Goal: Information Seeking & Learning: Learn about a topic

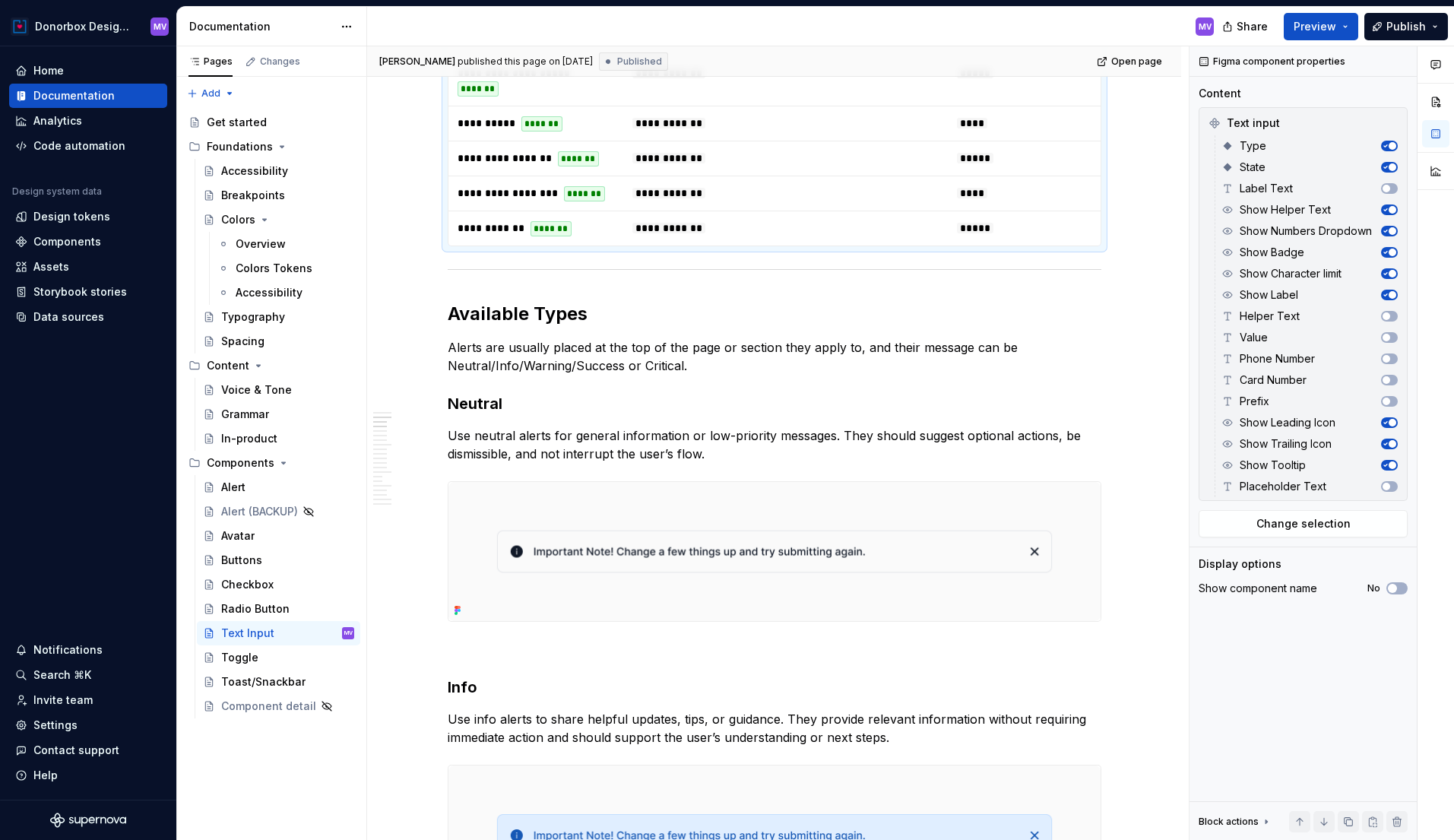
scroll to position [938, 0]
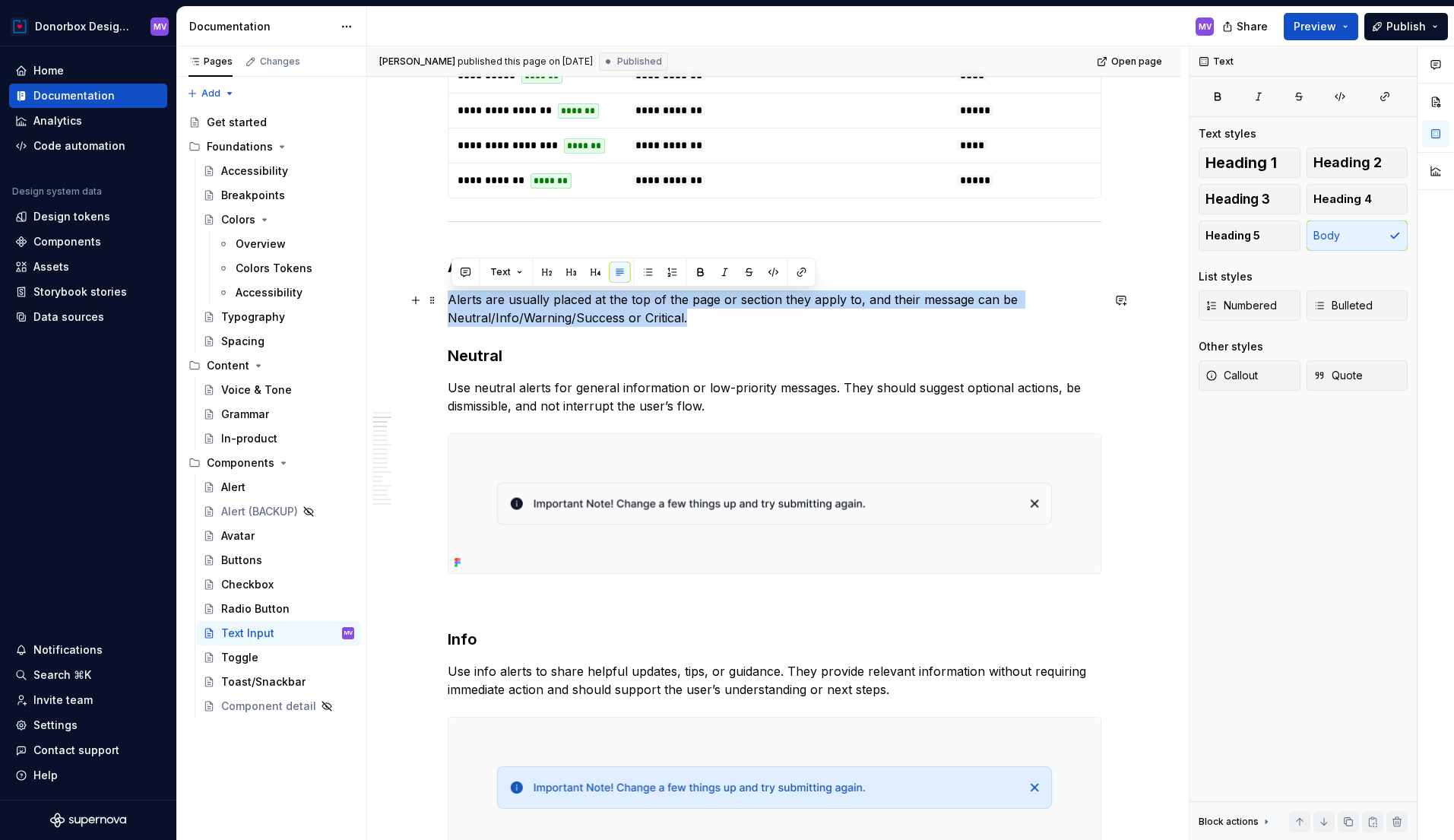
drag, startPoint x: 688, startPoint y: 317, endPoint x: 452, endPoint y: 299, distance: 236.7
click at [452, 299] on p "Alerts are usually placed at the top of the page or section they apply to, and …" at bounding box center [775, 308] width 654 height 36
copy p "Alerts are usually placed at the top of the page or section they apply to, and …"
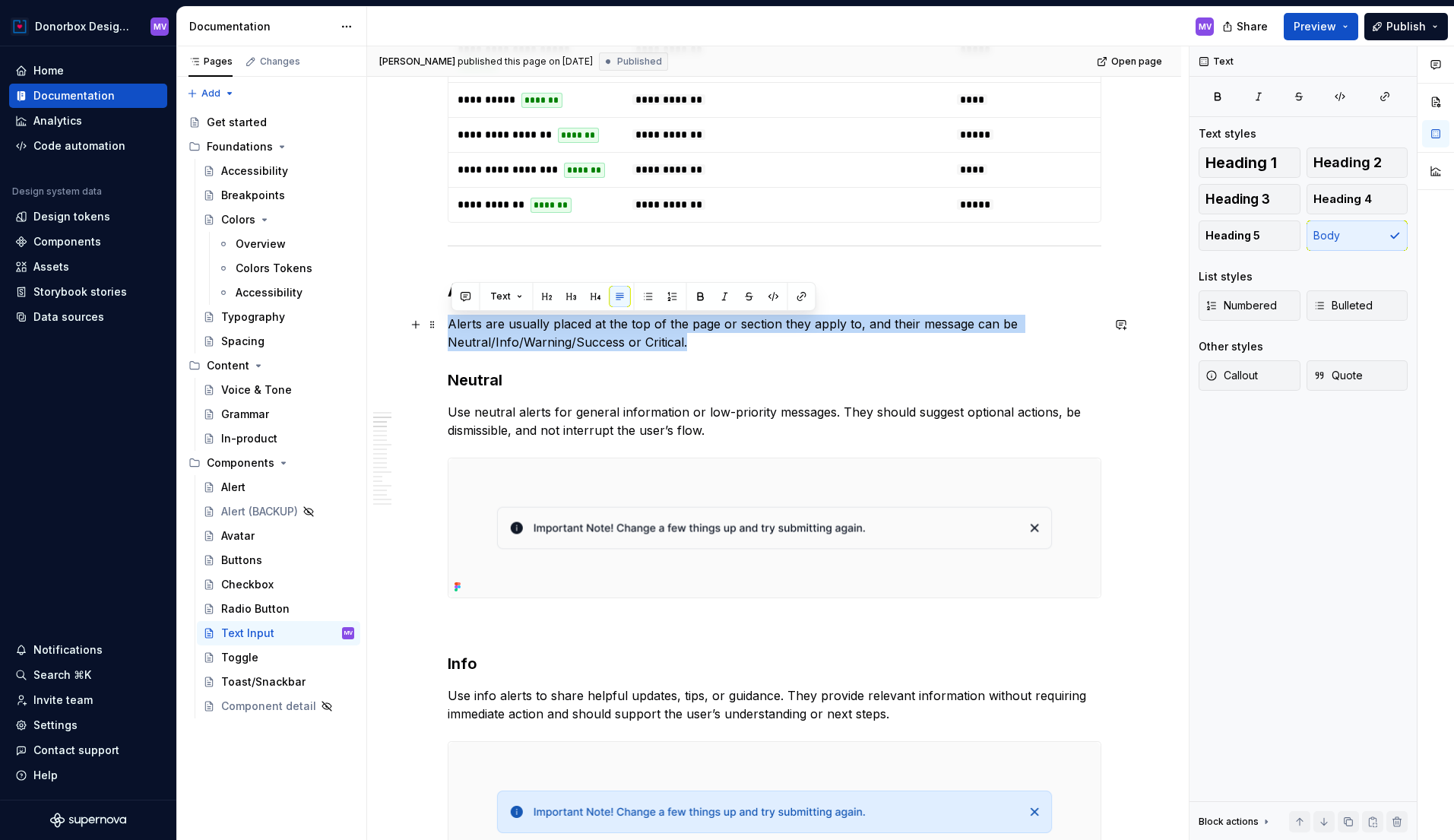
click at [666, 343] on p "Alerts are usually placed at the top of the page or section they apply to, and …" at bounding box center [775, 333] width 654 height 36
drag, startPoint x: 699, startPoint y: 343, endPoint x: 452, endPoint y: 330, distance: 247.3
click at [452, 330] on p "Alerts are usually placed at the top of the page or section they apply to, and …" at bounding box center [775, 333] width 654 height 36
copy p "Alerts are usually placed at the top of the page or section they apply to, and …"
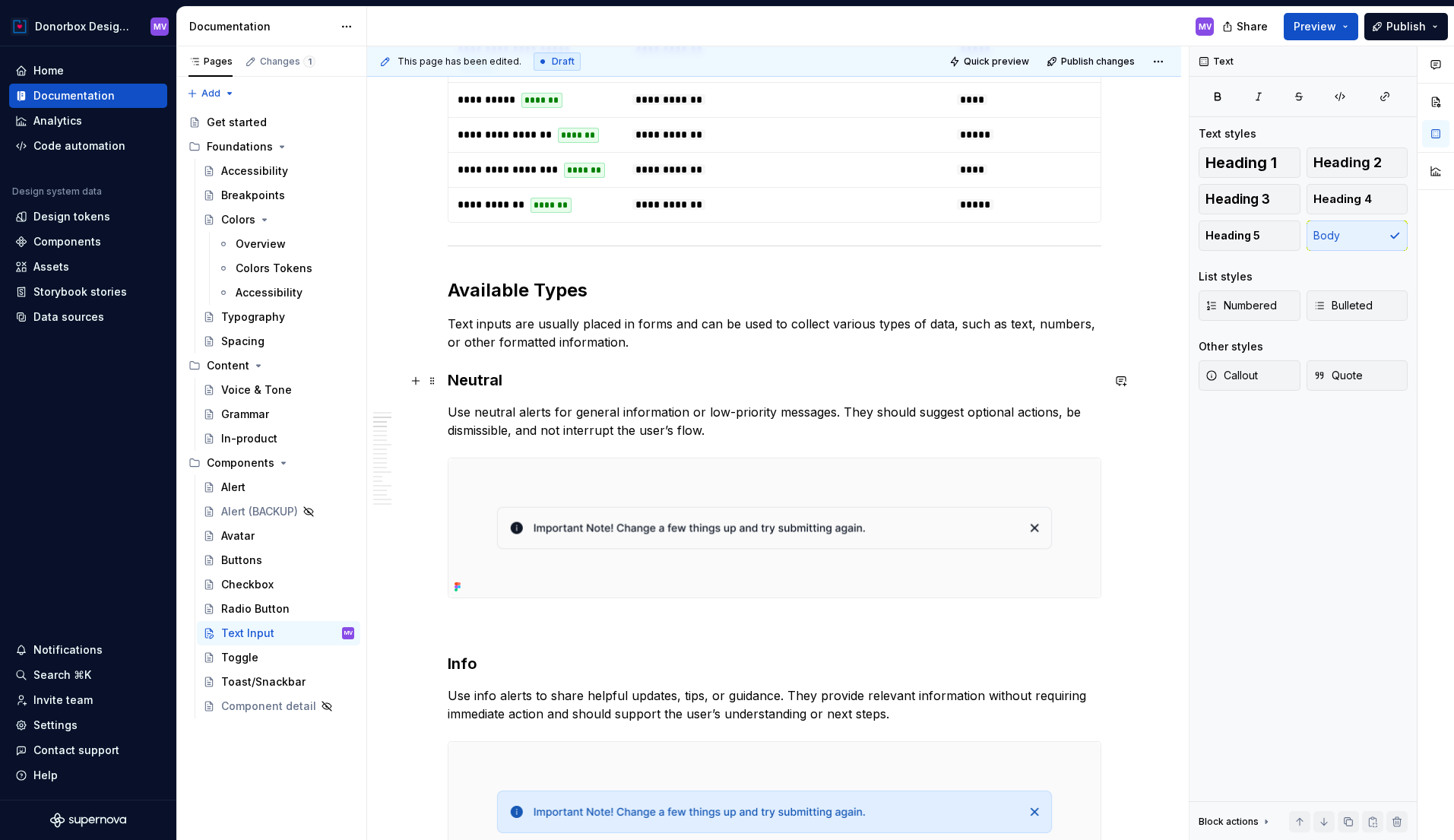
click at [483, 377] on h3 "Neutral" at bounding box center [775, 379] width 654 height 21
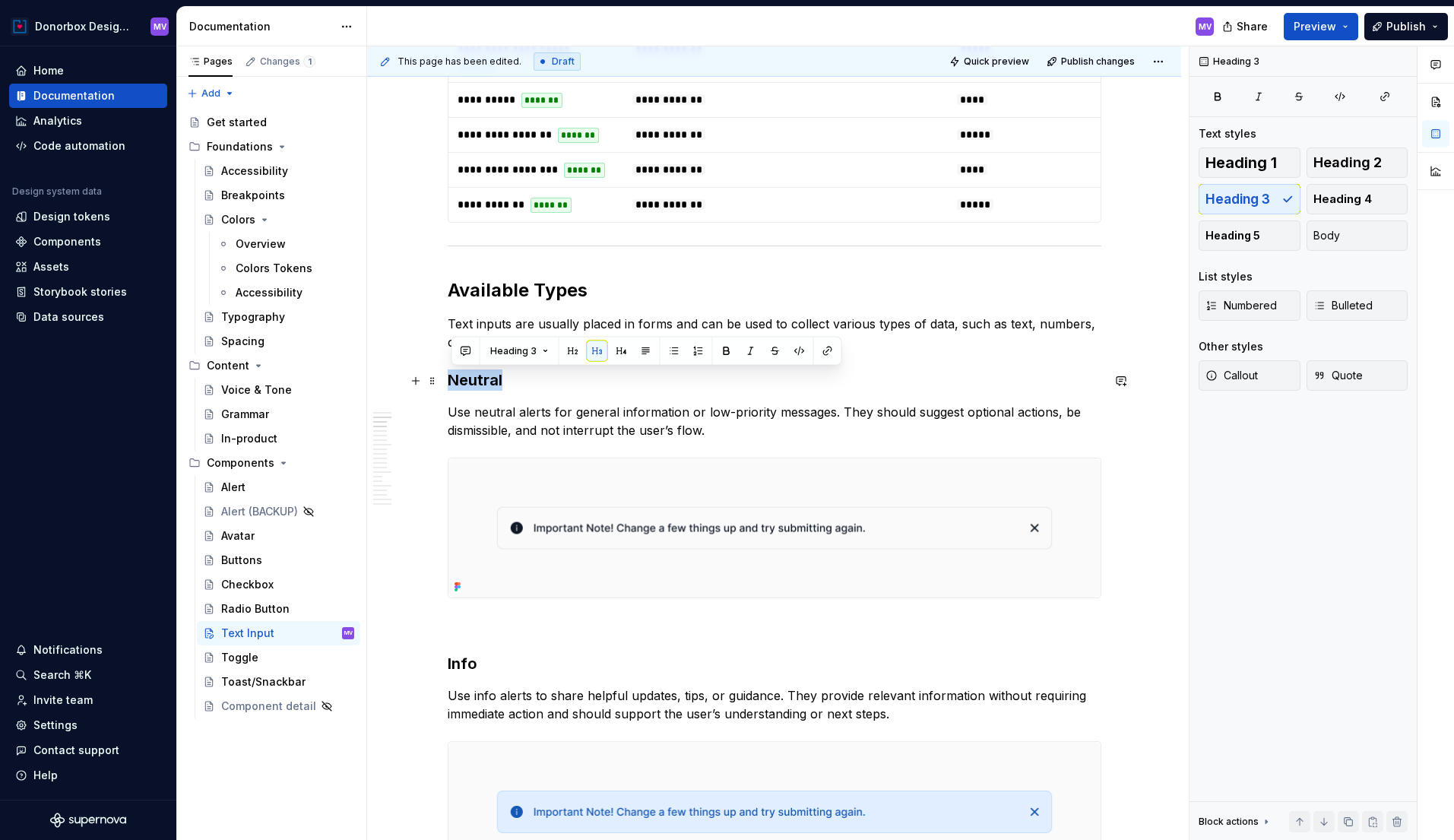
click at [483, 377] on h3 "Neutral" at bounding box center [775, 379] width 654 height 21
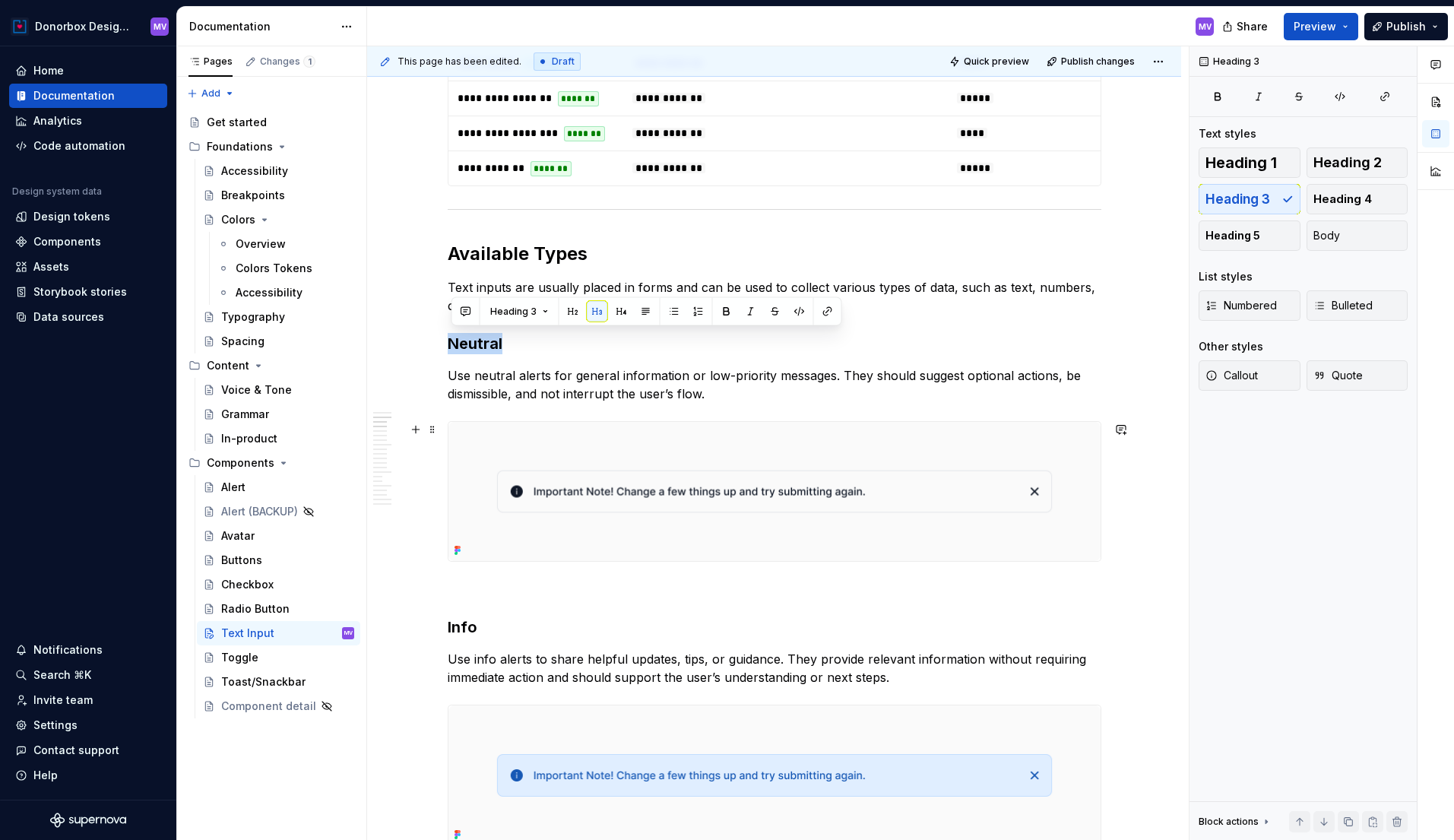
scroll to position [948, 0]
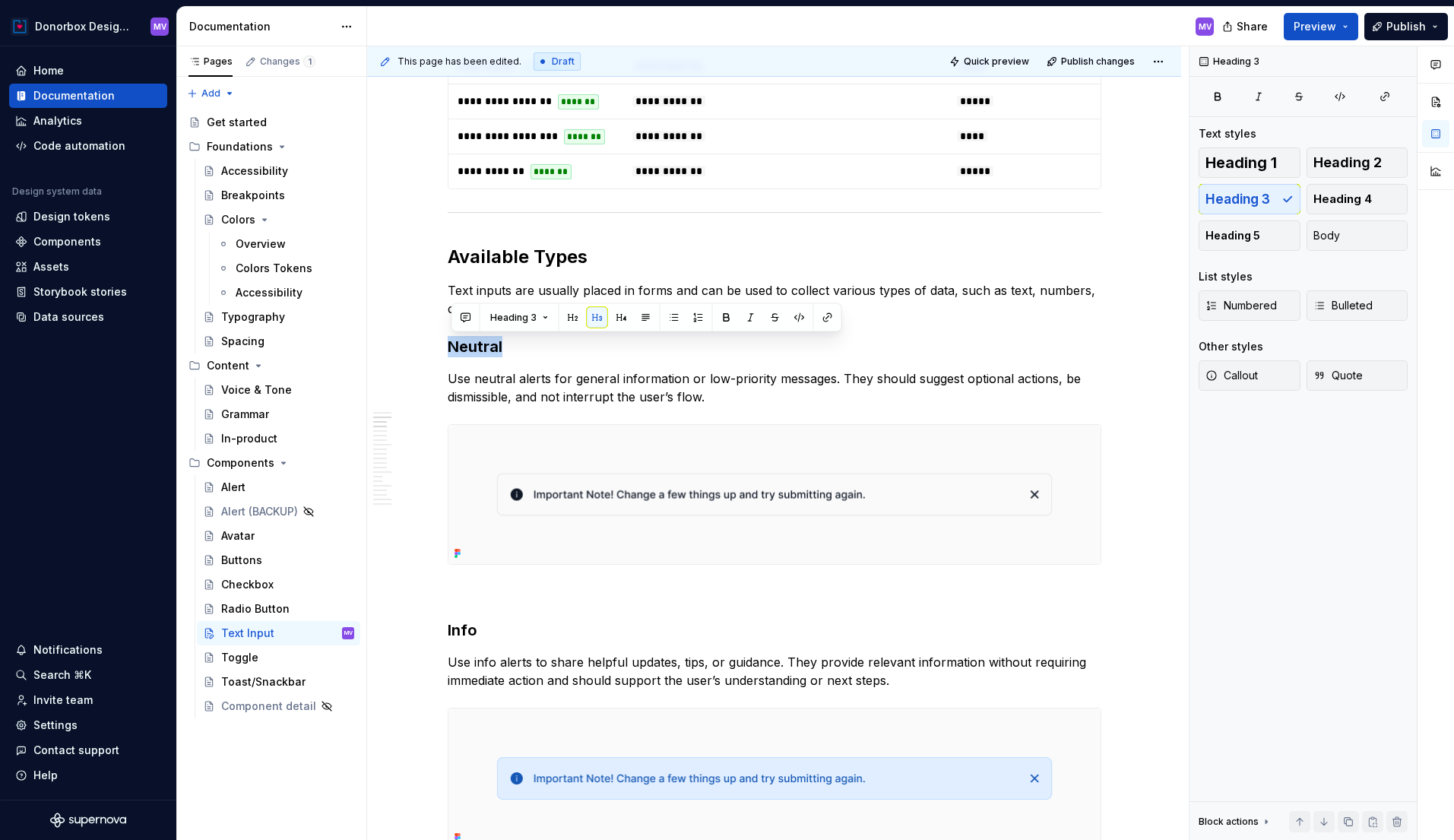
type textarea "*"
paste div
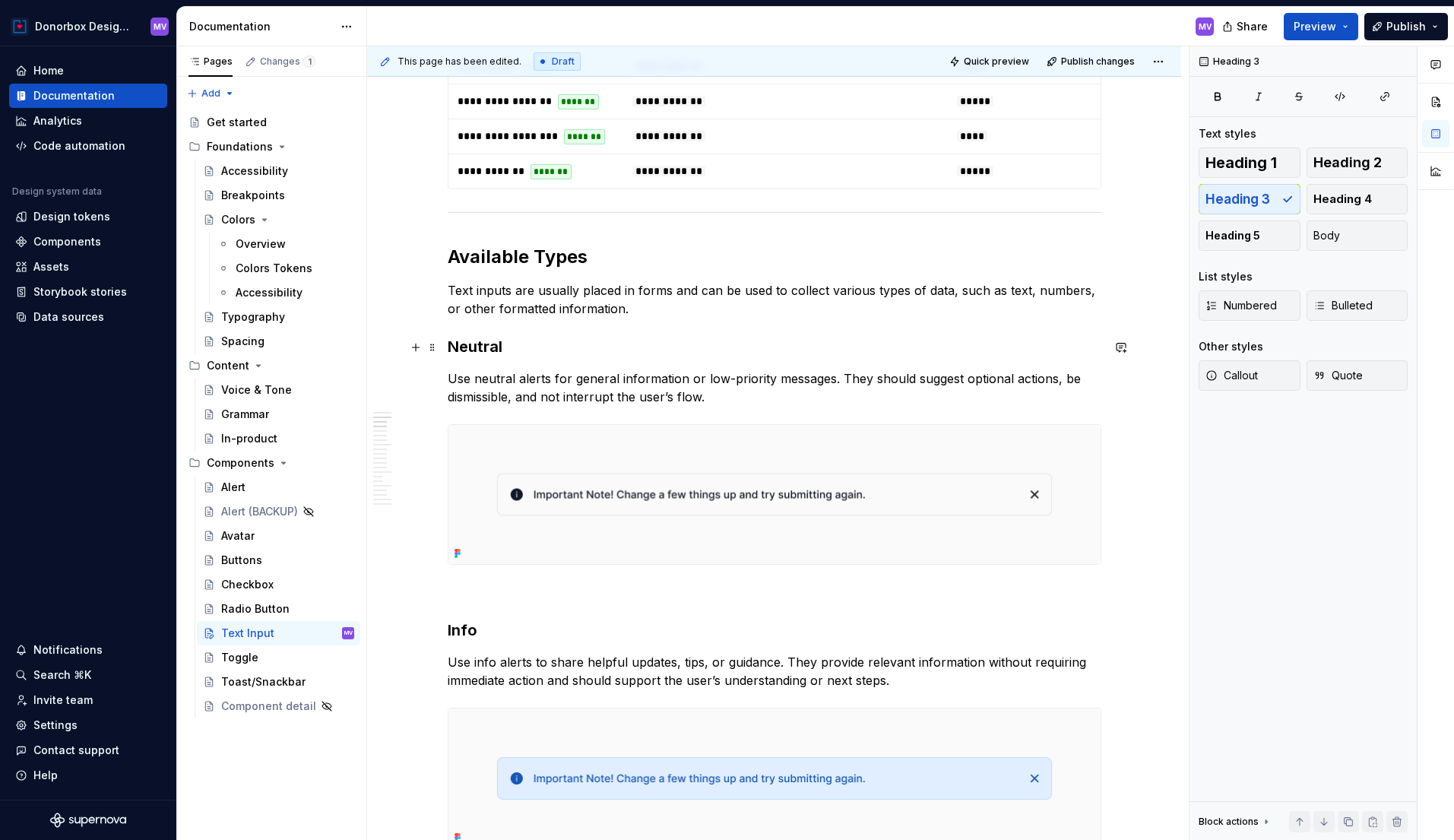
click at [471, 351] on h3 "Neutral" at bounding box center [775, 346] width 654 height 21
click at [504, 381] on p "Use neutral alerts for general information or low-priority messages. They shoul…" at bounding box center [775, 387] width 654 height 36
click at [699, 442] on img at bounding box center [775, 495] width 652 height 140
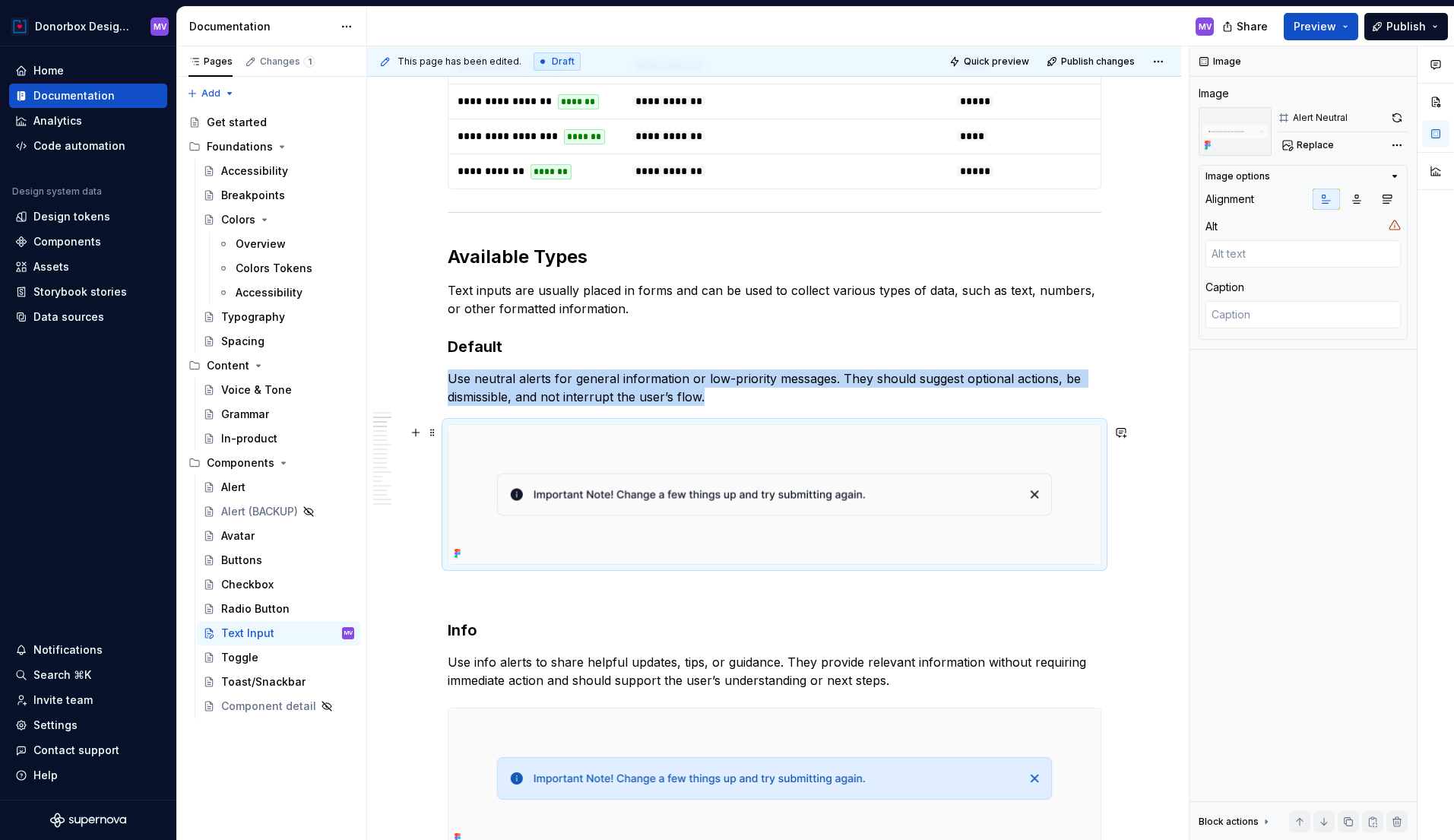
click at [777, 493] on img at bounding box center [775, 495] width 652 height 140
click at [775, 486] on img at bounding box center [775, 495] width 652 height 140
click at [738, 461] on img at bounding box center [775, 495] width 652 height 140
click at [1317, 146] on span "Replace" at bounding box center [1315, 145] width 37 height 12
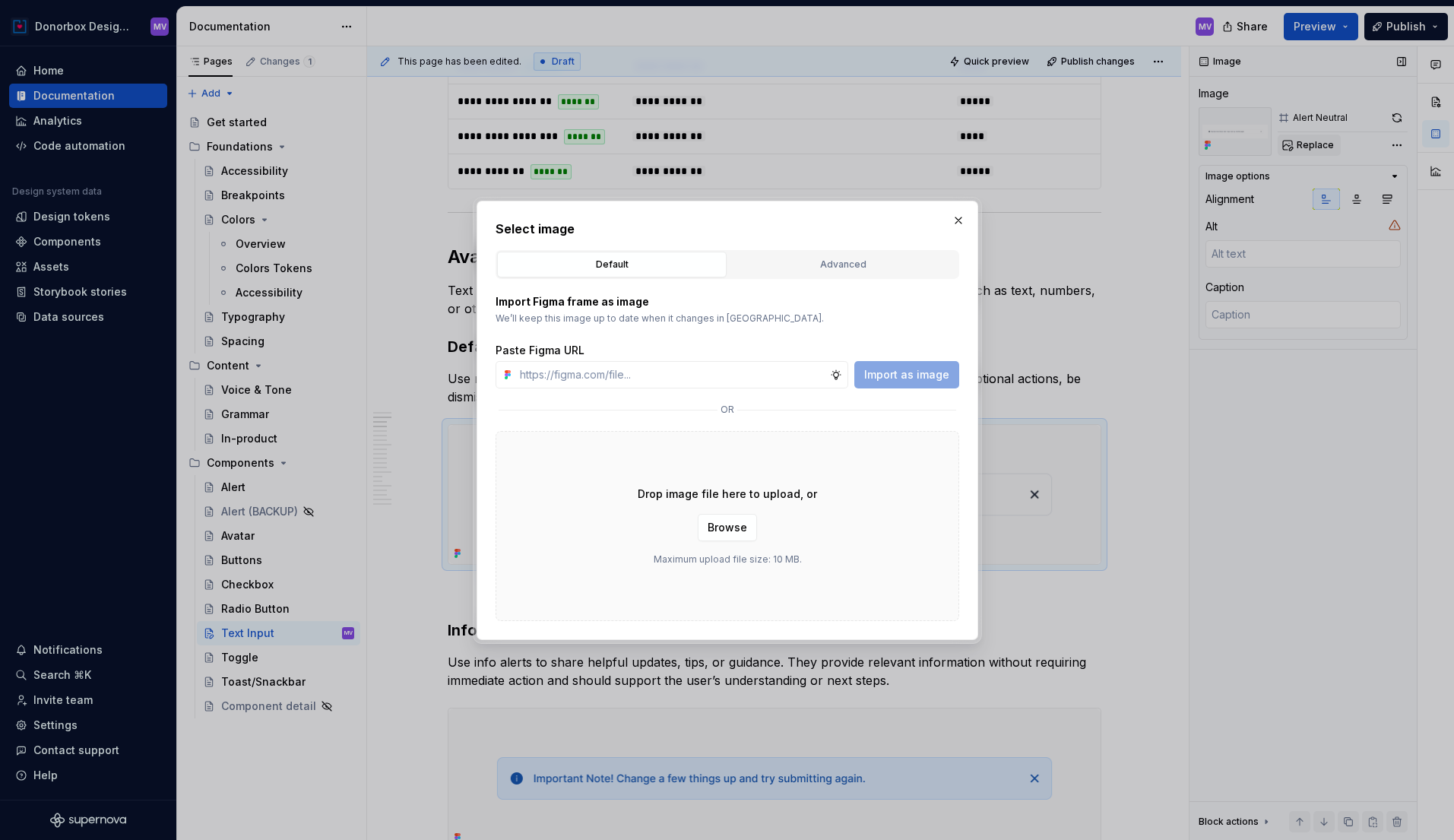
type textarea "*"
type input "https://www.figma.com/design/2lwrOdkrYGxsYHzAsaend8/DS-Documentation?node-id=27…"
click at [933, 368] on span "Import as image" at bounding box center [907, 375] width 86 height 15
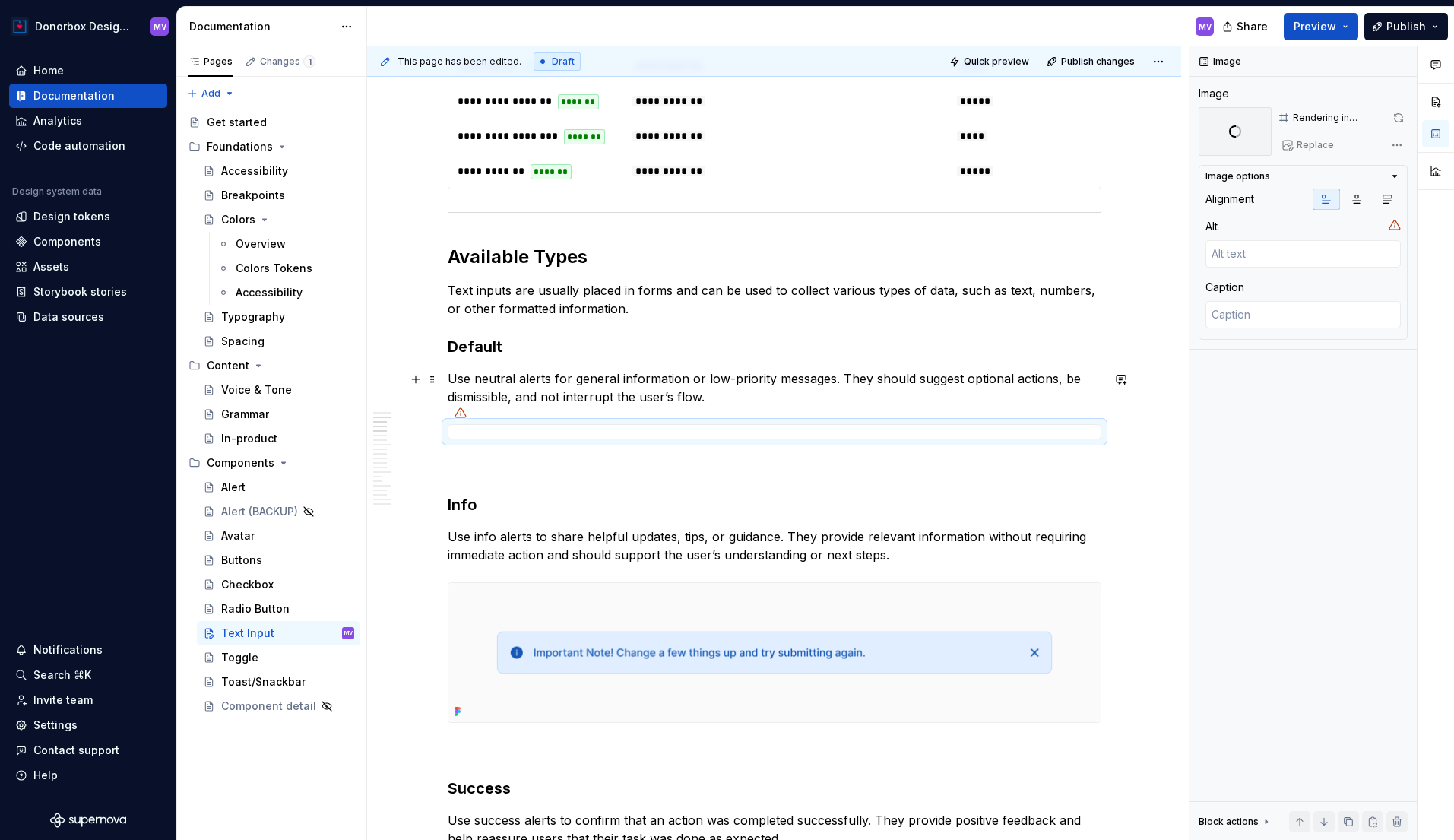
click at [524, 390] on p "Use neutral alerts for general information or low-priority messages. They shoul…" at bounding box center [775, 387] width 654 height 36
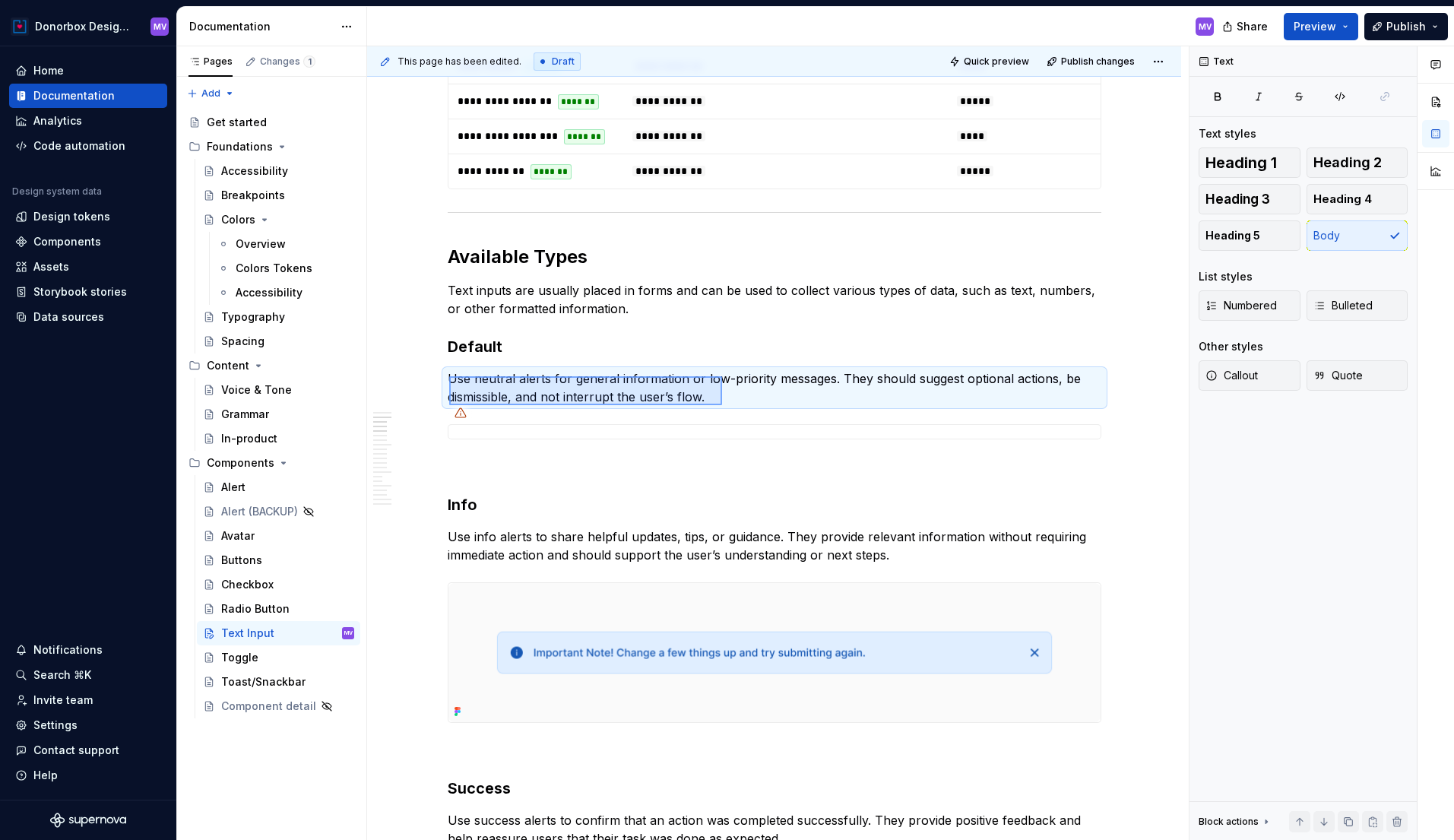
drag, startPoint x: 449, startPoint y: 376, endPoint x: 722, endPoint y: 405, distance: 274.5
click at [722, 405] on div "**********" at bounding box center [778, 444] width 821 height 794
click at [699, 401] on p "Use neutral alerts for general information or low-priority messages. They shoul…" at bounding box center [775, 387] width 654 height 36
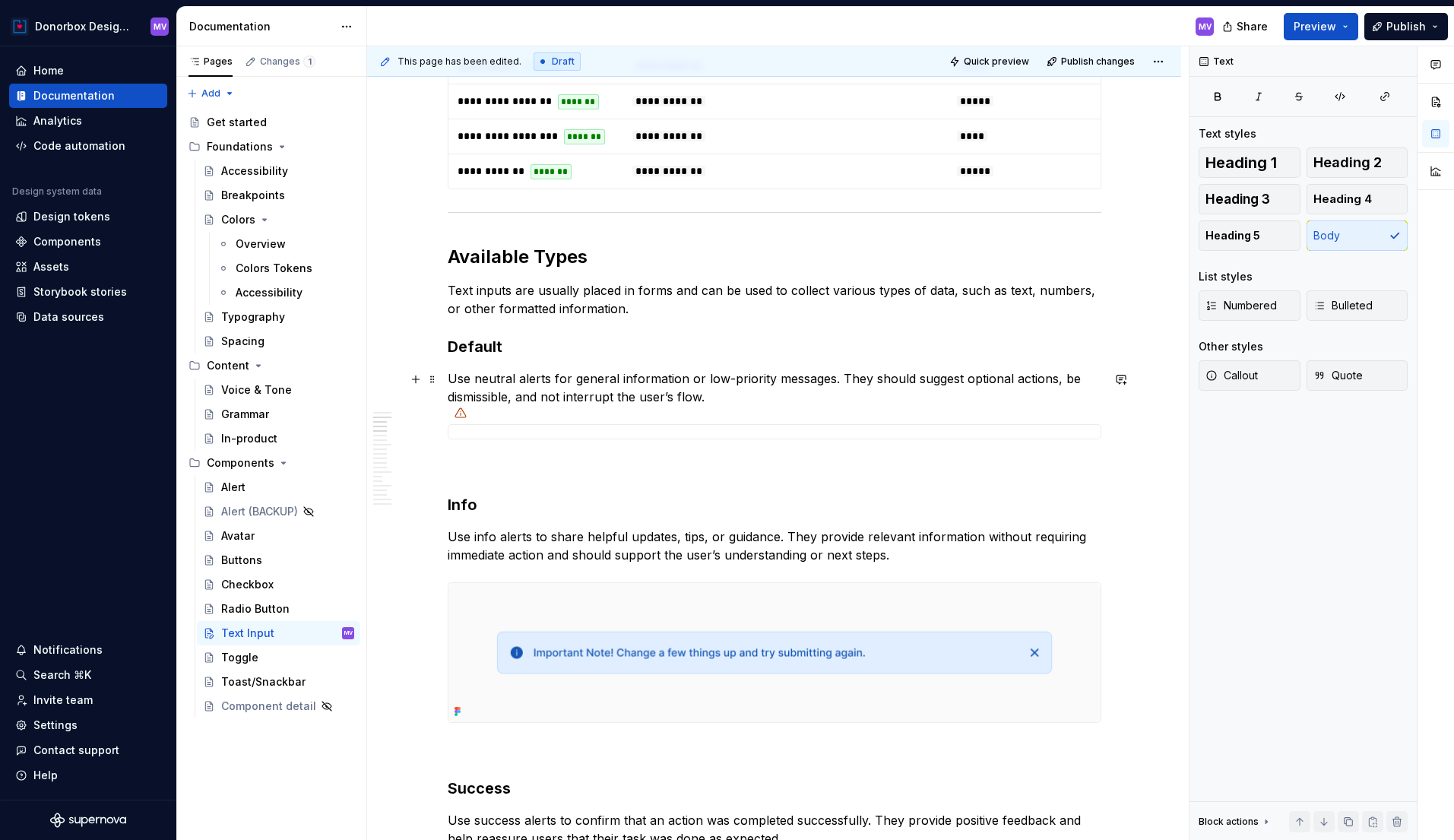
click at [715, 397] on p "Use neutral alerts for general information or low-priority messages. They shoul…" at bounding box center [775, 387] width 654 height 36
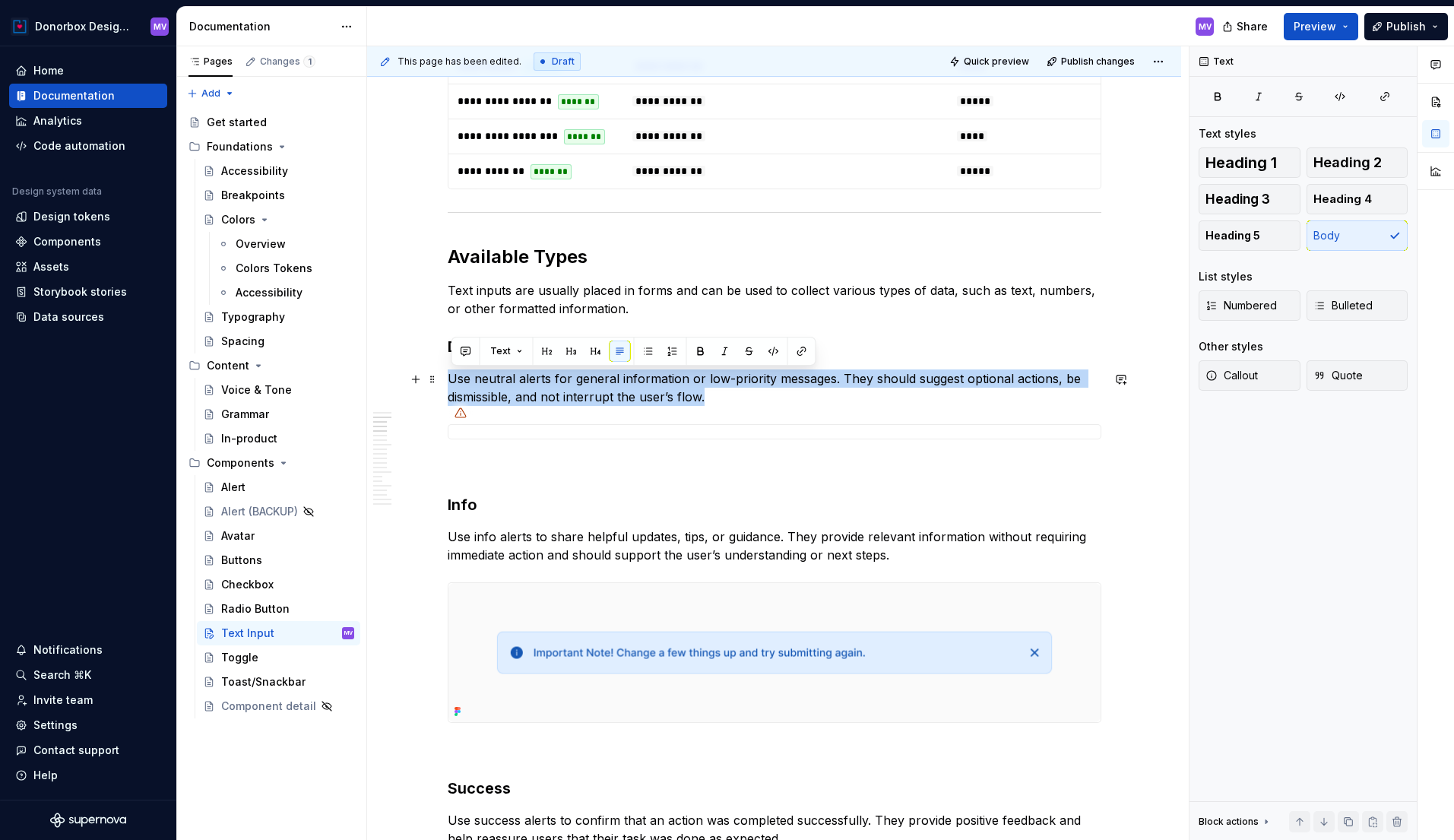
drag, startPoint x: 726, startPoint y: 398, endPoint x: 454, endPoint y: 378, distance: 272.7
click at [454, 378] on p "Use neutral alerts for general information or low-priority messages. They shoul…" at bounding box center [775, 387] width 654 height 36
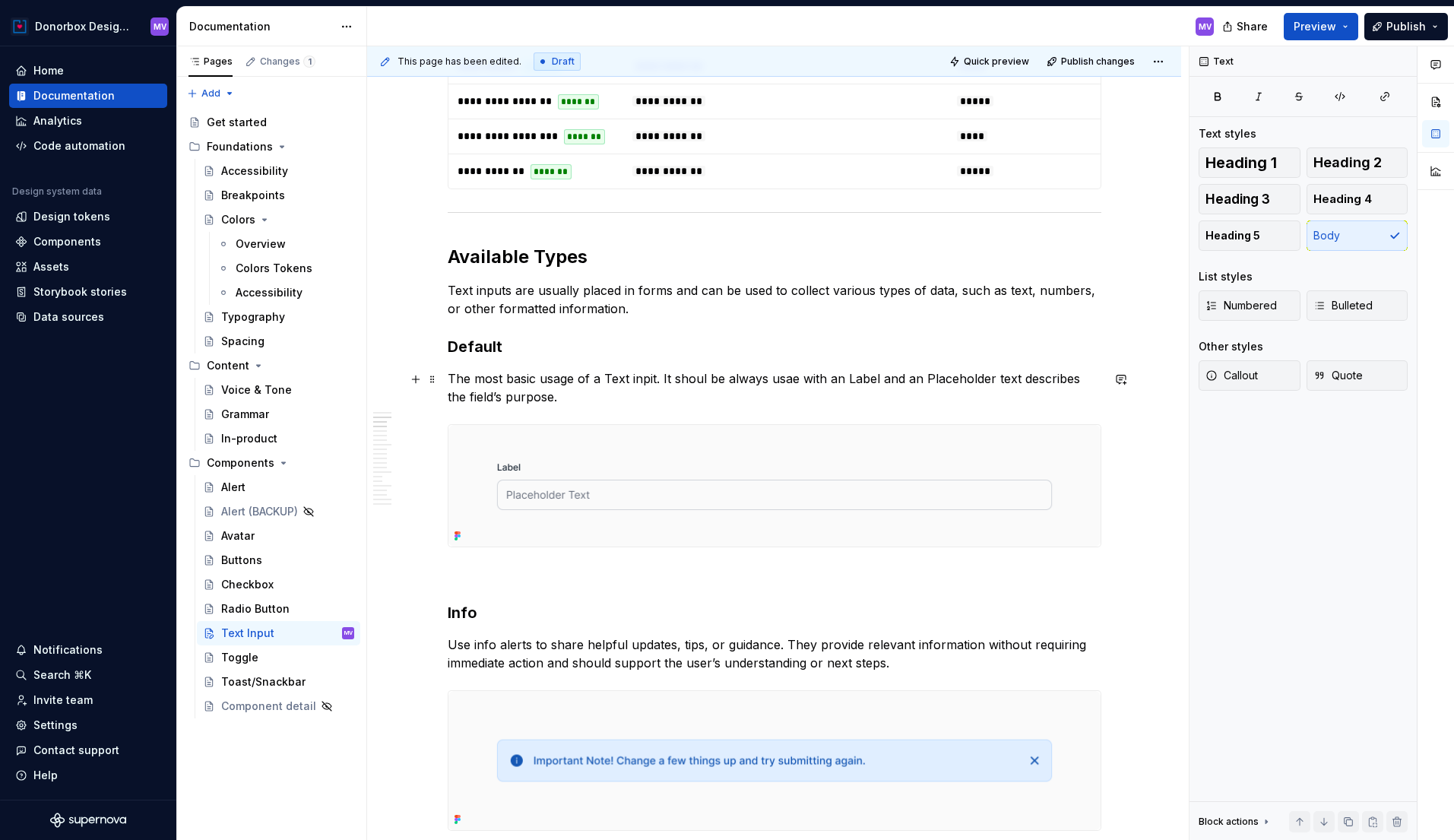
click at [1023, 381] on p "The most basic usage of a Text inpit. It shoul be always usae with an Label and…" at bounding box center [775, 387] width 654 height 36
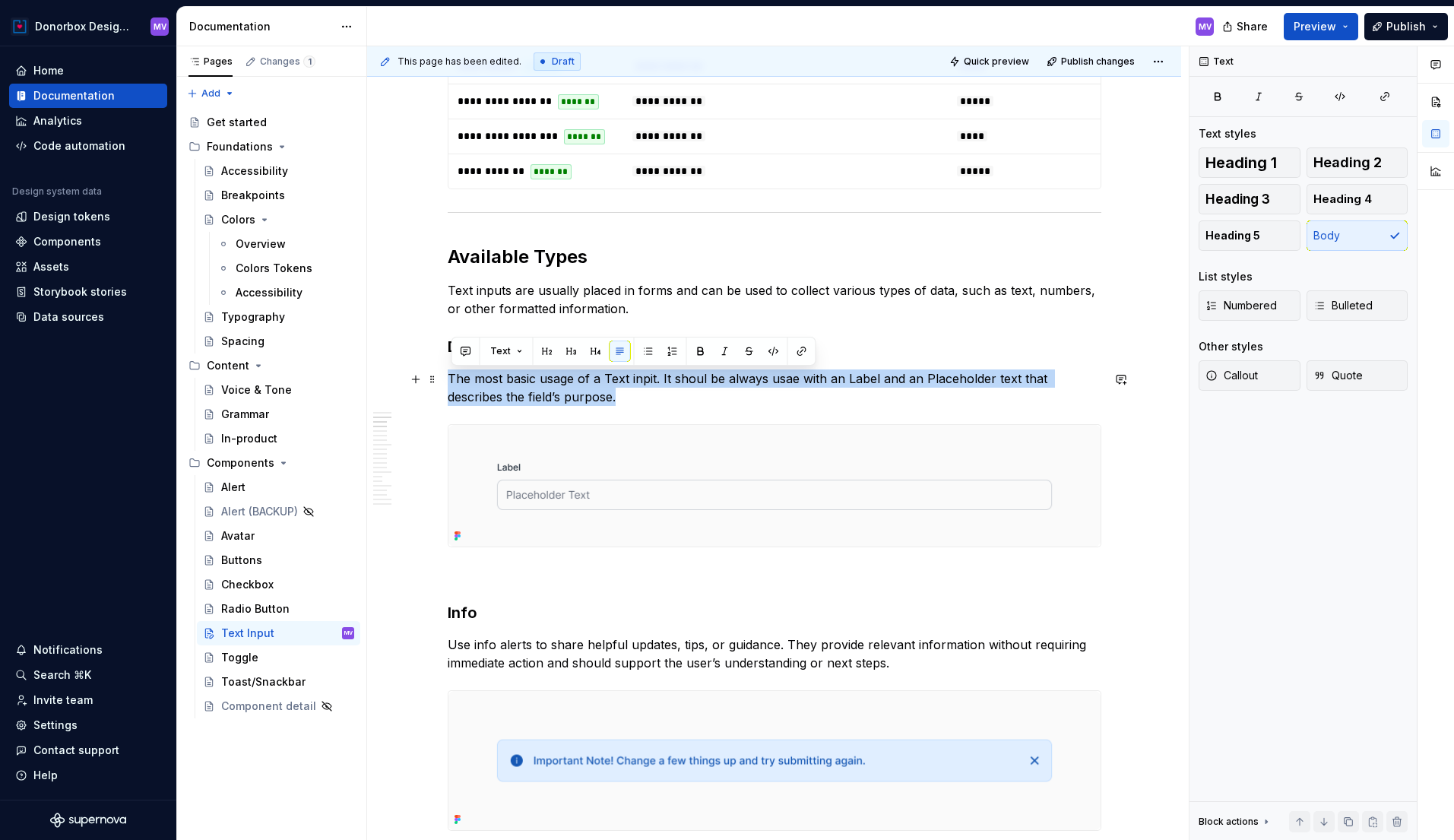
drag, startPoint x: 651, startPoint y: 396, endPoint x: 452, endPoint y: 378, distance: 199.8
click at [452, 378] on p "The most basic usage of a Text inpit. It shoul be always usae with an Label and…" at bounding box center [775, 387] width 654 height 36
copy p "The most basic usage of a Text inpit. It shoul be always usae with an Label and…"
click at [646, 379] on p "The most basic usage of a Text inpit. It shoul be always usae with an Label and…" at bounding box center [775, 387] width 654 height 36
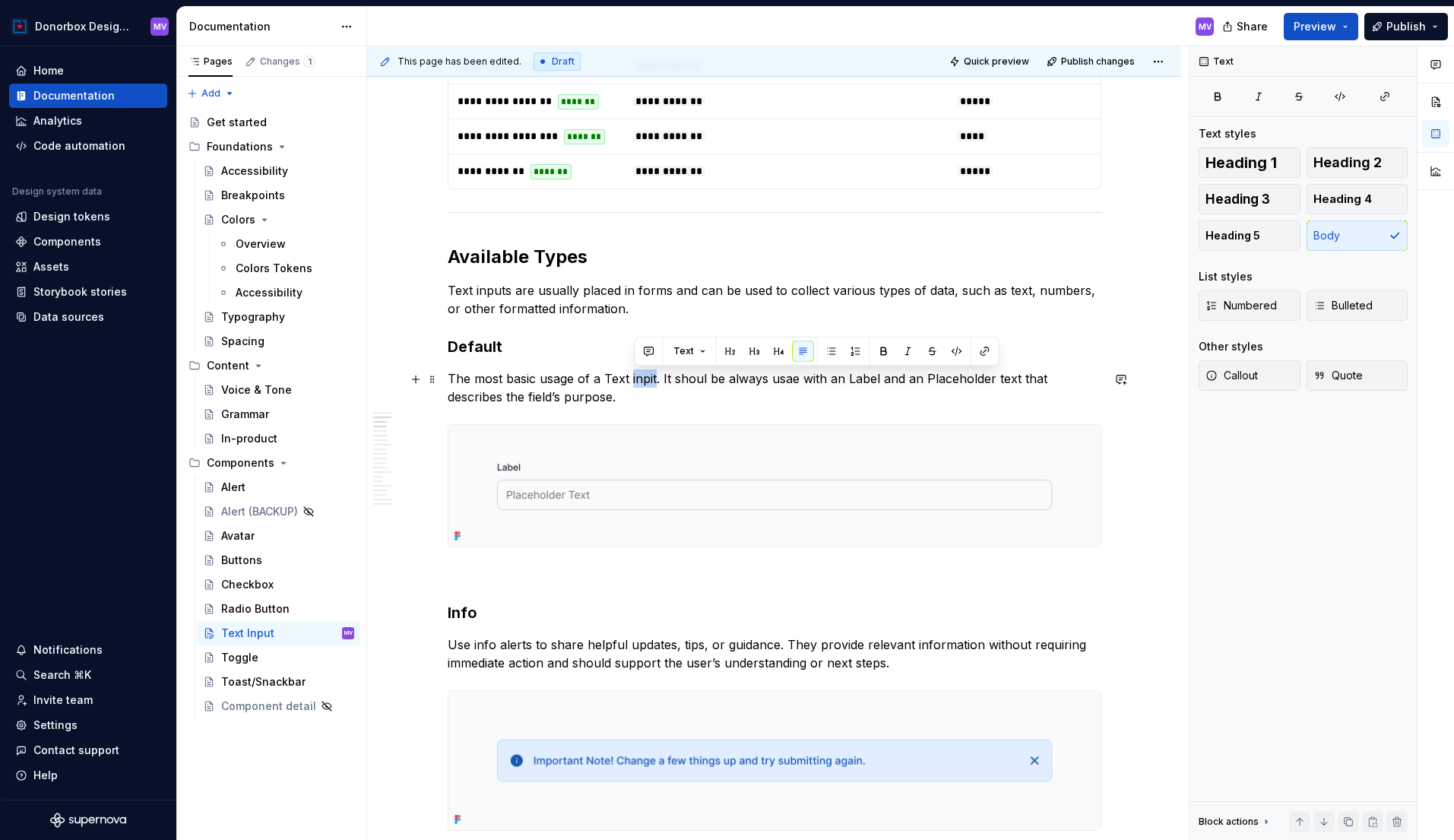
click at [646, 379] on p "The most basic usage of a Text inpit. It shoul be always usae with an Label and…" at bounding box center [775, 387] width 654 height 36
click at [699, 385] on p "The most basic usage of a Text inpit. It shoul be always usae with an Label and…" at bounding box center [775, 387] width 654 height 36
click at [633, 395] on p "The most basic usage of a Text inpit. It shoul be always usae with an Label and…" at bounding box center [775, 387] width 654 height 36
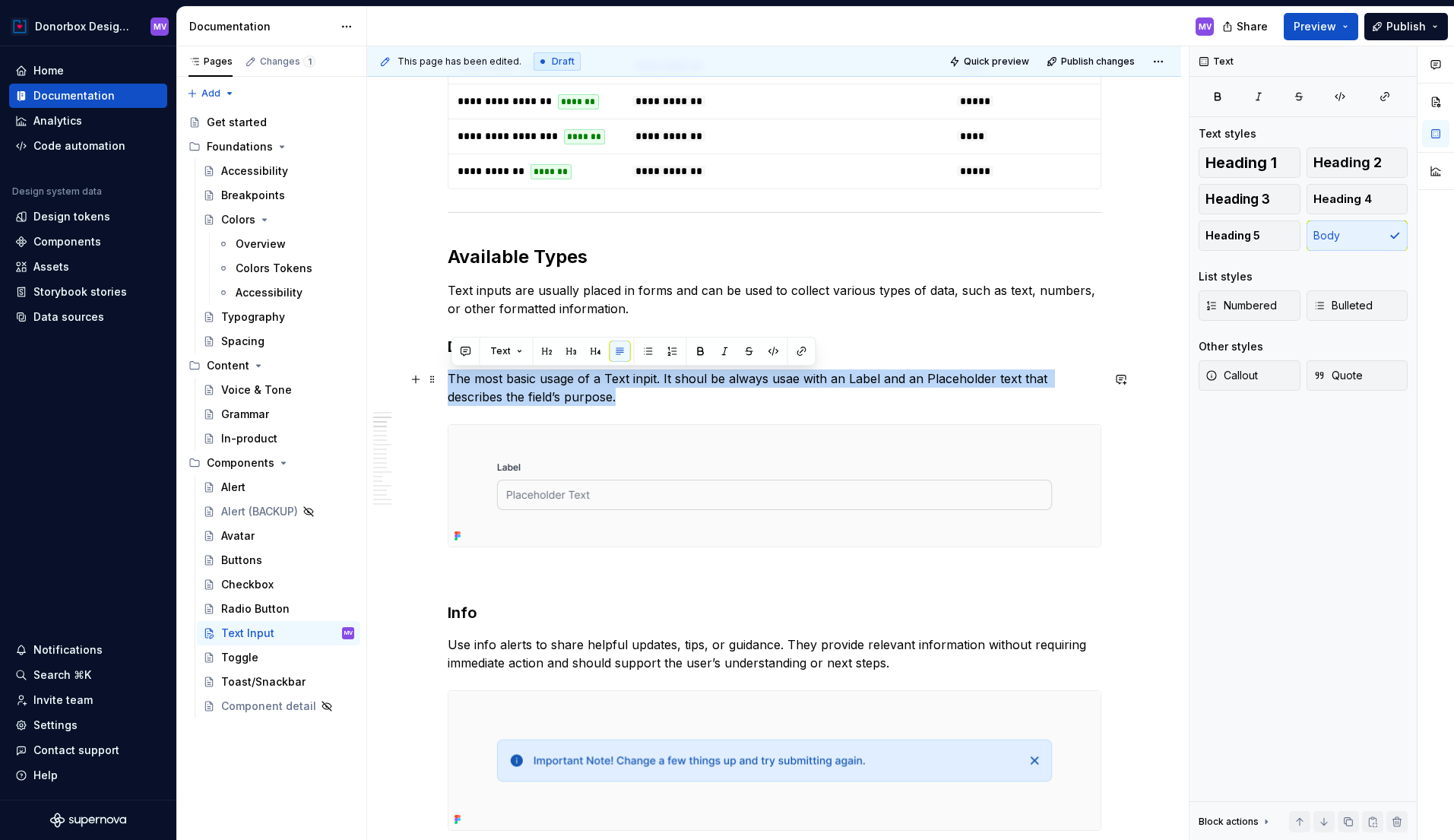
drag, startPoint x: 638, startPoint y: 395, endPoint x: 450, endPoint y: 381, distance: 188.5
copy p "The most basic usage of a Text inpit. It shoul be always usae with an Label and…"
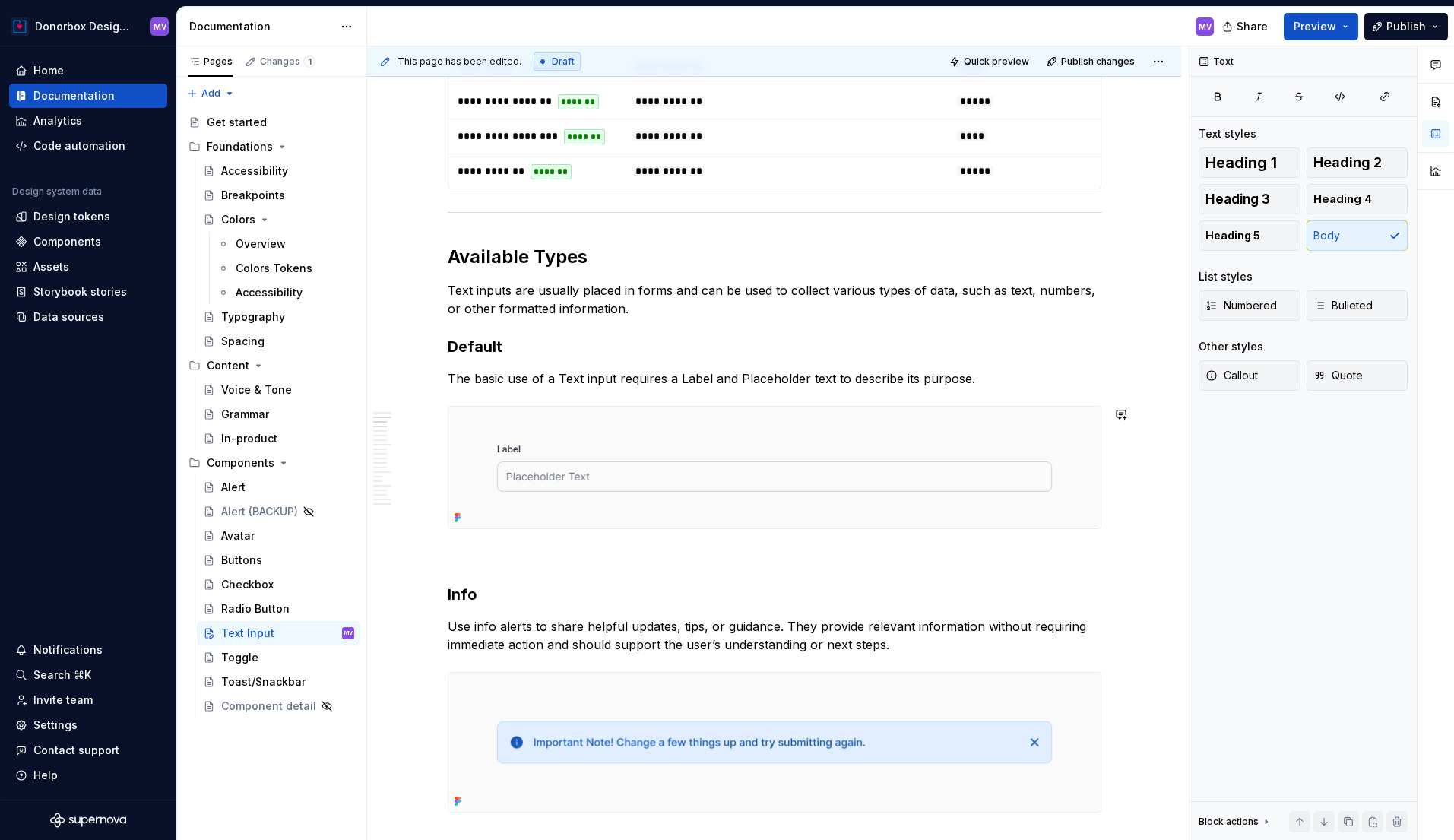
click at [598, 416] on img at bounding box center [775, 467] width 652 height 122
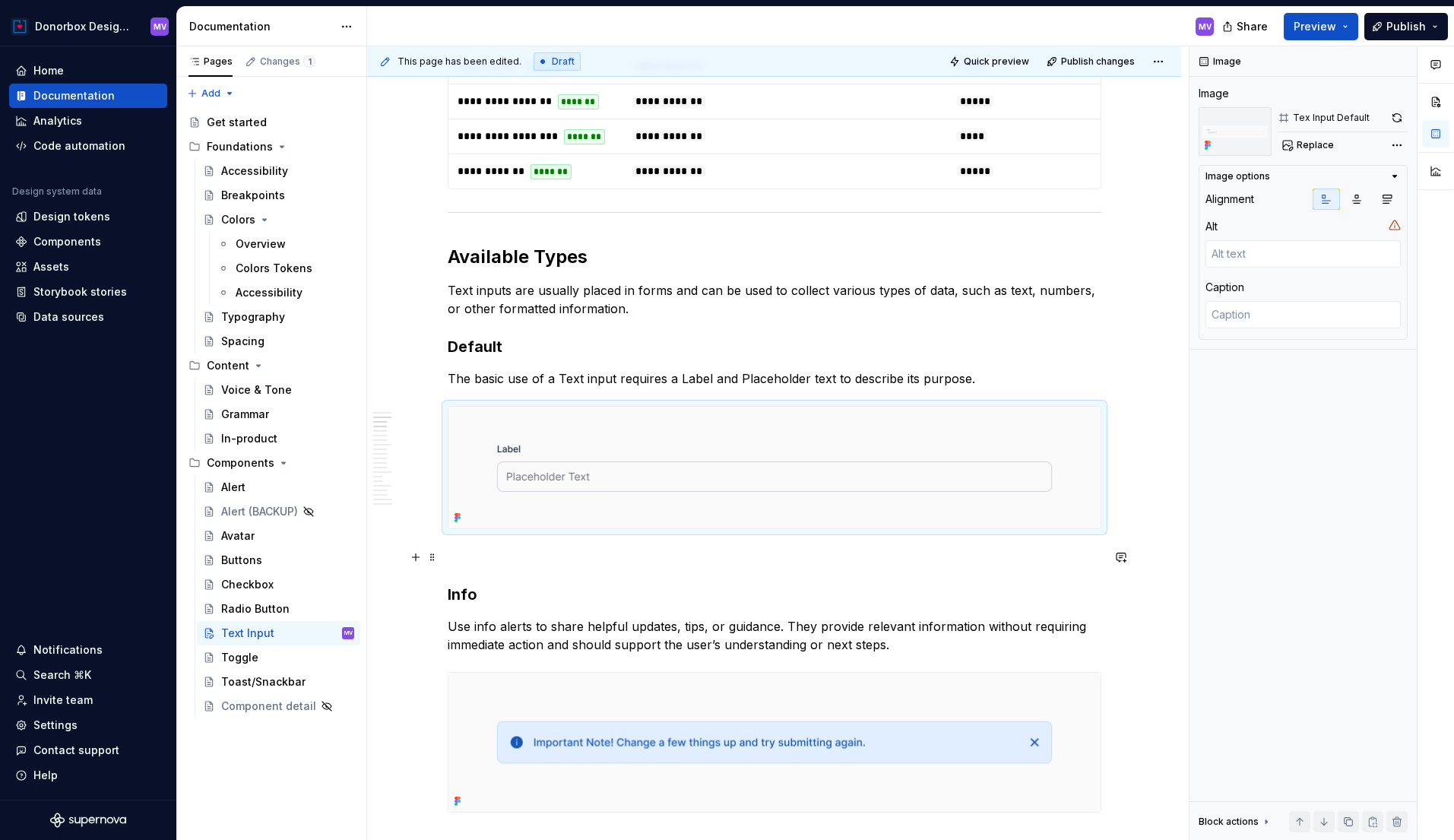
click at [490, 562] on p at bounding box center [775, 556] width 654 height 19
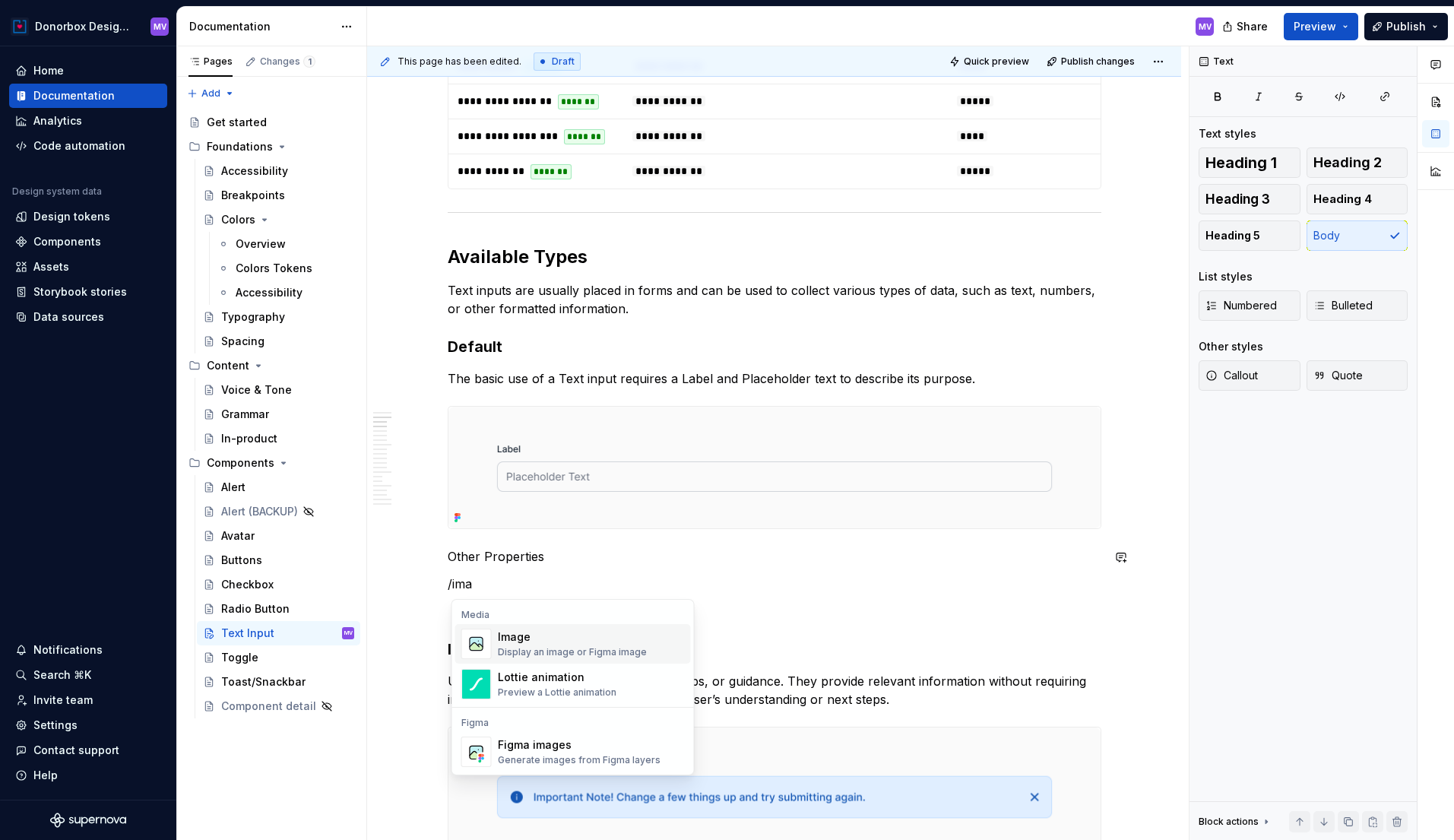
click at [523, 634] on div "Image" at bounding box center [572, 637] width 149 height 15
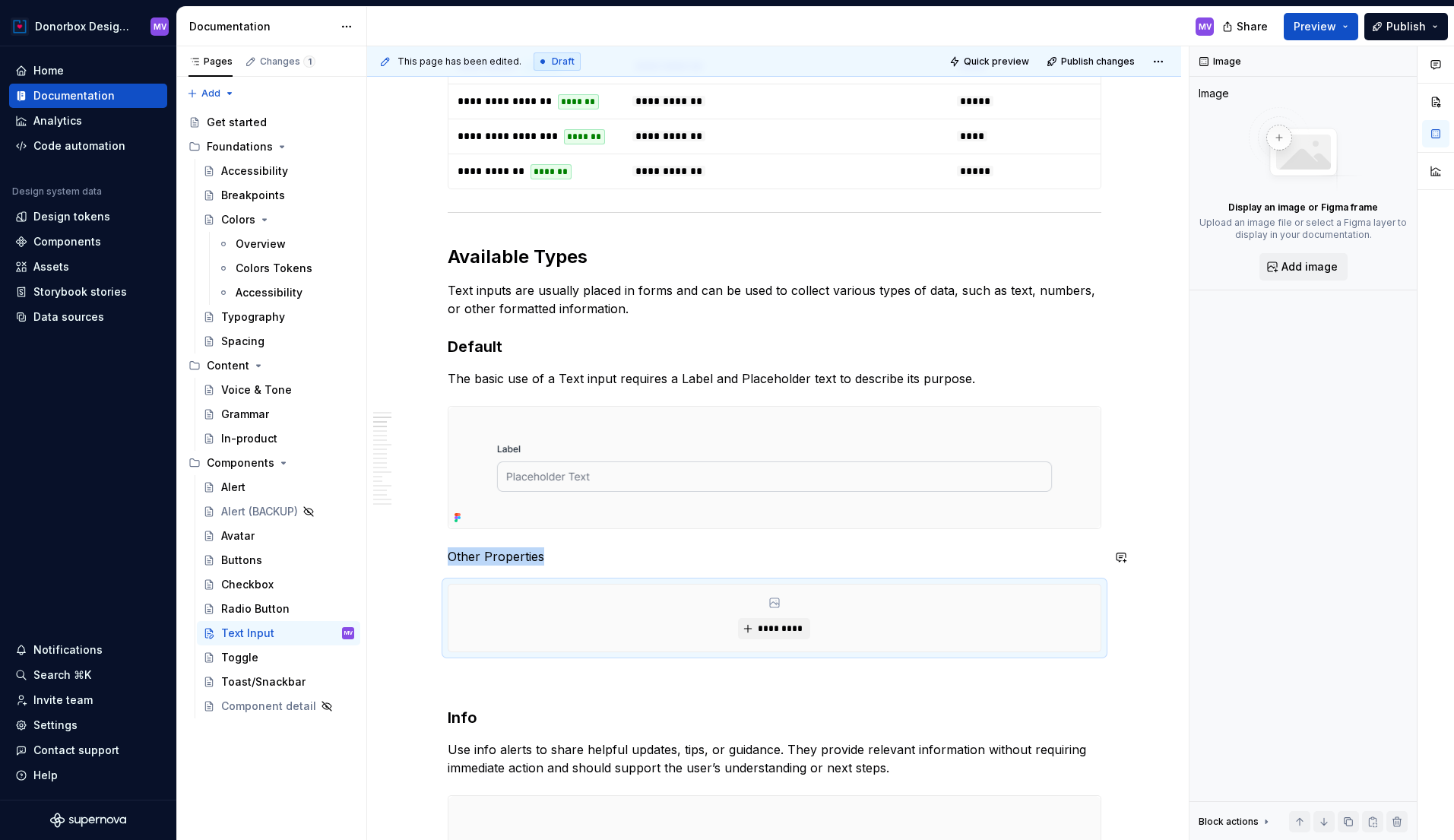
type textarea "*"
click at [775, 626] on span "*********" at bounding box center [780, 628] width 47 height 12
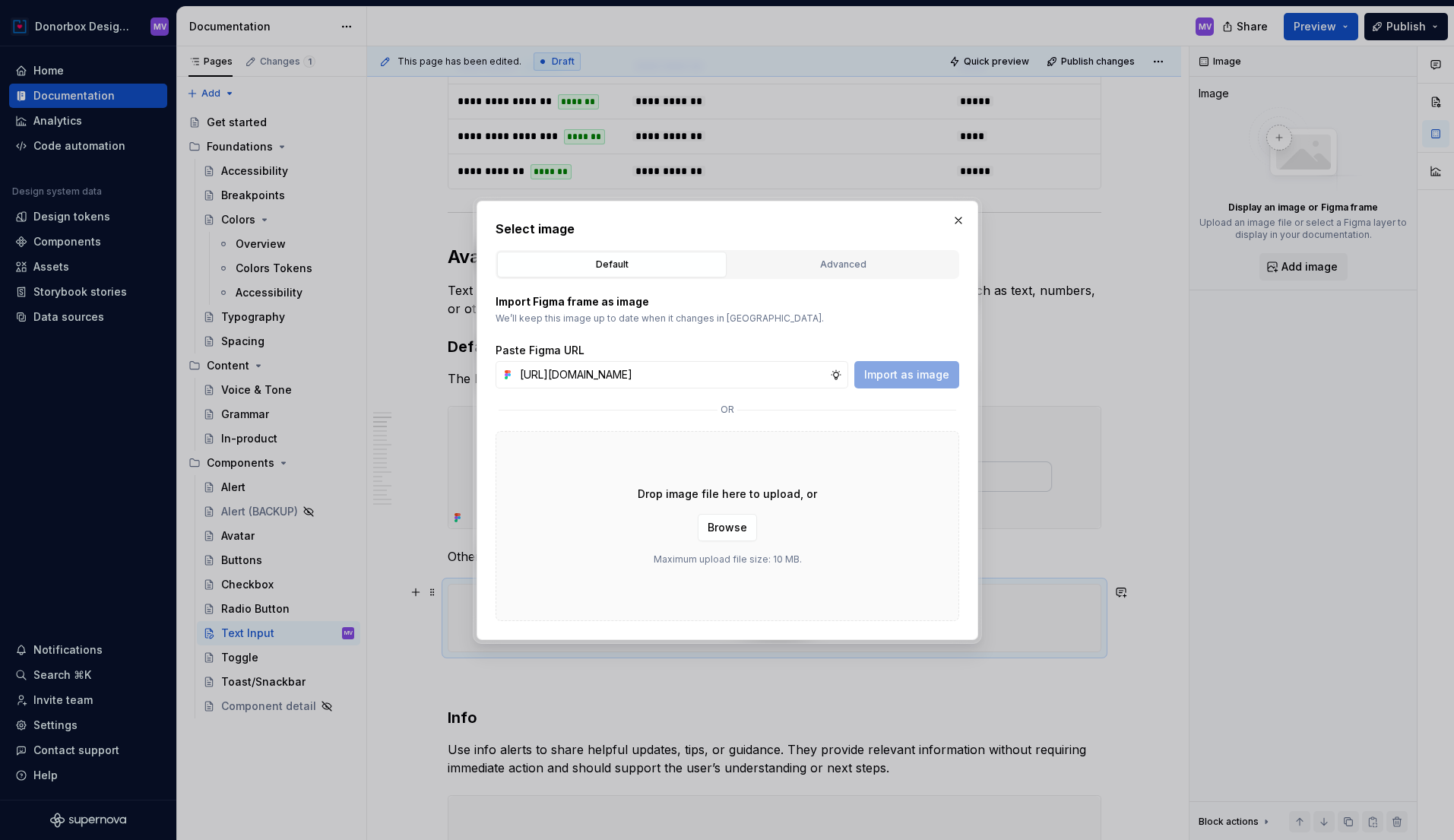
scroll to position [0, 320]
type input "https://www.figma.com/design/2lwrOdkrYGxsYHzAsaend8/DS-Documentation?node-id=27…"
click at [922, 378] on span "Import as image" at bounding box center [907, 375] width 86 height 15
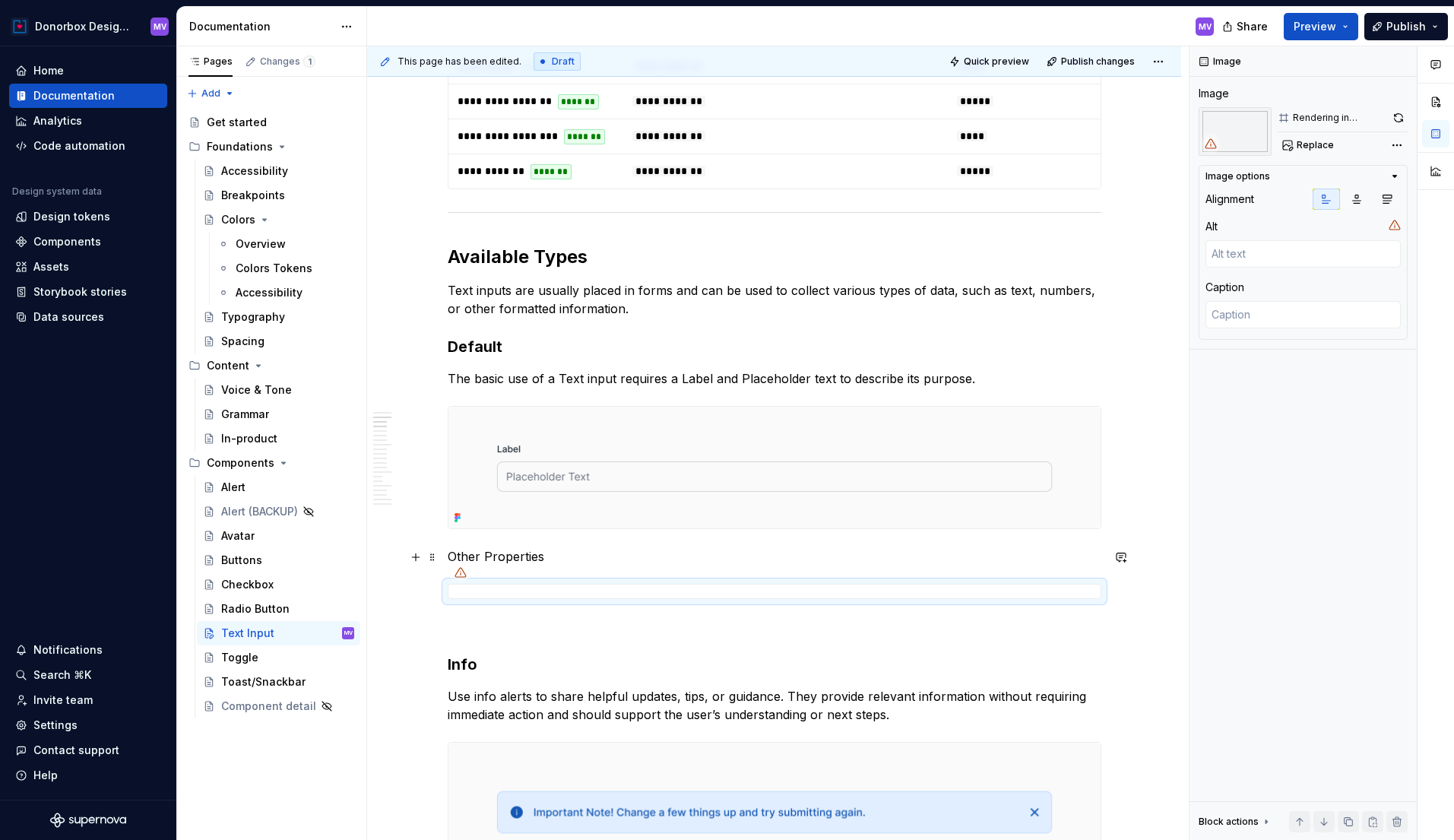
click at [480, 556] on p "Other Properties" at bounding box center [775, 556] width 654 height 19
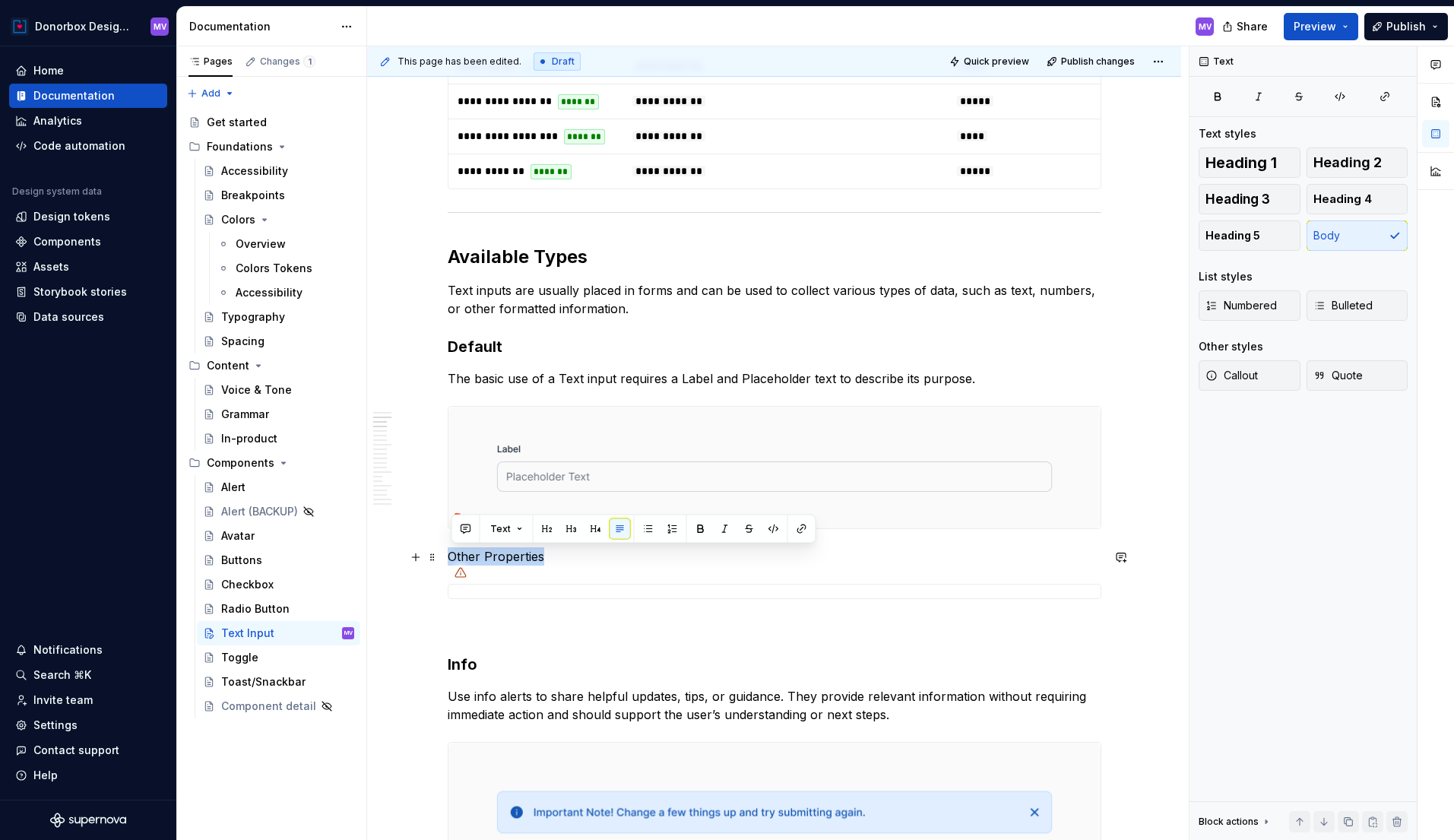
drag, startPoint x: 556, startPoint y: 558, endPoint x: 445, endPoint y: 558, distance: 111.0
click at [571, 529] on button "button" at bounding box center [571, 528] width 21 height 21
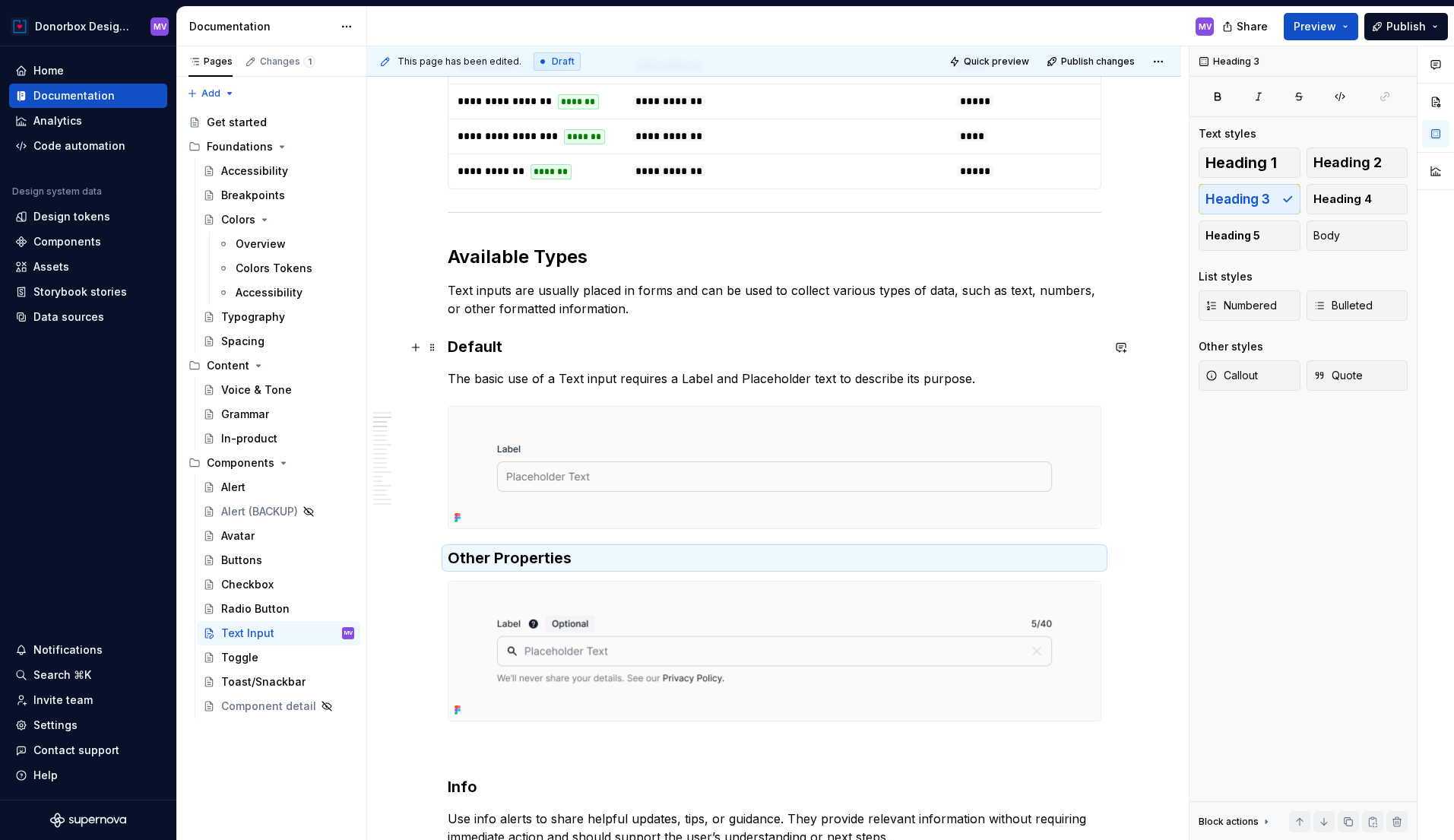
click at [486, 351] on h3 "Default" at bounding box center [775, 346] width 654 height 21
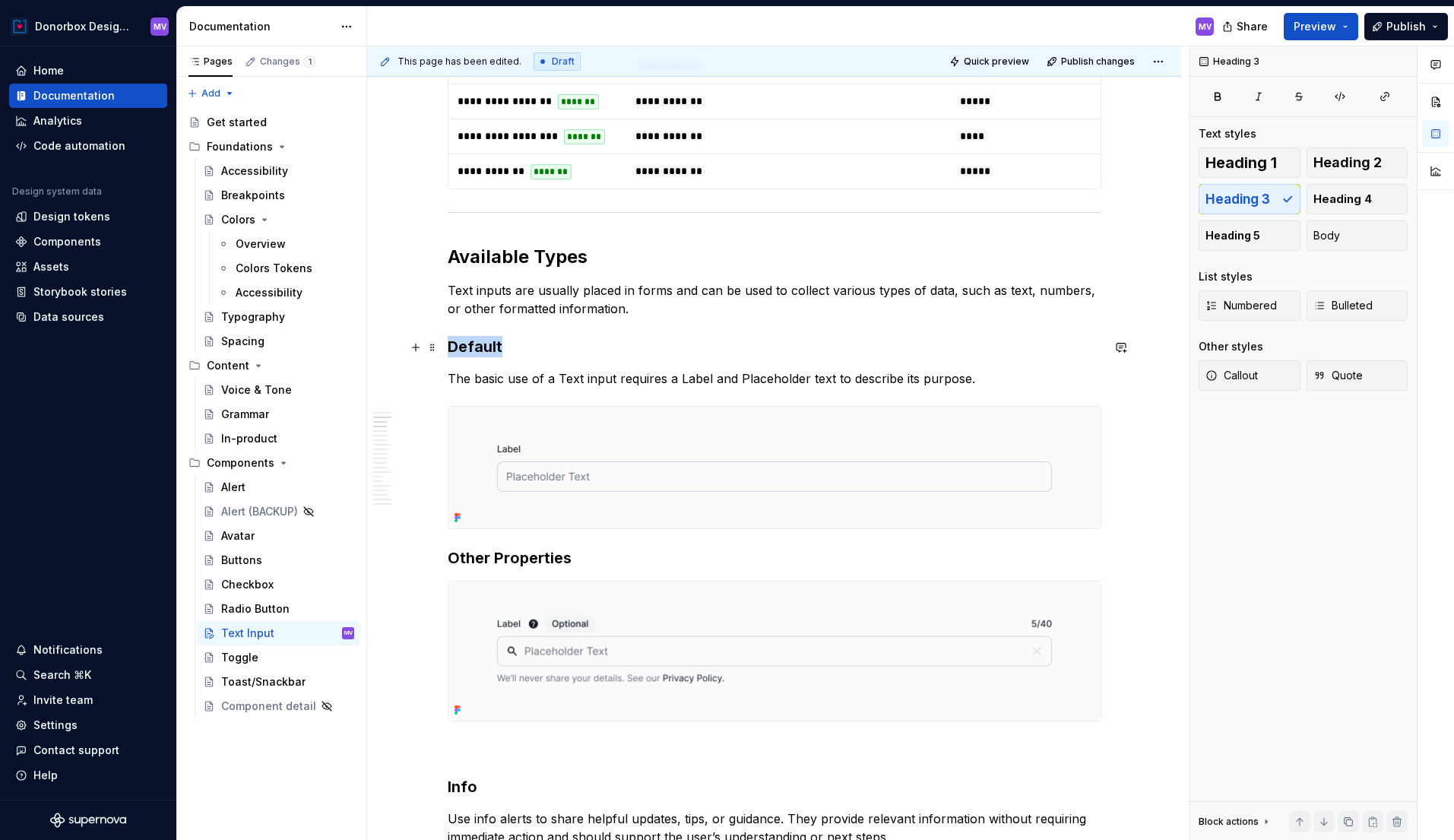
click at [486, 351] on h3 "Default" at bounding box center [775, 346] width 654 height 21
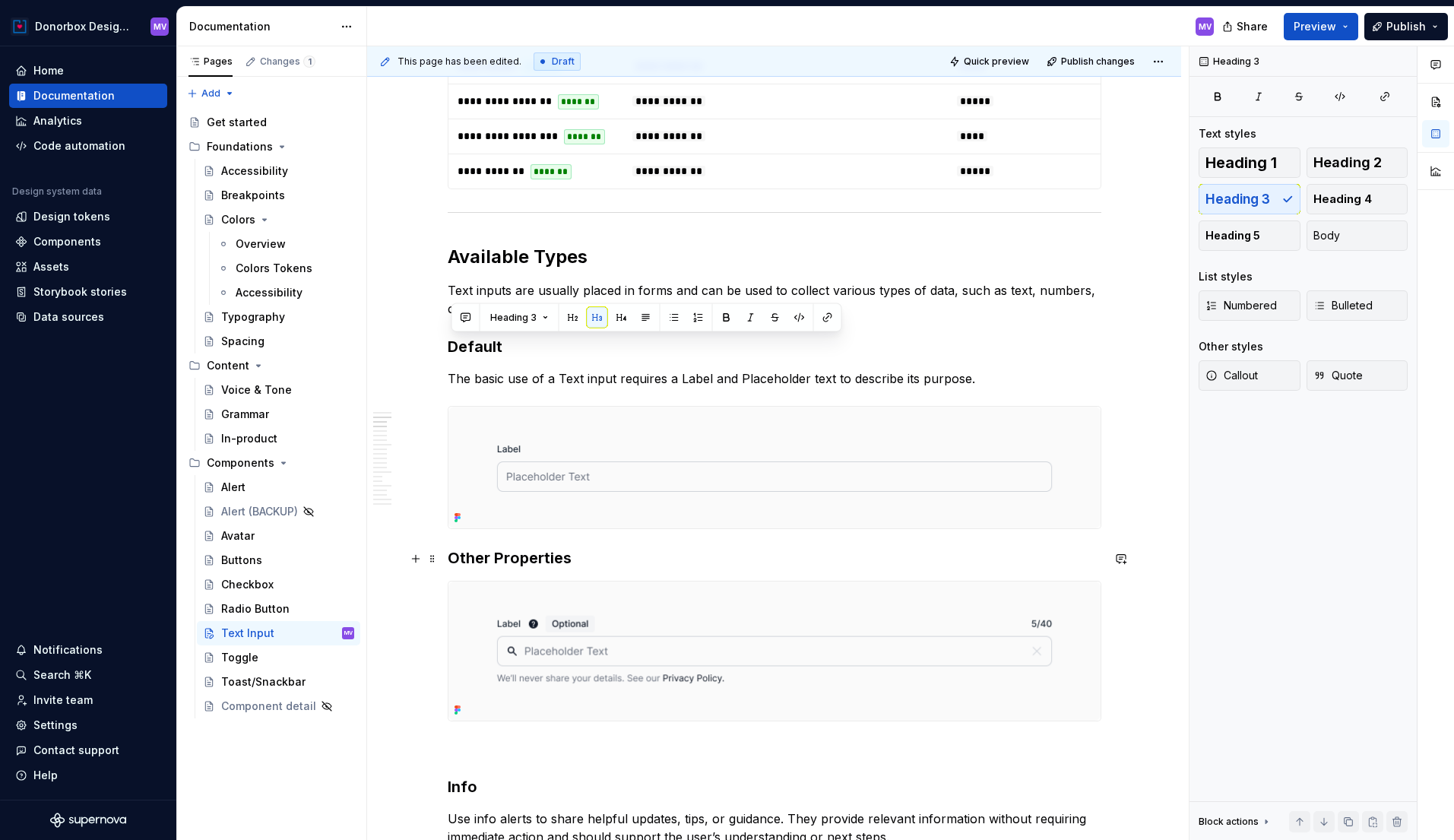
click at [481, 566] on h3 "Other Properties" at bounding box center [775, 557] width 654 height 21
click at [478, 742] on p at bounding box center [775, 749] width 654 height 19
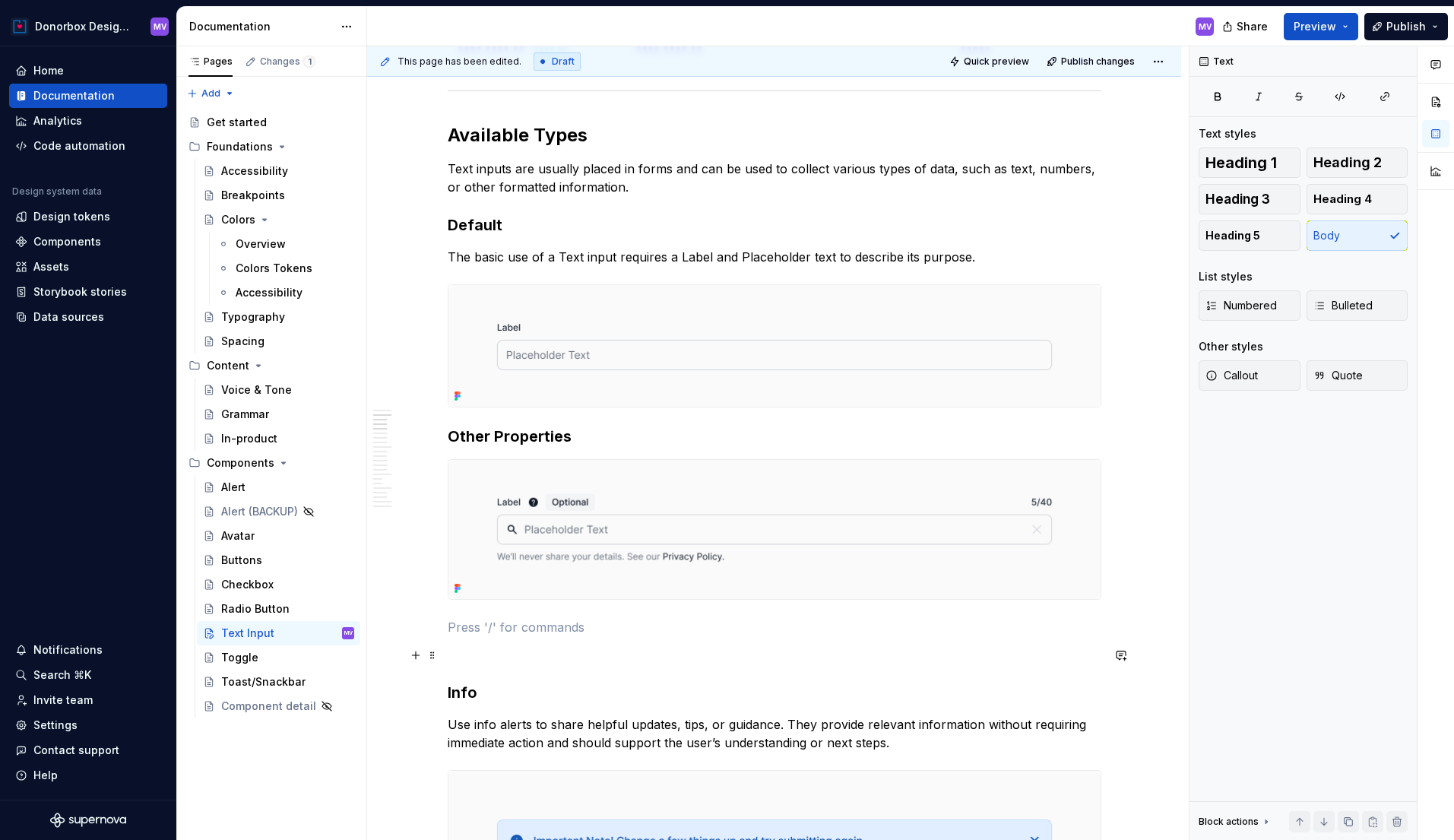
scroll to position [1131, 0]
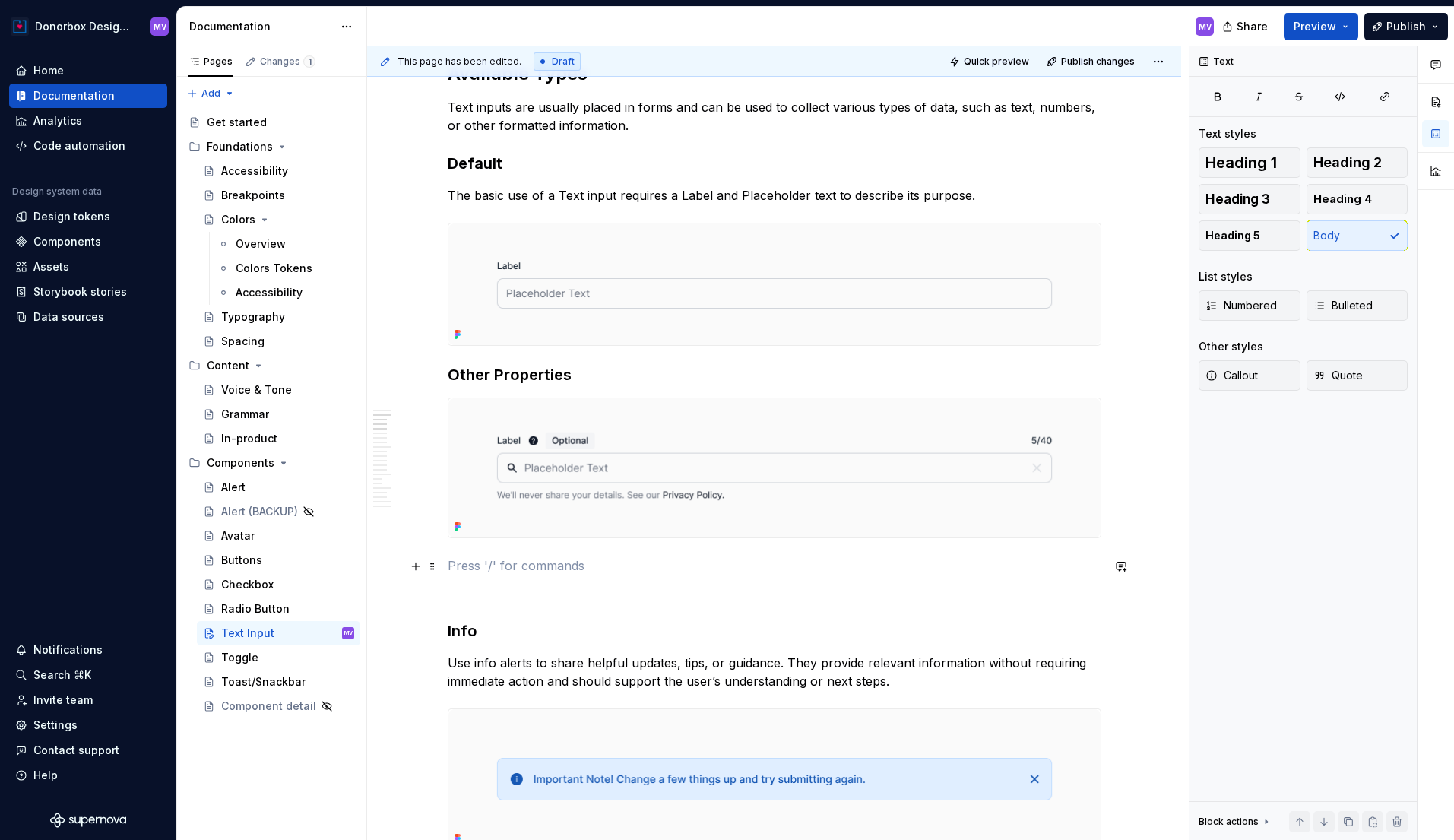
click at [470, 565] on p at bounding box center [775, 566] width 654 height 19
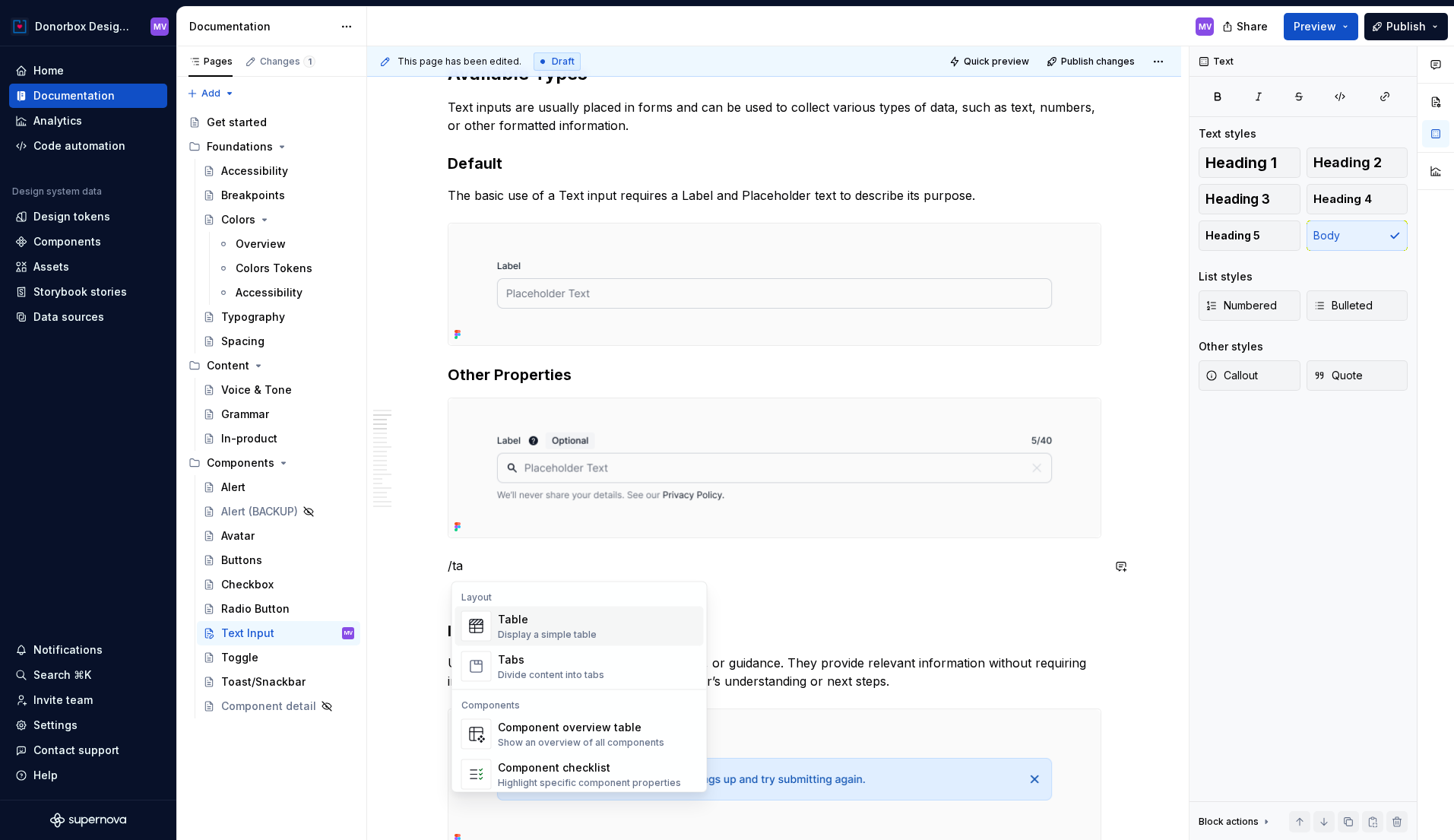
click at [516, 622] on div "Table" at bounding box center [547, 620] width 99 height 15
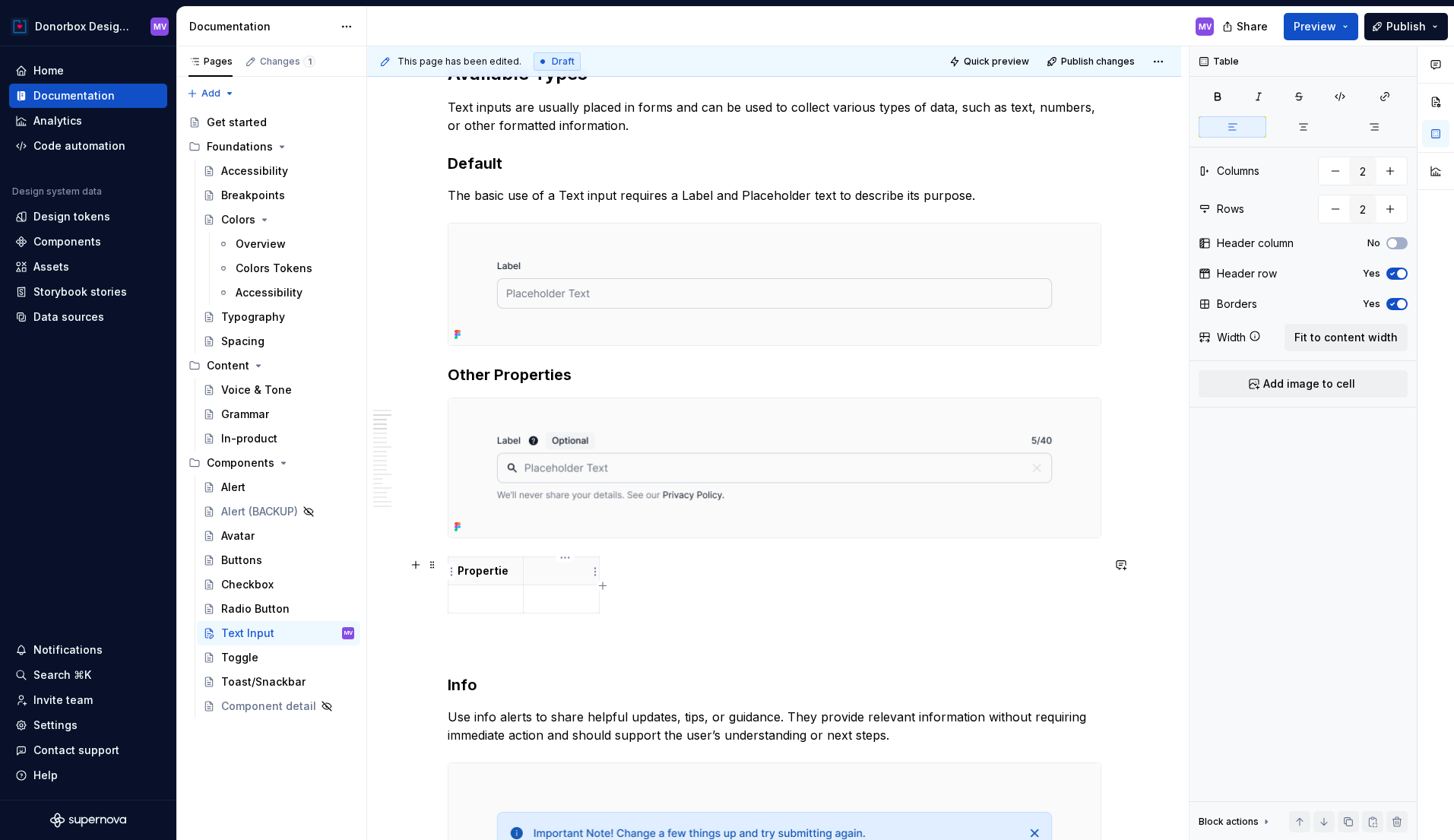
click at [565, 582] on th at bounding box center [561, 571] width 76 height 28
click at [566, 572] on p at bounding box center [561, 571] width 57 height 15
drag, startPoint x: 600, startPoint y: 580, endPoint x: 1103, endPoint y: 583, distance: 503.0
click at [484, 600] on p at bounding box center [485, 599] width 57 height 15
type textarea "*"
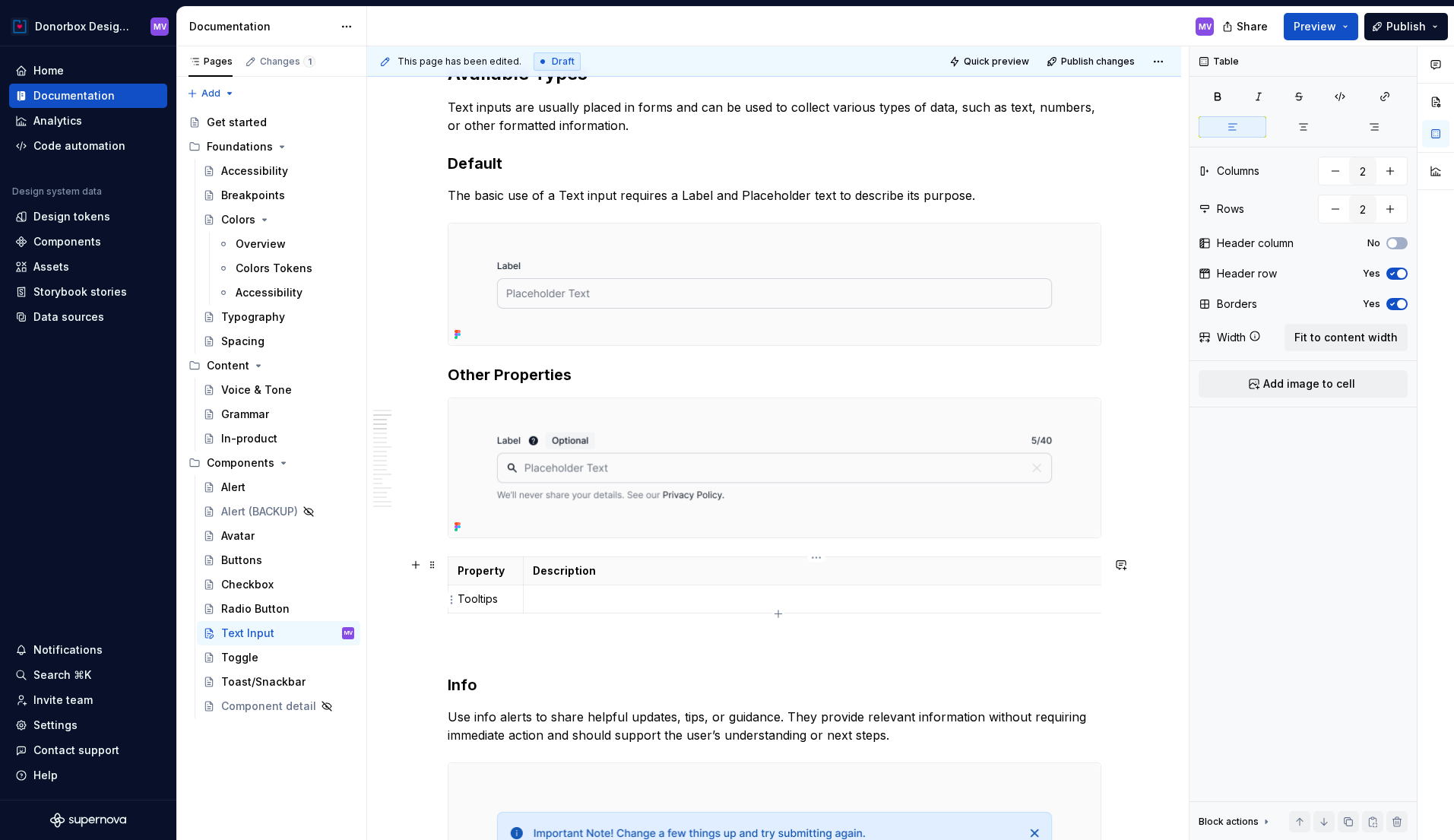
click at [627, 604] on p at bounding box center [812, 599] width 559 height 15
click at [1392, 206] on button "button" at bounding box center [1390, 209] width 27 height 27
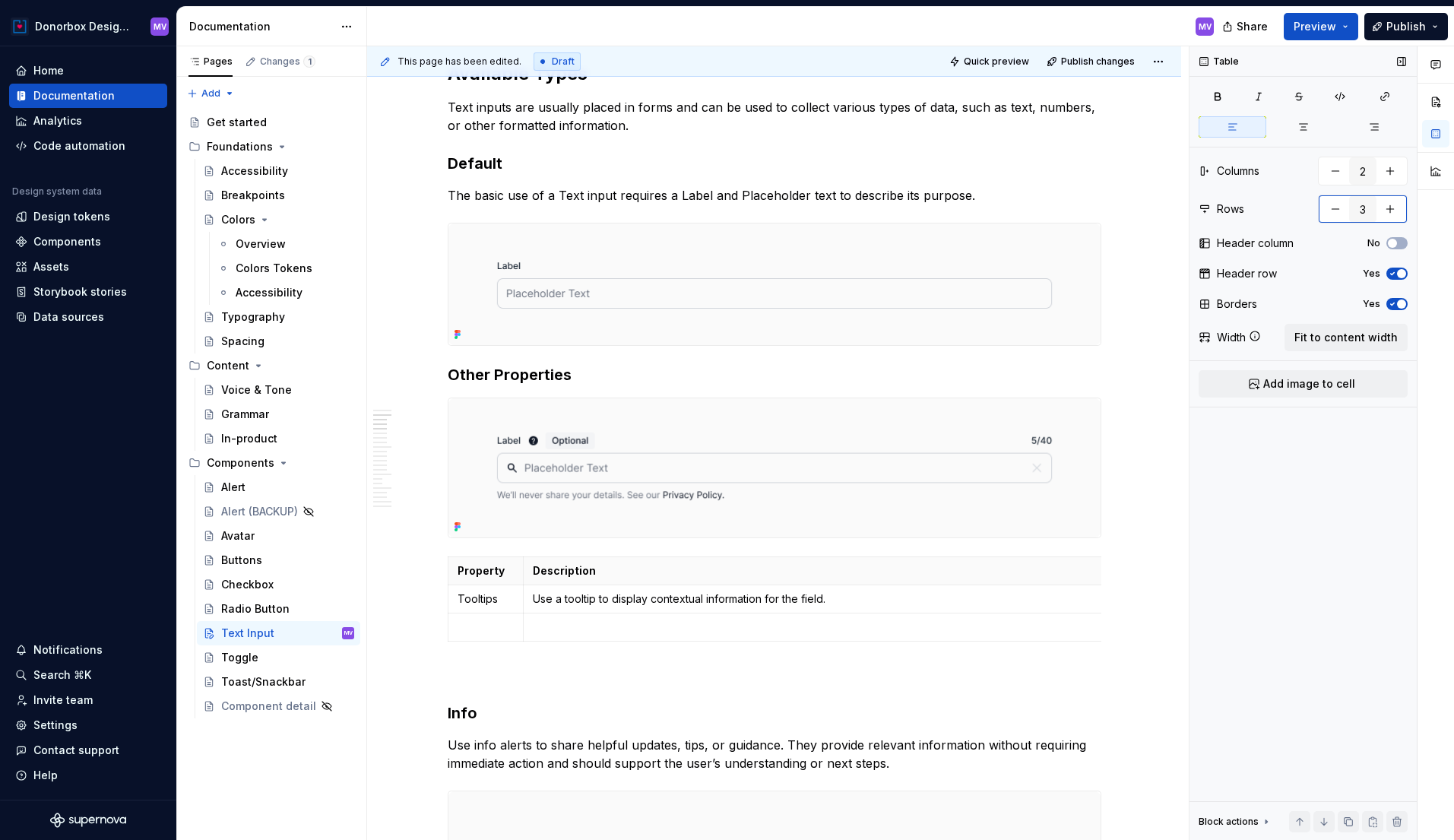
click at [1392, 206] on button "button" at bounding box center [1390, 209] width 27 height 27
type input "4"
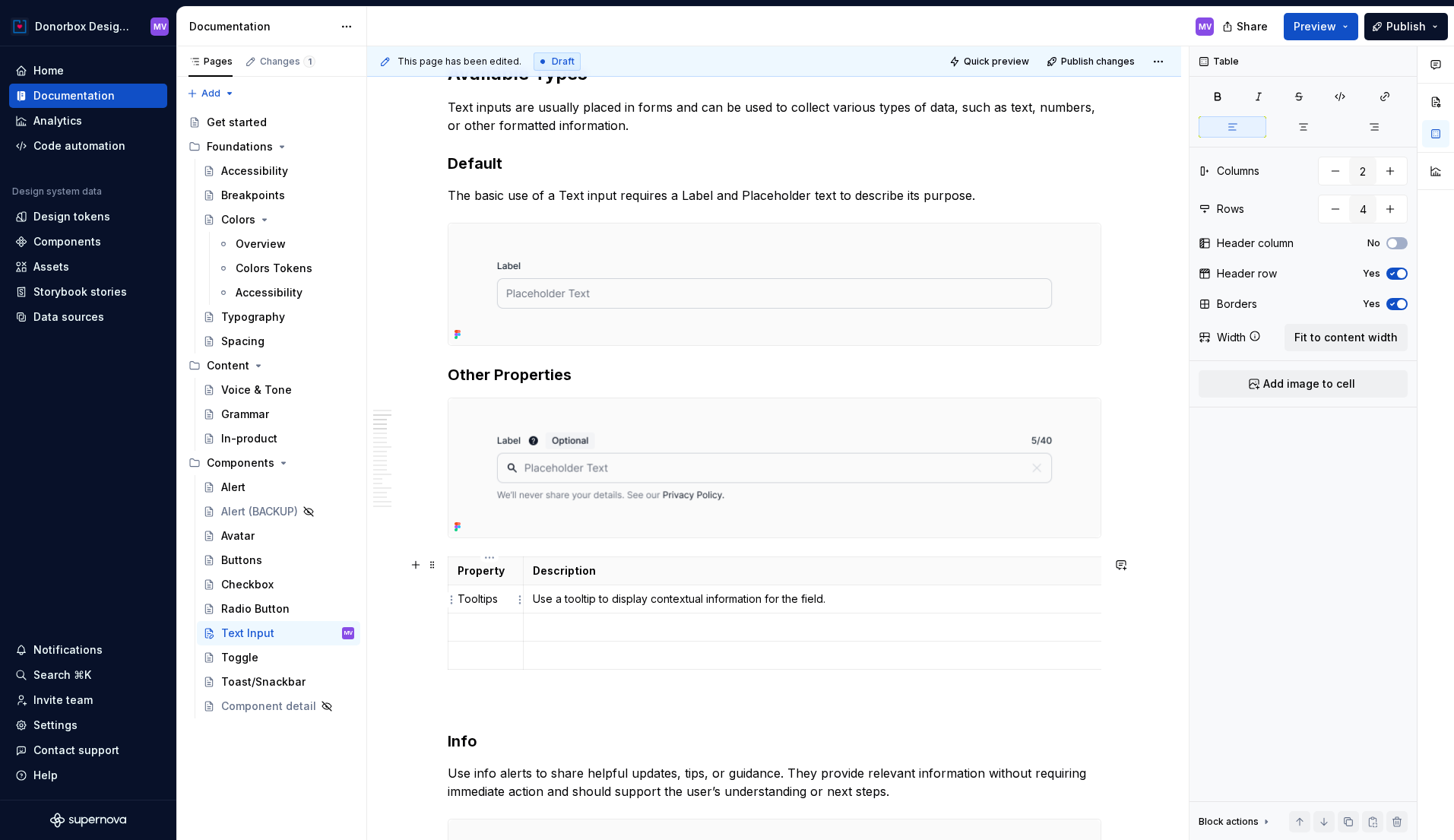
click at [483, 592] on p "Tooltips" at bounding box center [485, 599] width 57 height 15
click at [478, 630] on p at bounding box center [485, 627] width 57 height 15
click at [574, 625] on p at bounding box center [812, 627] width 559 height 15
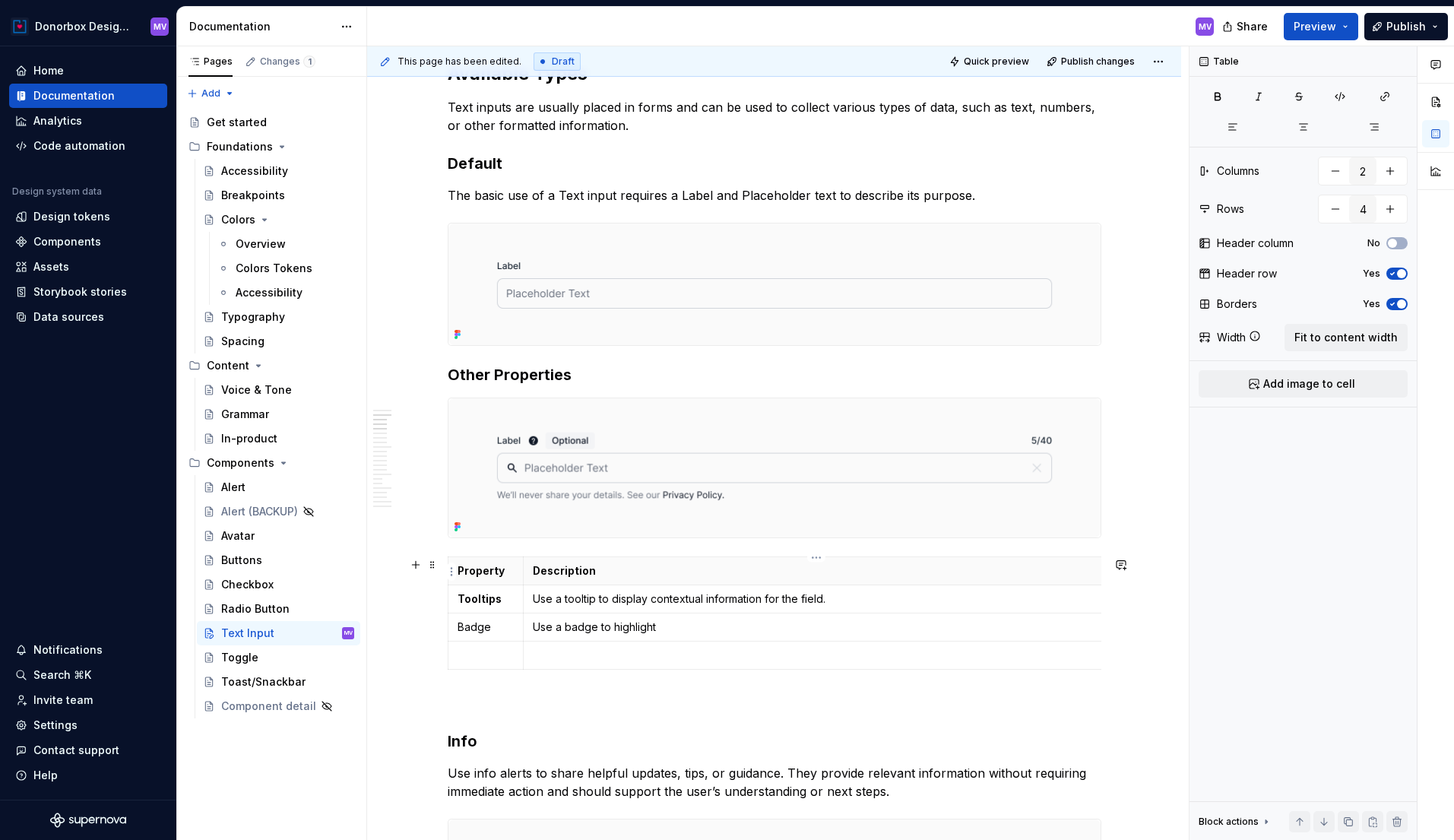
click at [571, 568] on p "Description" at bounding box center [812, 571] width 559 height 15
click at [672, 629] on p "Use a badge to highlight" at bounding box center [812, 627] width 559 height 15
click at [473, 626] on p "Badge" at bounding box center [485, 627] width 57 height 15
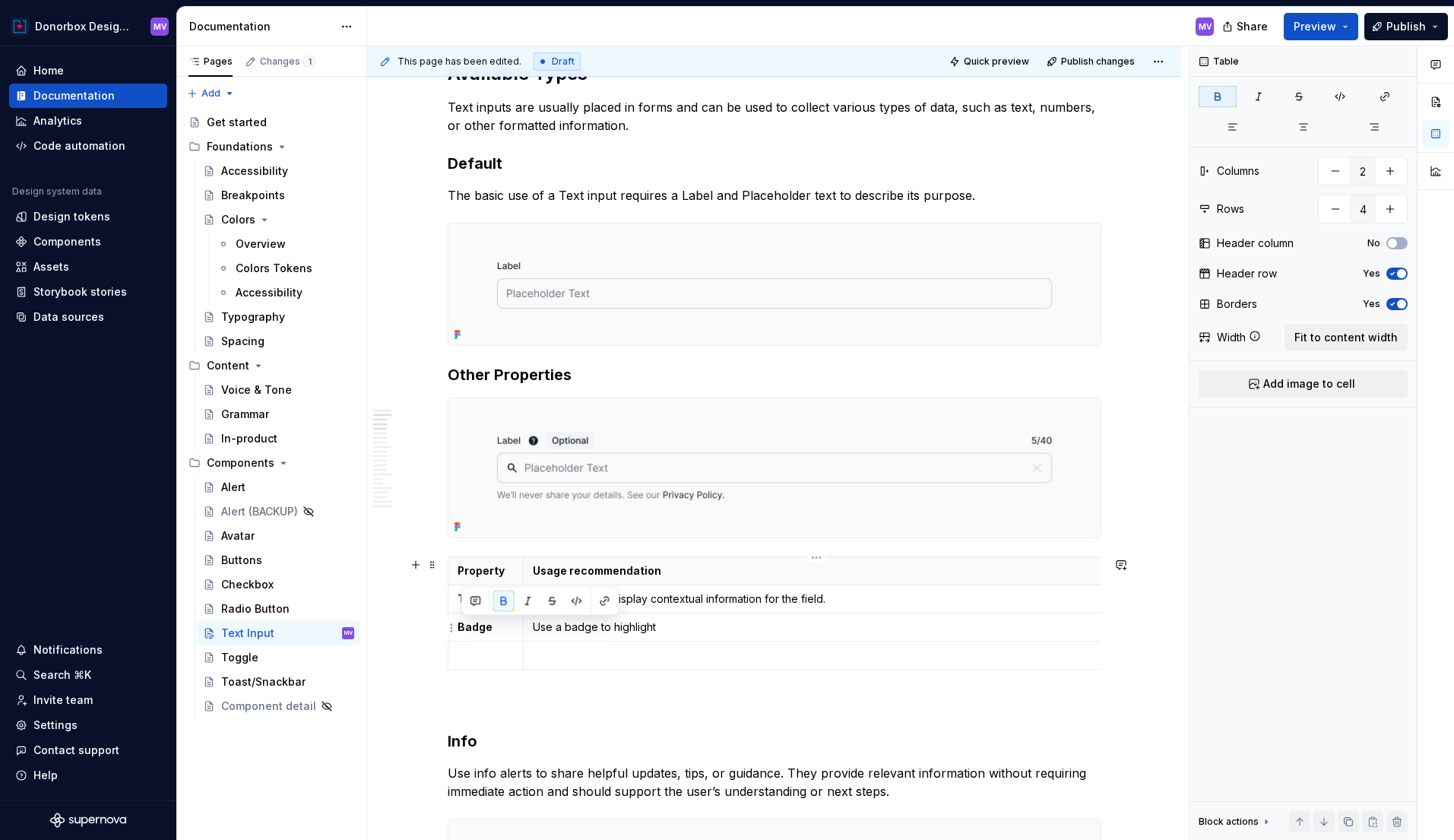
click at [664, 627] on p "Use a badge to highlight" at bounding box center [812, 627] width 559 height 15
click at [664, 627] on p "Use a badge to highlight status of an object or user input" at bounding box center [812, 627] width 559 height 15
click at [666, 627] on p "Use a badge to highlight the status of an object or user input" at bounding box center [812, 627] width 559 height 15
drag, startPoint x: 728, startPoint y: 627, endPoint x: 812, endPoint y: 632, distance: 84.1
click at [812, 632] on p "Use a badge to highlight the status of an object or user input" at bounding box center [812, 627] width 559 height 15
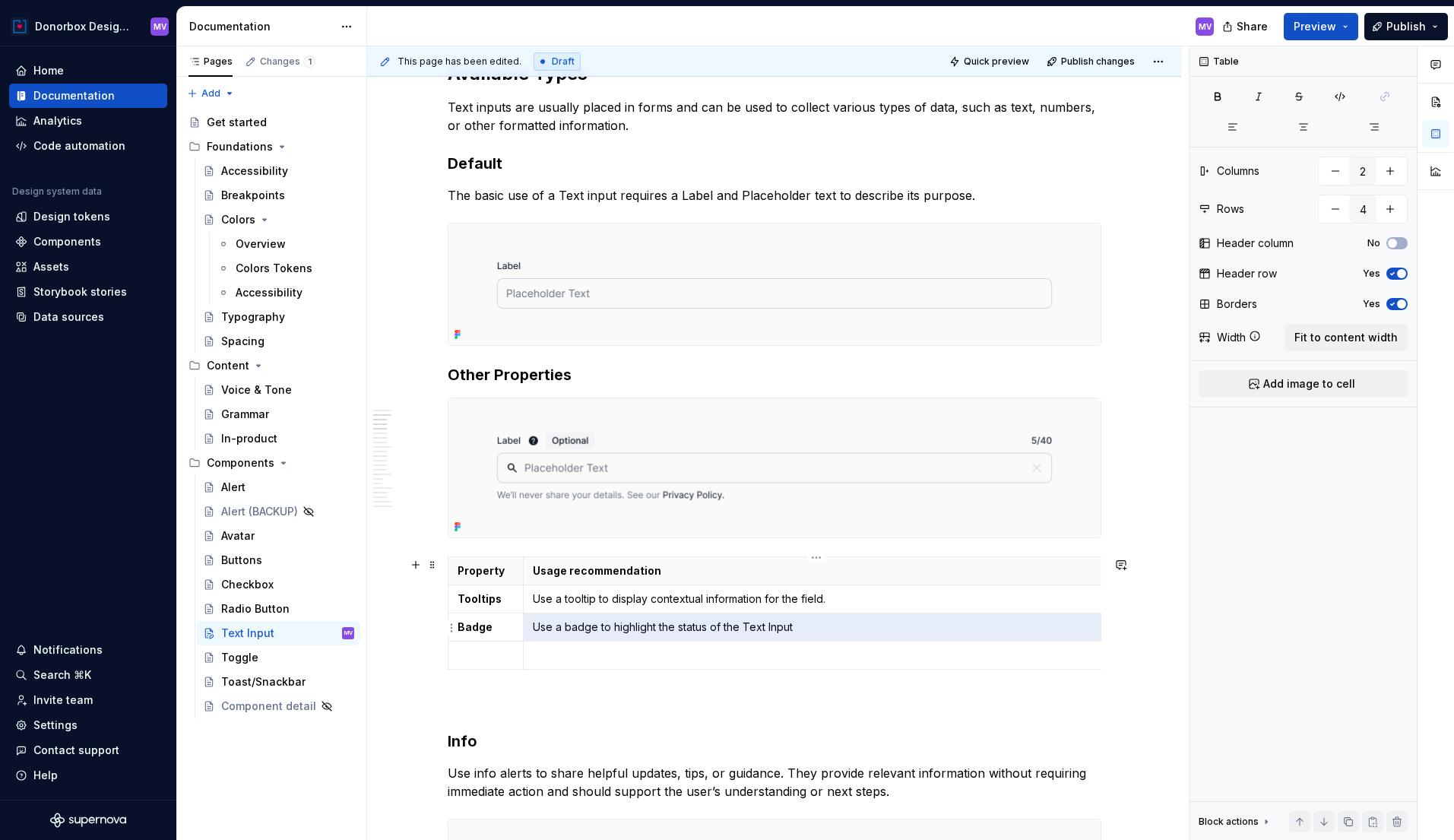
drag, startPoint x: 856, startPoint y: 628, endPoint x: 538, endPoint y: 628, distance: 318.0
click at [538, 628] on p "Use a badge to highlight the status of the Text Input" at bounding box center [812, 627] width 559 height 15
click at [543, 628] on p "Use a badge to highlight the status of the Text Input" at bounding box center [812, 627] width 559 height 15
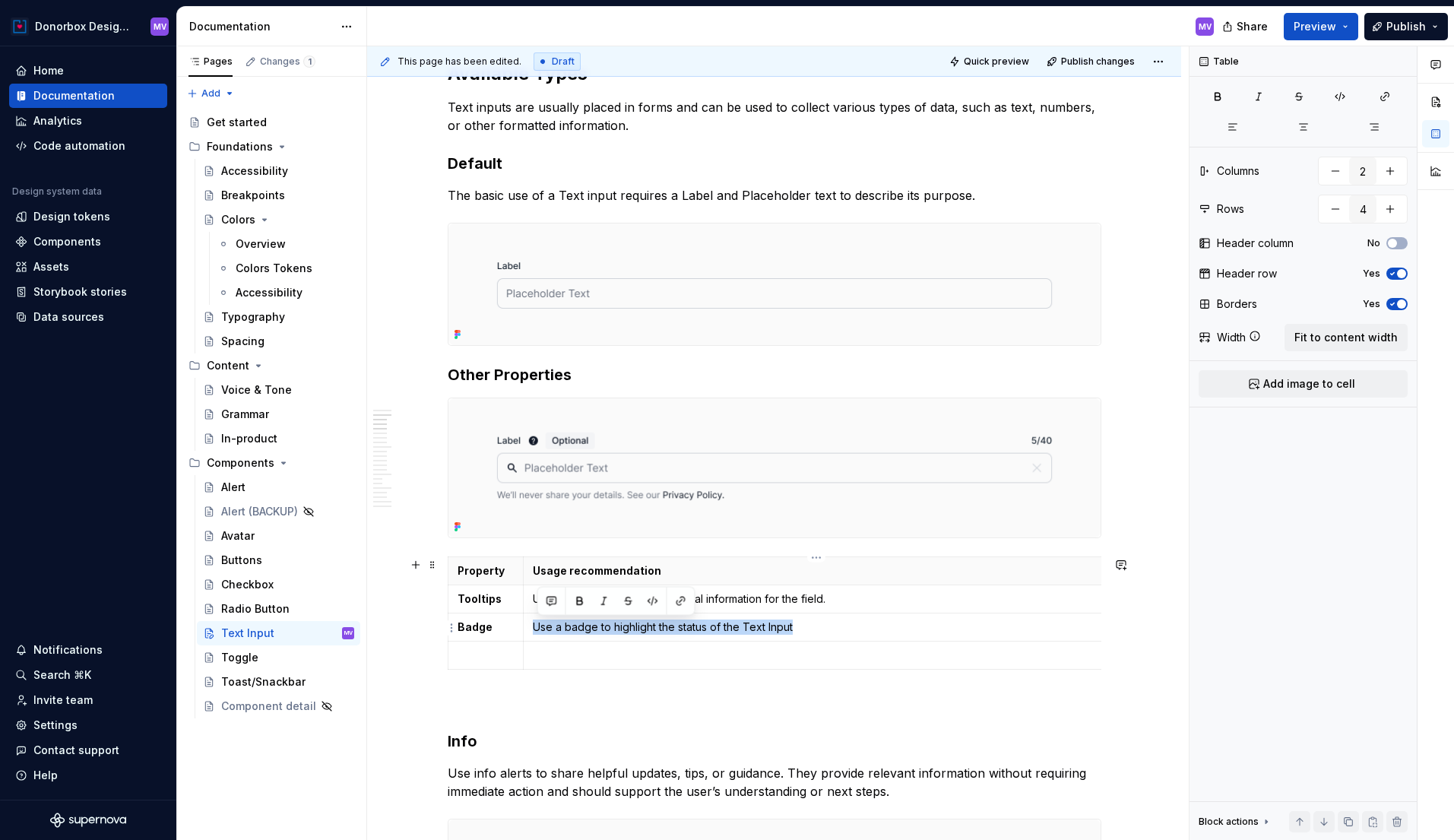
drag, startPoint x: 538, startPoint y: 627, endPoint x: 810, endPoint y: 624, distance: 272.0
click at [810, 624] on p "Use a badge to highlight the status of the Text Input" at bounding box center [812, 627] width 559 height 15
copy p "Use a badge to highlight the status of the Text Input"
click at [861, 630] on p "Use a badge to highlight the status of the Text Input" at bounding box center [812, 627] width 559 height 15
click at [968, 627] on p "Use a badge to highlight the status of the Text Input (do not use in combinatio…" at bounding box center [812, 627] width 559 height 15
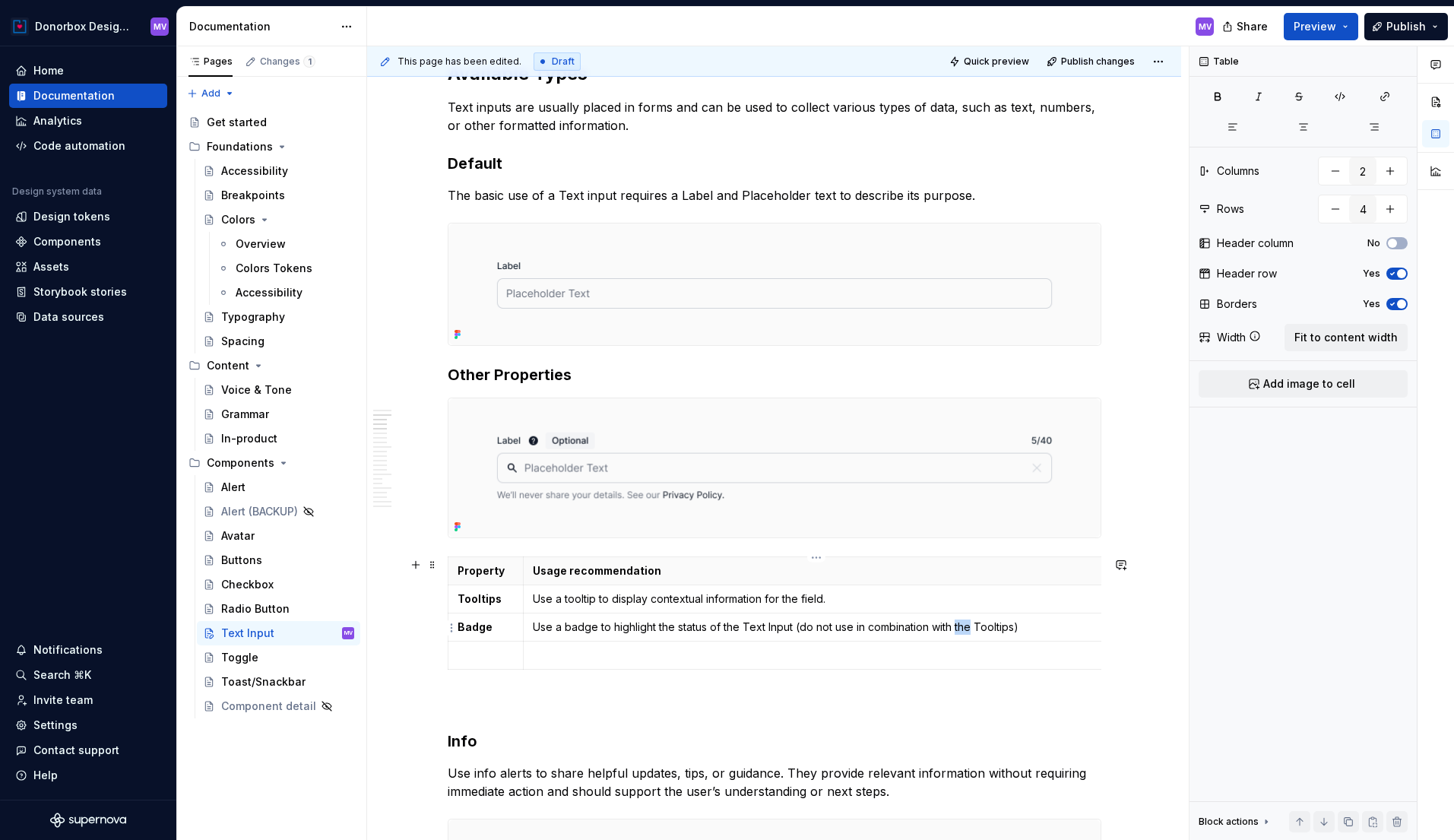
click at [968, 627] on p "Use a badge to highlight the status of the Text Input (do not use in combinatio…" at bounding box center [812, 627] width 559 height 15
drag, startPoint x: 800, startPoint y: 626, endPoint x: 1017, endPoint y: 628, distance: 217.0
click at [1017, 628] on p "Use a badge to highlight the status of the Text Input (do not use in combinatio…" at bounding box center [812, 627] width 559 height 15
copy p "(do not use in combination with Tooltips)"
click at [776, 600] on p "Use a tooltip to display contextual information for the field." at bounding box center [812, 599] width 559 height 15
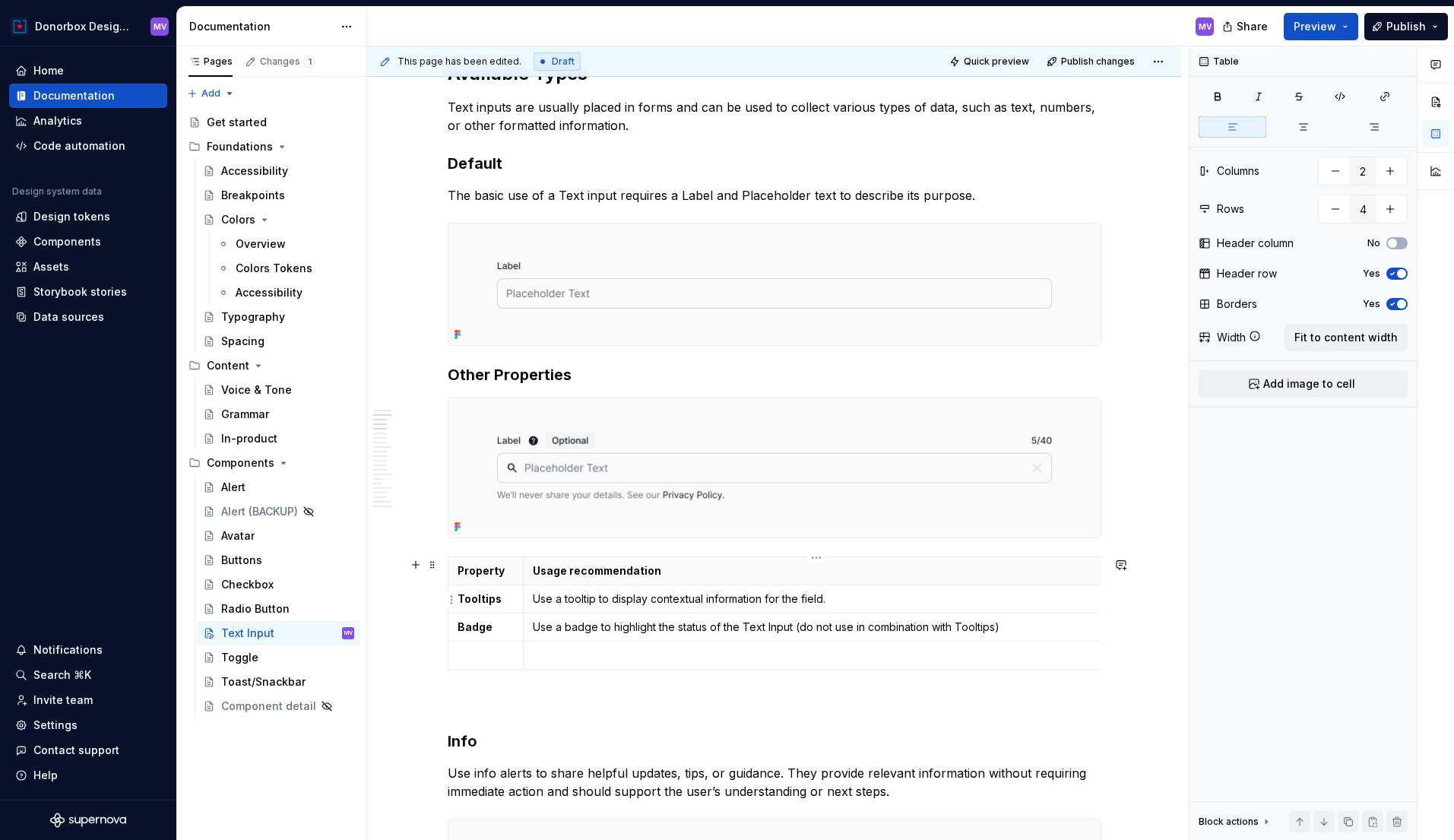
click at [858, 597] on p "Use a tooltip to display contextual information for the field." at bounding box center [812, 599] width 559 height 15
click at [796, 630] on p "Use a badge to highlight the status of the Text Input (do not use in combinatio…" at bounding box center [812, 627] width 559 height 15
click at [865, 602] on p "Use a tooltip to display contextual information for the field." at bounding box center [812, 599] width 559 height 15
click at [1014, 600] on p "Use a tooltip to display contextual information for the field. (do not use in c…" at bounding box center [812, 599] width 559 height 15
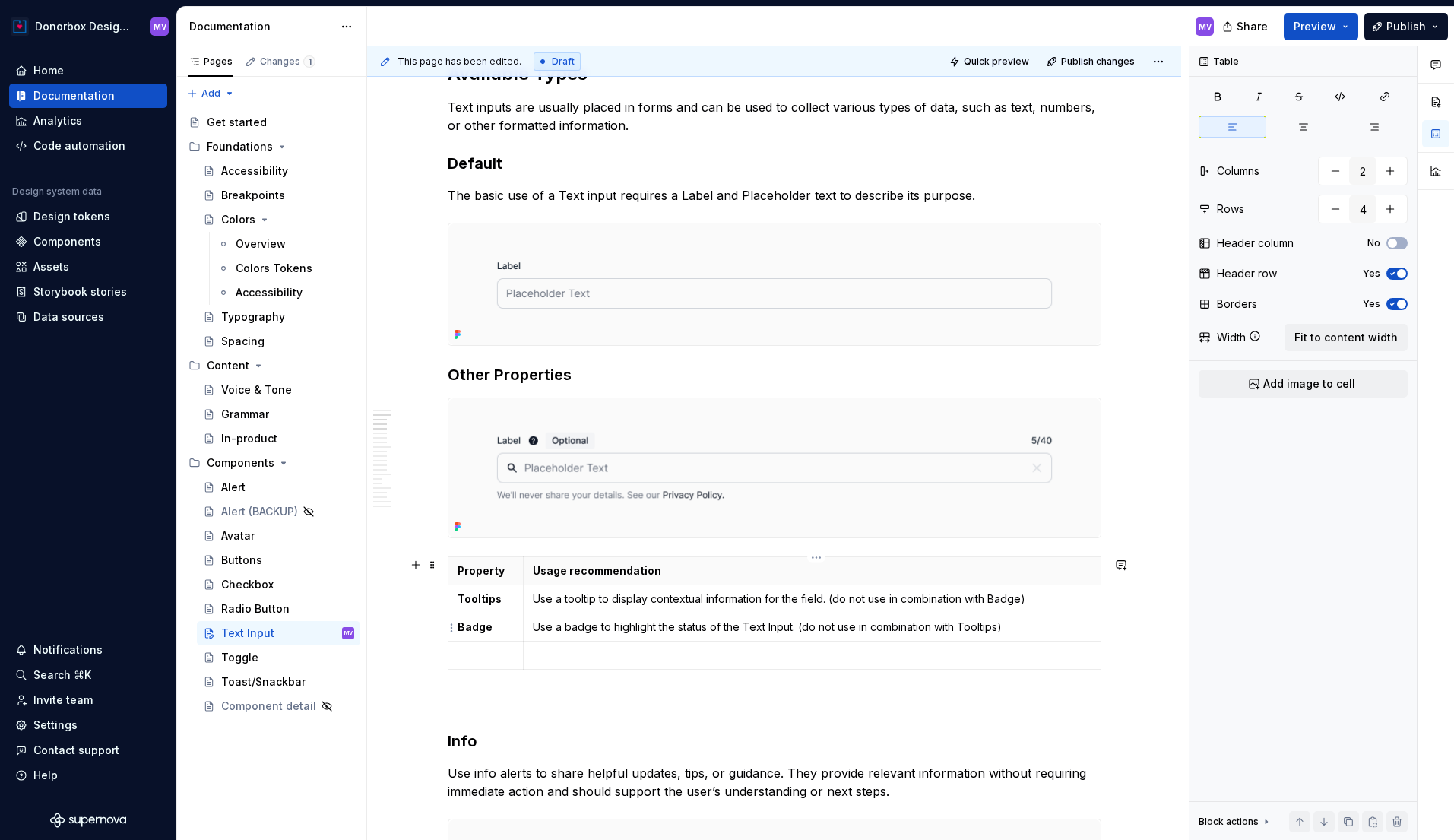
click at [1046, 624] on p "Use a badge to highlight the status of the Text Input. (do not use in combinati…" at bounding box center [812, 627] width 559 height 15
drag, startPoint x: 1035, startPoint y: 629, endPoint x: 535, endPoint y: 627, distance: 500.0
click at [535, 627] on td "Use a badge to highlight the status of the Text Input. (do not use in combinati…" at bounding box center [812, 627] width 578 height 28
copy p "Use a badge to highlight the status of the Text Input. (do not use in combinati…"
click at [794, 622] on p "Use a badge to highlight the status of the Text Input. (do not use in combinati…" at bounding box center [812, 627] width 559 height 15
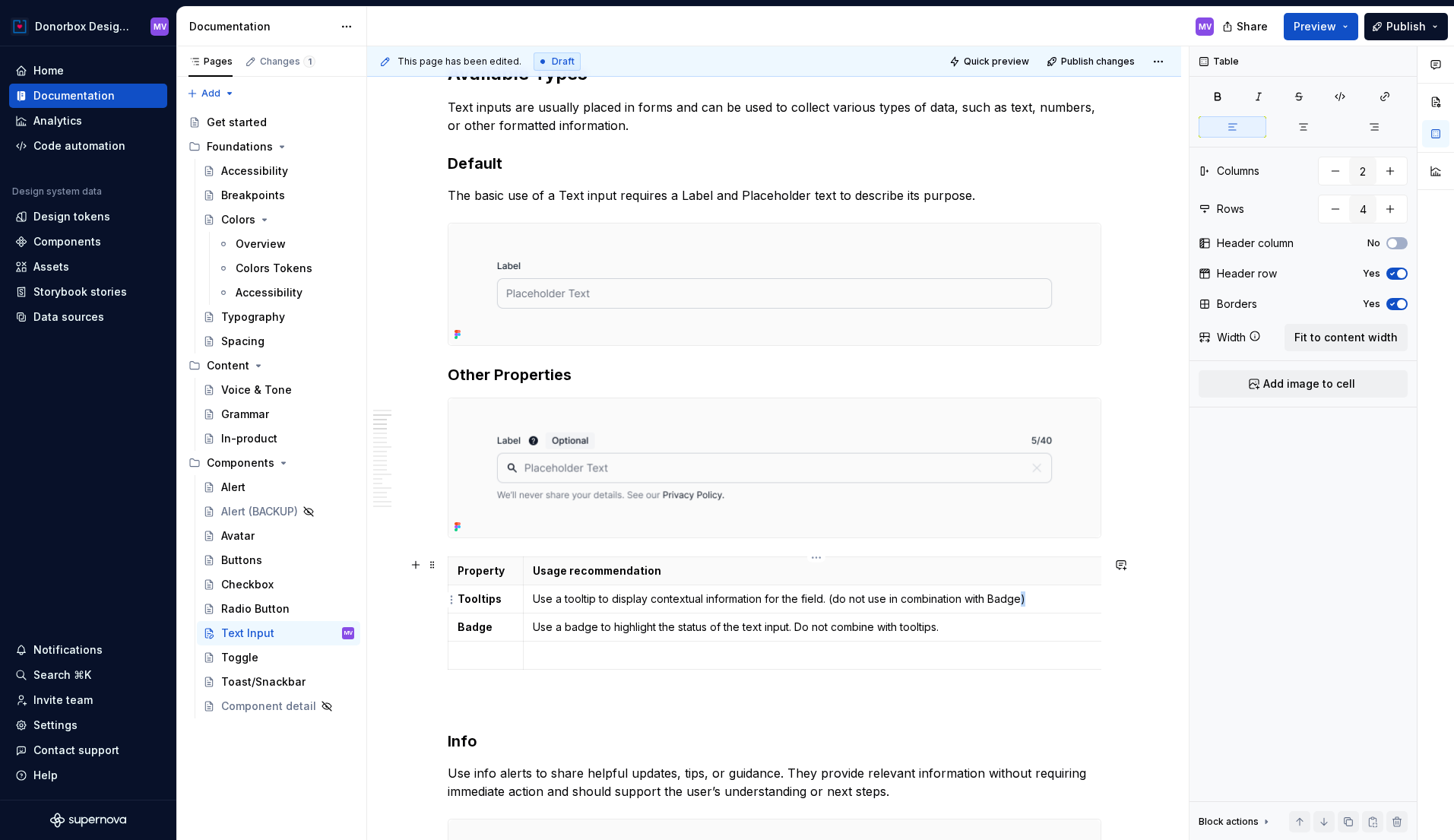
drag, startPoint x: 1040, startPoint y: 594, endPoint x: 1024, endPoint y: 594, distance: 16.0
click at [1024, 594] on p "Use a tooltip to display contextual information for the field. (do not use in c…" at bounding box center [812, 599] width 559 height 15
click at [840, 595] on p "Use a tooltip to display contextual information for the field. (do not use in c…" at bounding box center [812, 599] width 559 height 15
click at [1034, 599] on p "Use a tooltip to display contextual information for the field. Do not use in co…" at bounding box center [812, 599] width 559 height 15
click at [493, 654] on p at bounding box center [485, 655] width 57 height 15
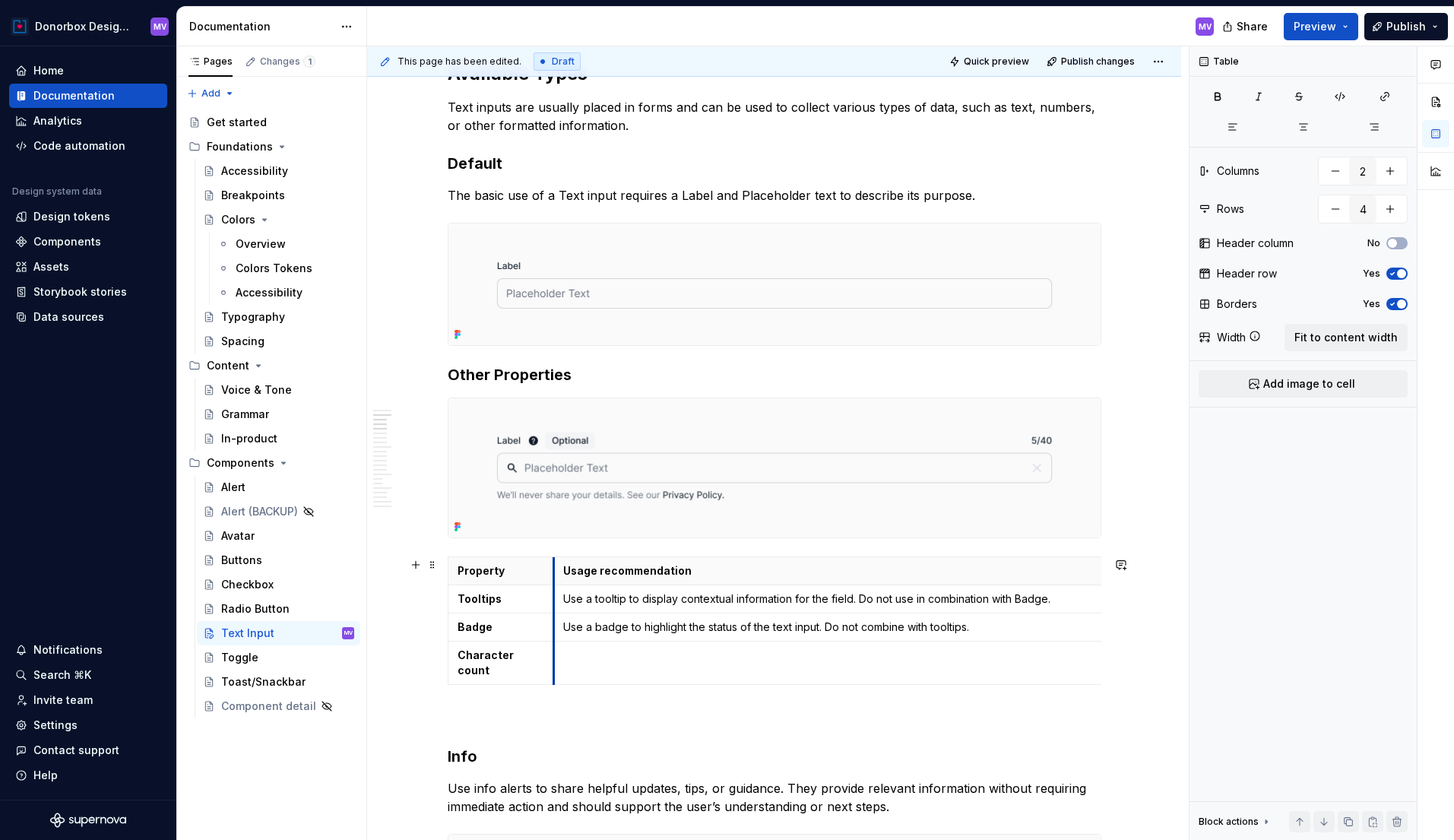
drag, startPoint x: 528, startPoint y: 576, endPoint x: 559, endPoint y: 578, distance: 31.1
click at [559, 578] on th "Usage recommendation" at bounding box center [843, 571] width 578 height 28
click at [587, 662] on p at bounding box center [843, 655] width 559 height 15
click at [516, 657] on strong "Character count" at bounding box center [486, 662] width 58 height 28
click at [597, 662] on p at bounding box center [843, 655] width 559 height 15
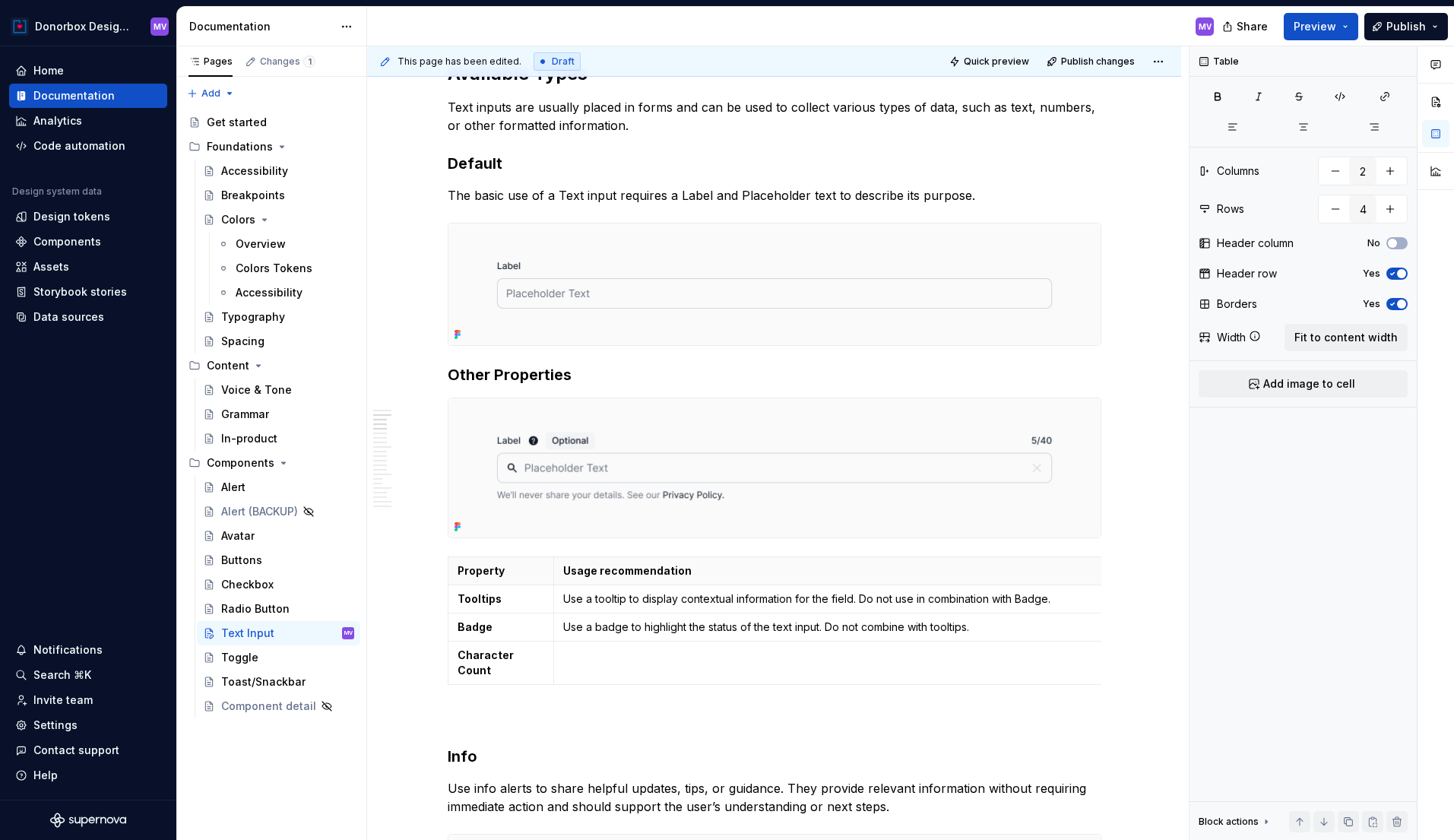
type textarea "*"
click at [1392, 207] on button "button" at bounding box center [1390, 209] width 27 height 27
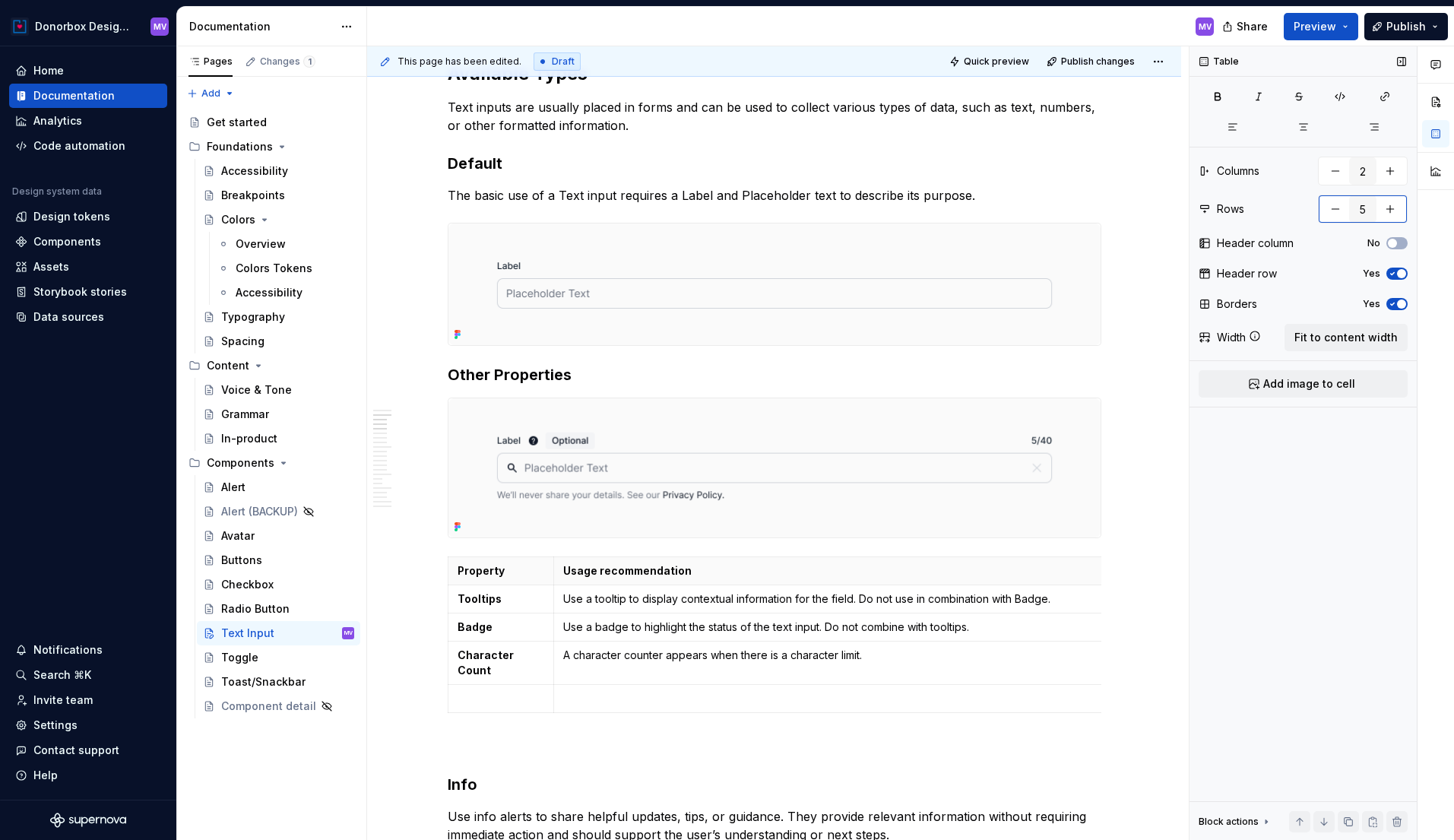
click at [1392, 207] on button "button" at bounding box center [1390, 209] width 27 height 27
click at [1393, 206] on button "button" at bounding box center [1390, 209] width 27 height 27
type input "7"
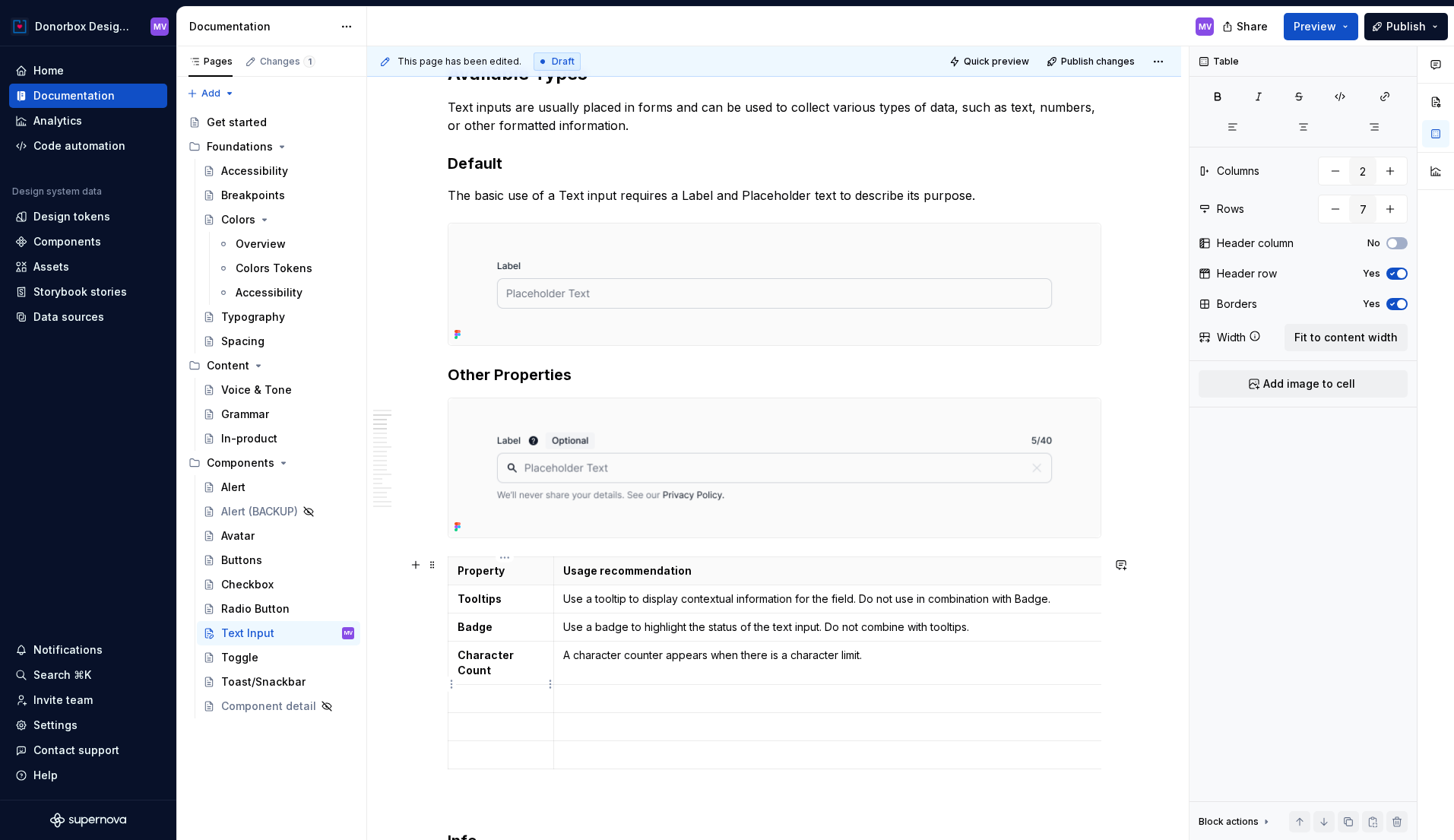
click at [506, 691] on p at bounding box center [500, 699] width 87 height 15
click at [518, 721] on td at bounding box center [501, 727] width 107 height 28
click at [511, 747] on p at bounding box center [500, 754] width 87 height 15
drag, startPoint x: 462, startPoint y: 685, endPoint x: 526, endPoint y: 751, distance: 91.9
click at [526, 751] on tbody "Property Usage recommendation Tooltips Use a tooltip to display contextual info…" at bounding box center [790, 663] width 684 height 212
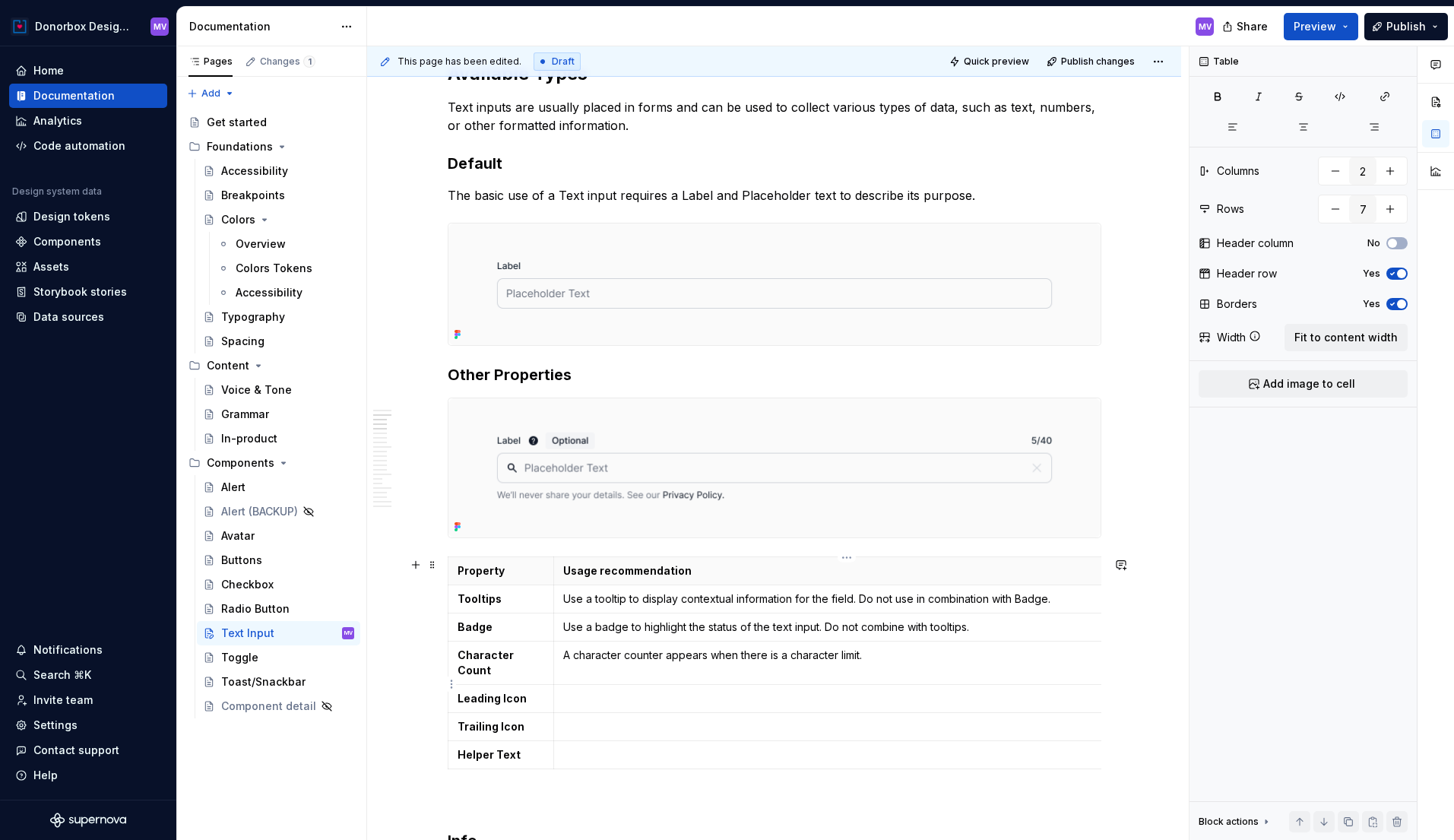
click at [609, 691] on p at bounding box center [843, 699] width 559 height 15
click at [237, 559] on div "Buttons" at bounding box center [241, 561] width 41 height 15
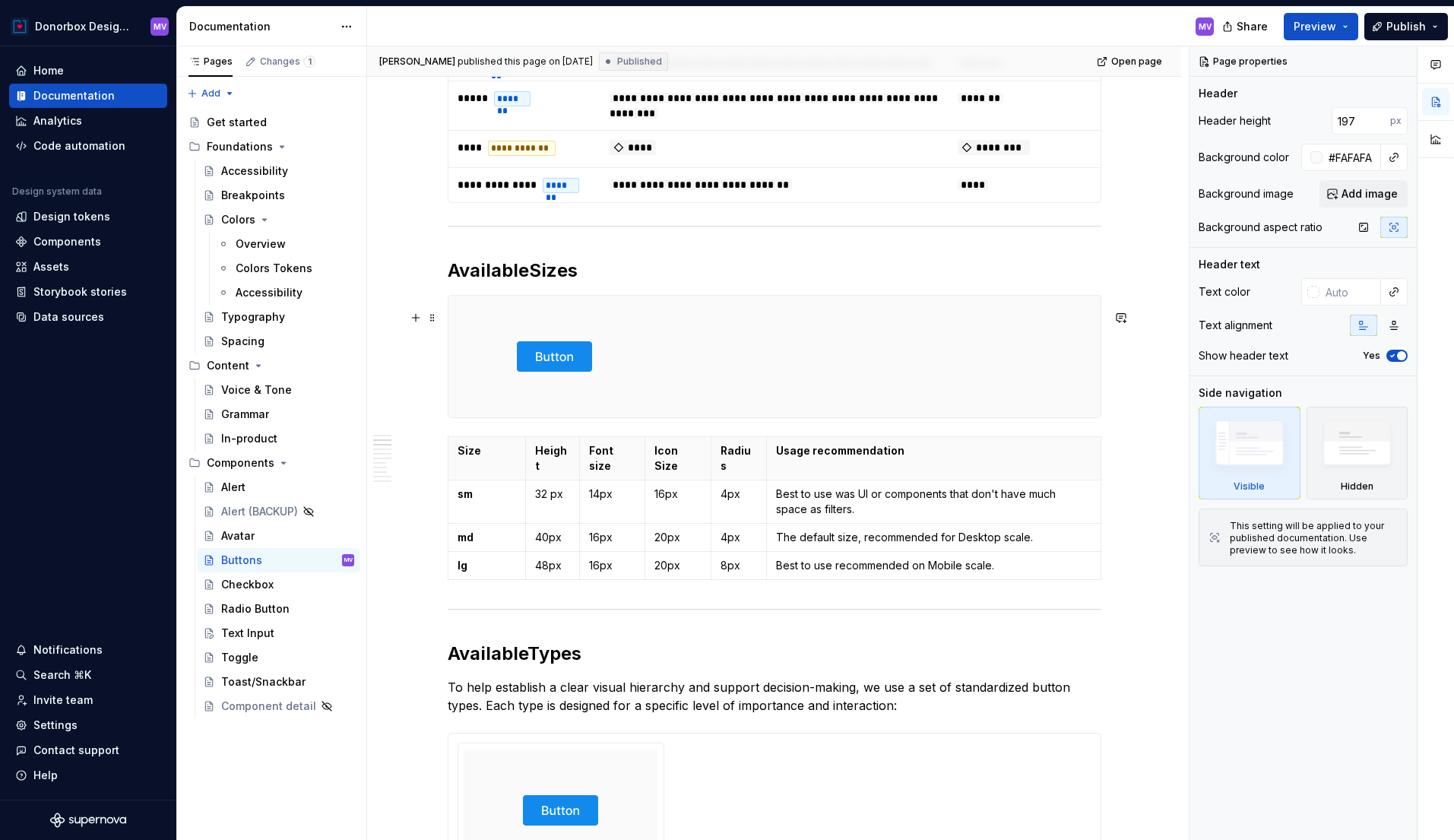
scroll to position [732, 0]
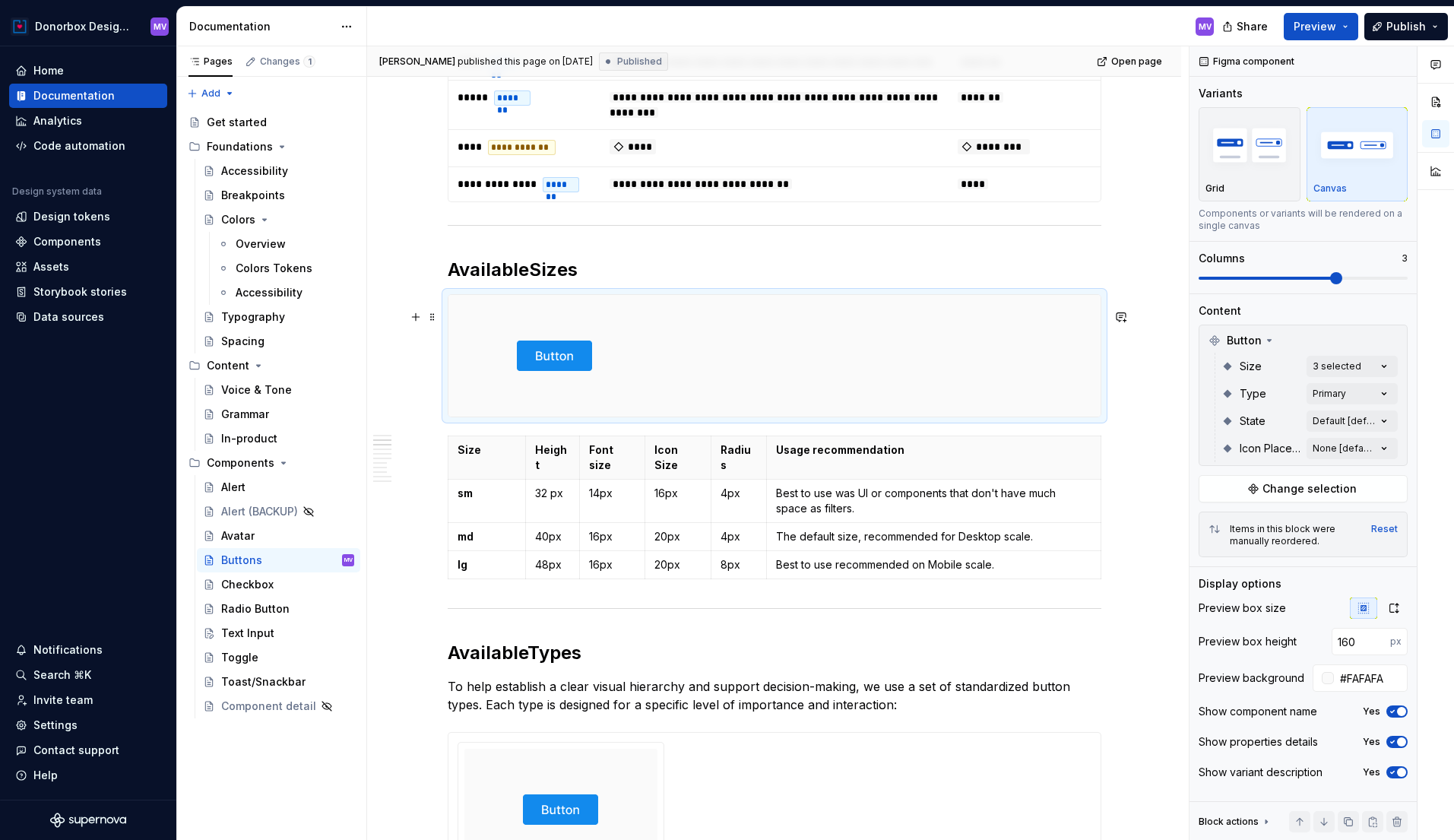
click at [709, 366] on div at bounding box center [775, 356] width 652 height 122
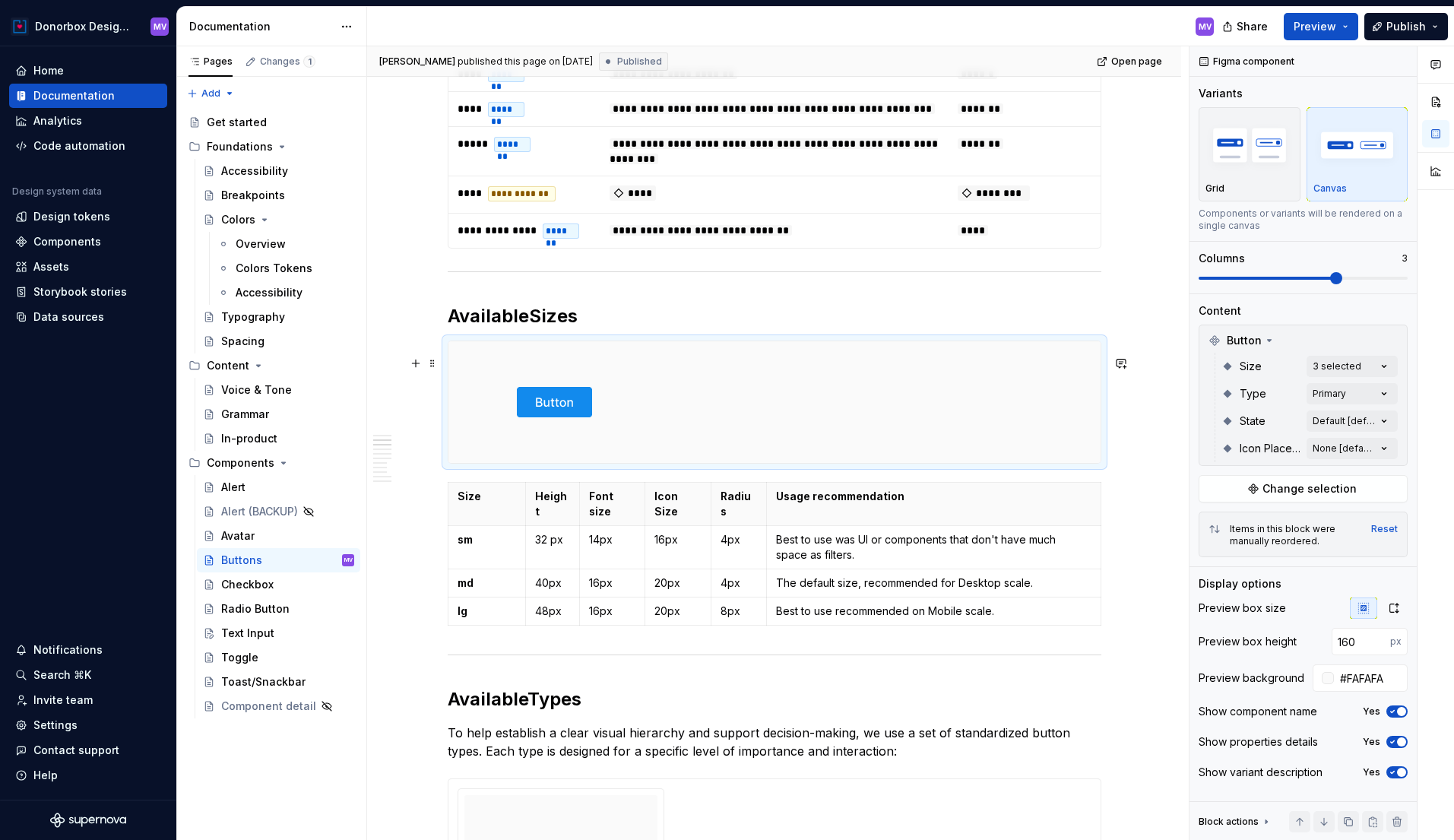
scroll to position [681, 0]
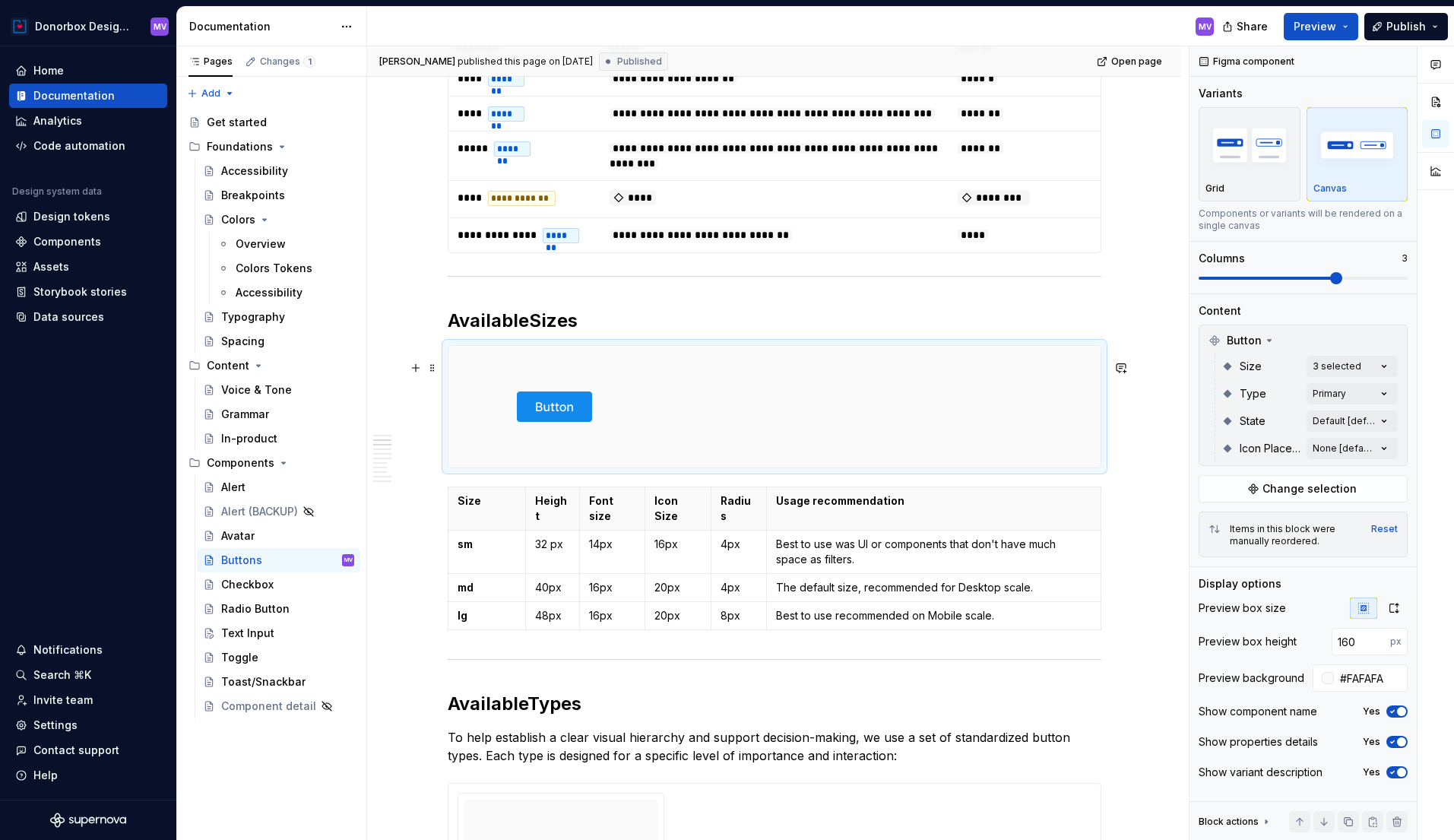
click at [959, 404] on div at bounding box center [775, 406] width 652 height 122
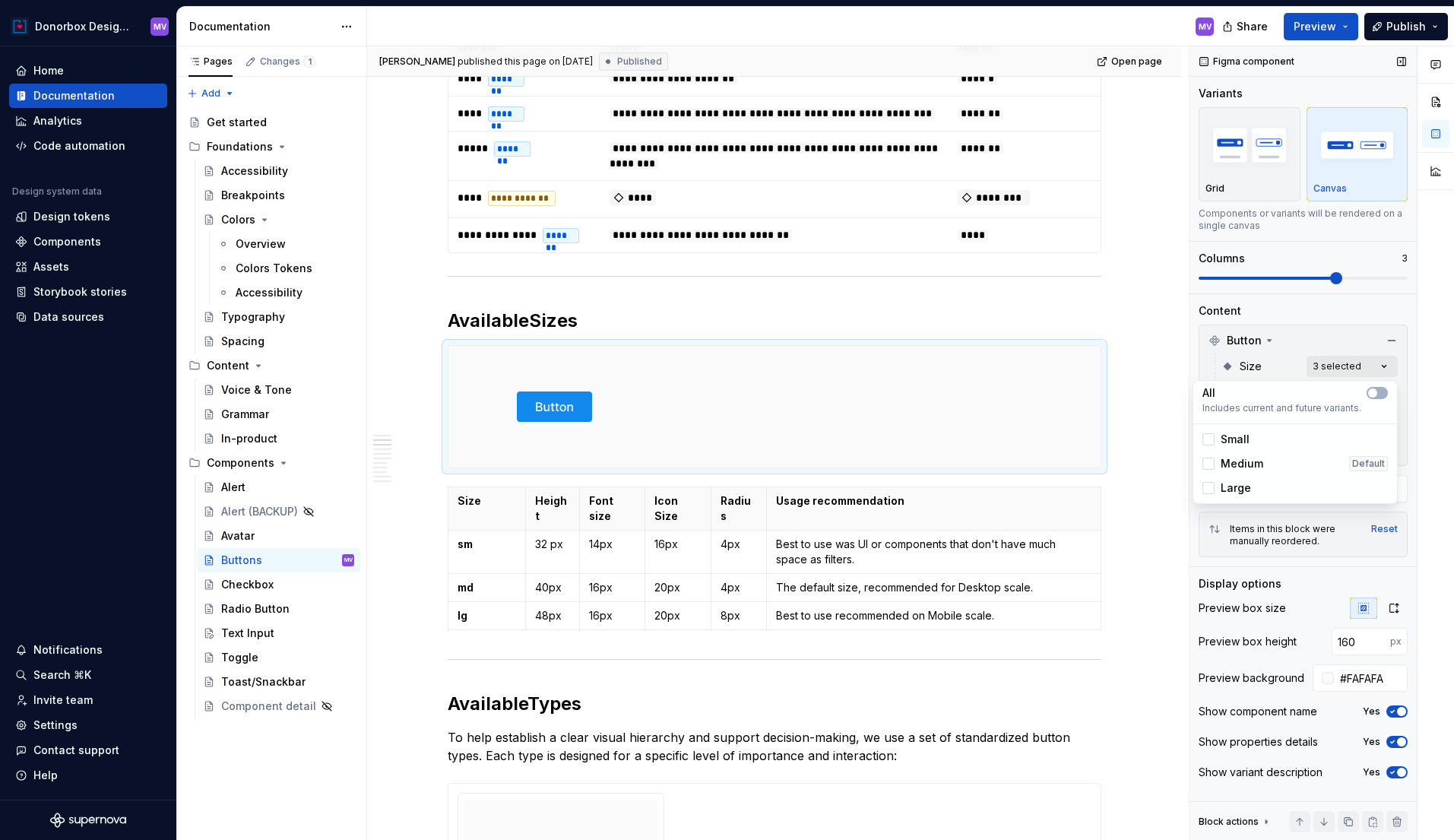
click at [1382, 368] on div "Comments Open comments No comments yet Select ‘Comment’ from the block context …" at bounding box center [1322, 444] width 264 height 794
click at [1308, 355] on div "Comments Open comments No comments yet Select ‘Comment’ from the block context …" at bounding box center [1322, 444] width 264 height 794
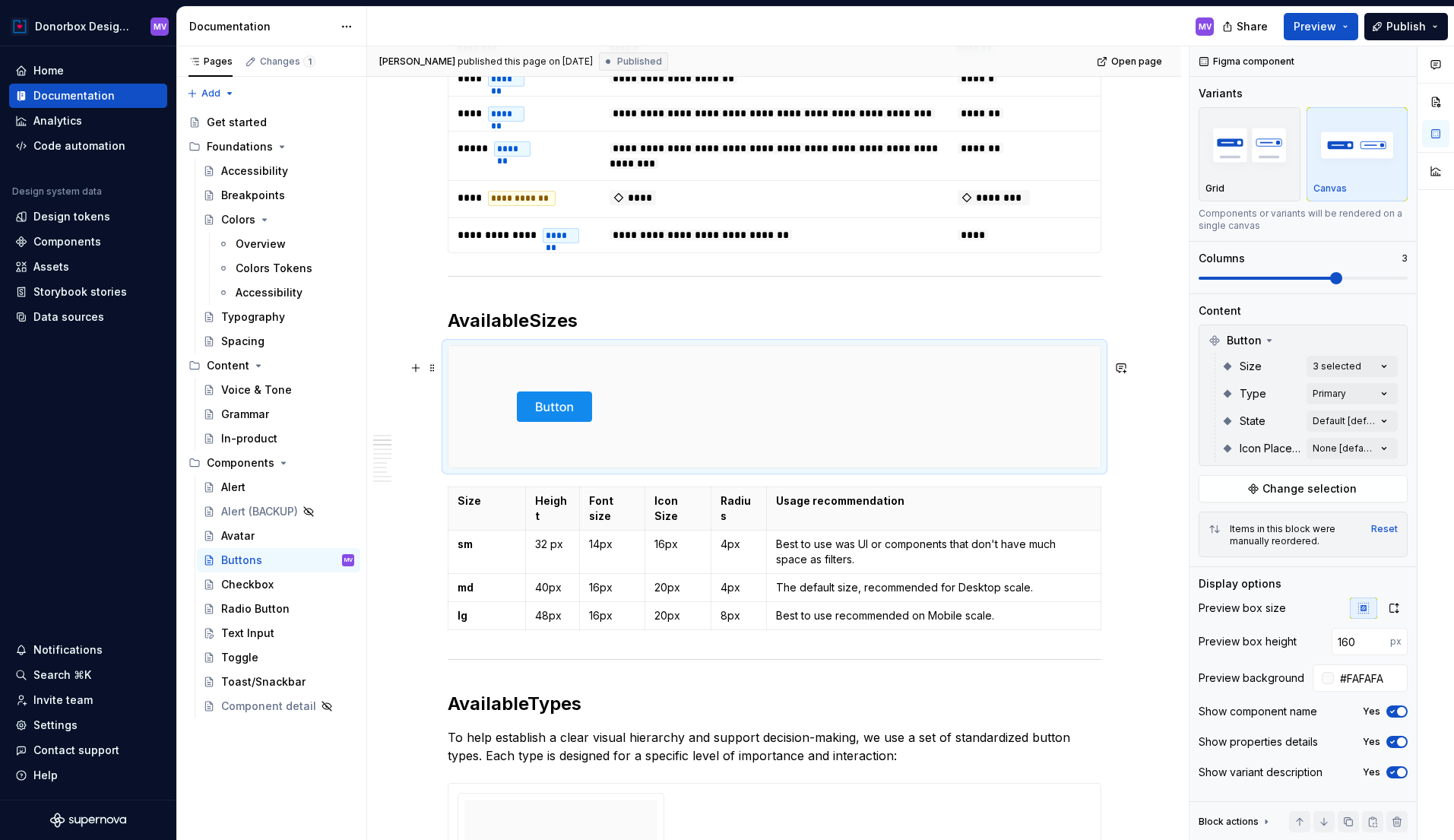
click at [841, 409] on div at bounding box center [775, 406] width 652 height 122
type textarea "*"
click at [1356, 366] on div "Comments Open comments No comments yet Select ‘Comment’ from the block context …" at bounding box center [1322, 444] width 264 height 794
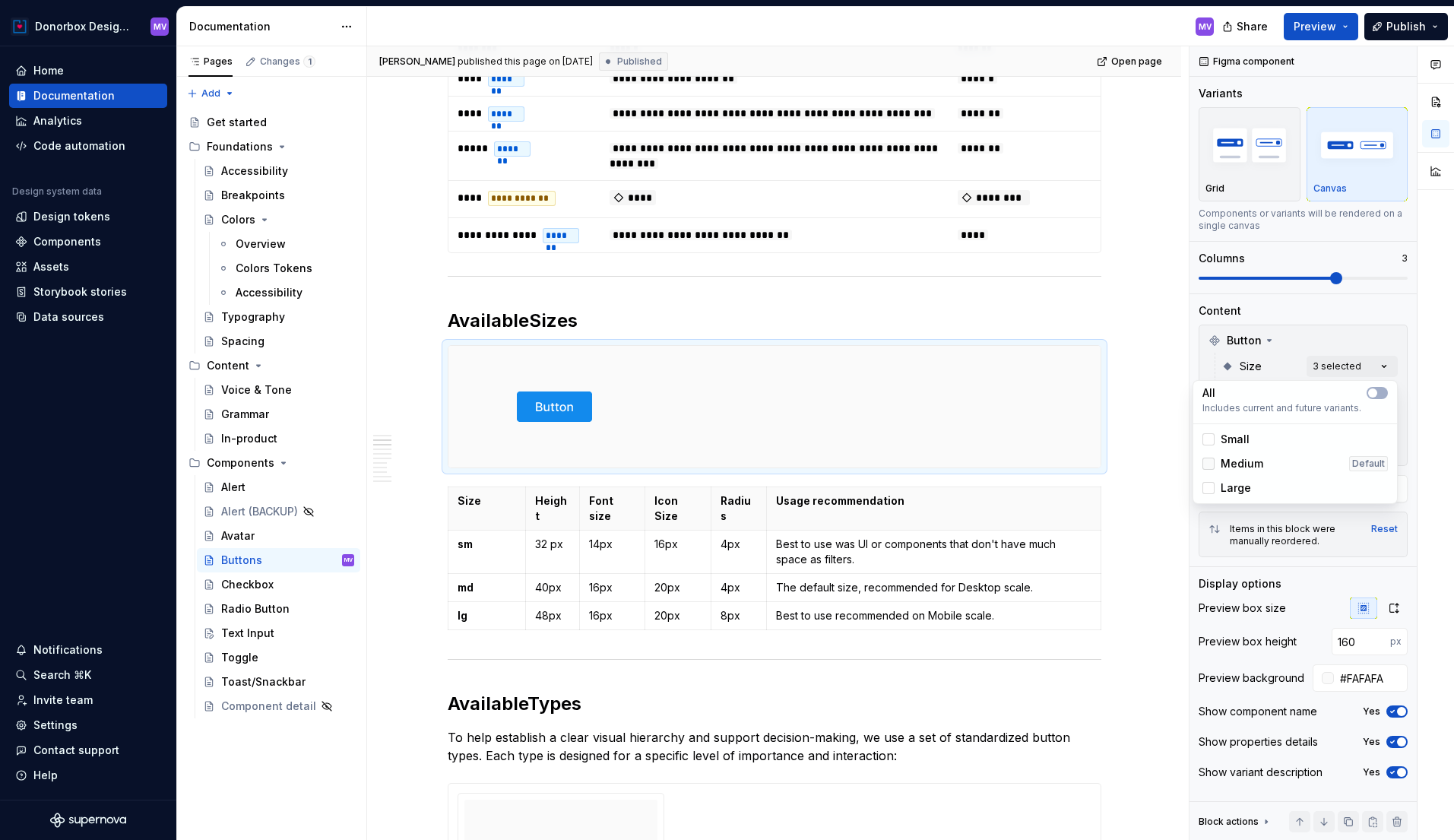
click at [1208, 464] on icon at bounding box center [1208, 464] width 0 height 0
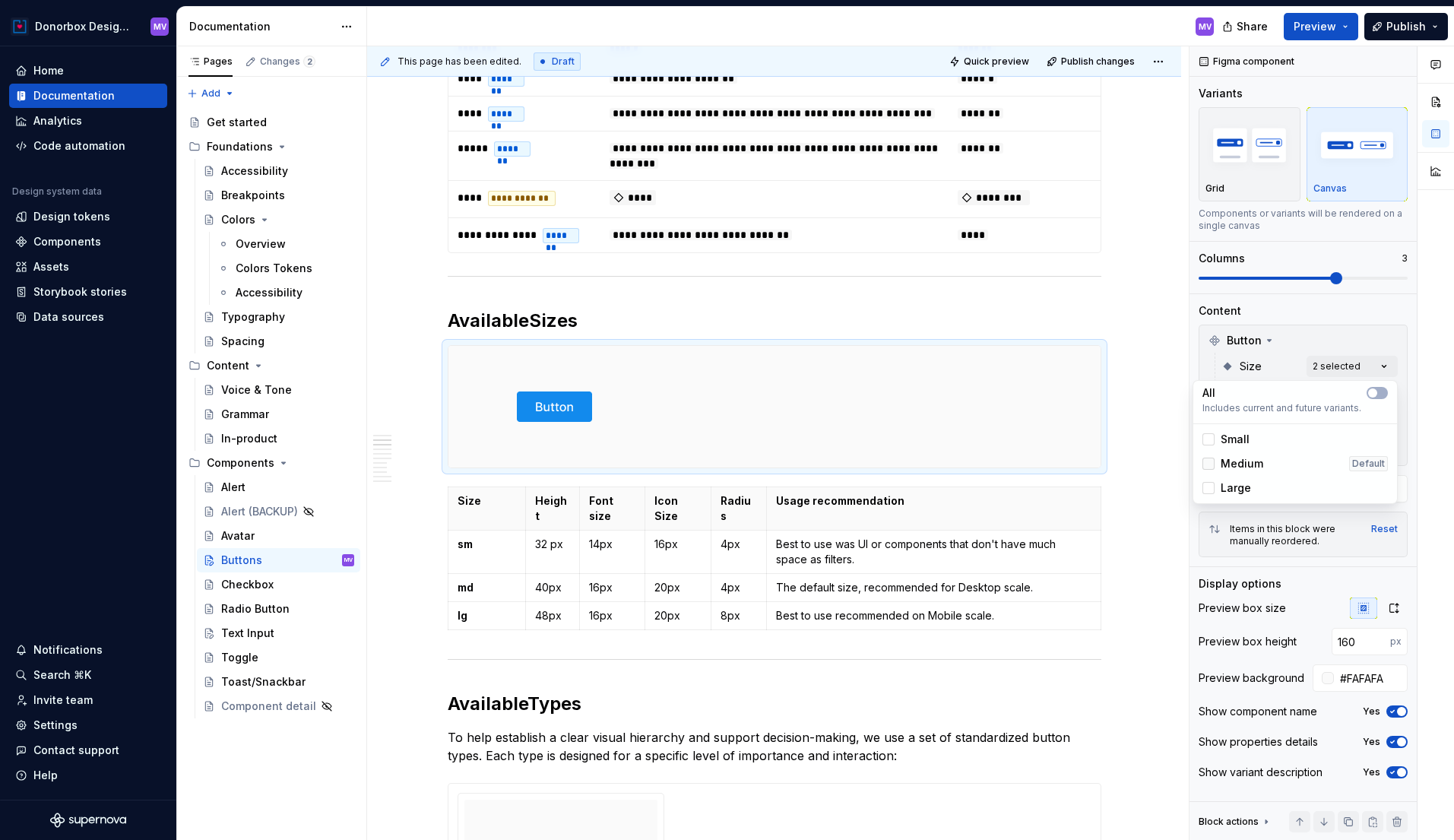
click at [1209, 464] on div at bounding box center [1208, 463] width 12 height 12
click at [1319, 333] on div "Comments Open comments No comments yet Select ‘Comment’ from the block context …" at bounding box center [1322, 444] width 264 height 794
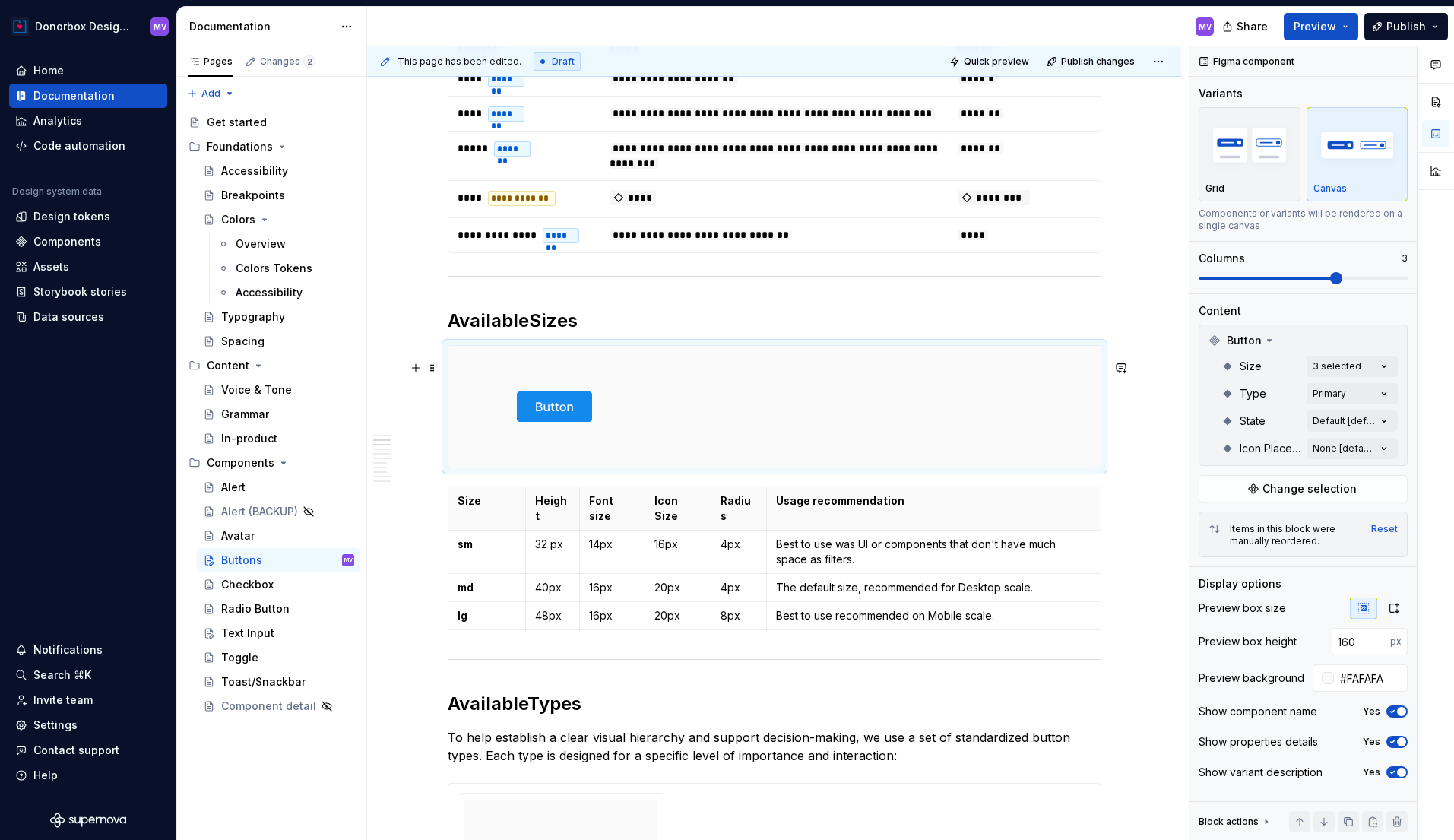
click at [811, 453] on div at bounding box center [775, 406] width 652 height 122
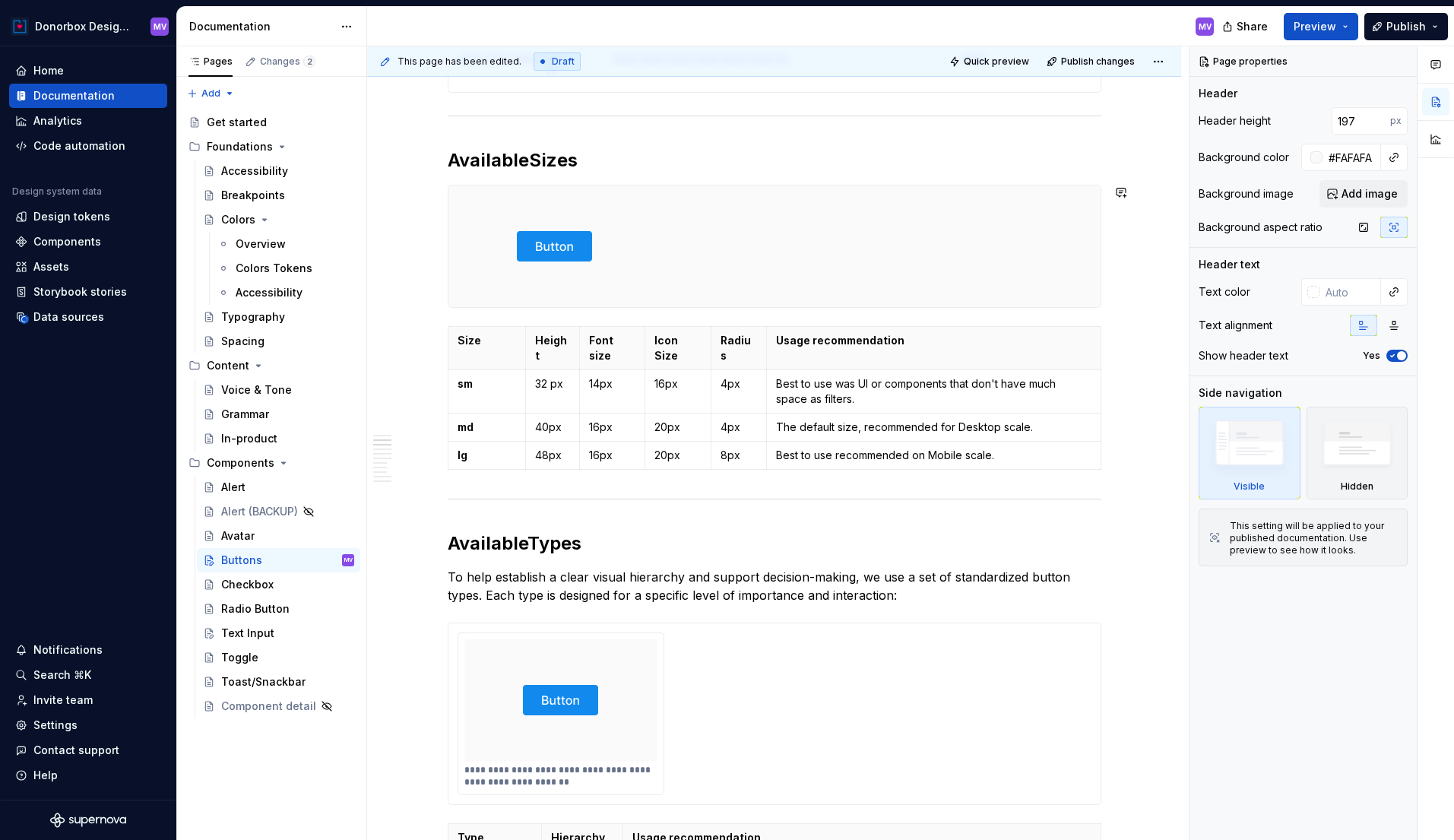
scroll to position [848, 0]
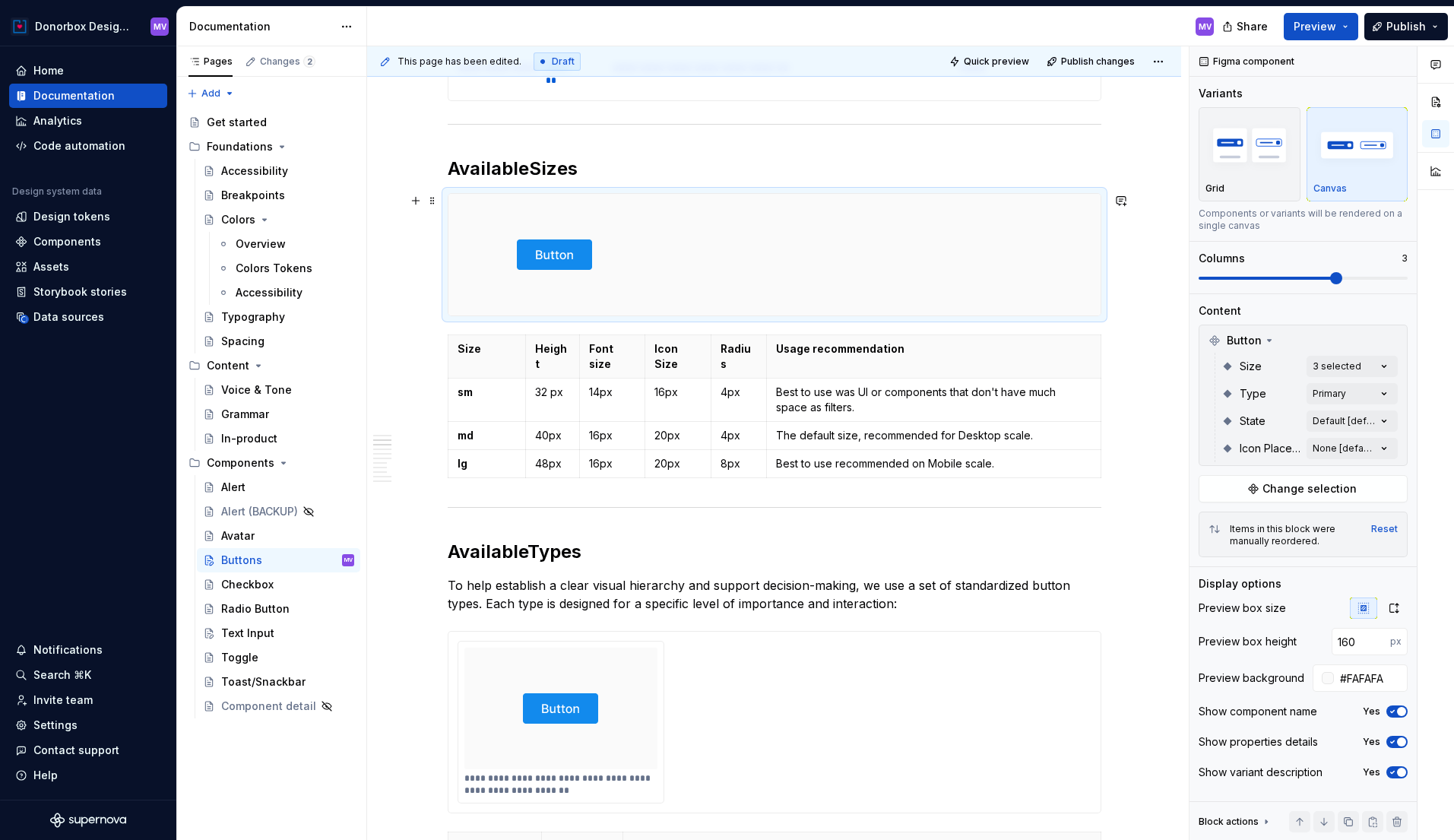
click at [673, 246] on div at bounding box center [775, 255] width 652 height 122
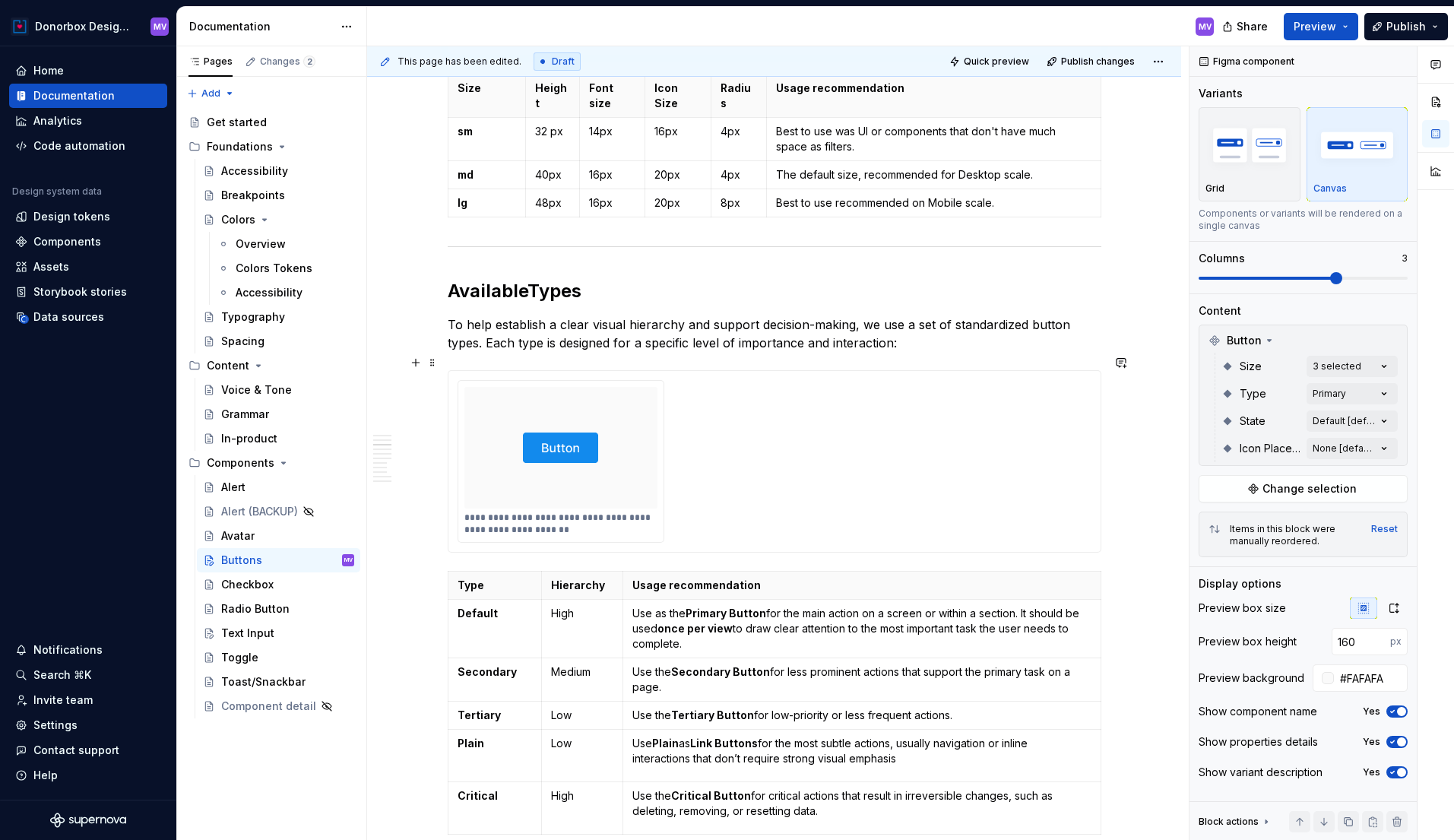
scroll to position [1110, 0]
click at [738, 453] on div "**********" at bounding box center [774, 460] width 634 height 163
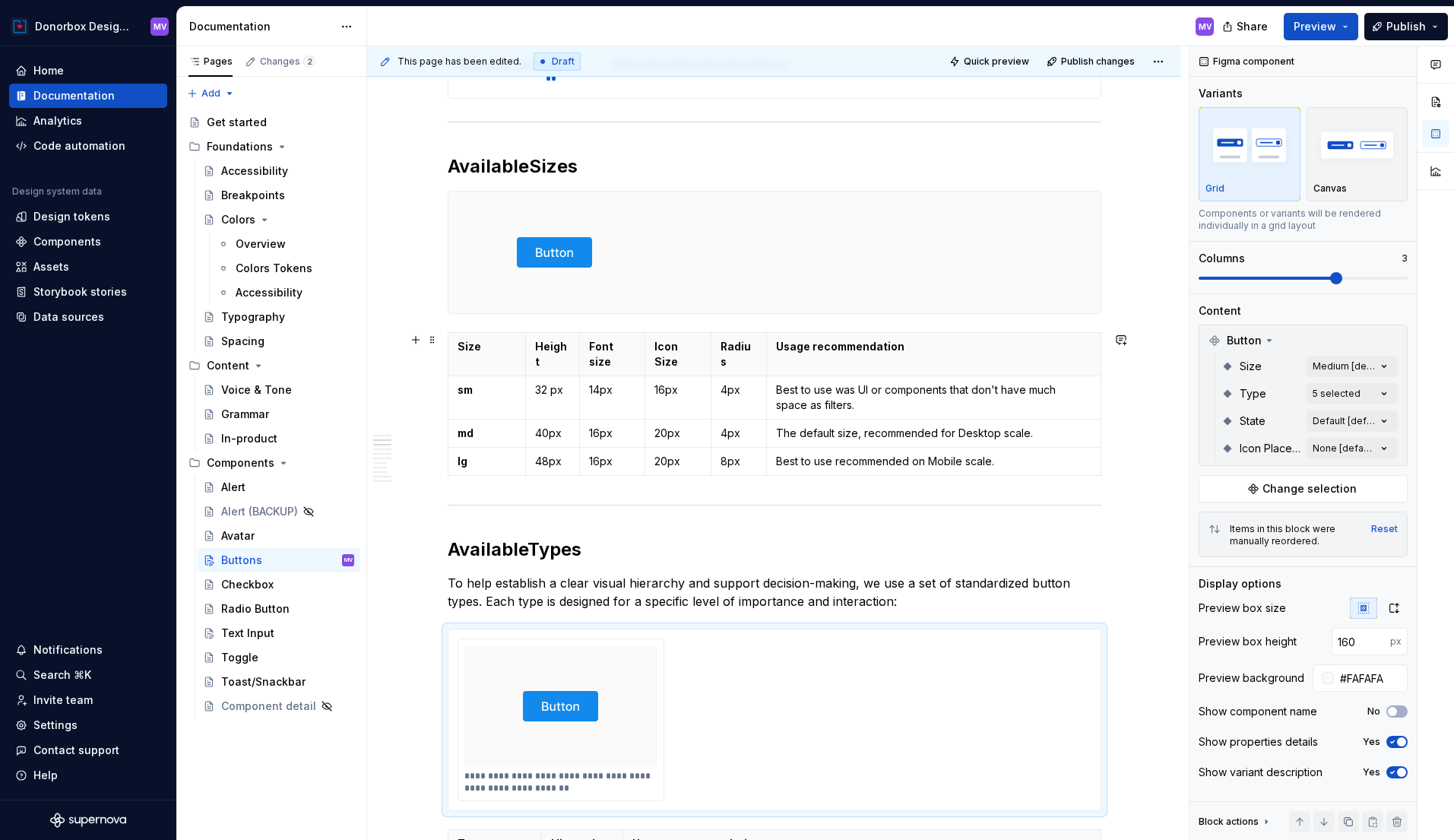
scroll to position [821, 0]
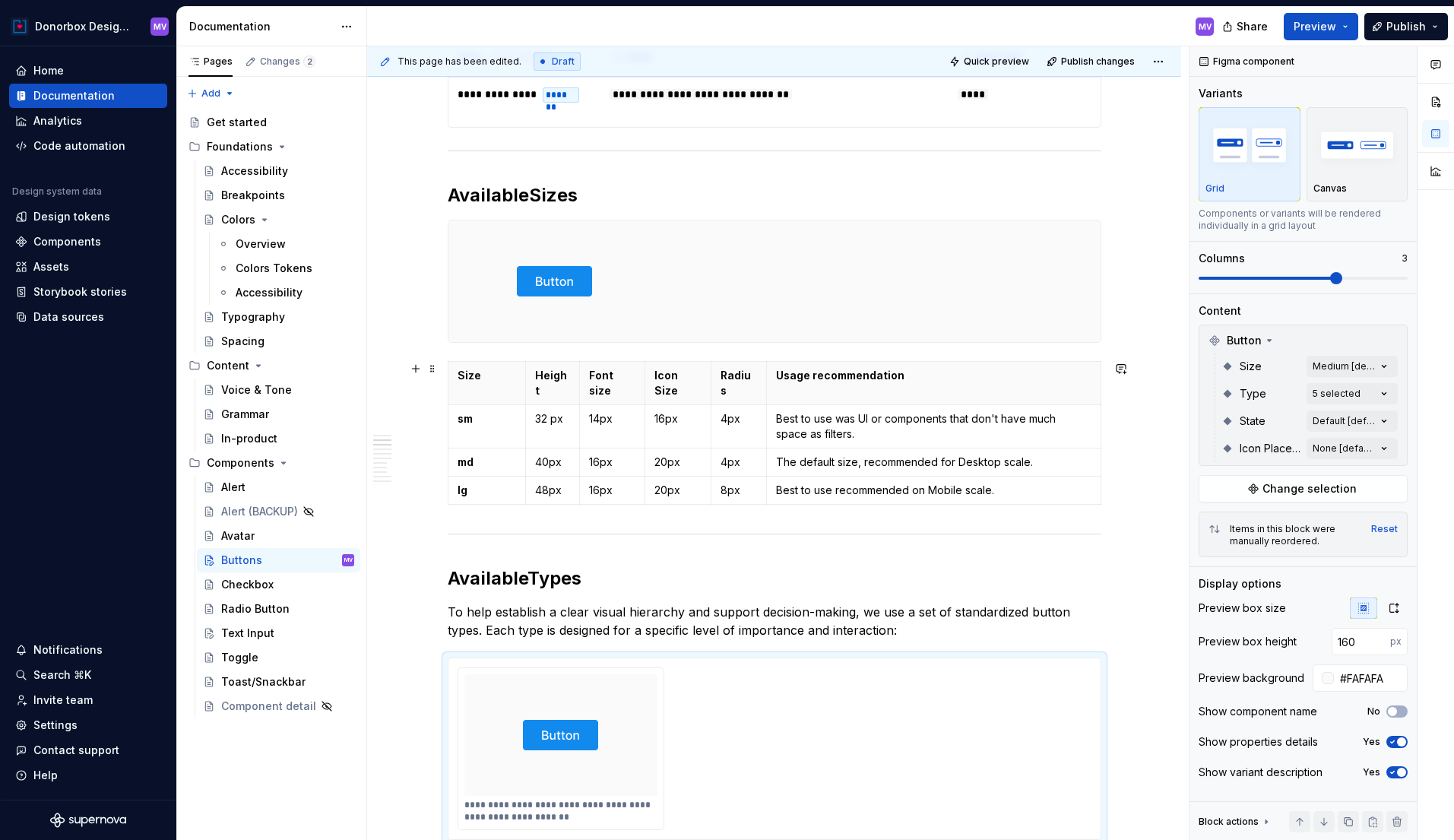
type textarea "*"
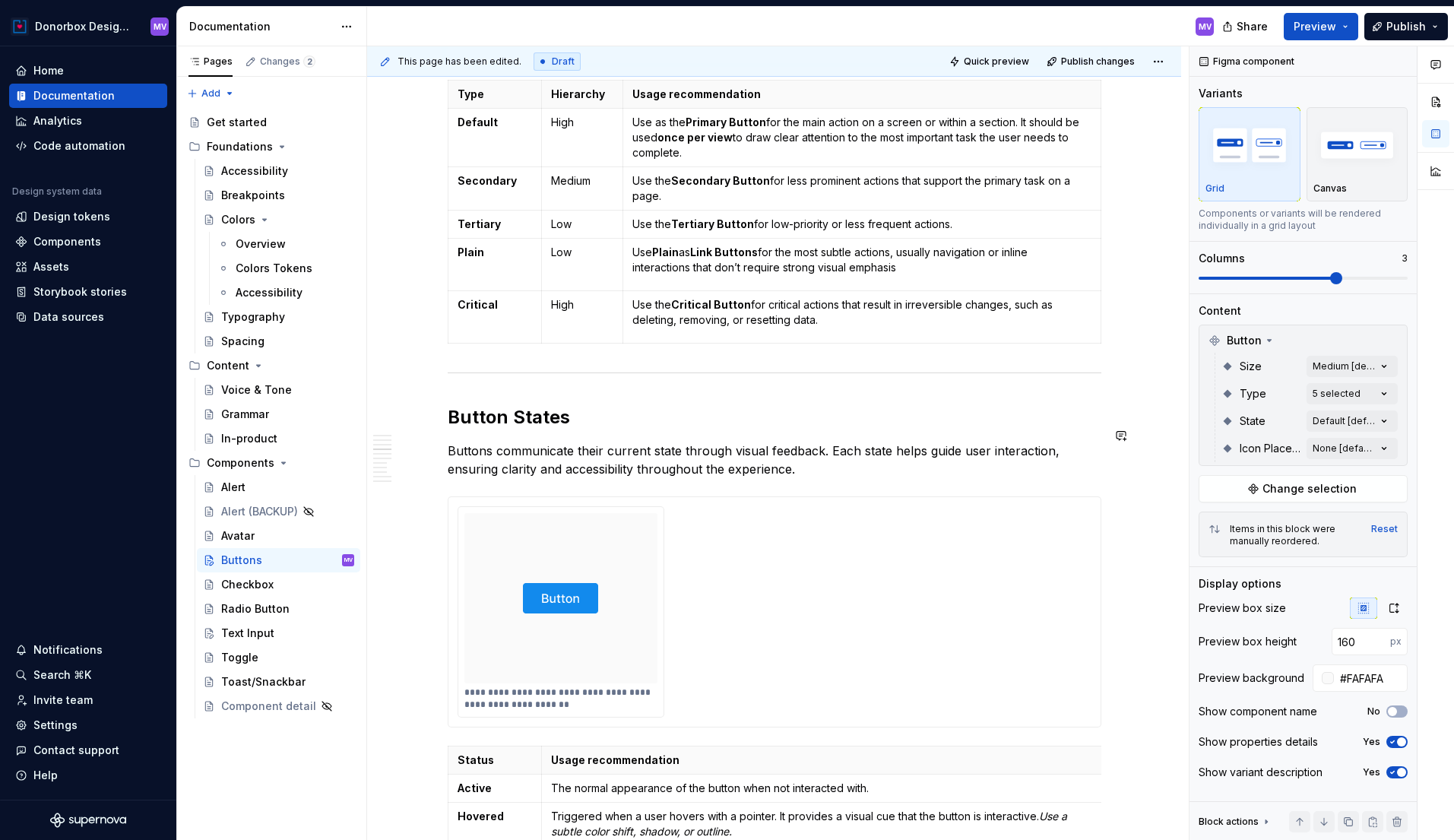
scroll to position [1619, 0]
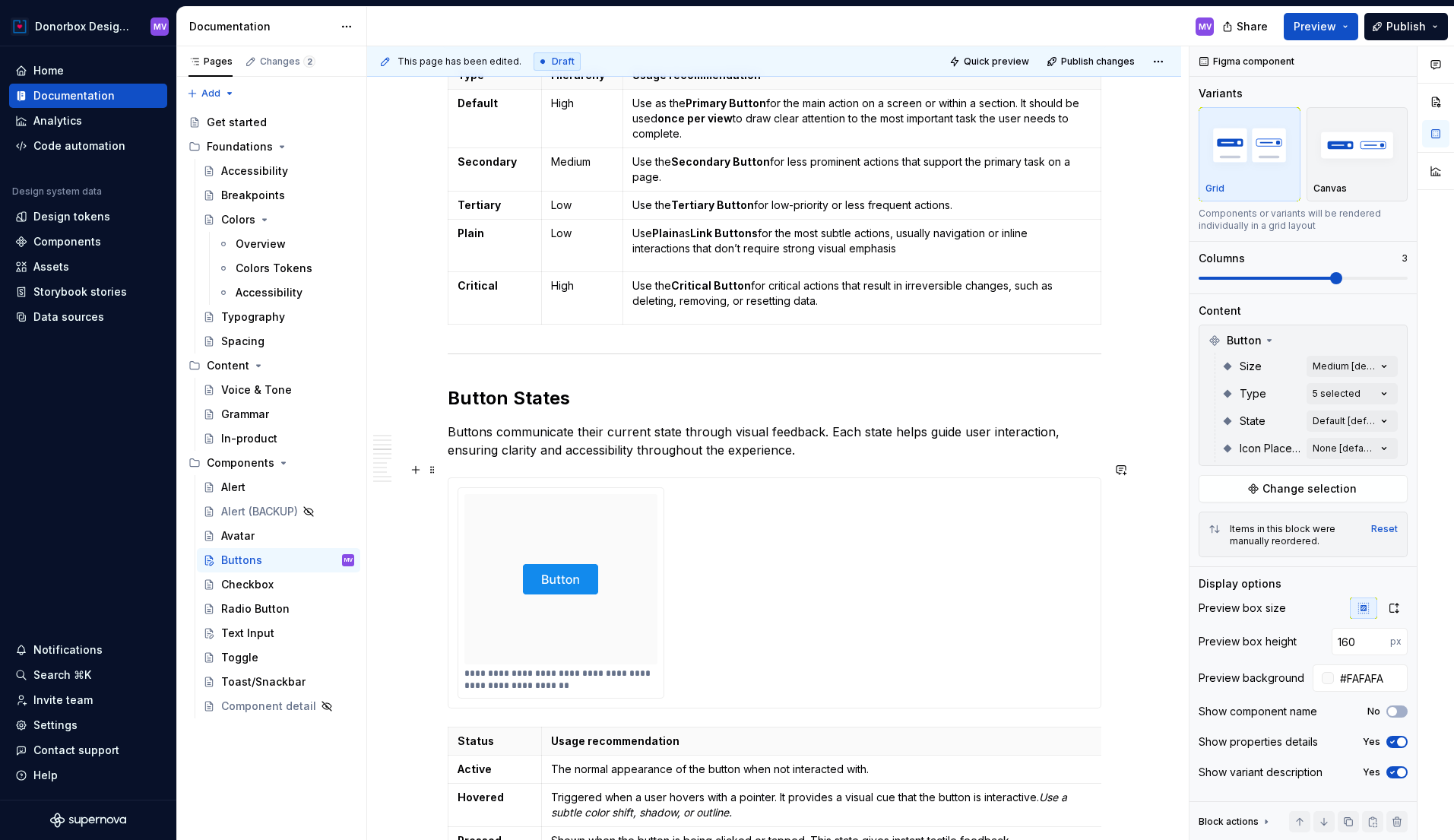
type input "224"
click at [634, 533] on div at bounding box center [561, 578] width 194 height 170
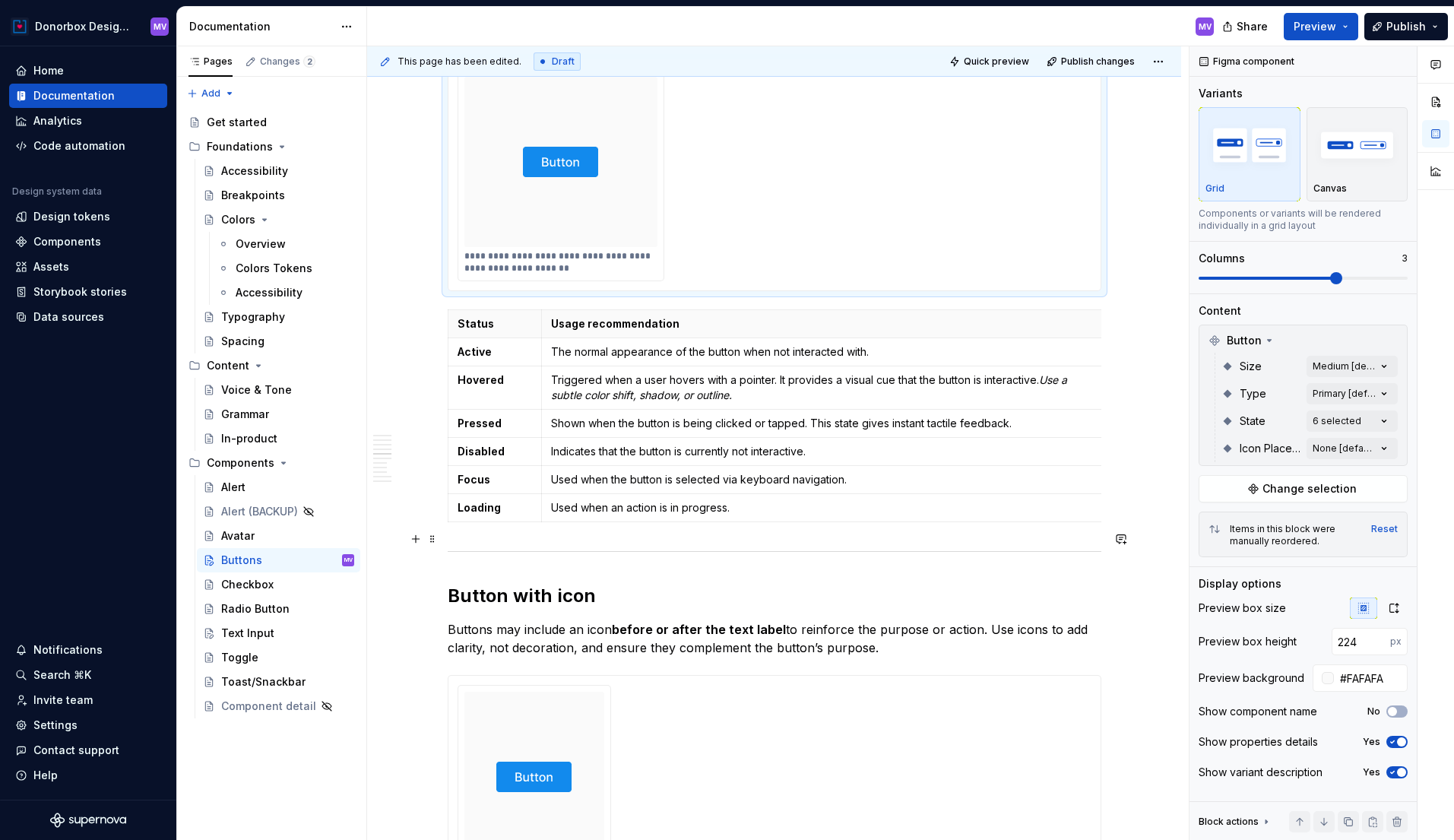
scroll to position [2036, 0]
click at [112, 25] on html "Donorbox Design System MV Home Documentation Analytics Code automation Design s…" at bounding box center [727, 420] width 1454 height 840
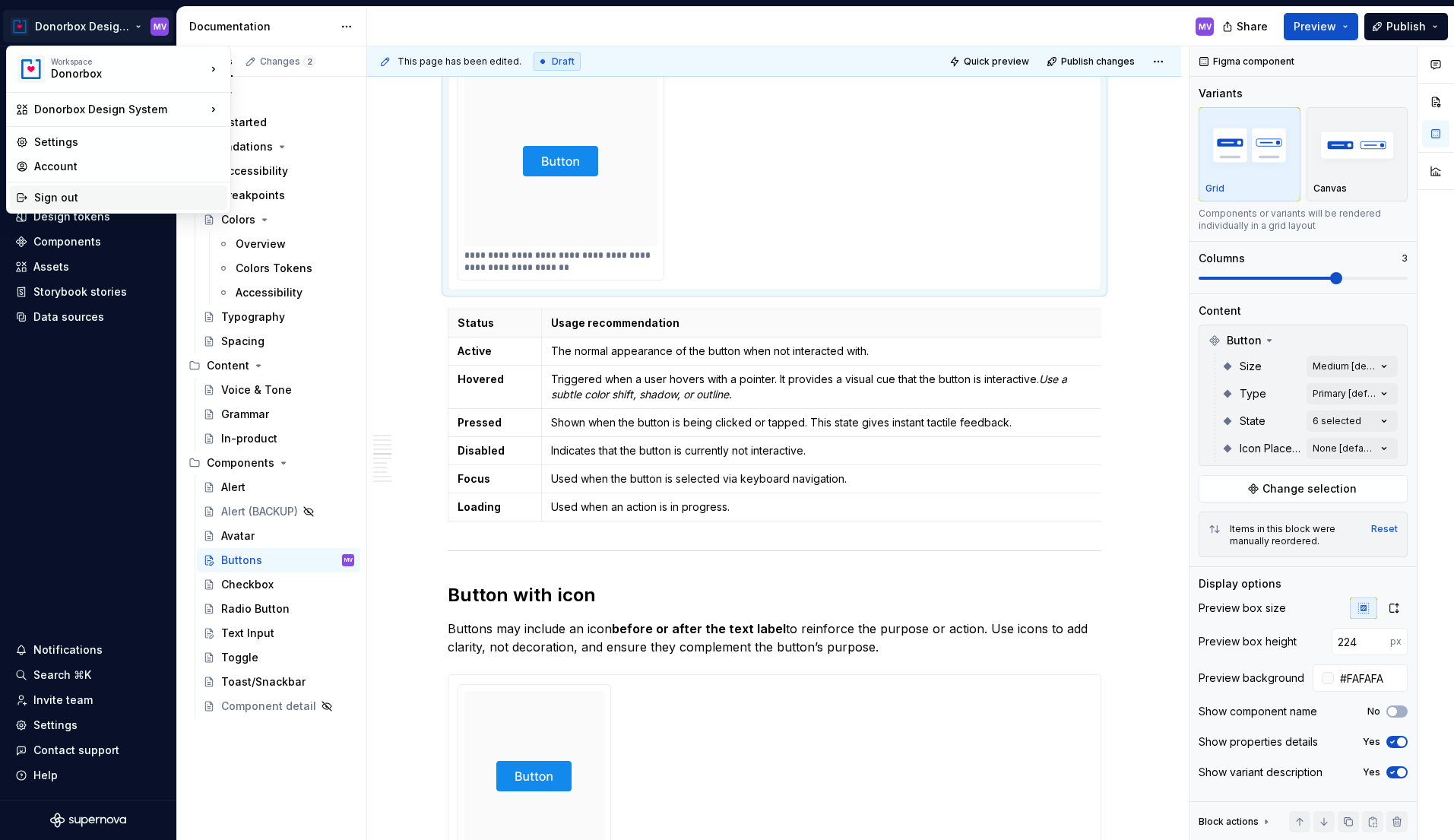
click at [75, 190] on div "Sign out" at bounding box center [127, 197] width 187 height 15
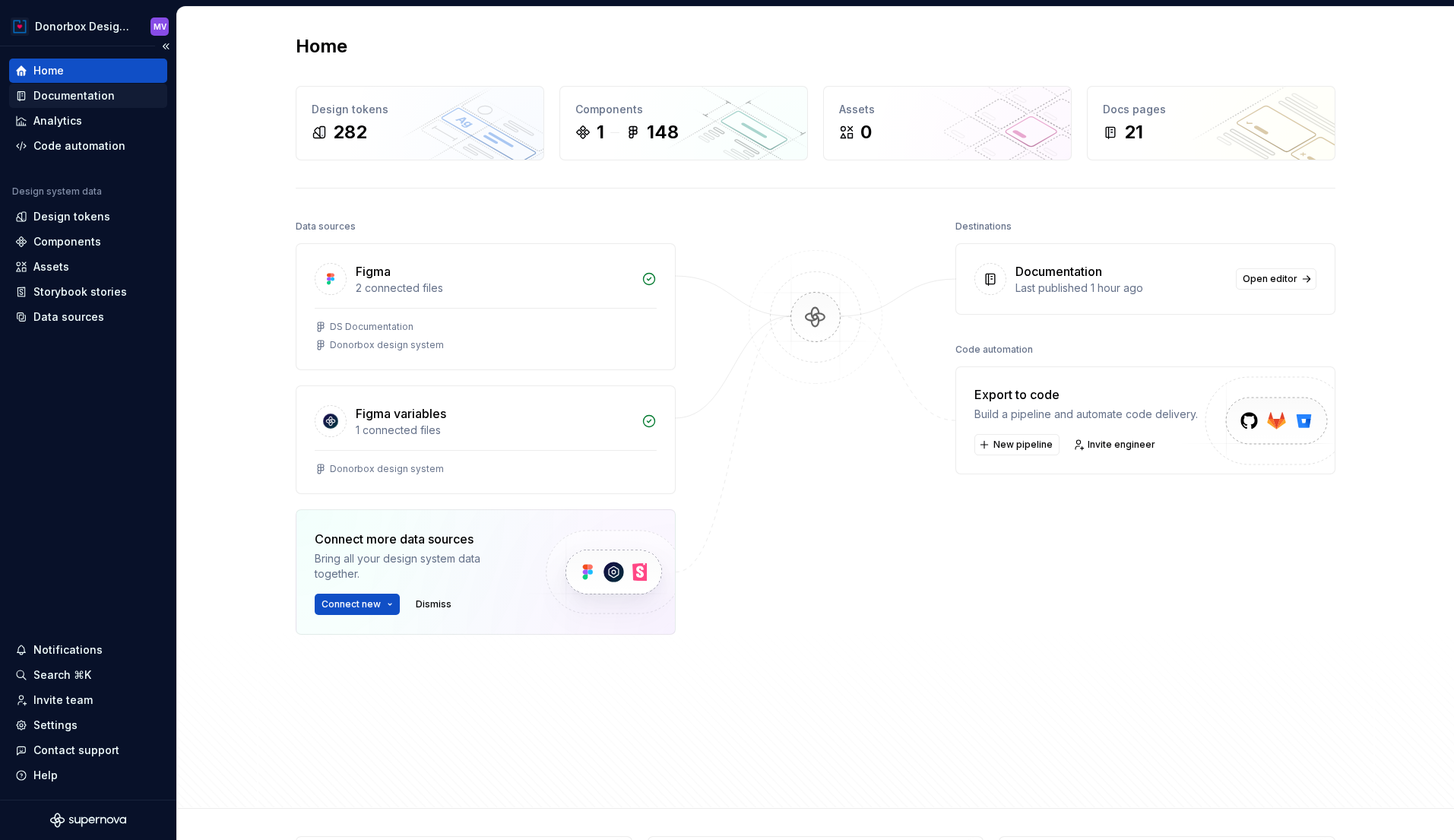
click at [90, 97] on div "Documentation" at bounding box center [74, 96] width 81 height 15
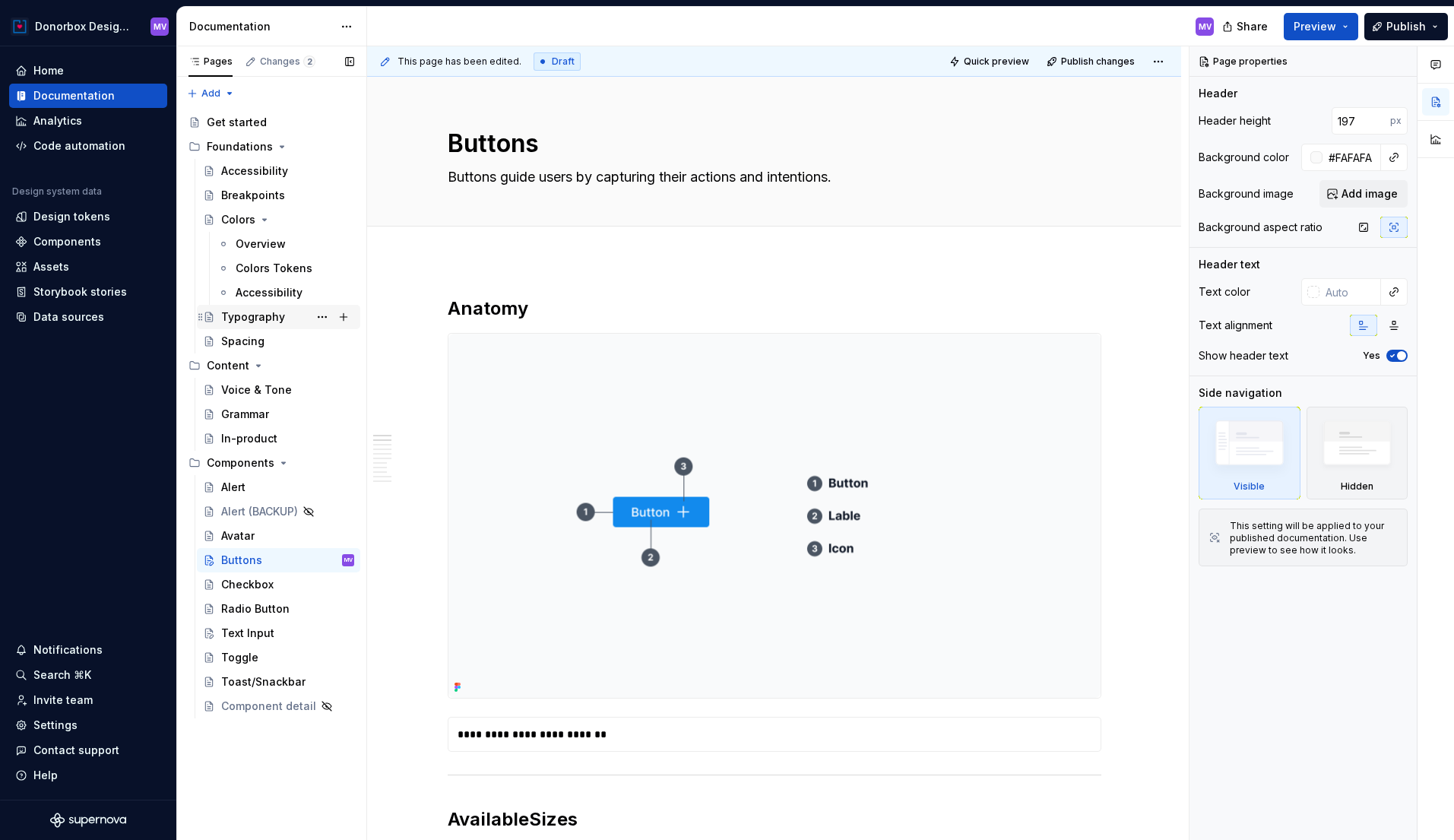
type textarea "*"
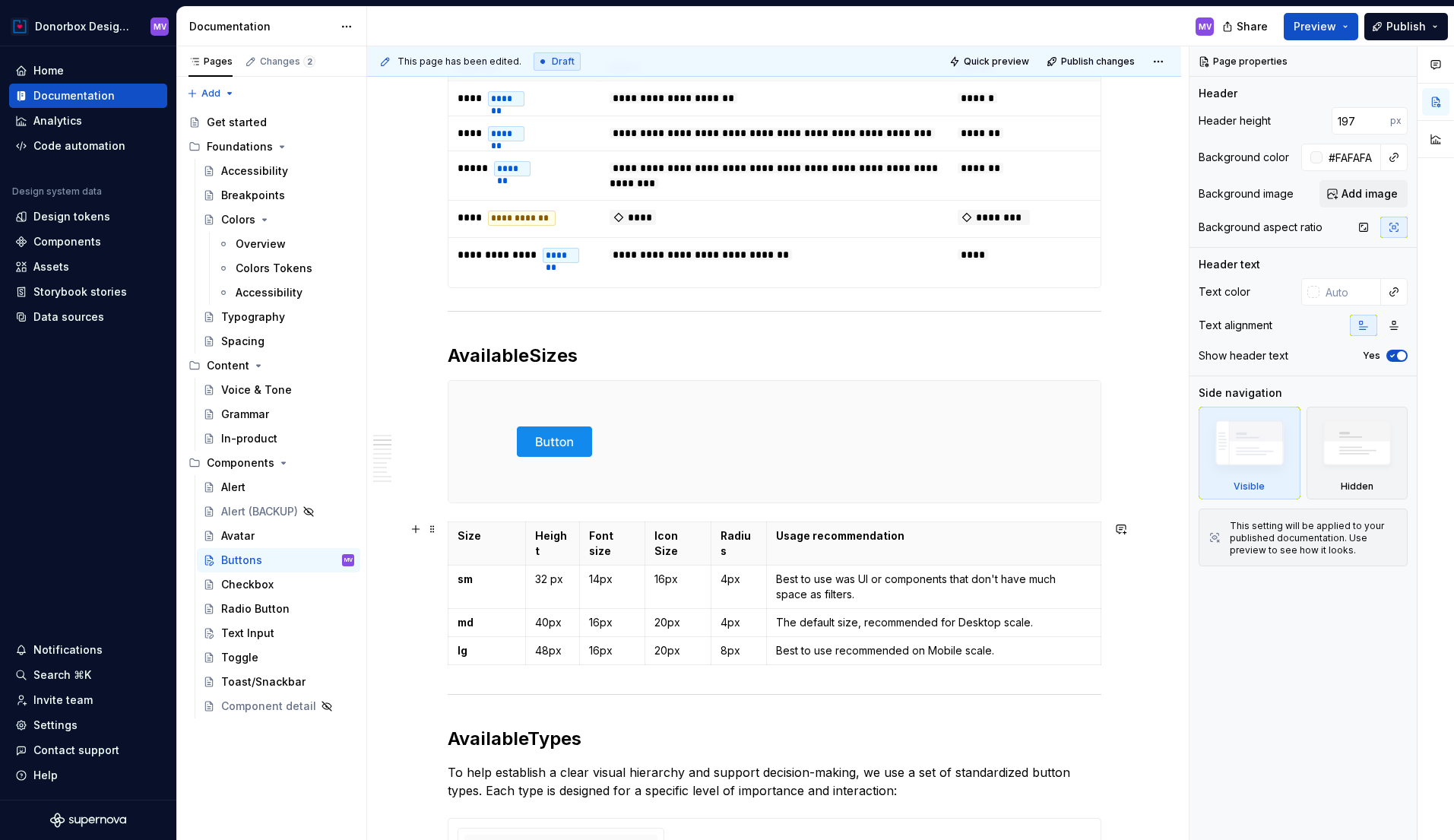
scroll to position [675, 0]
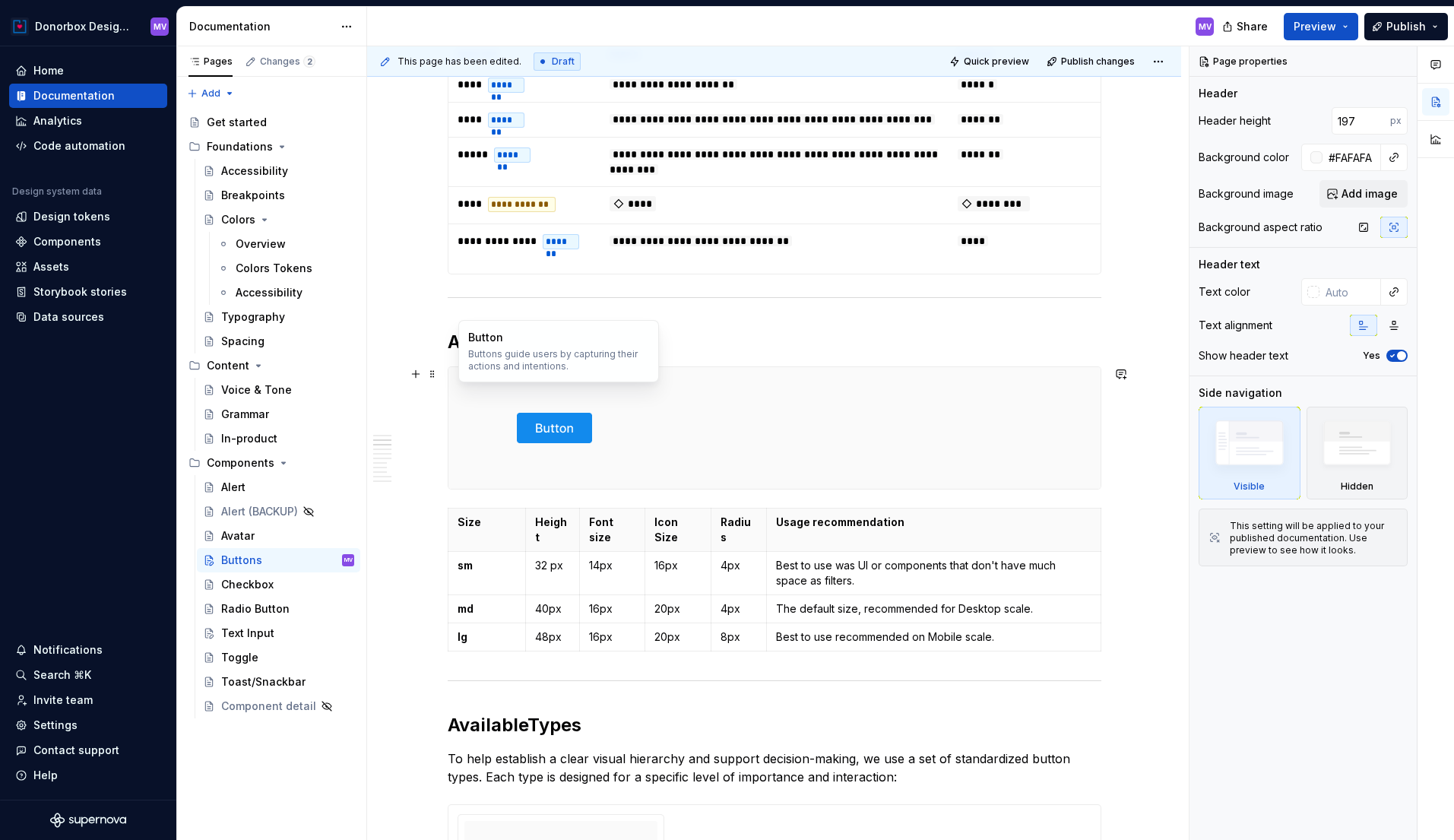
click at [713, 415] on div at bounding box center [775, 428] width 652 height 122
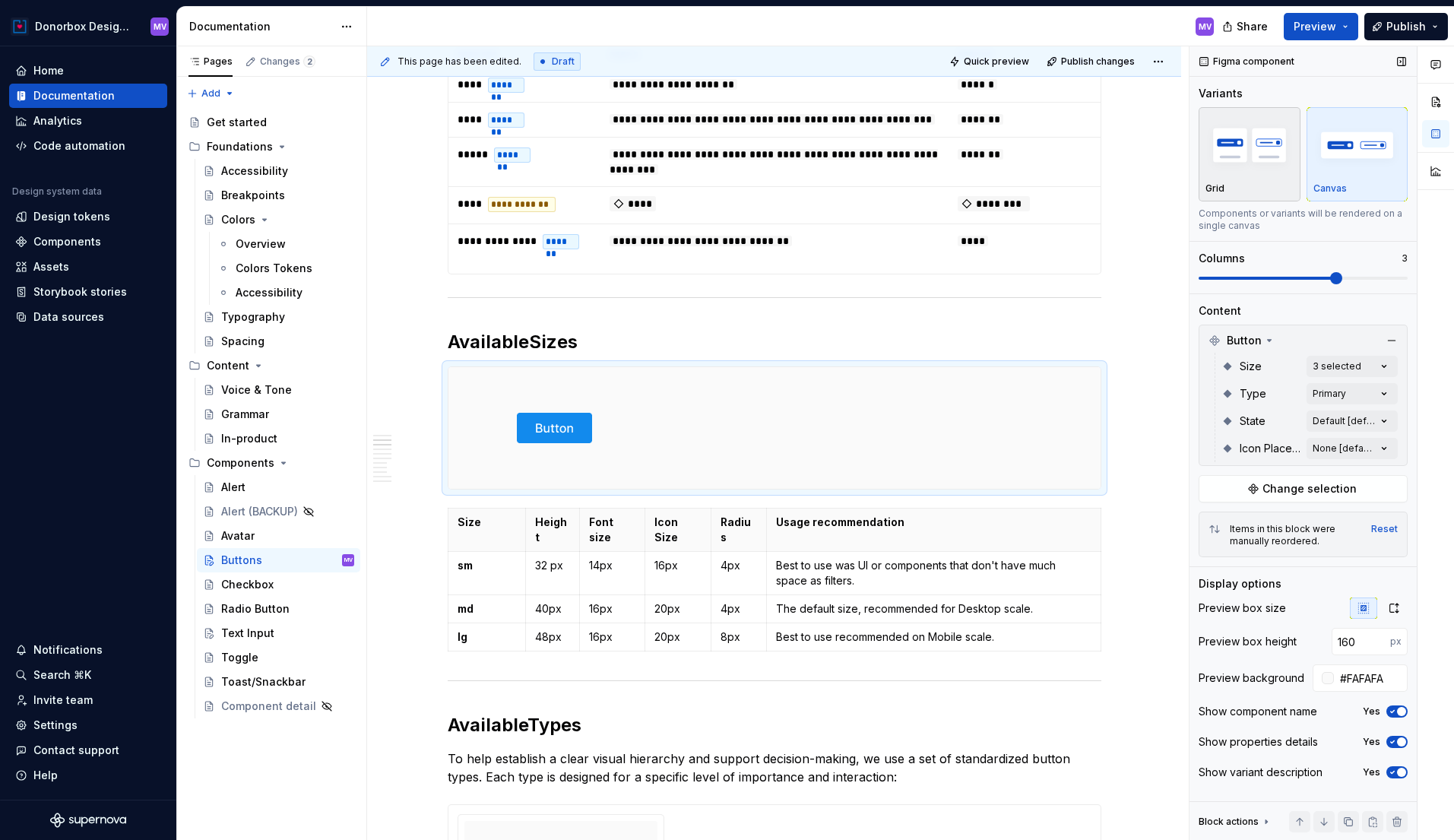
click at [1254, 160] on img "button" at bounding box center [1250, 145] width 88 height 56
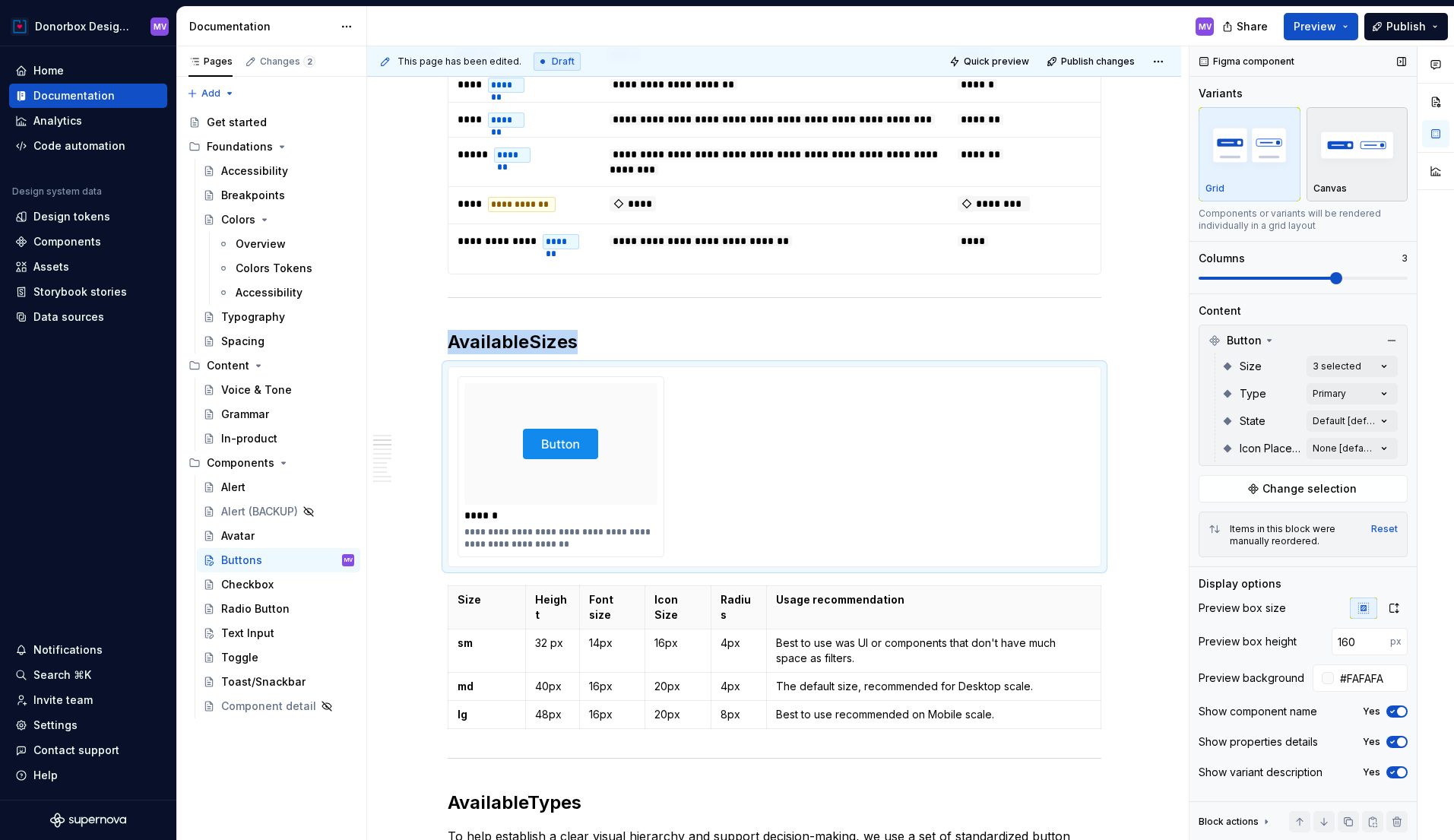
click at [1347, 165] on img "button" at bounding box center [1357, 145] width 88 height 56
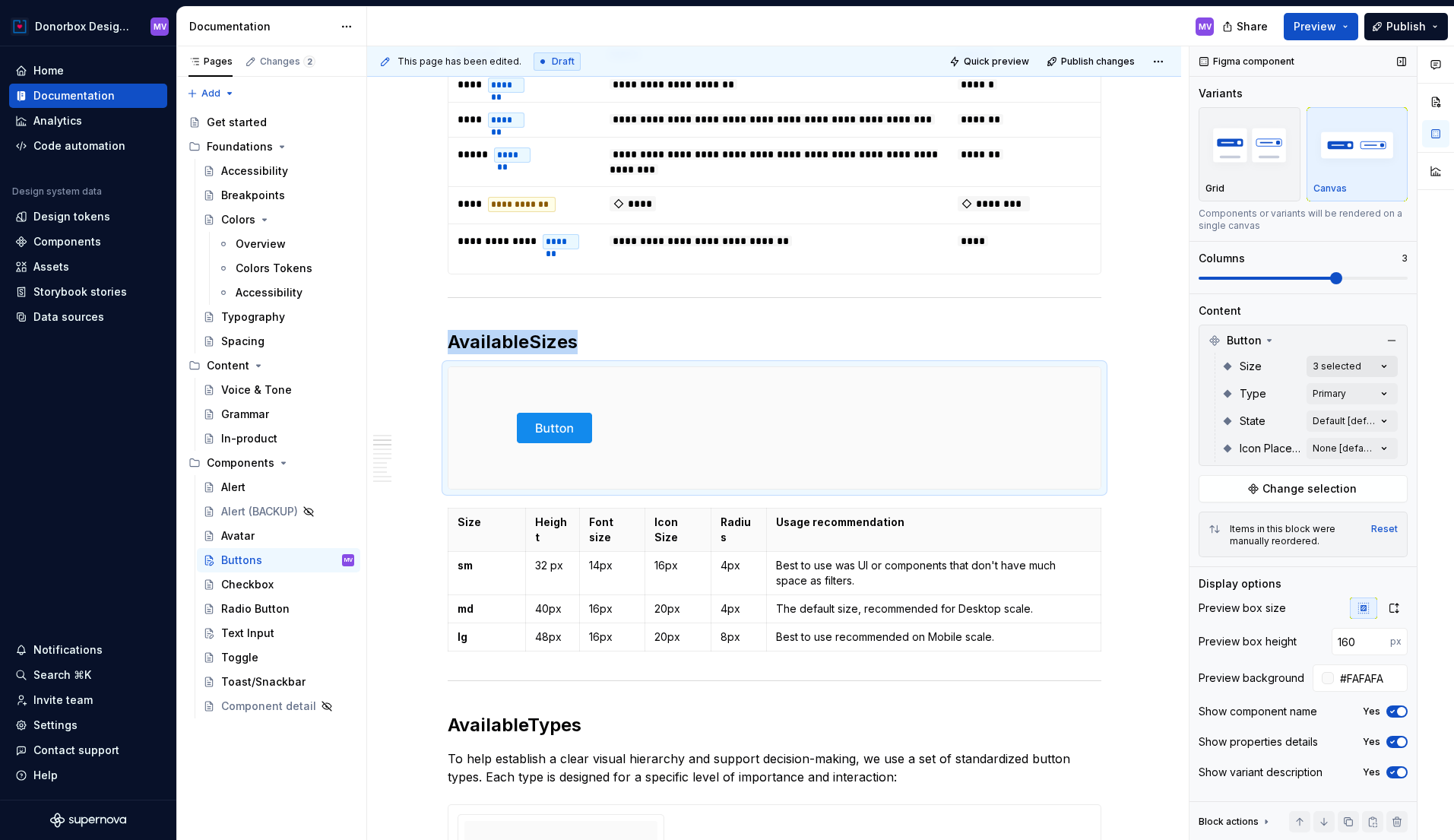
click at [1357, 369] on div "Comments Open comments No comments yet Select ‘Comment’ from the block context …" at bounding box center [1322, 444] width 264 height 794
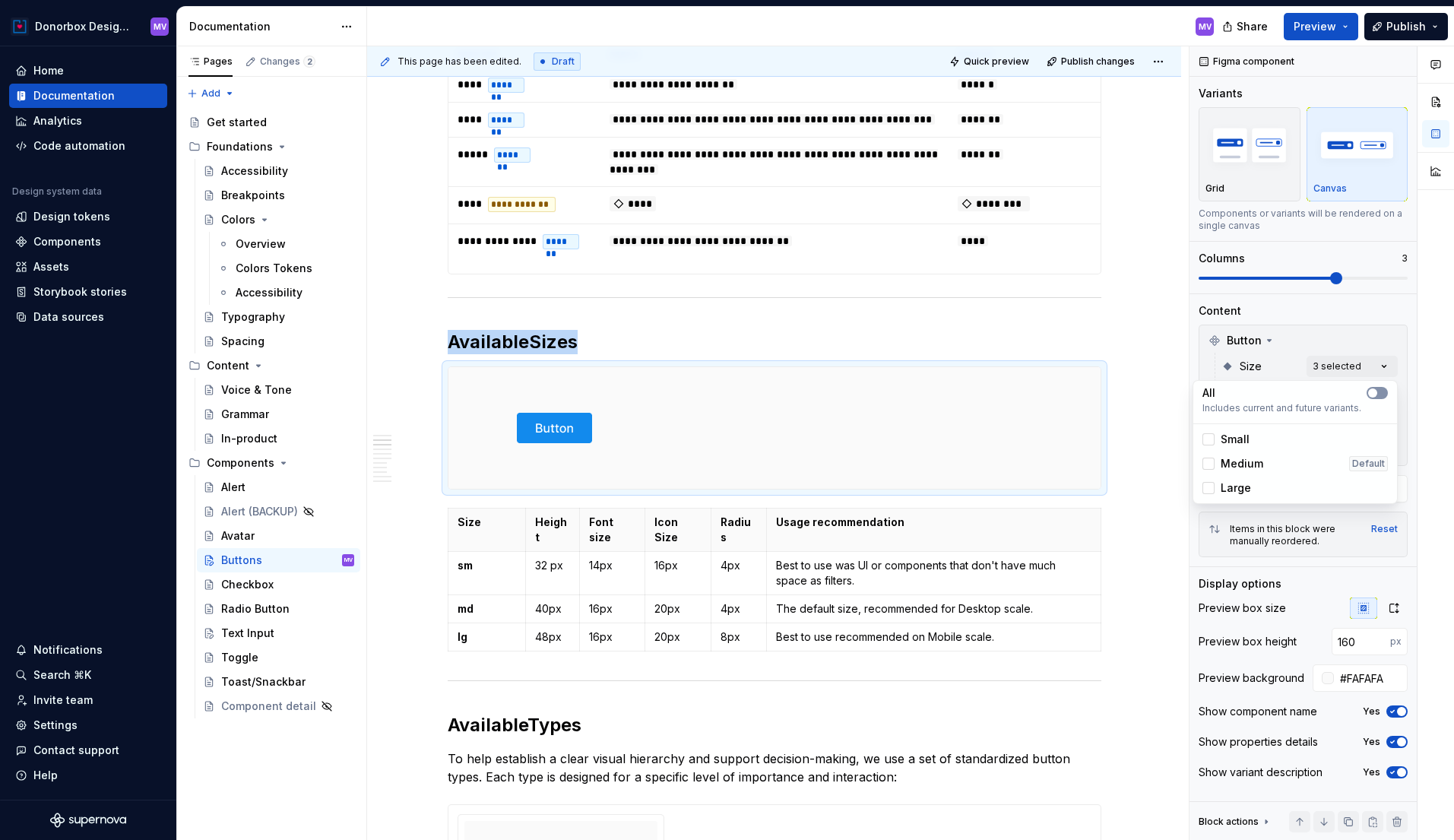
click at [1376, 396] on icon "button" at bounding box center [1373, 393] width 12 height 9
click at [1374, 395] on icon "button" at bounding box center [1373, 393] width 12 height 9
click at [1385, 390] on button "button" at bounding box center [1377, 393] width 21 height 12
click at [1376, 385] on div "All" at bounding box center [1295, 393] width 185 height 15
click at [1007, 419] on html "Donorbox Design System MV Home Documentation Analytics Code automation Design s…" at bounding box center [727, 420] width 1454 height 840
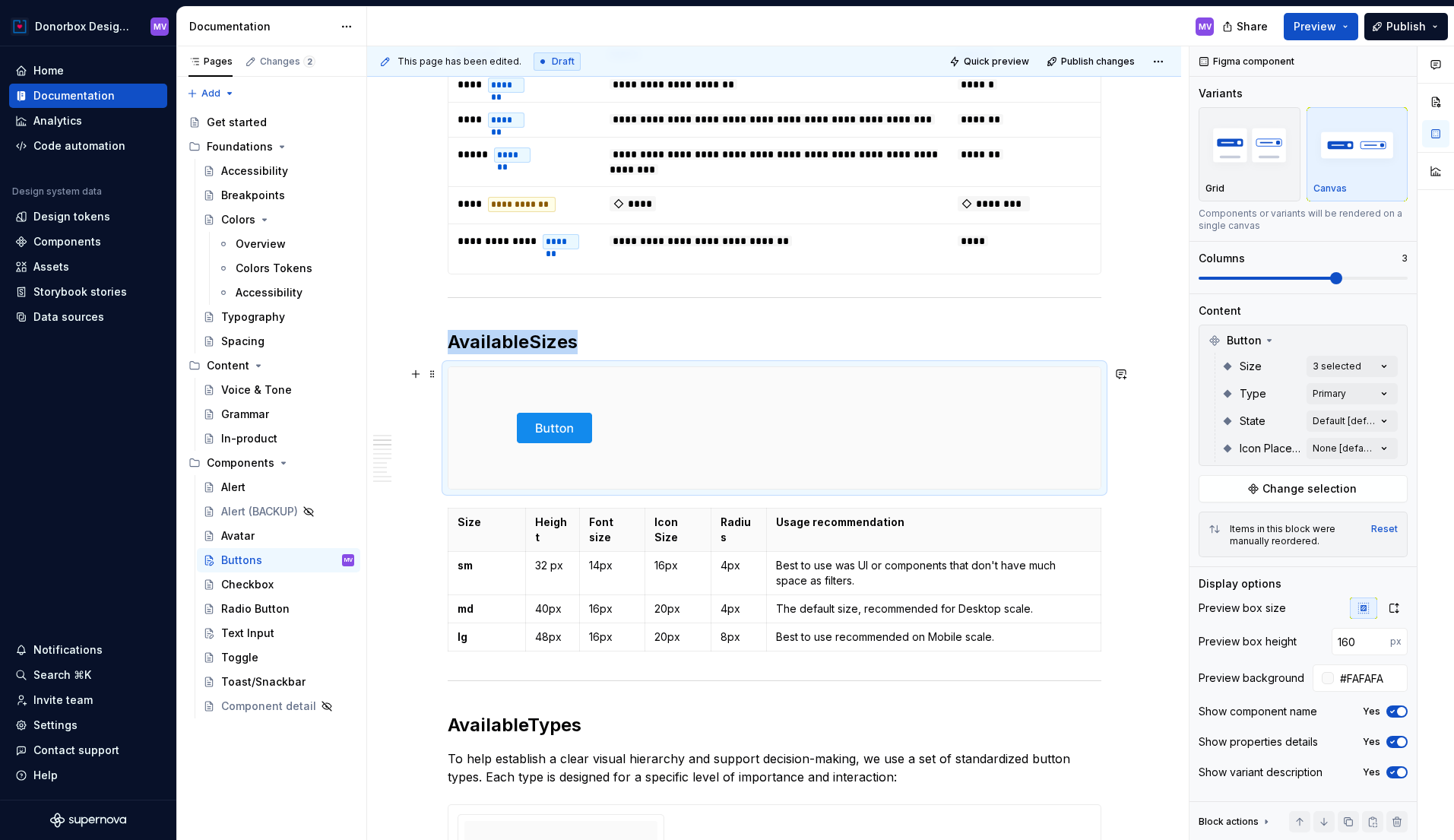
click at [918, 424] on div at bounding box center [775, 428] width 652 height 122
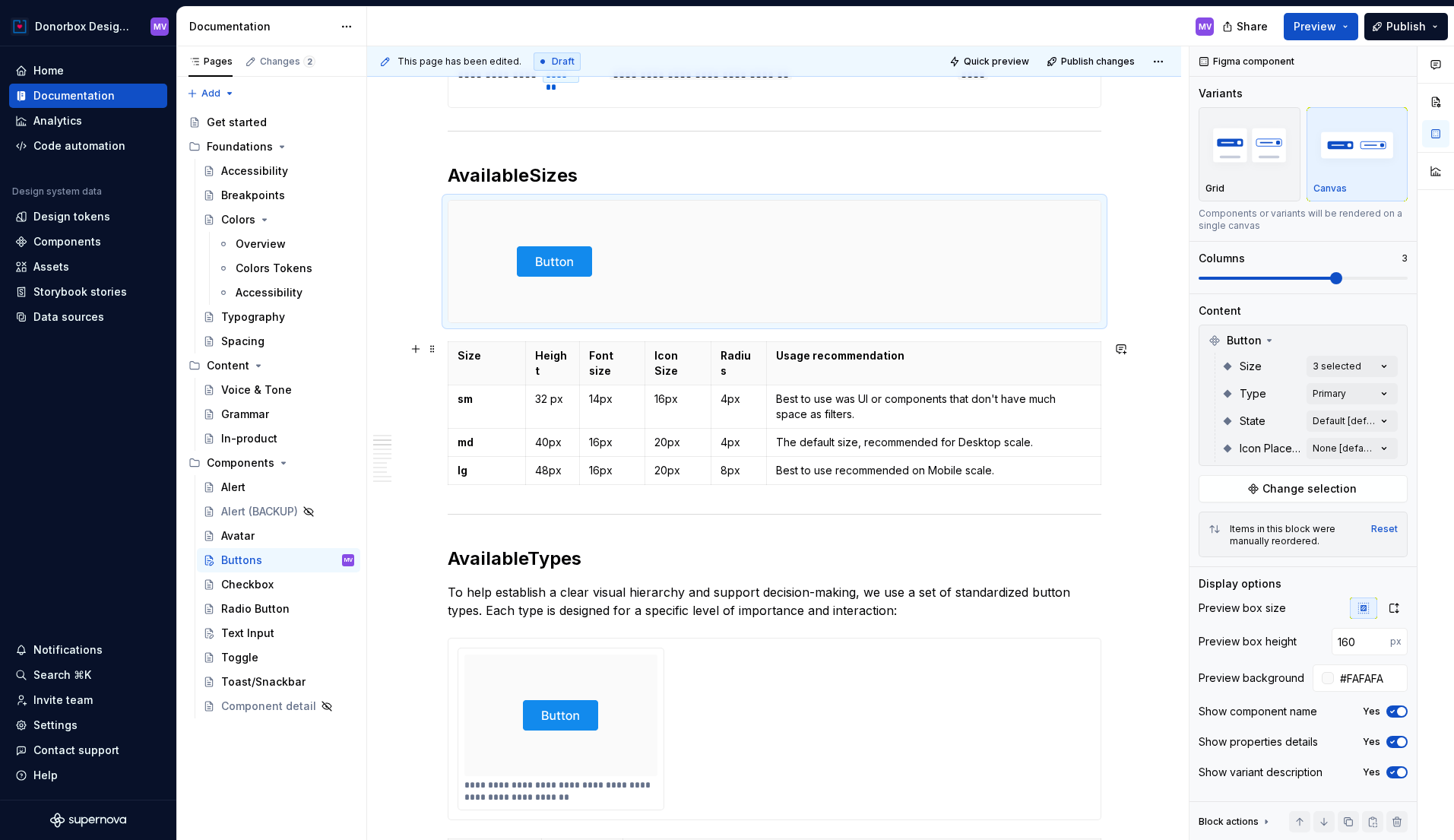
scroll to position [834, 0]
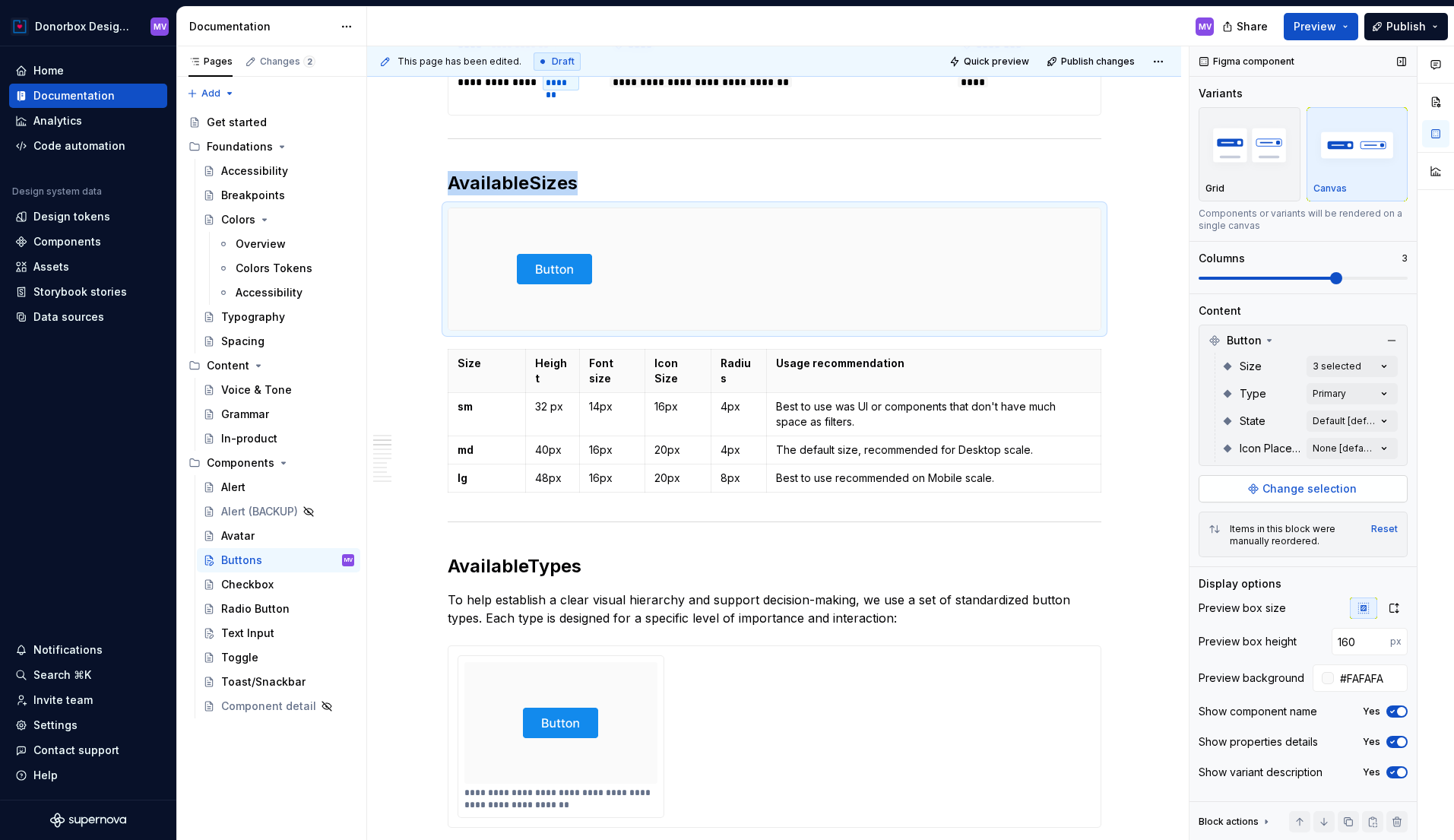
click at [1296, 490] on span "Change selection" at bounding box center [1309, 489] width 94 height 15
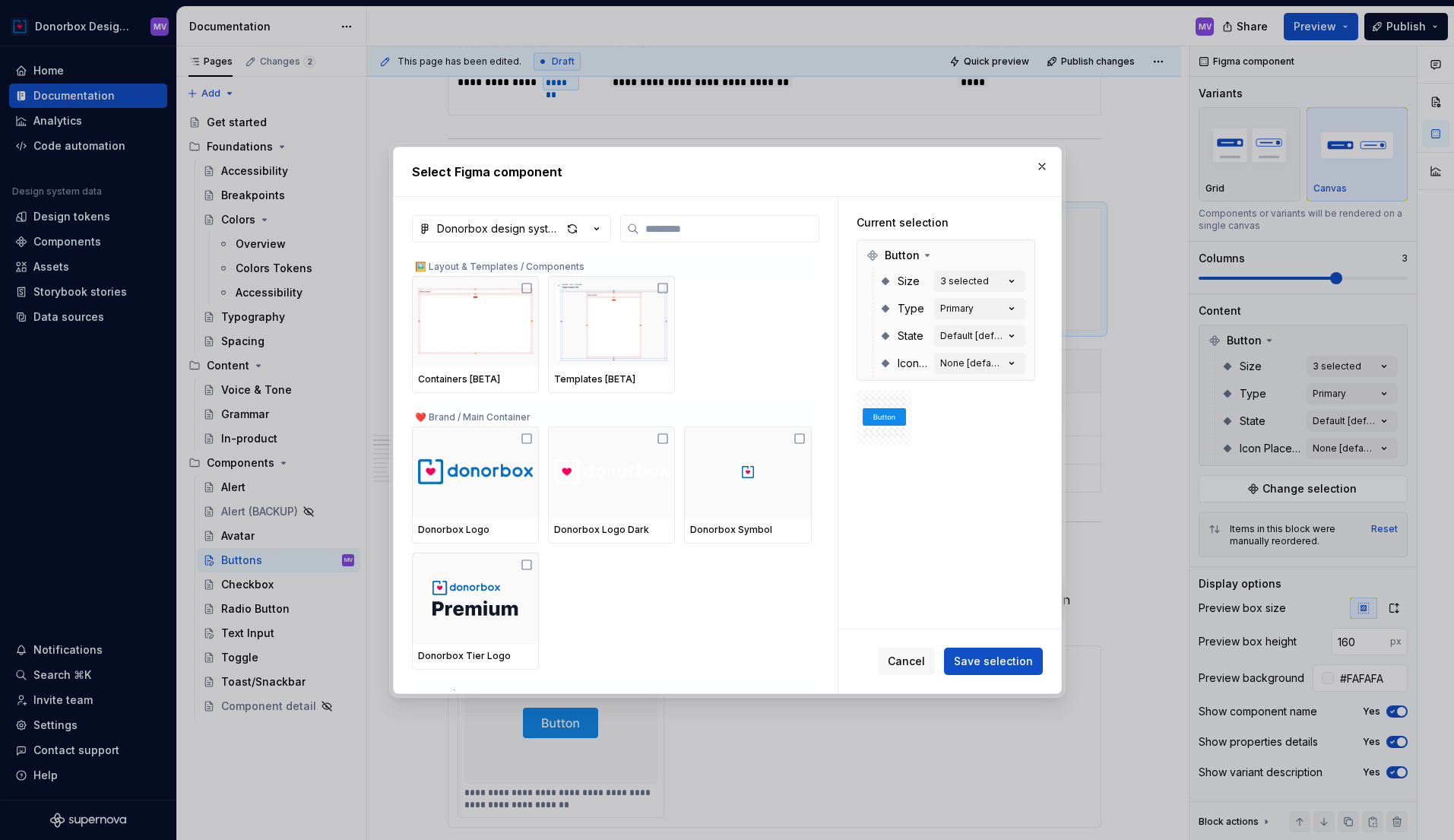
click at [894, 410] on img at bounding box center [884, 417] width 43 height 30
click at [721, 227] on input "search" at bounding box center [729, 229] width 180 height 15
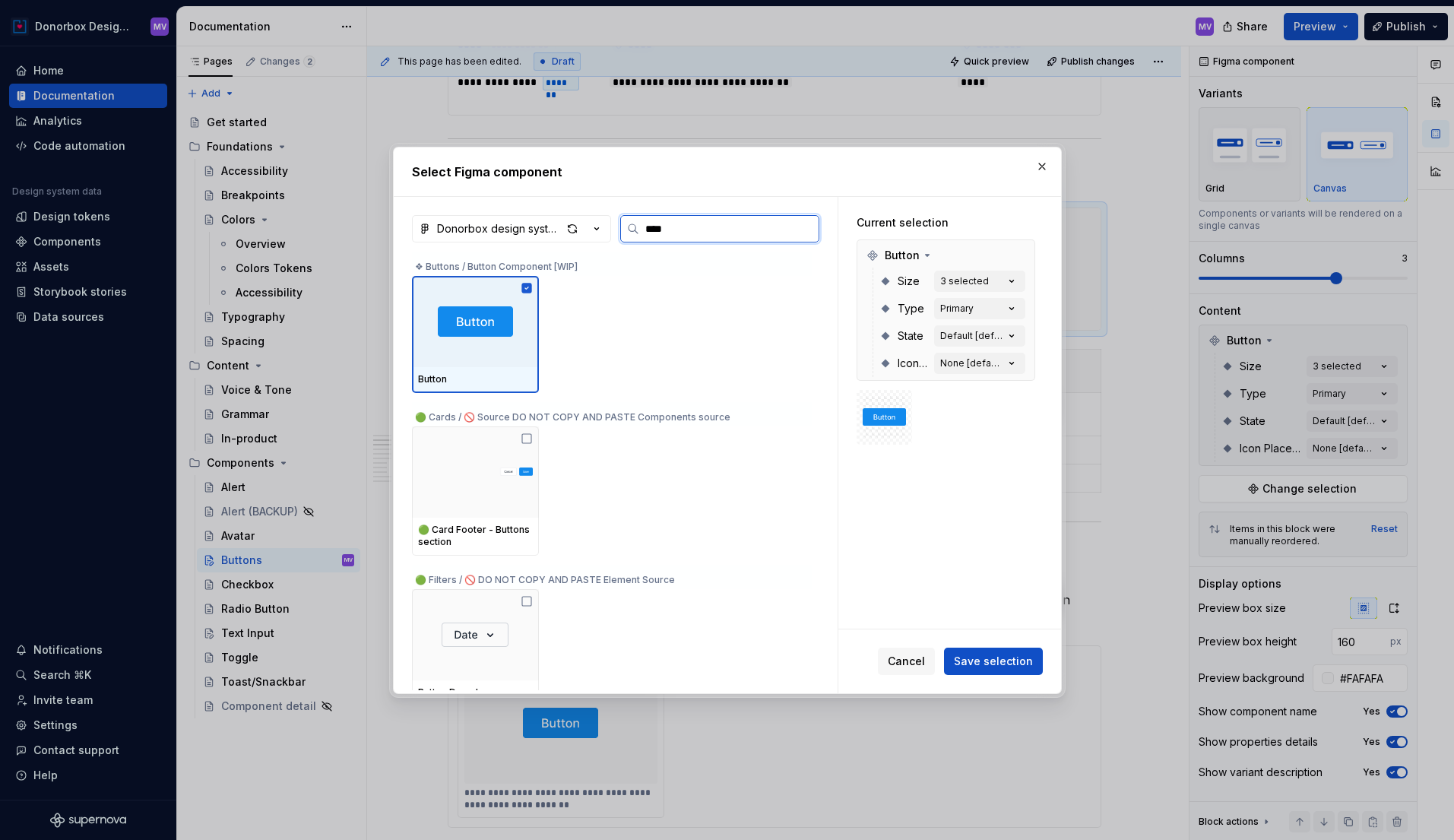
type input "*****"
click at [1000, 660] on span "Save selection" at bounding box center [992, 661] width 79 height 15
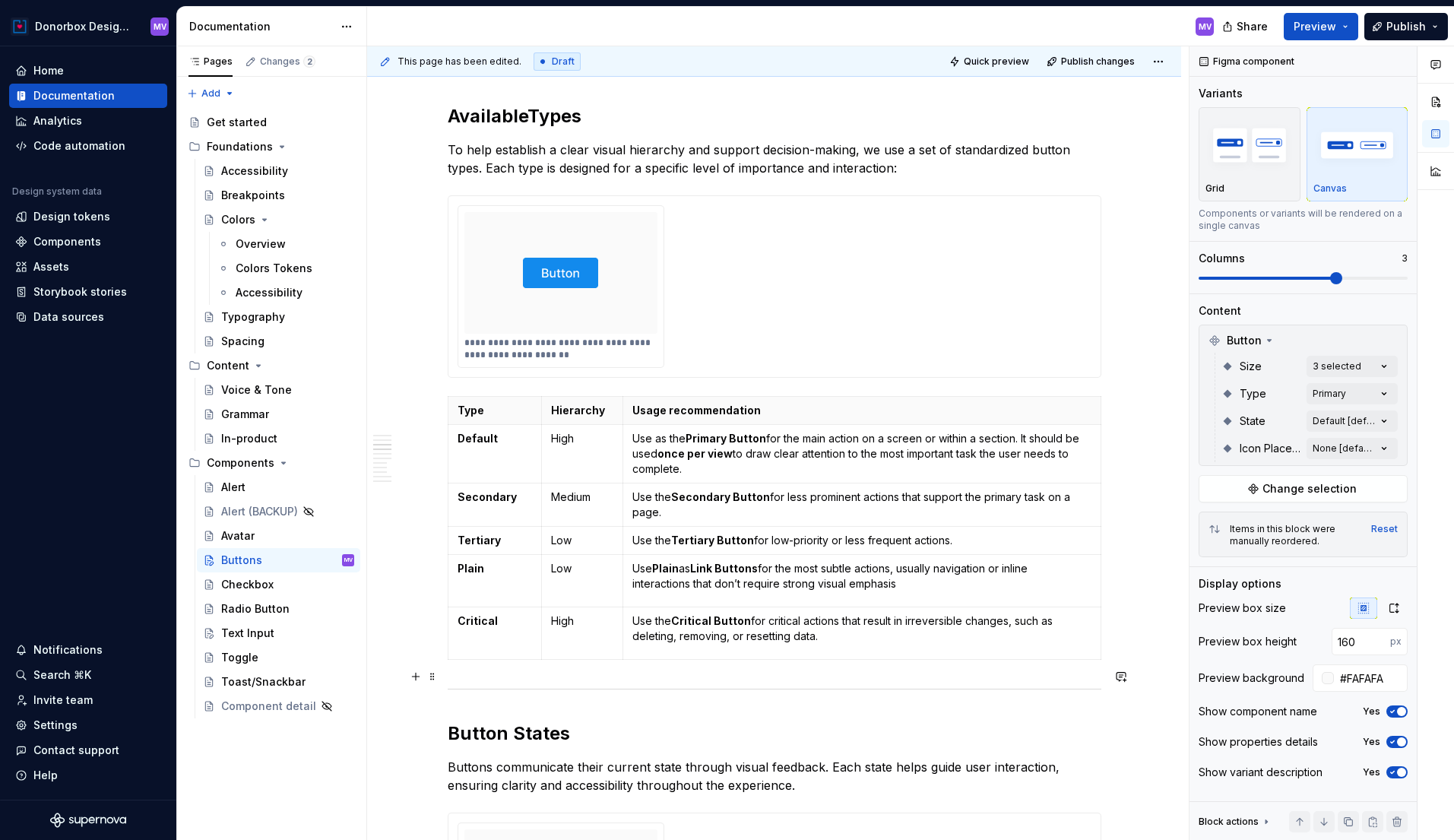
scroll to position [1250, 0]
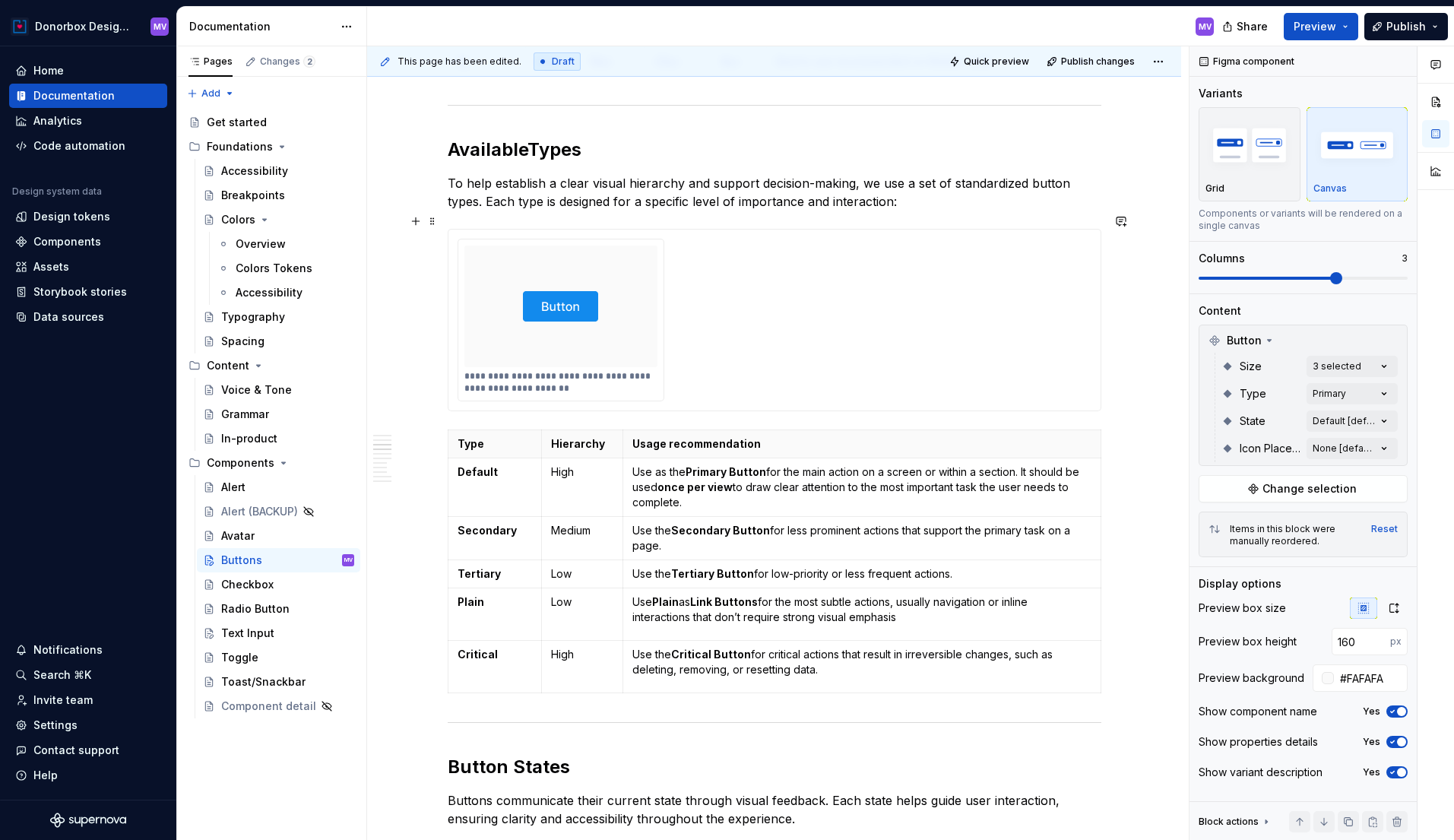
click at [695, 338] on div "**********" at bounding box center [774, 320] width 634 height 163
click at [697, 338] on div "**********" at bounding box center [774, 320] width 634 height 163
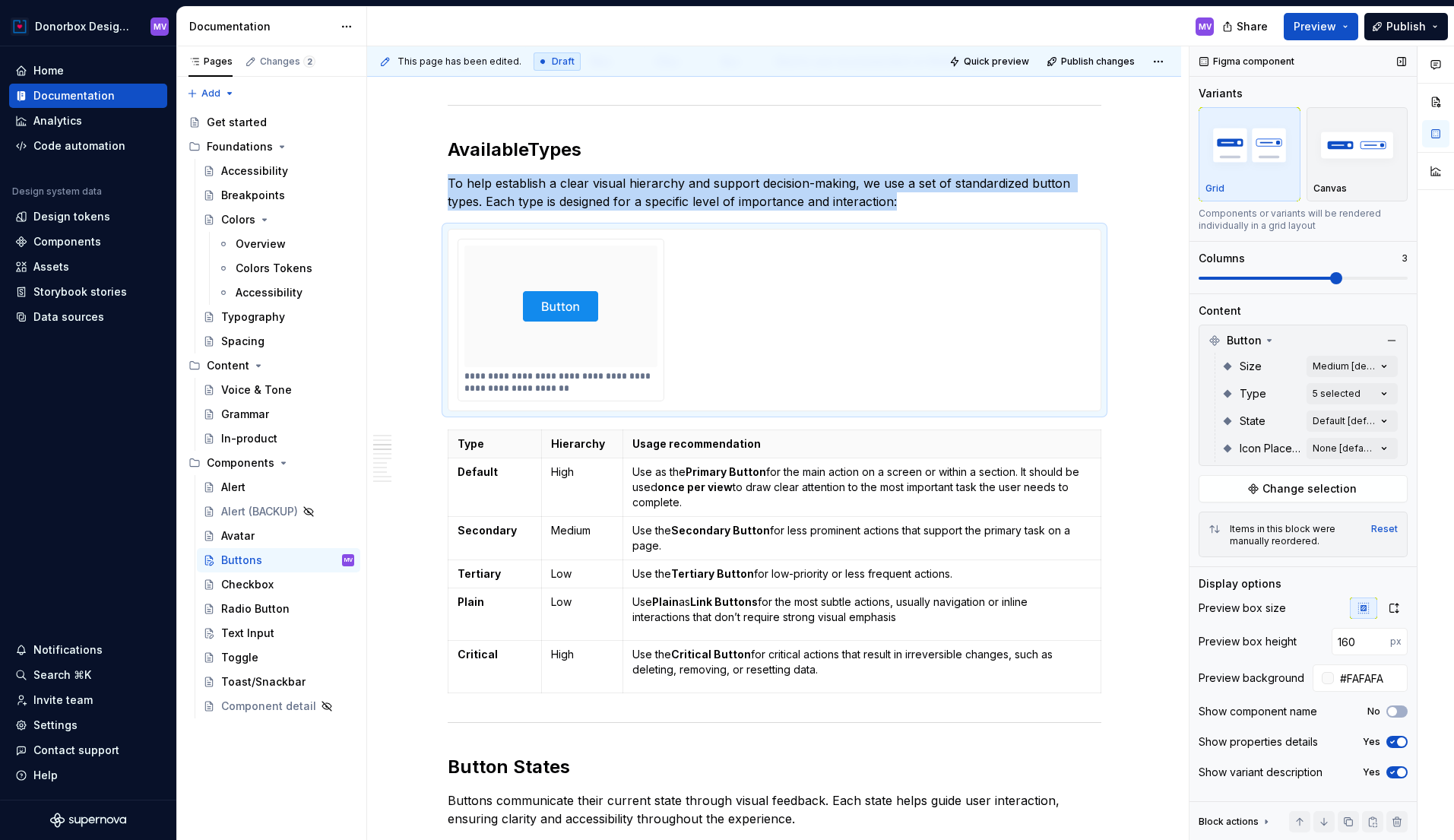
click at [1379, 275] on span at bounding box center [1302, 278] width 209 height 12
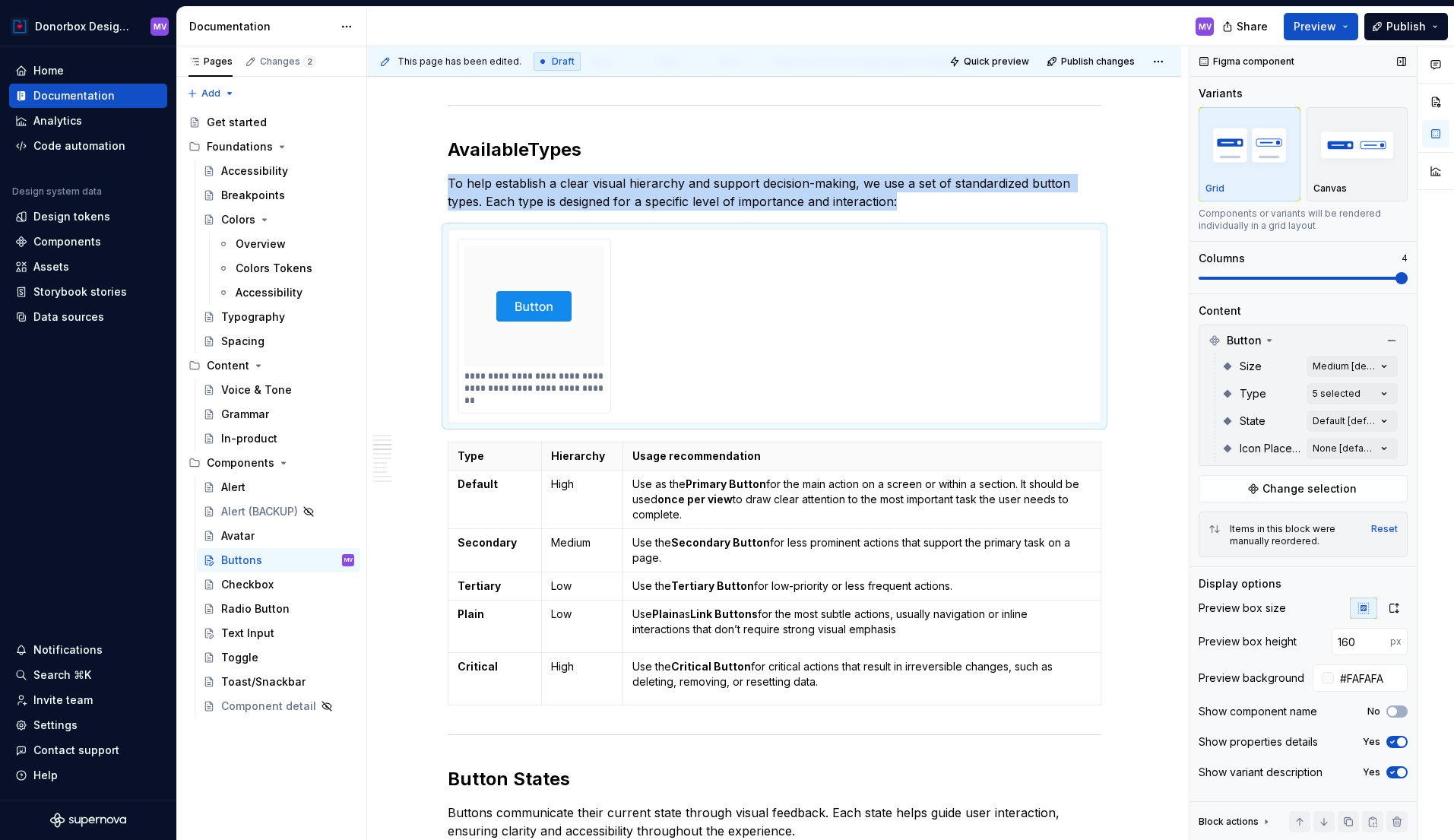
click at [1357, 279] on span at bounding box center [1302, 279] width 209 height 3
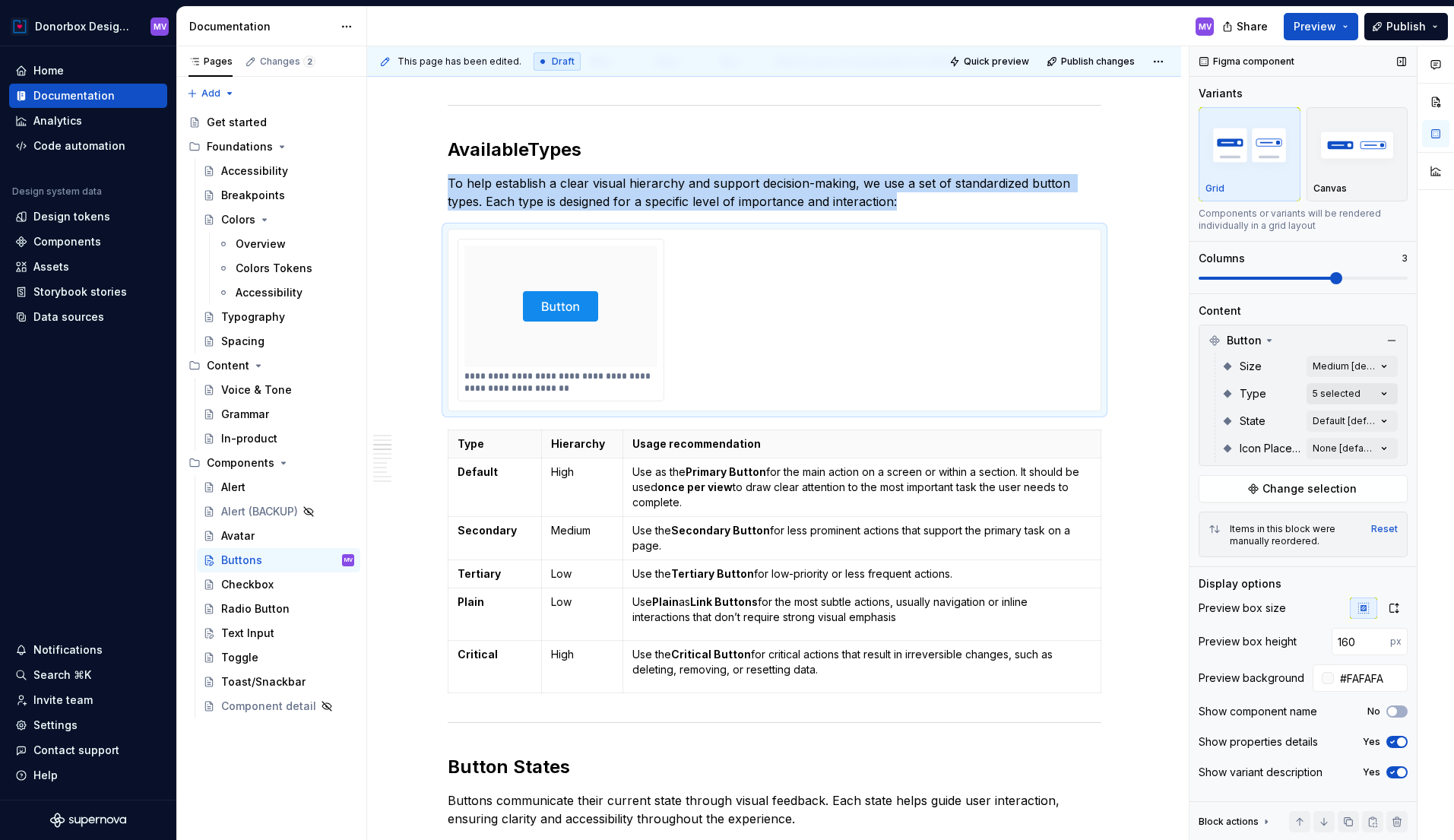
click at [1368, 388] on div "Comments Open comments No comments yet Select ‘Comment’ from the block context …" at bounding box center [1322, 444] width 264 height 794
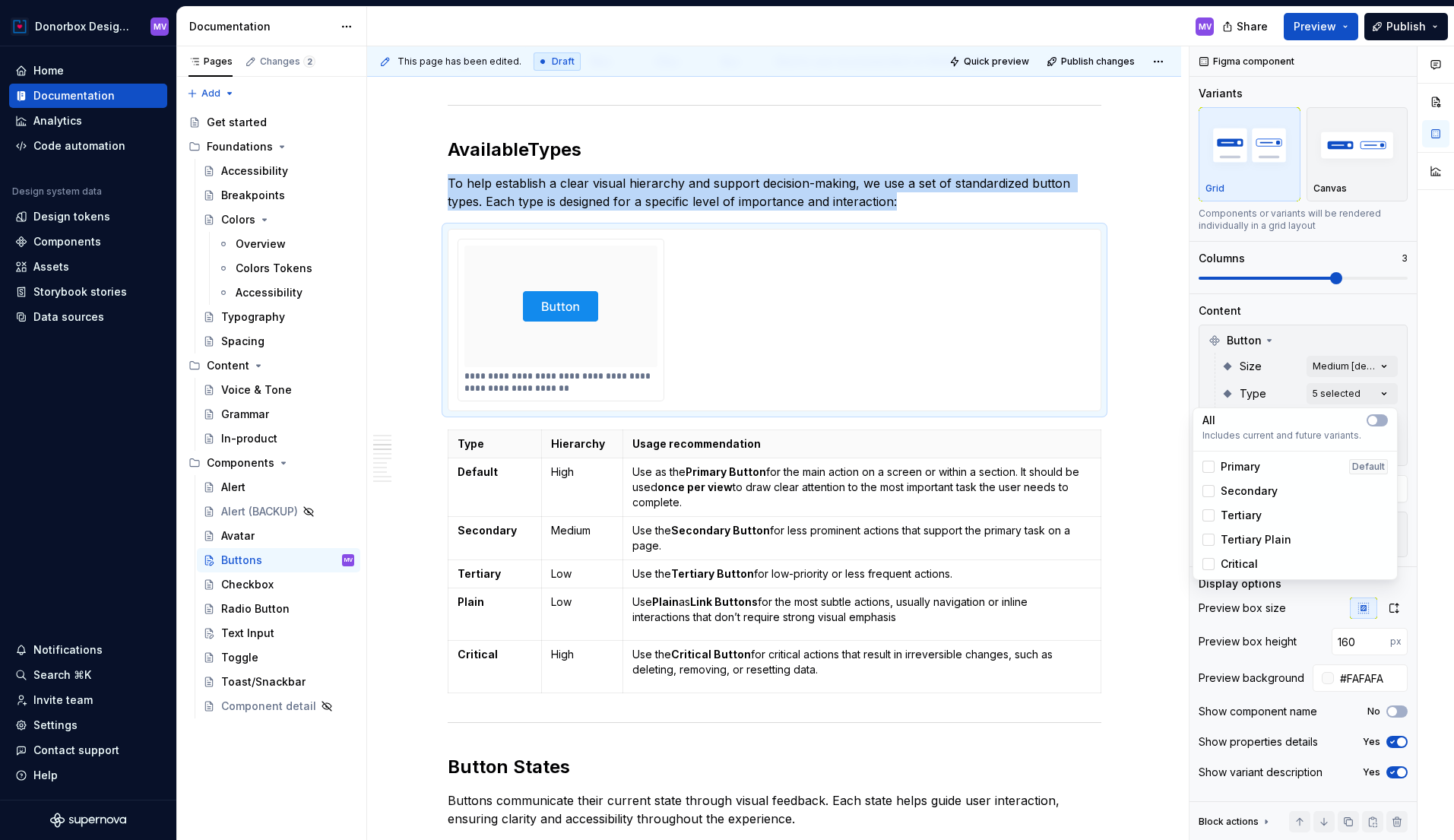
click at [1364, 338] on div "Comments Open comments No comments yet Select ‘Comment’ from the block context …" at bounding box center [1322, 444] width 264 height 794
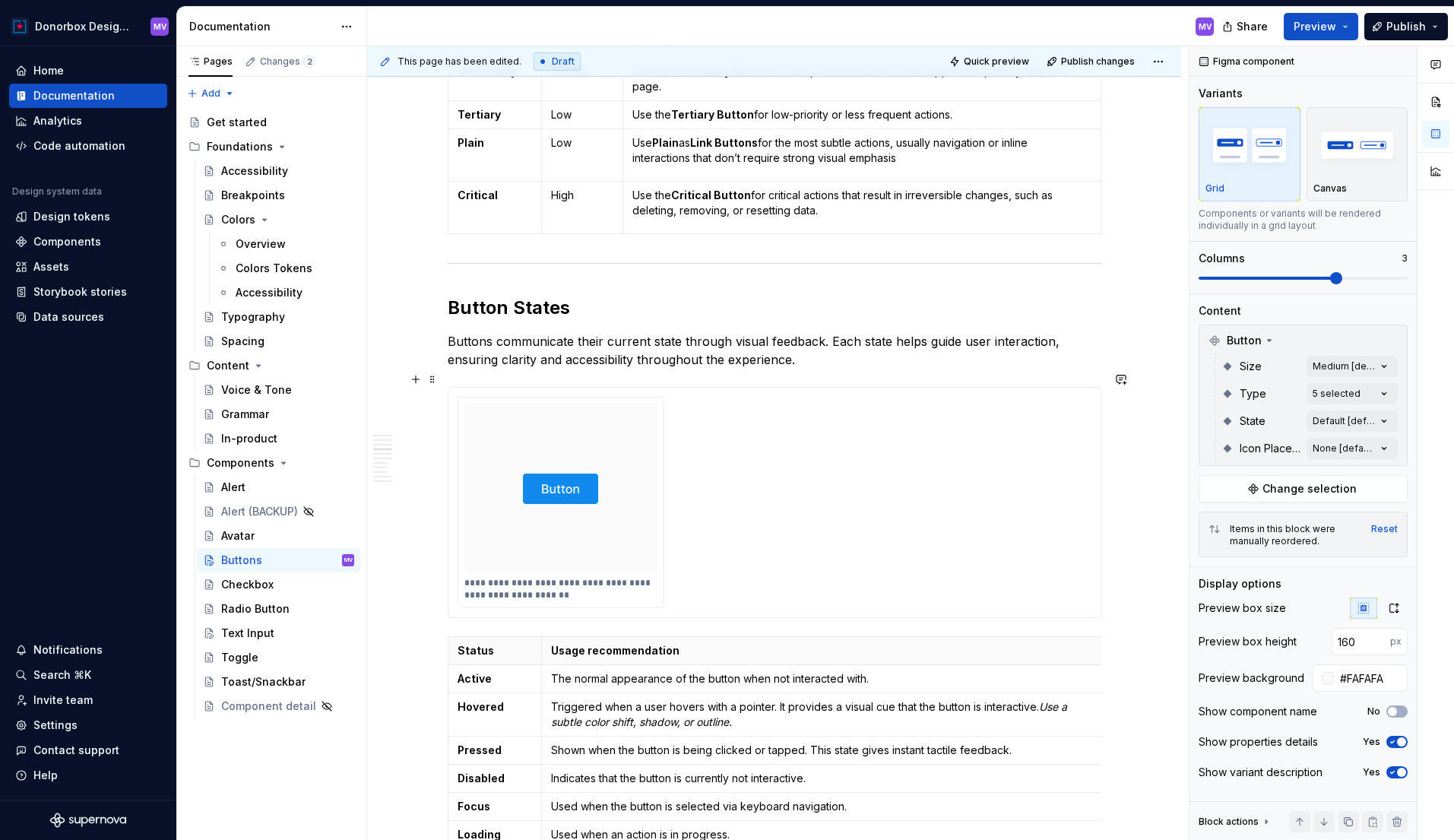
scroll to position [1734, 0]
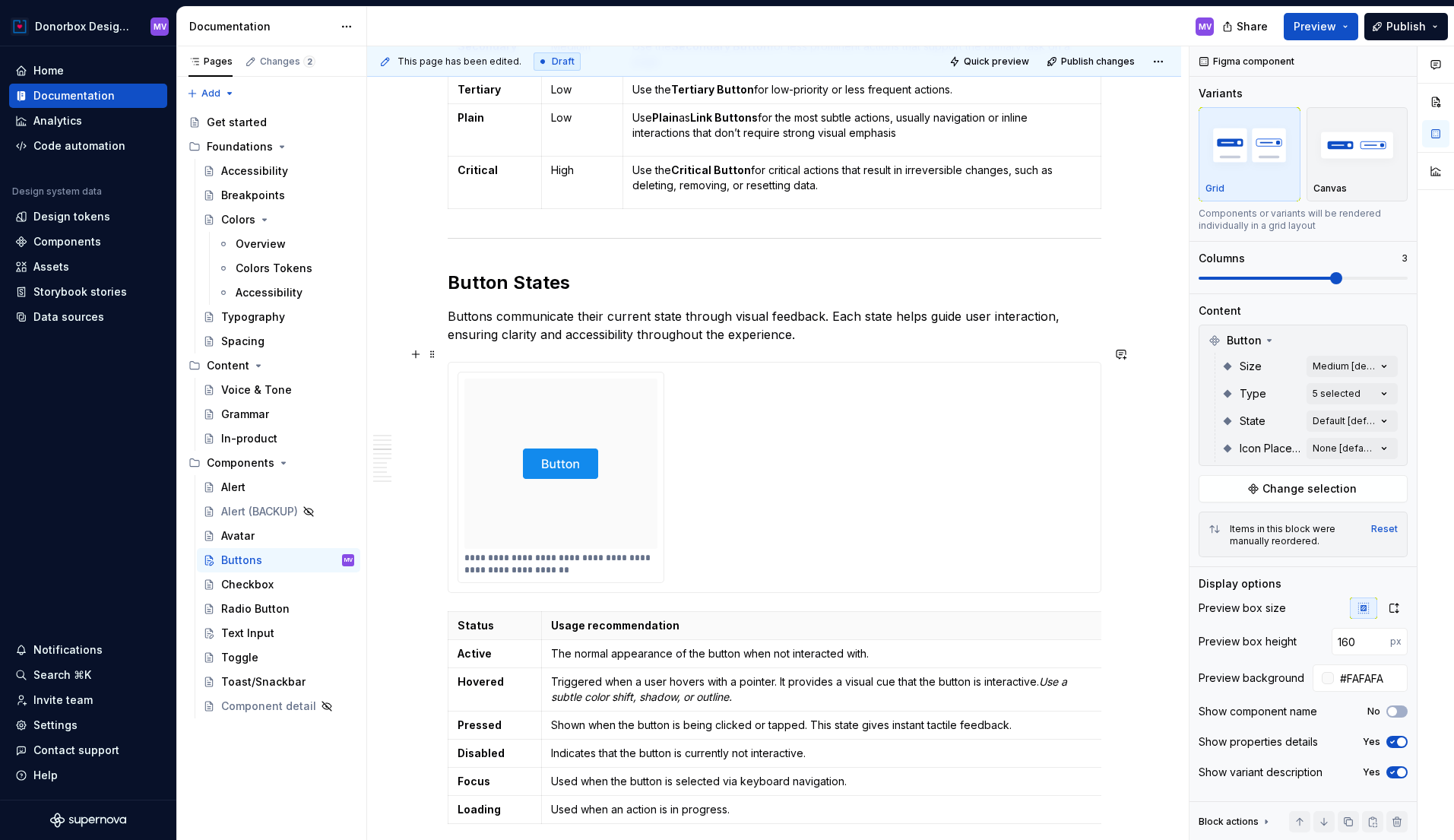
type input "224"
click at [629, 412] on div at bounding box center [561, 463] width 194 height 170
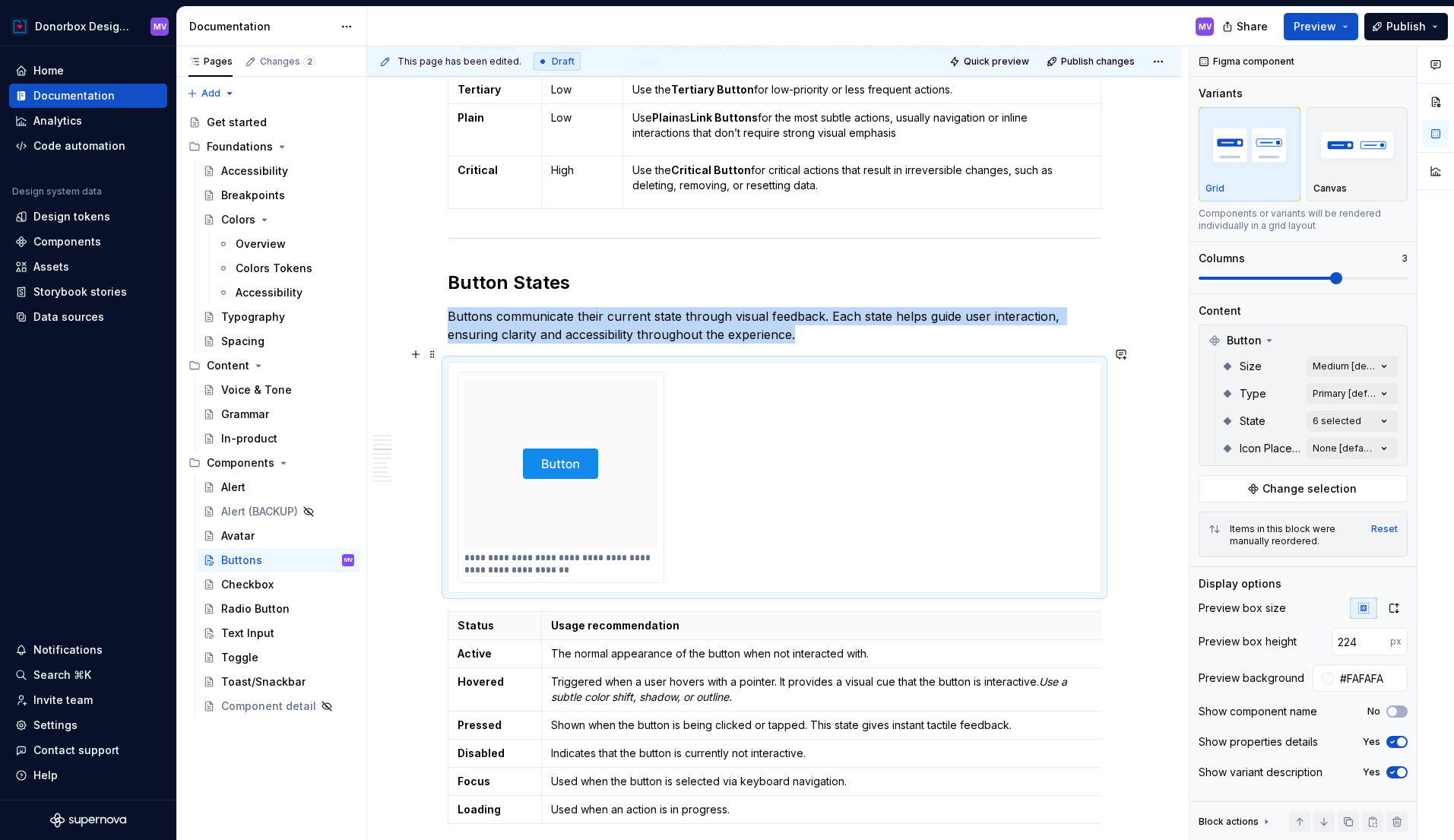
click at [629, 412] on div at bounding box center [561, 463] width 194 height 170
click at [626, 423] on div at bounding box center [561, 463] width 194 height 170
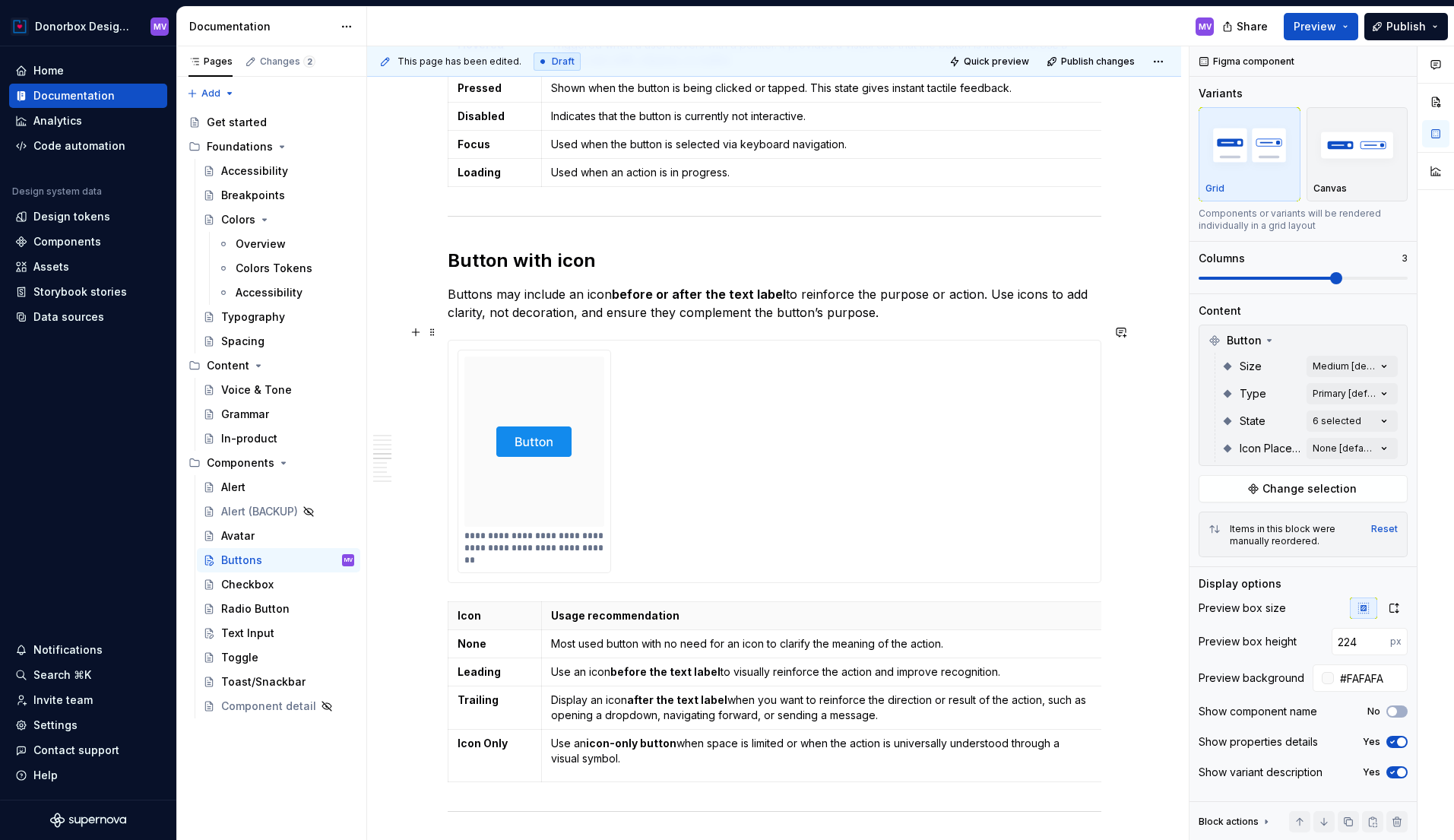
scroll to position [2396, 0]
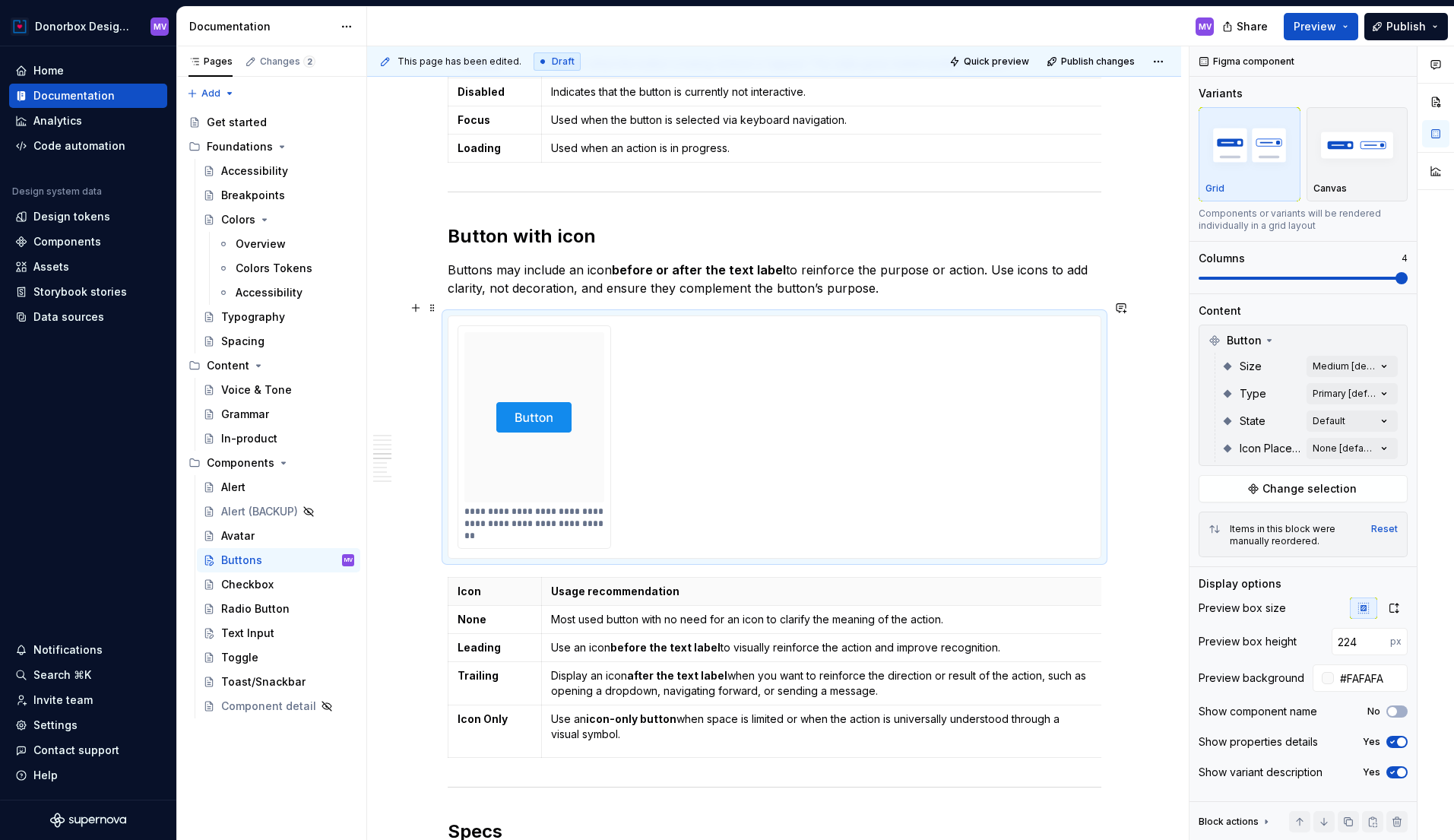
click at [582, 379] on div at bounding box center [534, 417] width 141 height 170
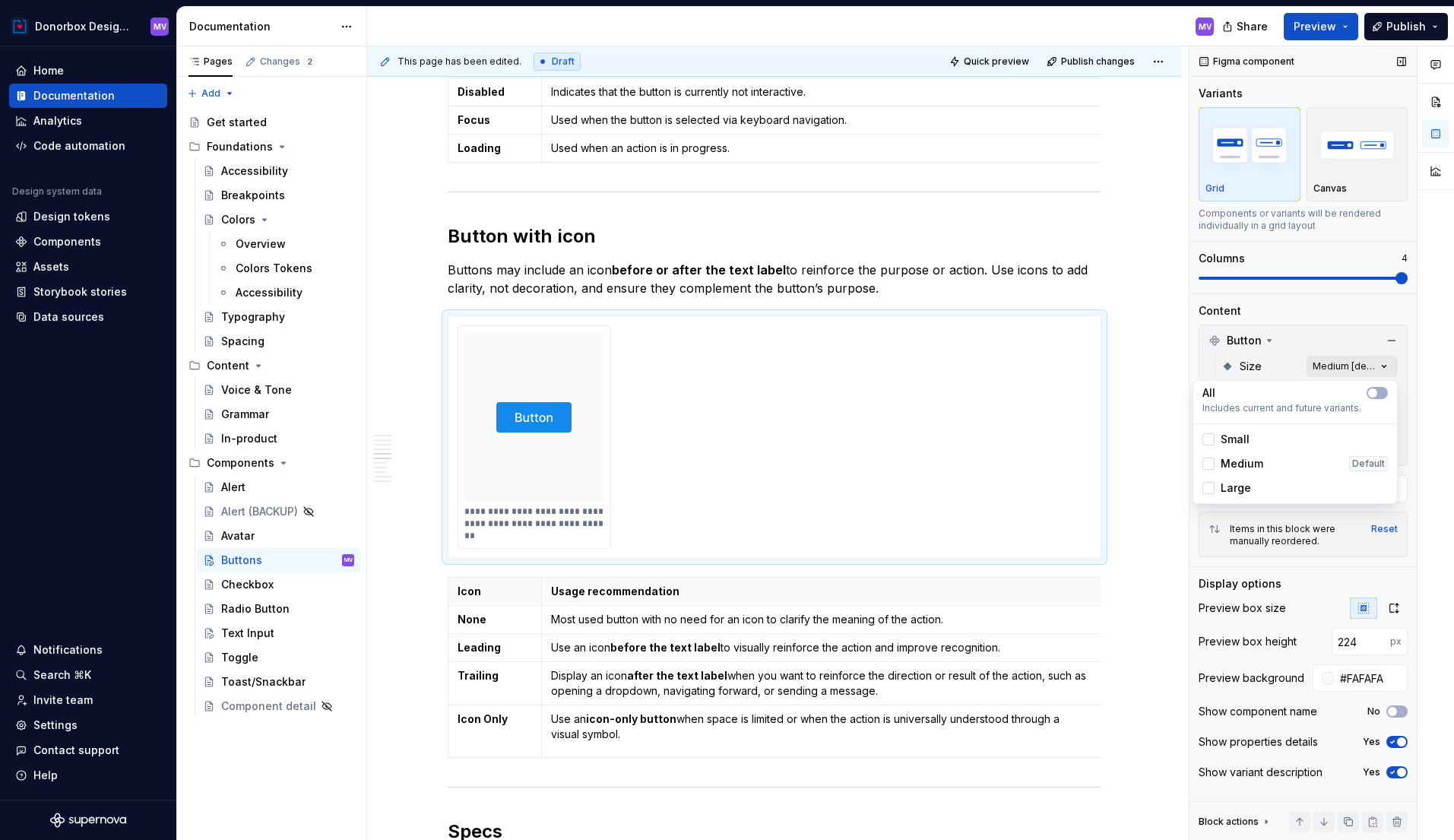
click at [1383, 359] on div "Comments Open comments No comments yet Select ‘Comment’ from the block context …" at bounding box center [1322, 444] width 264 height 794
click at [1377, 362] on div "Comments Open comments No comments yet Select ‘Comment’ from the block context …" at bounding box center [1322, 444] width 264 height 794
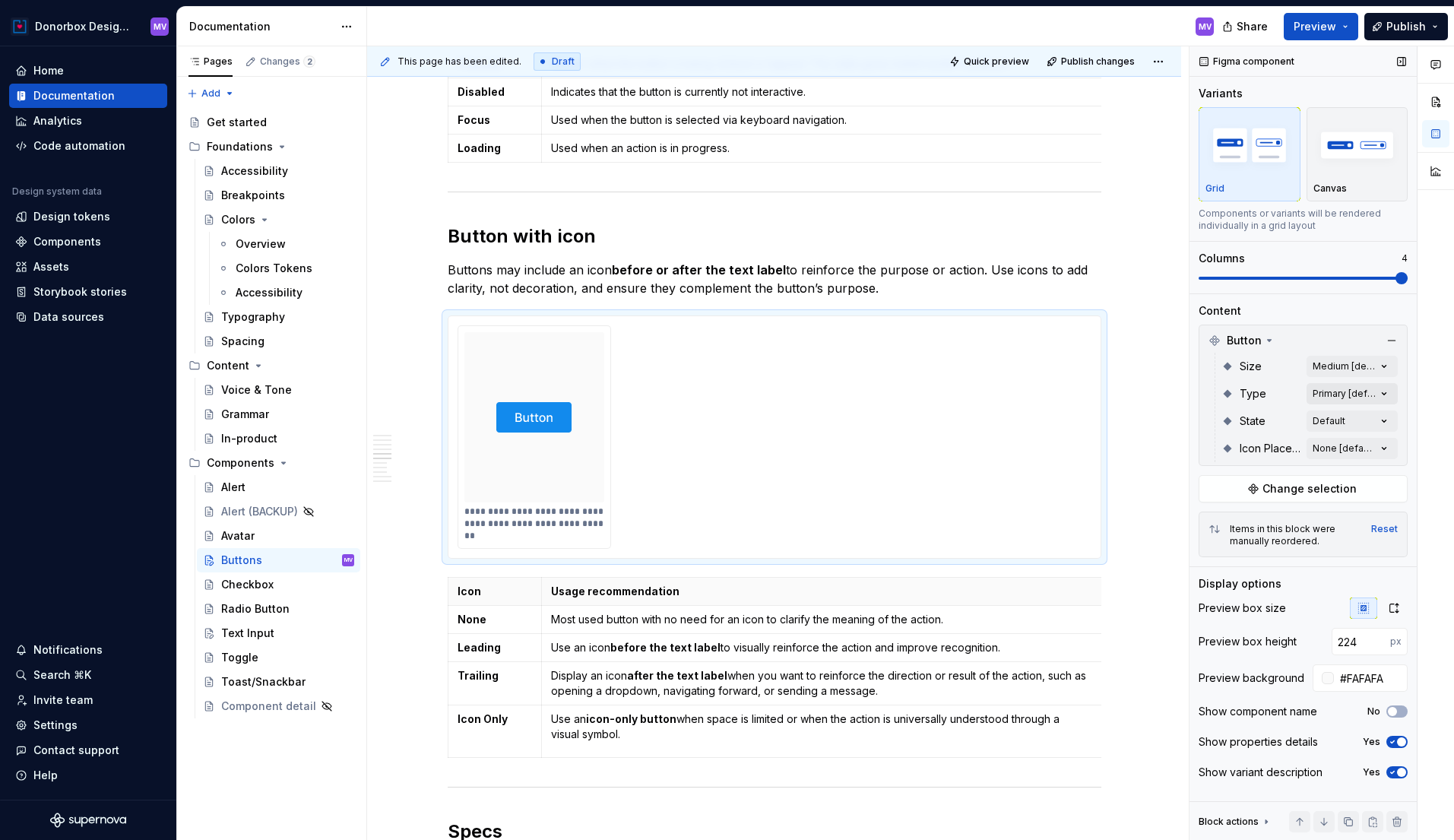
click at [1379, 391] on div "Comments Open comments No comments yet Select ‘Comment’ from the block context …" at bounding box center [1322, 444] width 264 height 794
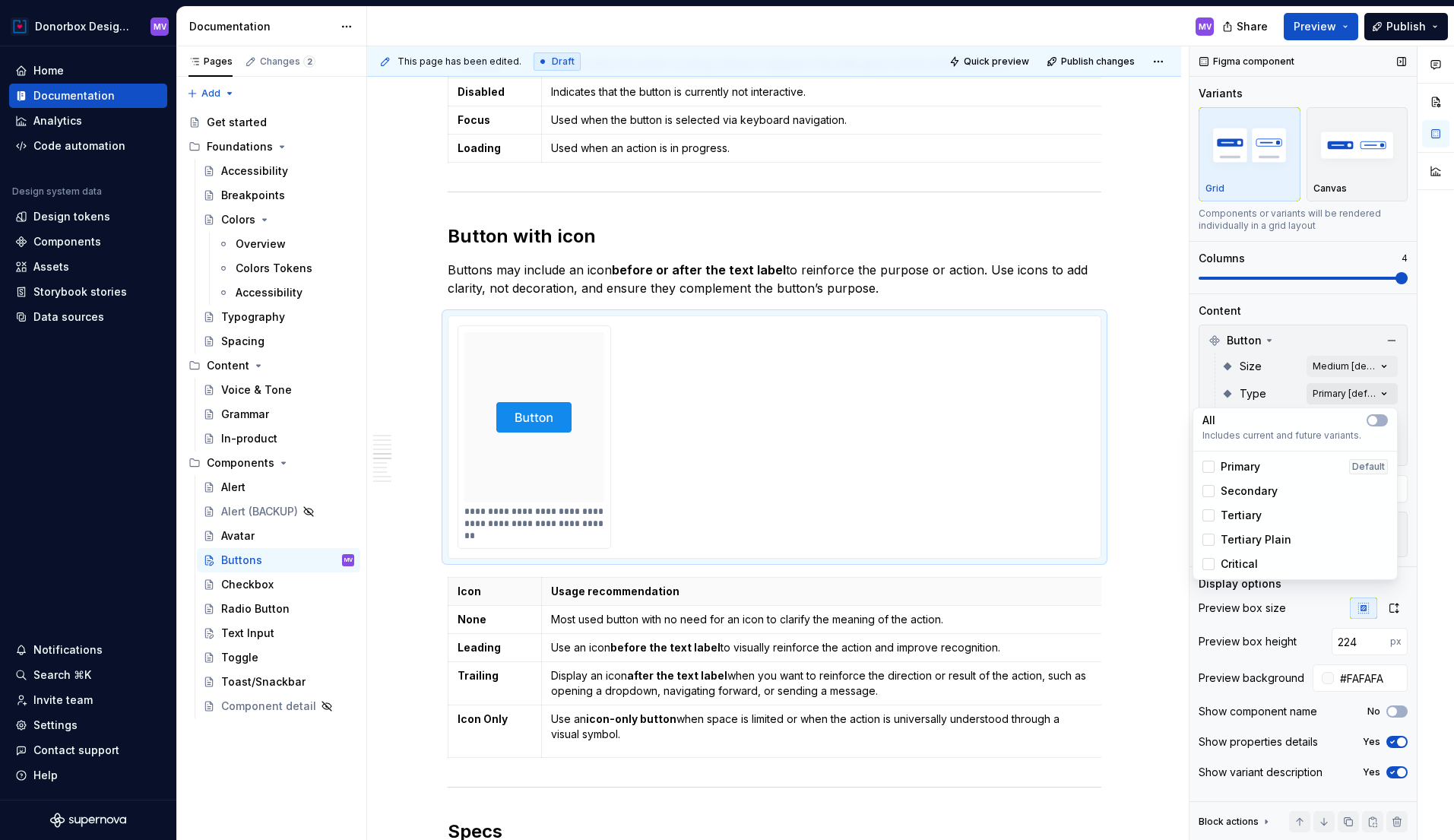
click at [1379, 391] on div "Comments Open comments No comments yet Select ‘Comment’ from the block context …" at bounding box center [1322, 444] width 264 height 794
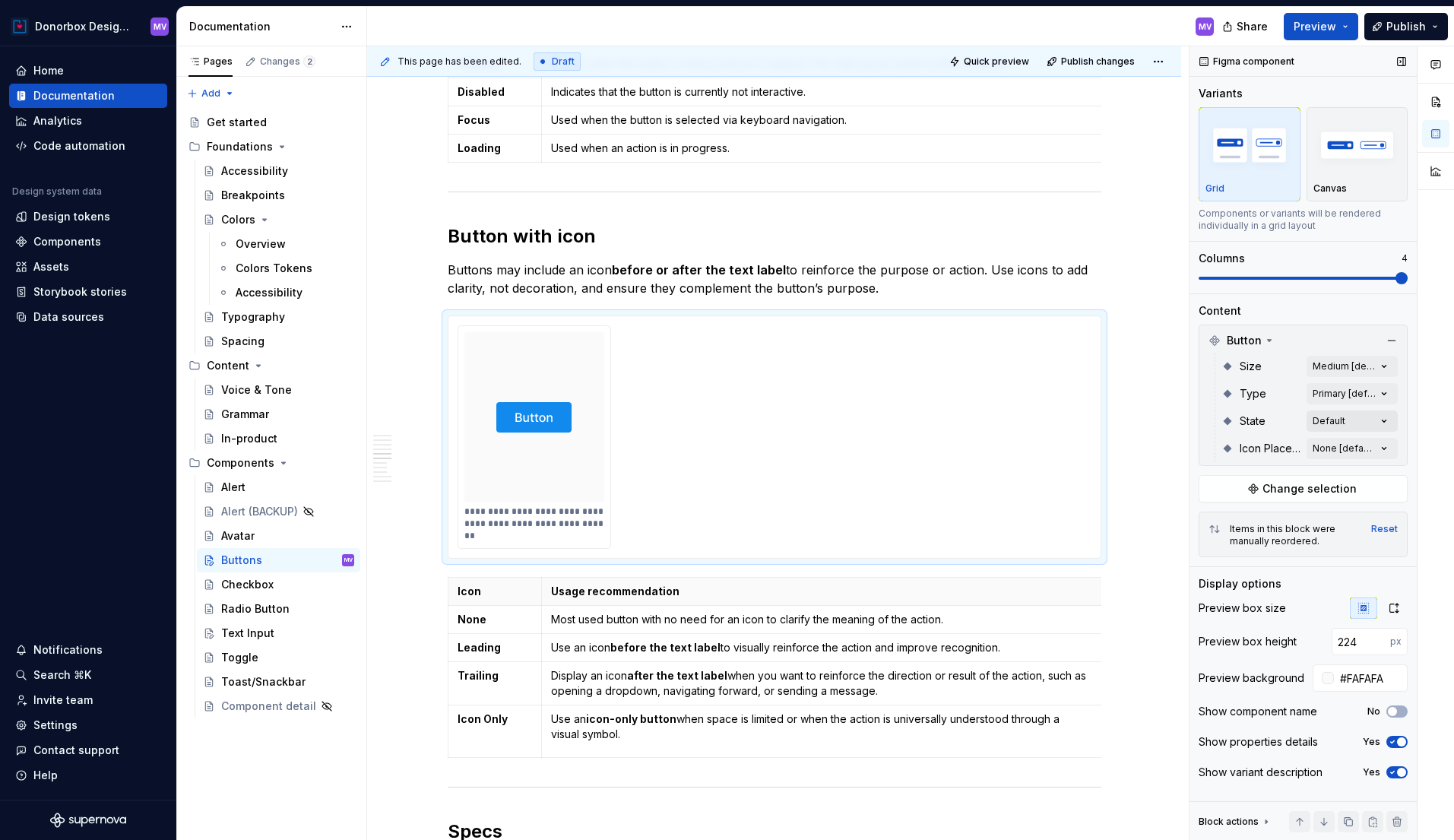
click at [1379, 423] on div "Comments Open comments No comments yet Select ‘Comment’ from the block context …" at bounding box center [1322, 444] width 264 height 794
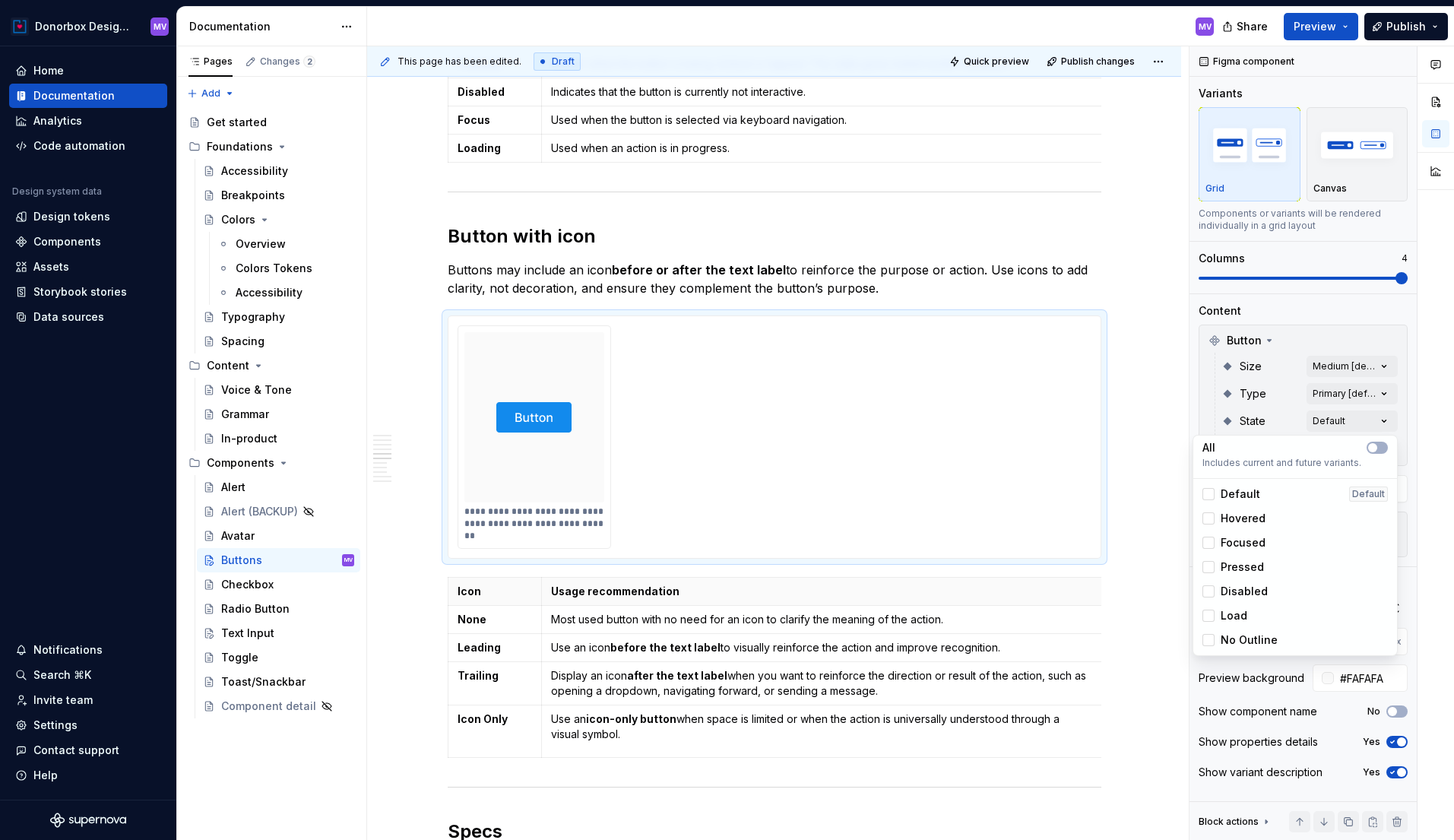
click at [1379, 423] on div "Comments Open comments No comments yet Select ‘Comment’ from the block context …" at bounding box center [1322, 444] width 264 height 794
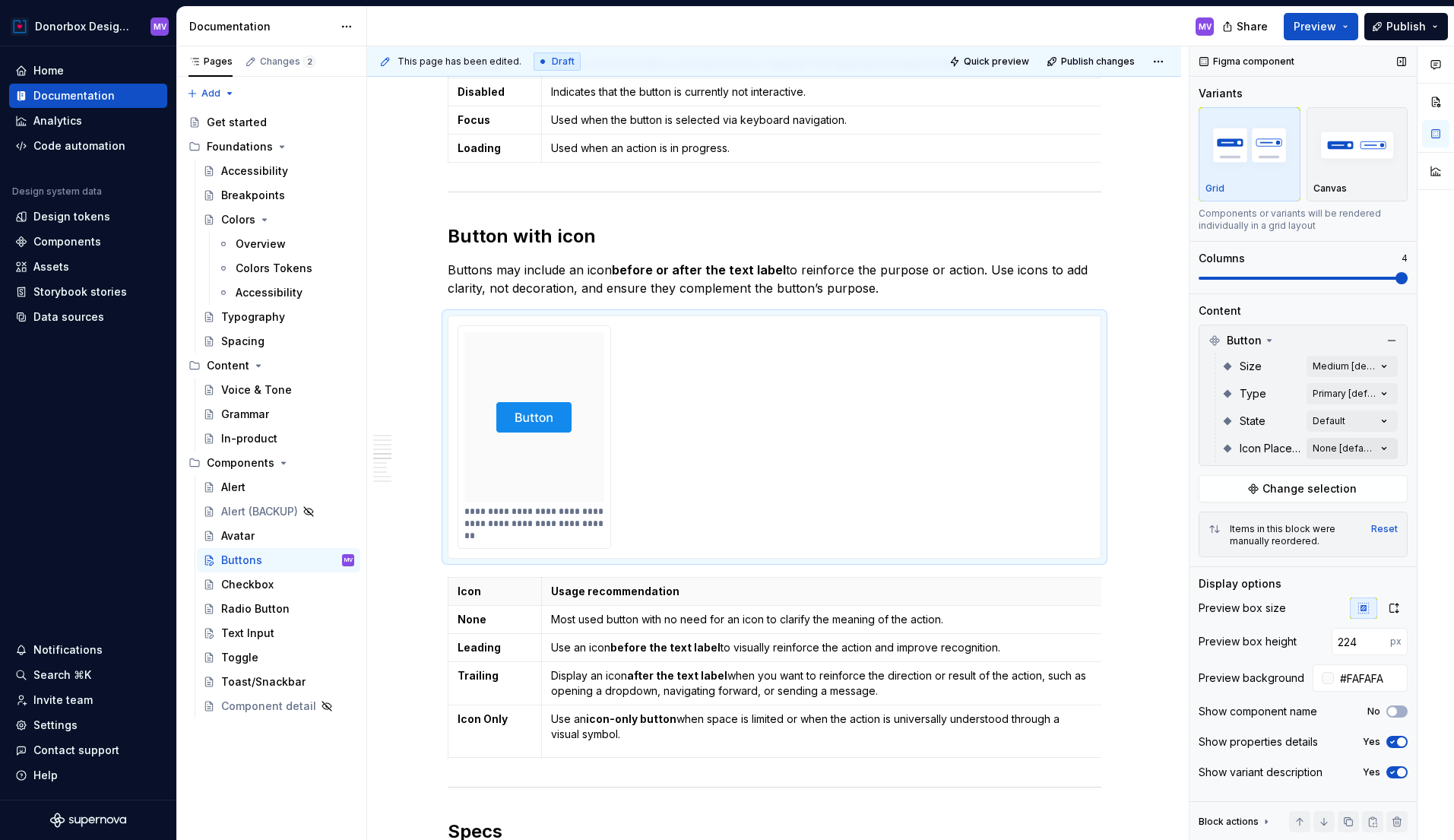
click at [1380, 448] on div "Comments Open comments No comments yet Select ‘Comment’ from the block context …" at bounding box center [1322, 444] width 264 height 794
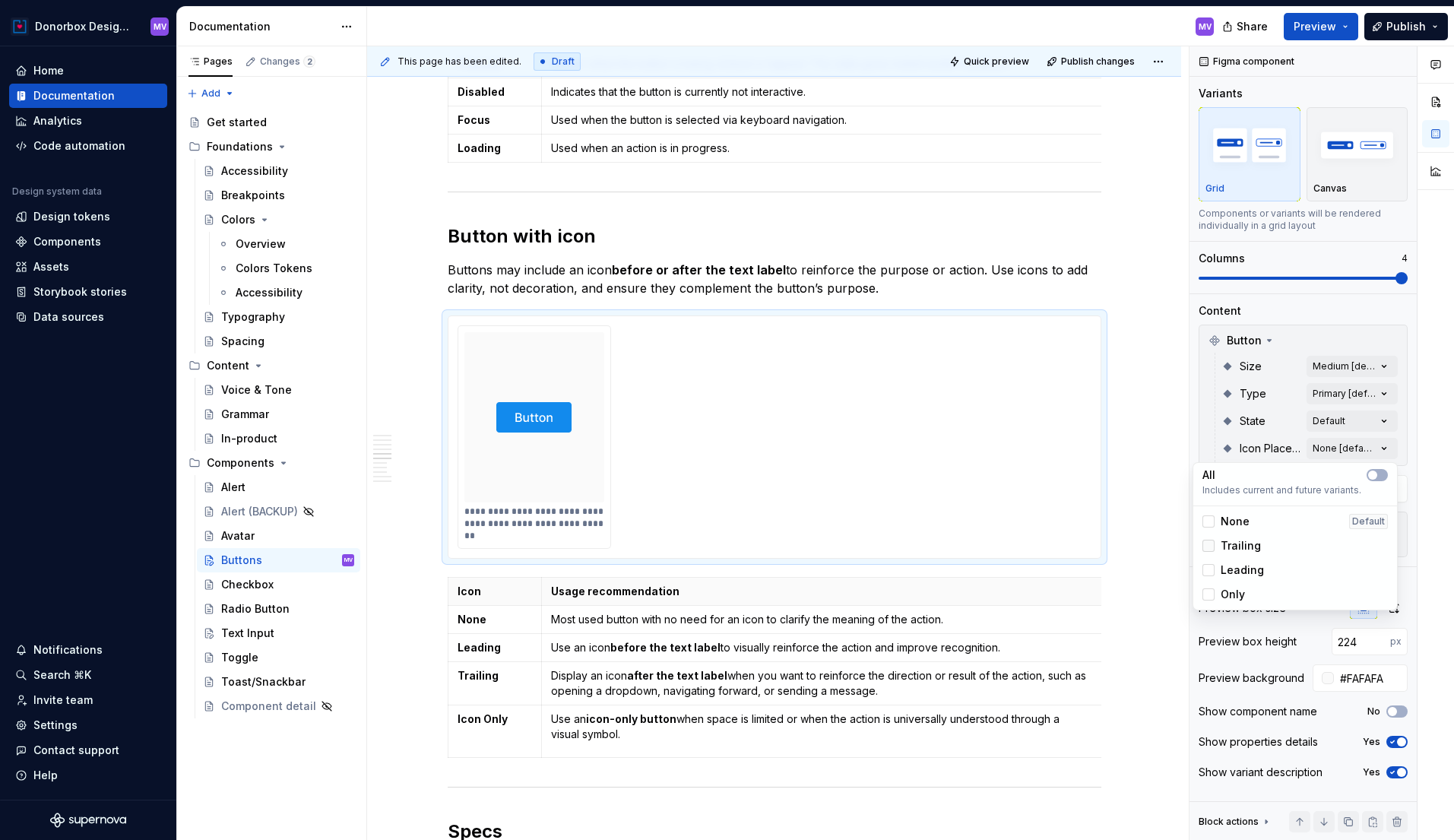
click at [1210, 544] on div at bounding box center [1208, 545] width 12 height 12
click at [1208, 570] on div at bounding box center [1208, 570] width 12 height 12
click at [1209, 599] on div at bounding box center [1208, 594] width 12 height 12
click at [1019, 455] on html "Donorbox Design System MV Home Documentation Analytics Code automation Design s…" at bounding box center [727, 420] width 1454 height 840
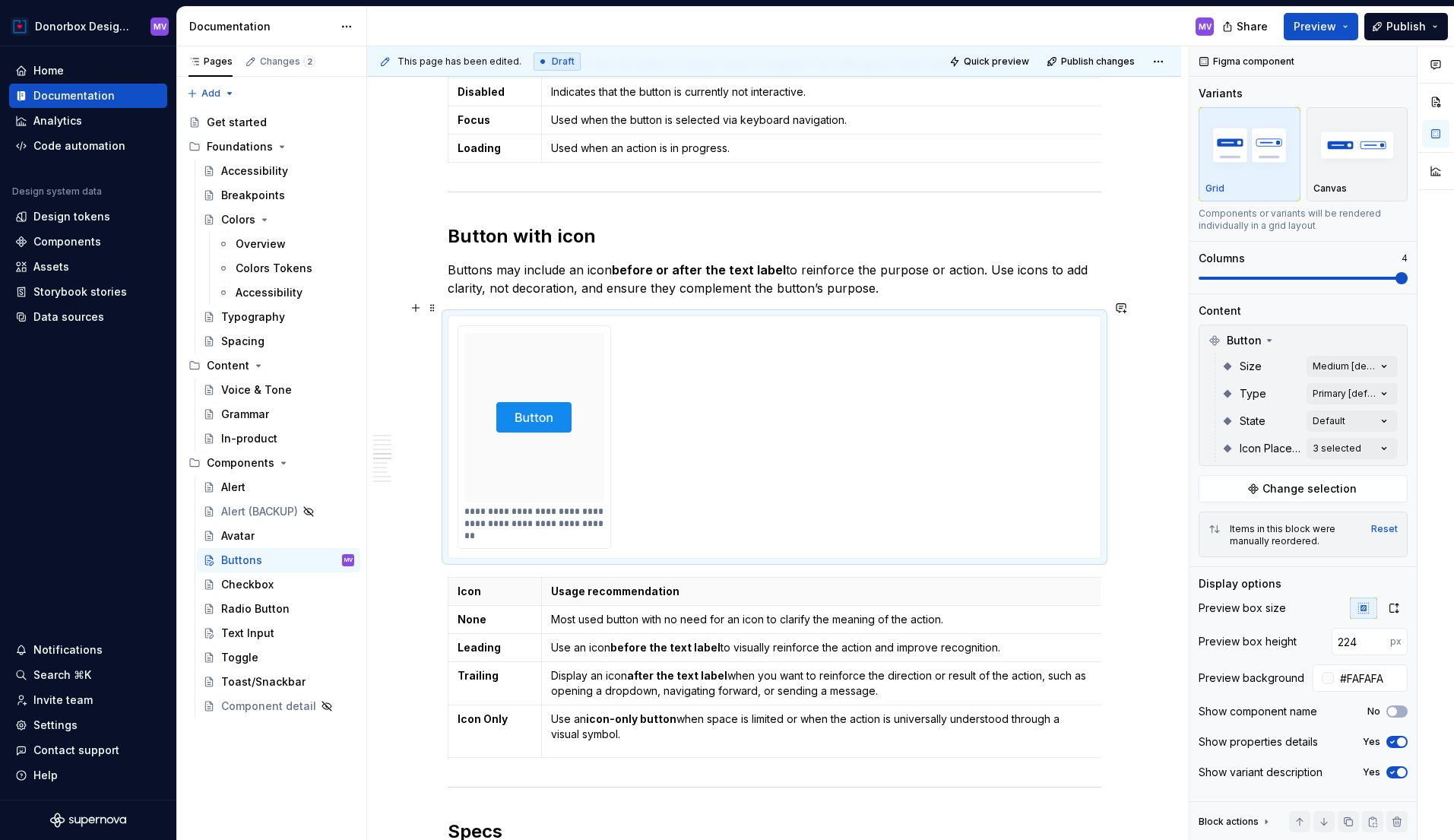
click at [904, 466] on div "**********" at bounding box center [774, 437] width 634 height 224
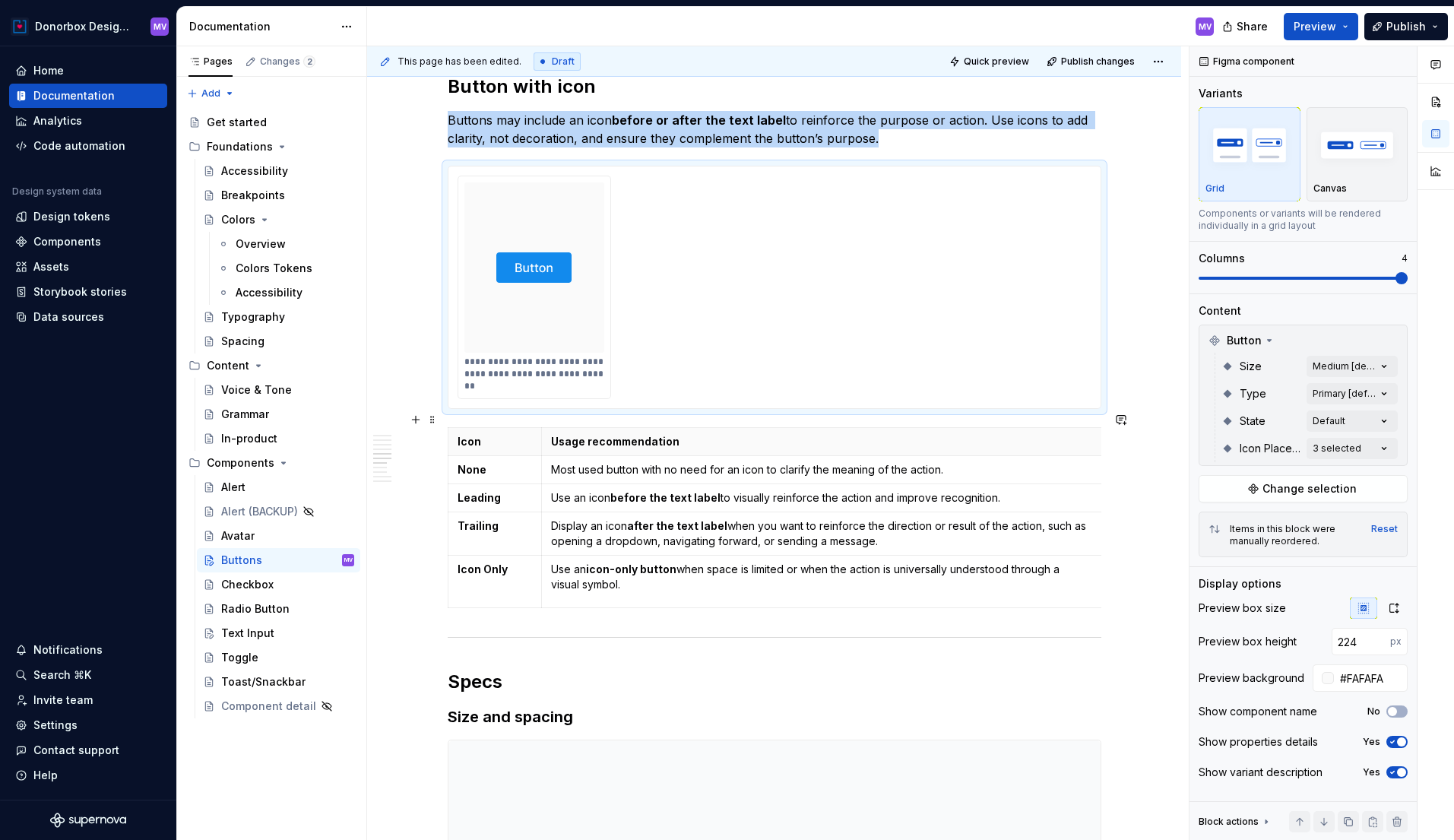
scroll to position [2523, 0]
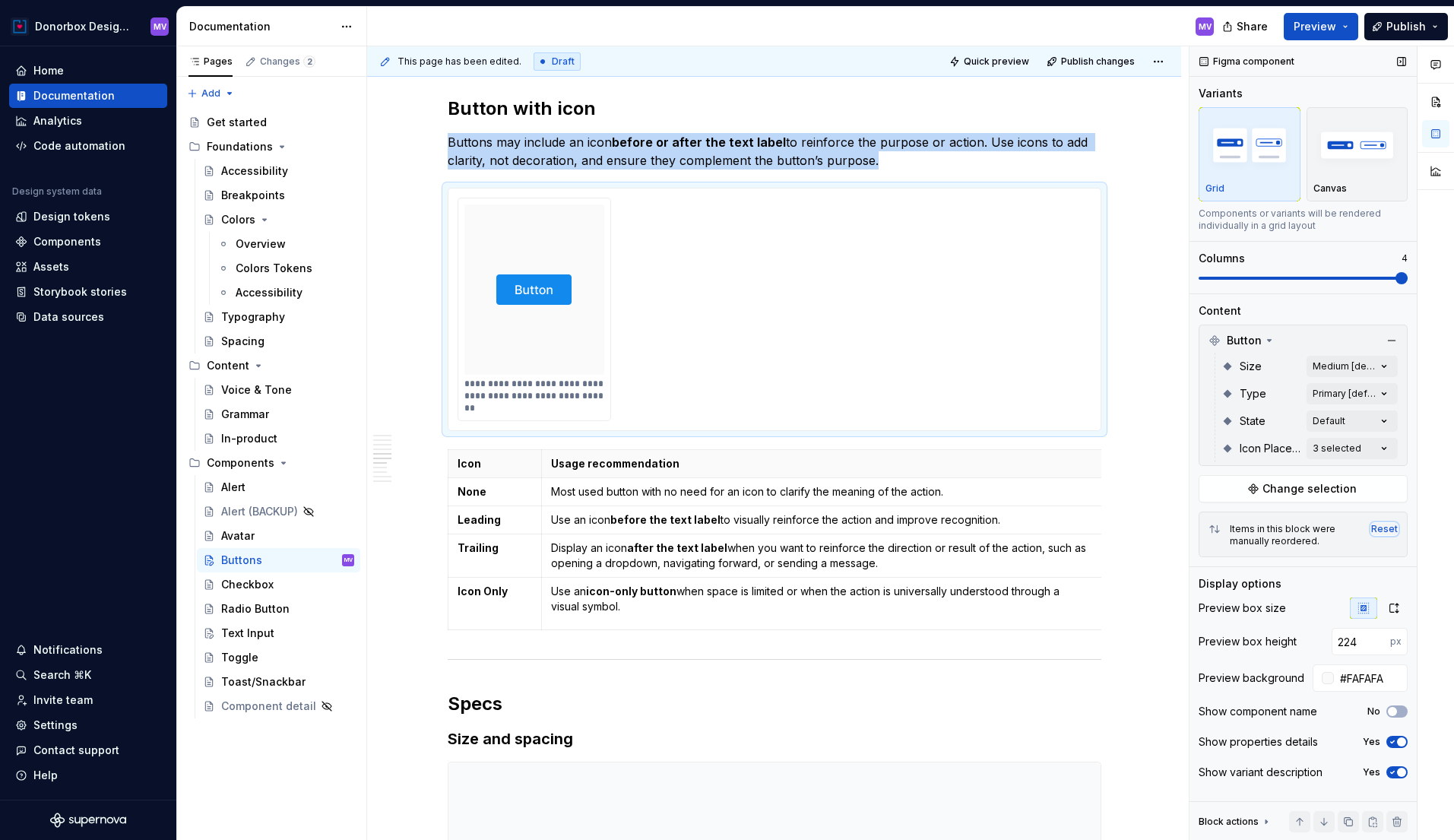
click at [1385, 531] on div "Reset" at bounding box center [1384, 529] width 26 height 12
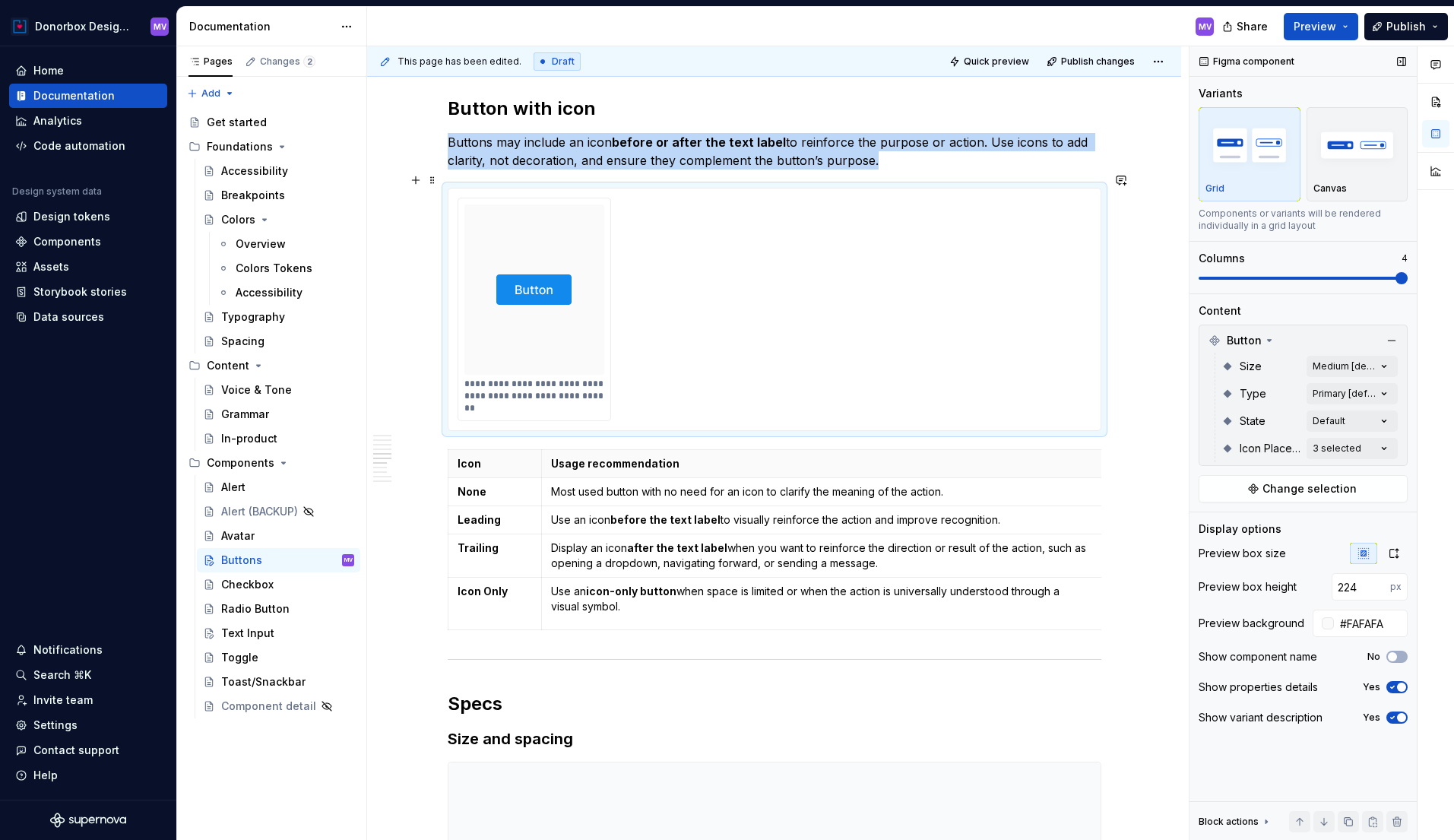
click at [820, 345] on div "**********" at bounding box center [774, 309] width 634 height 224
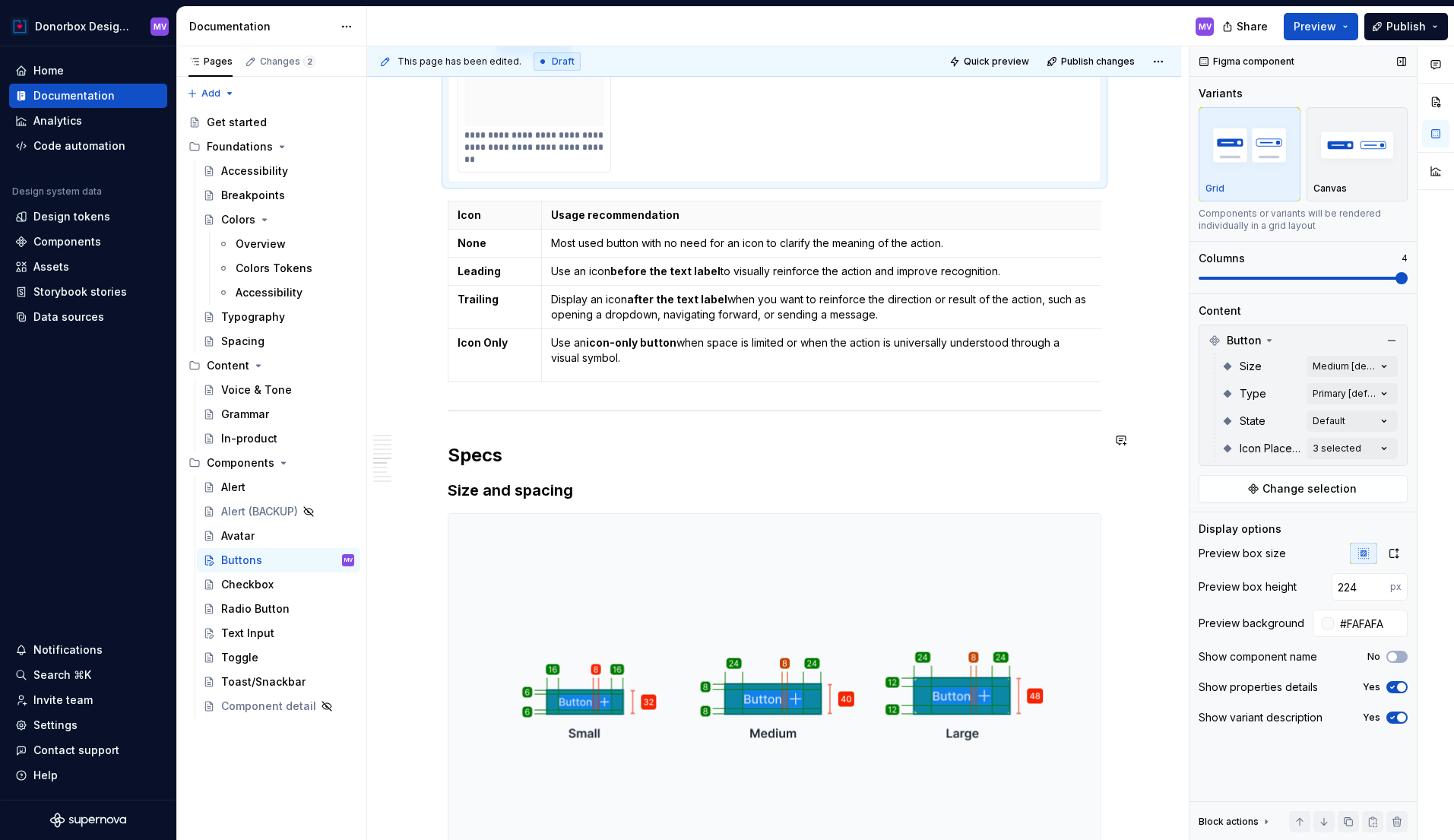
scroll to position [2692, 0]
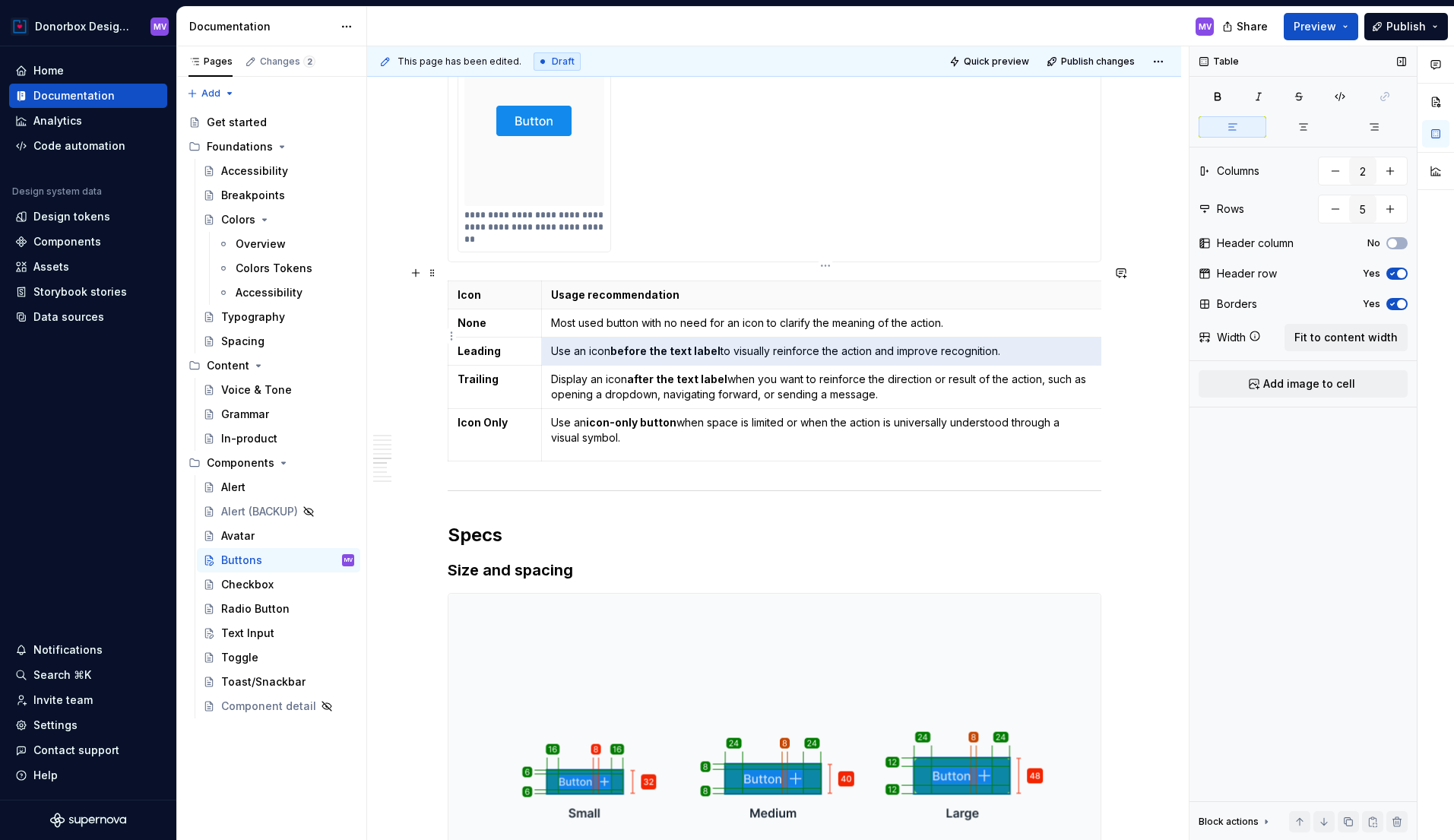
drag, startPoint x: 557, startPoint y: 335, endPoint x: 916, endPoint y: 339, distance: 359.0
click at [917, 344] on p "Use an icon before the text label to visually reinforce the action and improve …" at bounding box center [821, 351] width 540 height 15
click at [957, 344] on p "Use an icon before the text label to visually reinforce the action and improve …" at bounding box center [821, 351] width 540 height 15
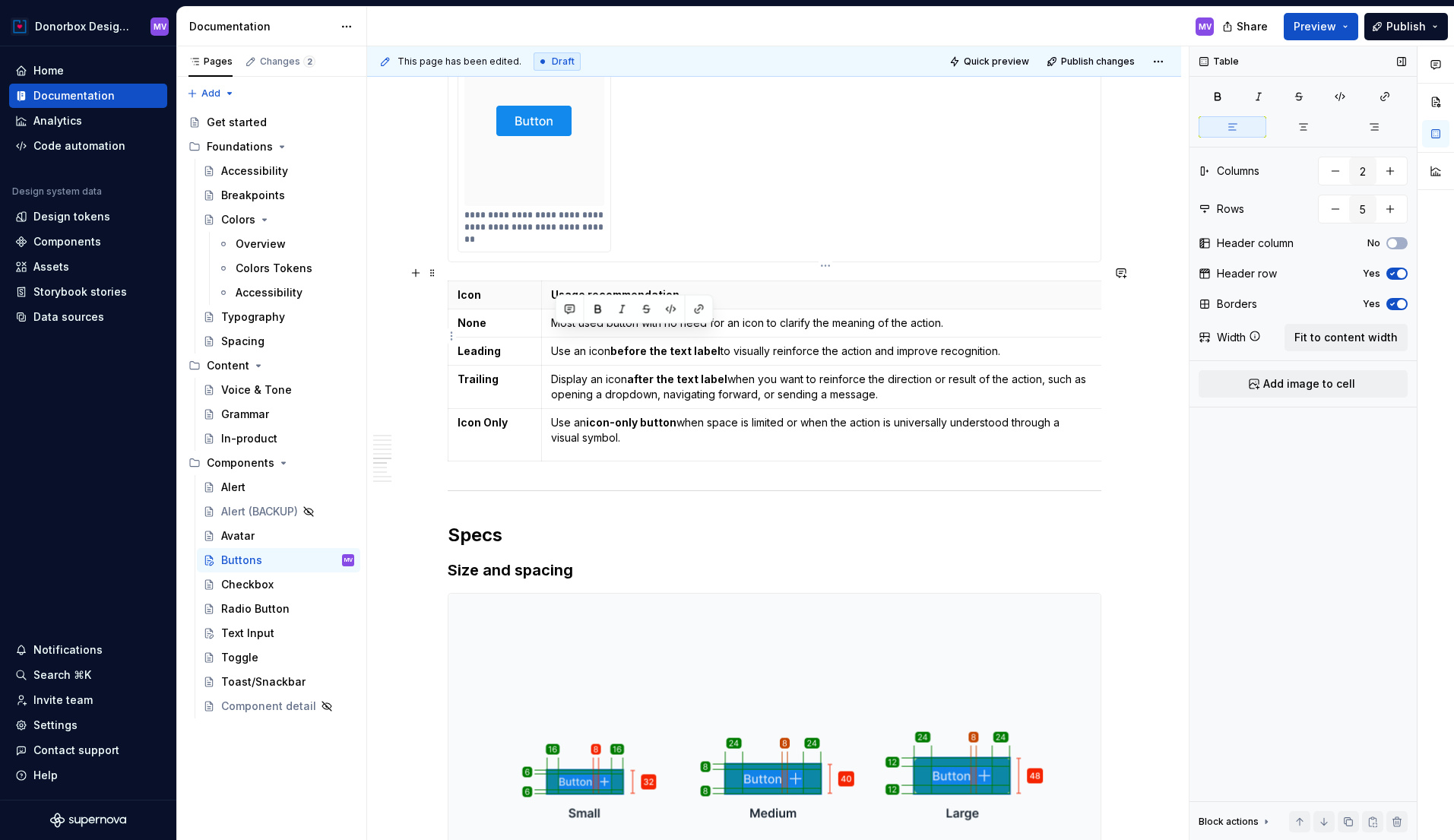
drag, startPoint x: 1013, startPoint y: 336, endPoint x: 554, endPoint y: 332, distance: 459.0
click at [554, 337] on td "Use an icon before the text label to visually reinforce the action and improve …" at bounding box center [821, 351] width 560 height 28
copy p "Use an icon before the text label to visually reinforce the action and improve …"
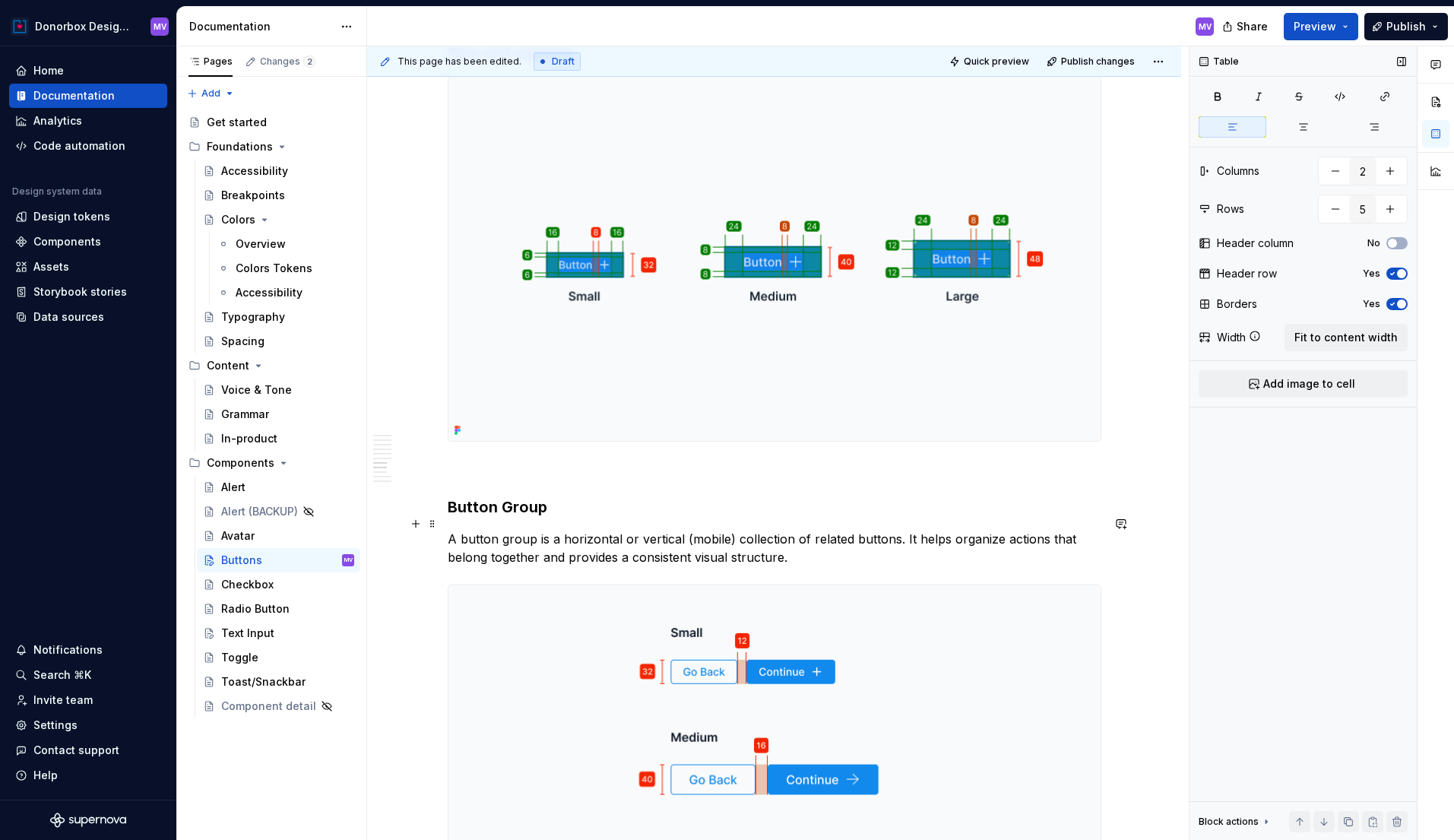
scroll to position [3211, 0]
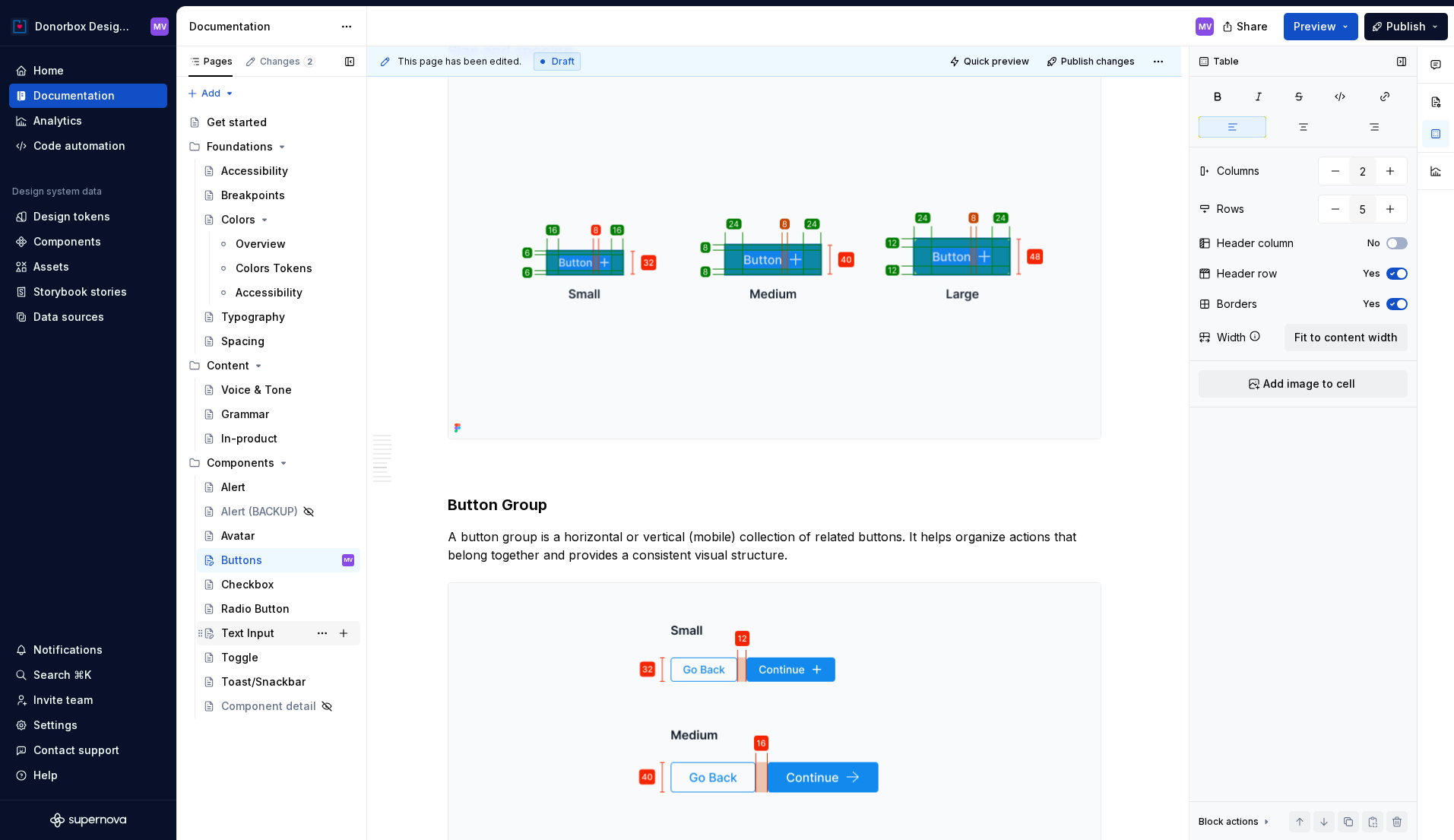
click at [263, 634] on div "Text Input" at bounding box center [247, 633] width 53 height 15
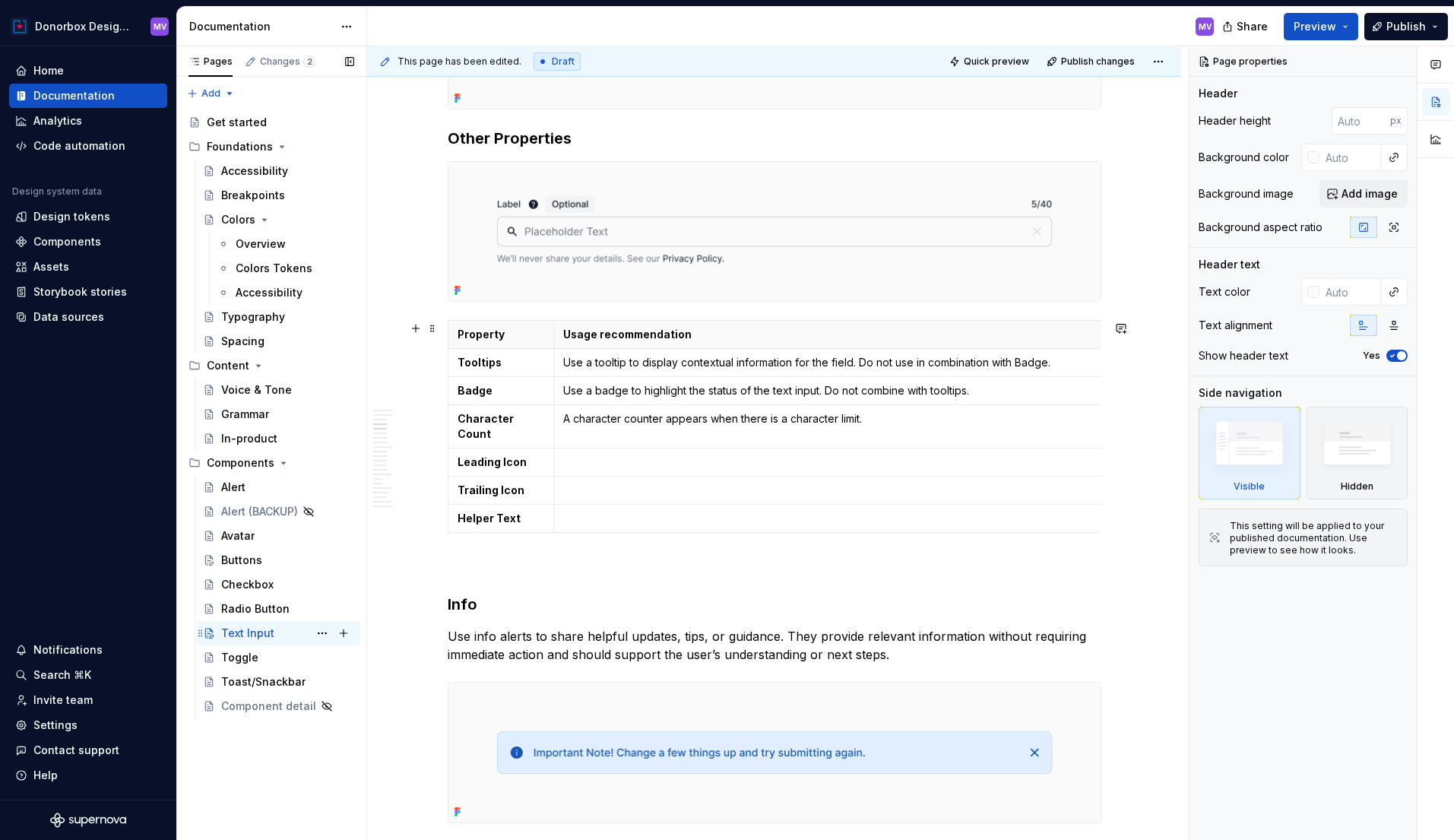
scroll to position [1376, 0]
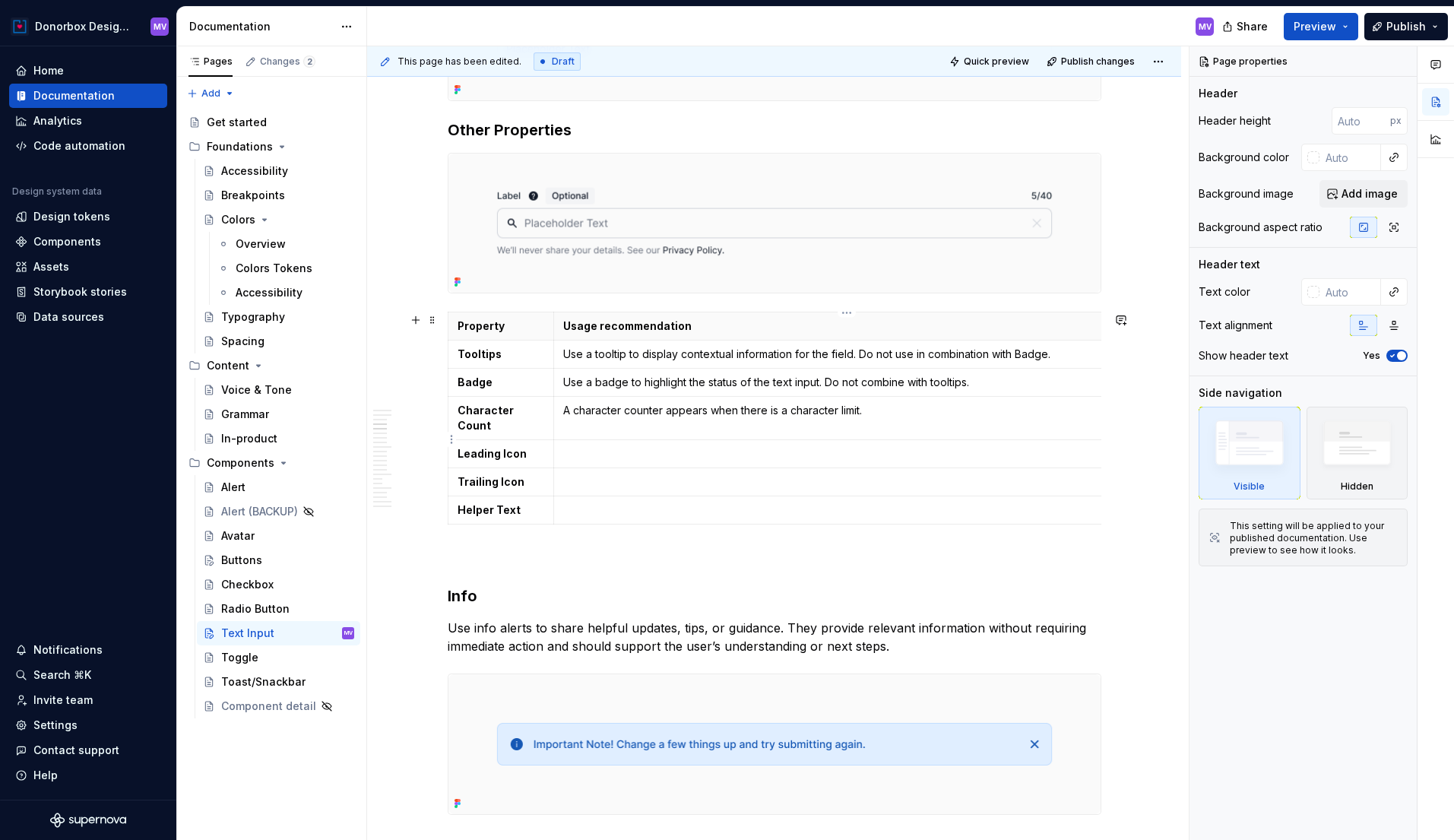
click at [649, 446] on p at bounding box center [843, 454] width 559 height 15
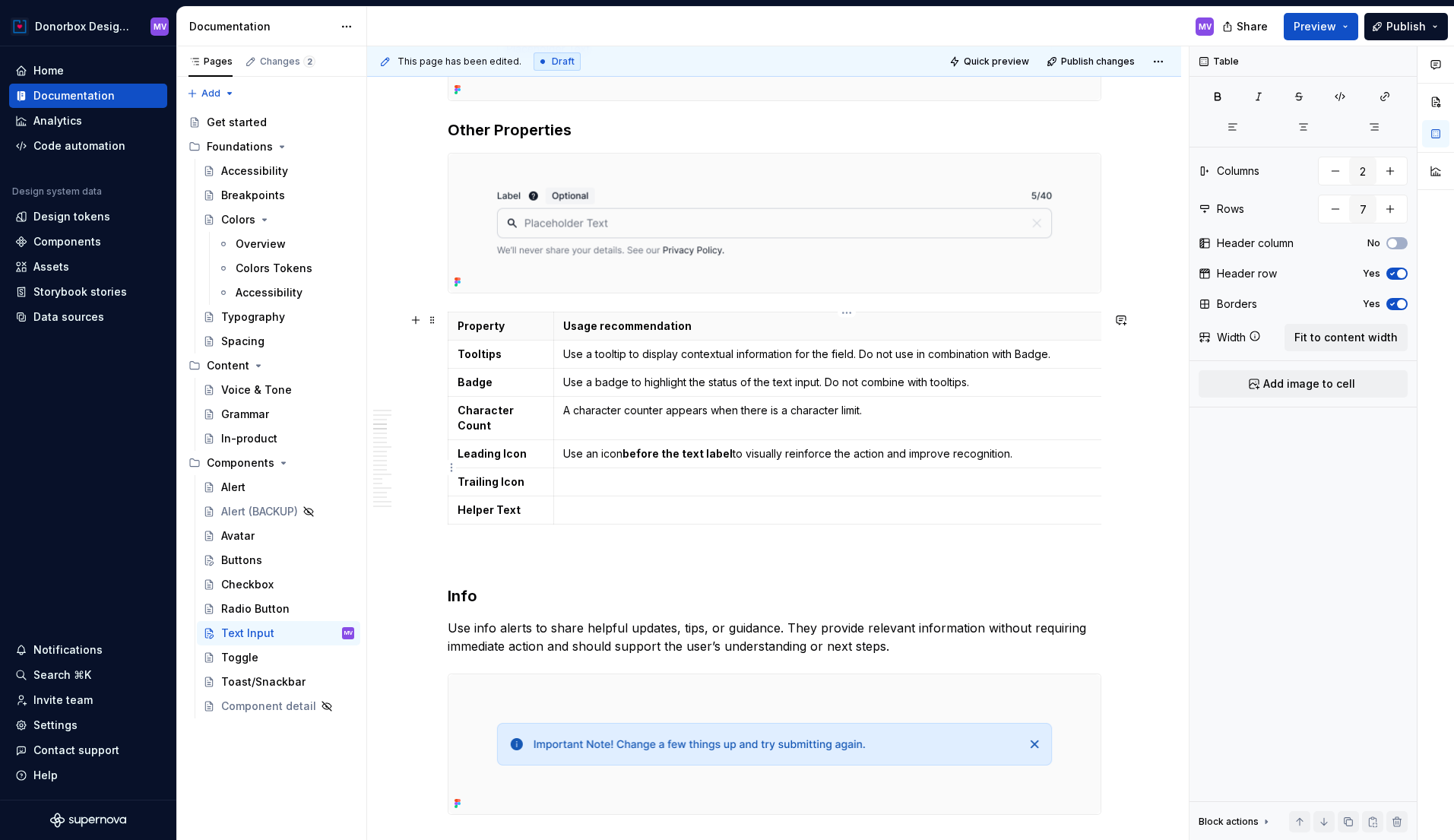
click at [638, 474] on p at bounding box center [843, 482] width 559 height 15
click at [625, 474] on p at bounding box center [843, 482] width 559 height 15
click at [650, 502] on p at bounding box center [843, 510] width 559 height 15
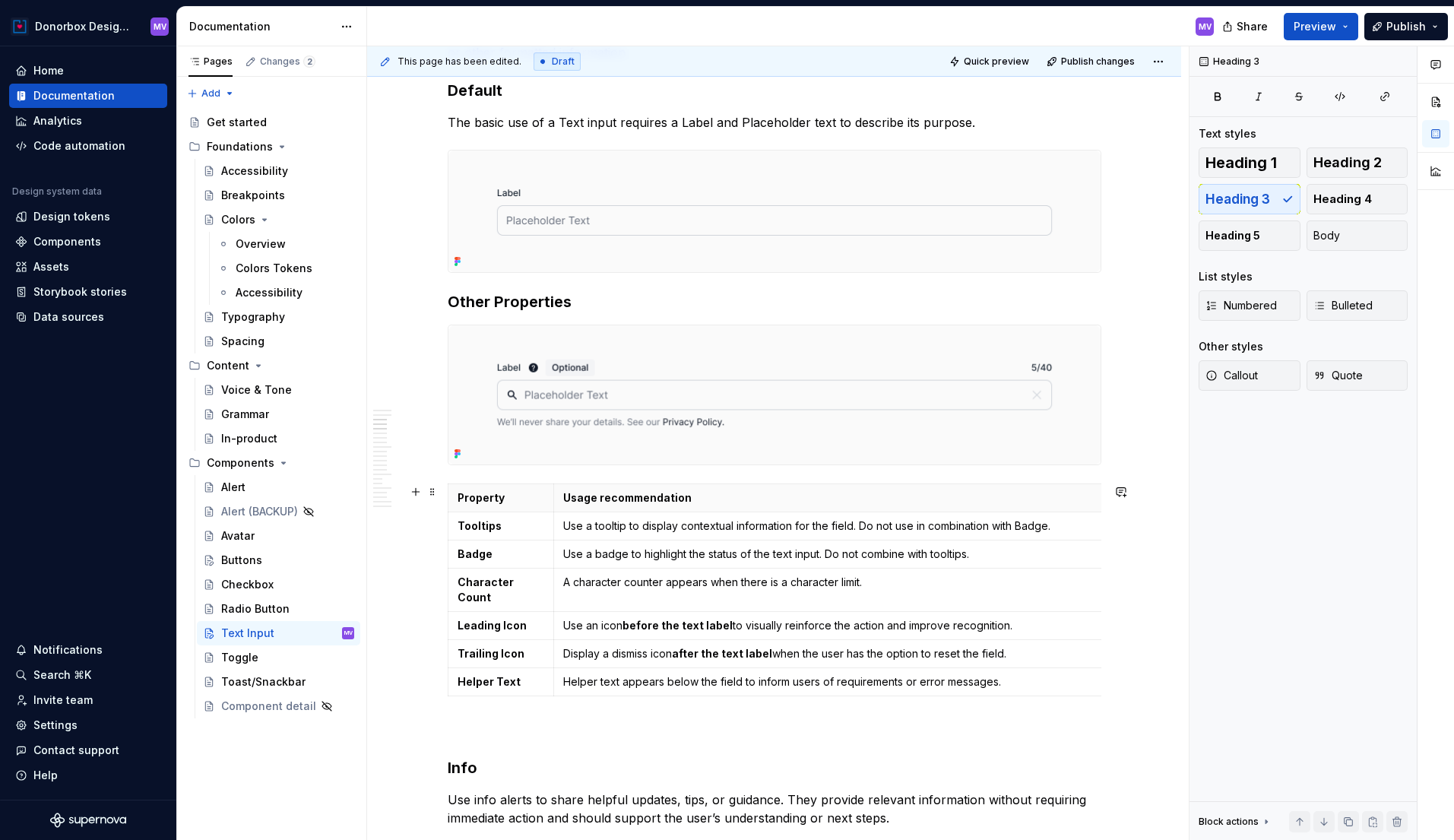
scroll to position [1213, 0]
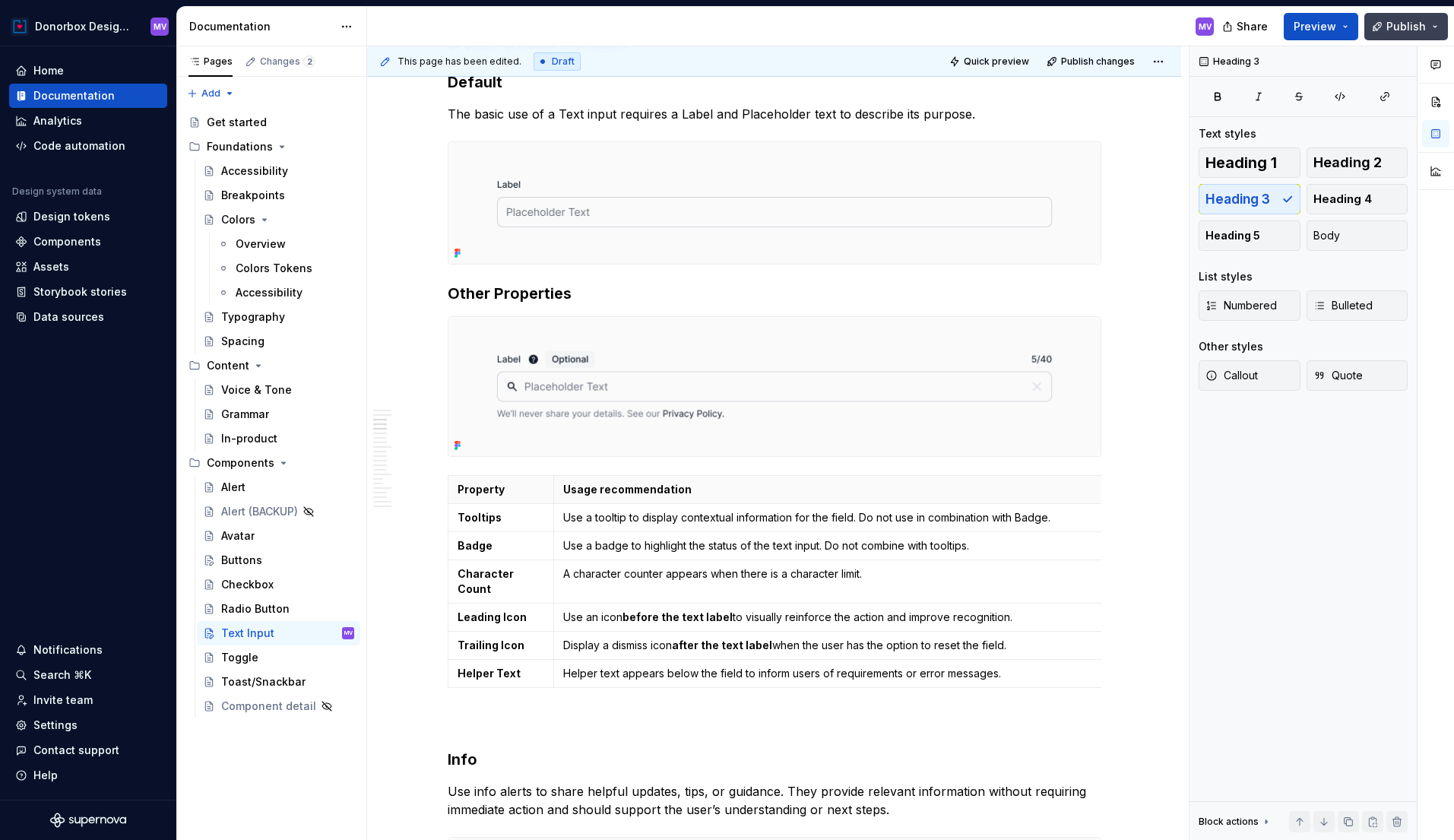
click at [1413, 29] on span "Publish" at bounding box center [1406, 26] width 40 height 15
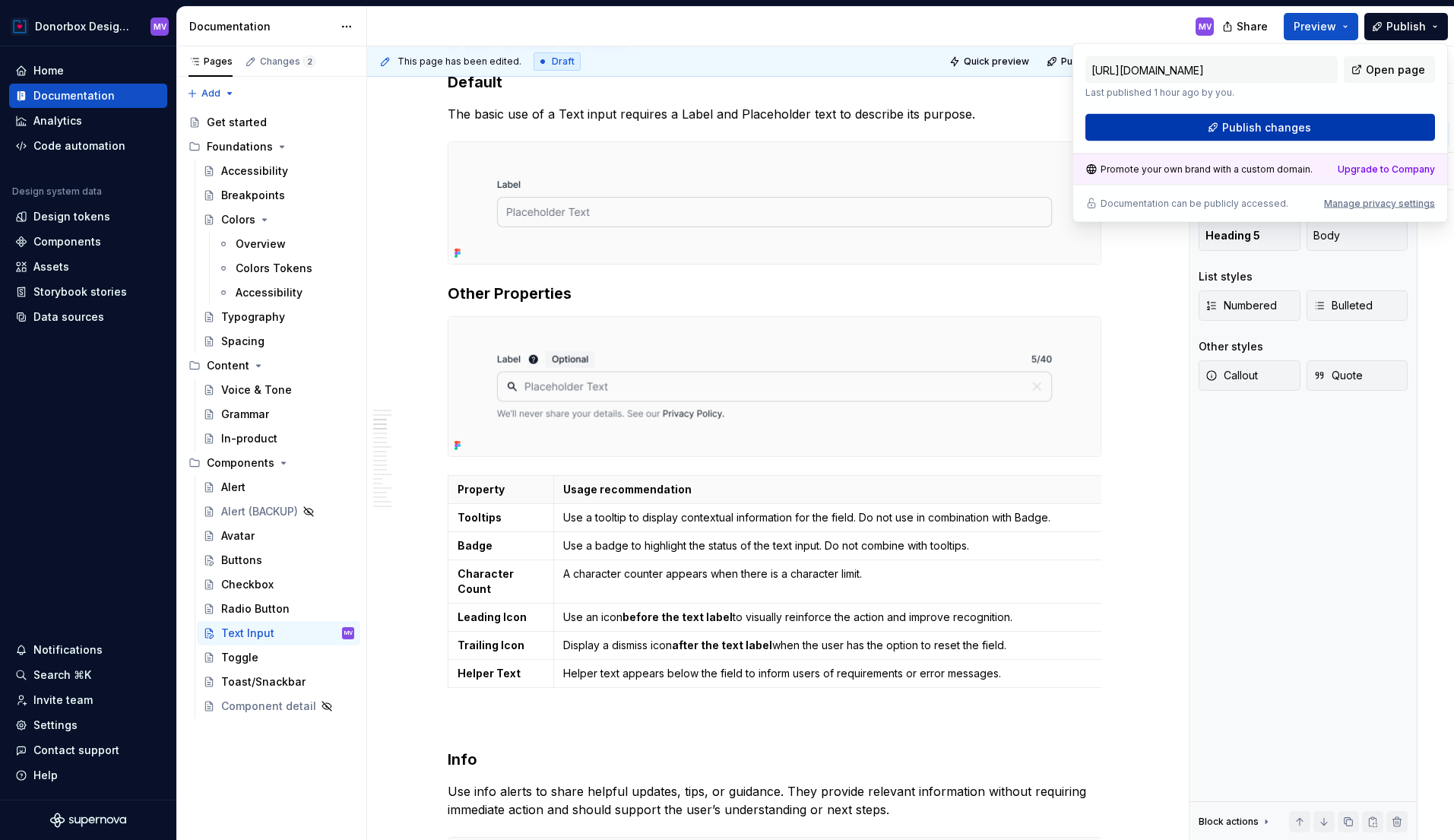
click at [1289, 124] on span "Publish changes" at bounding box center [1266, 128] width 89 height 15
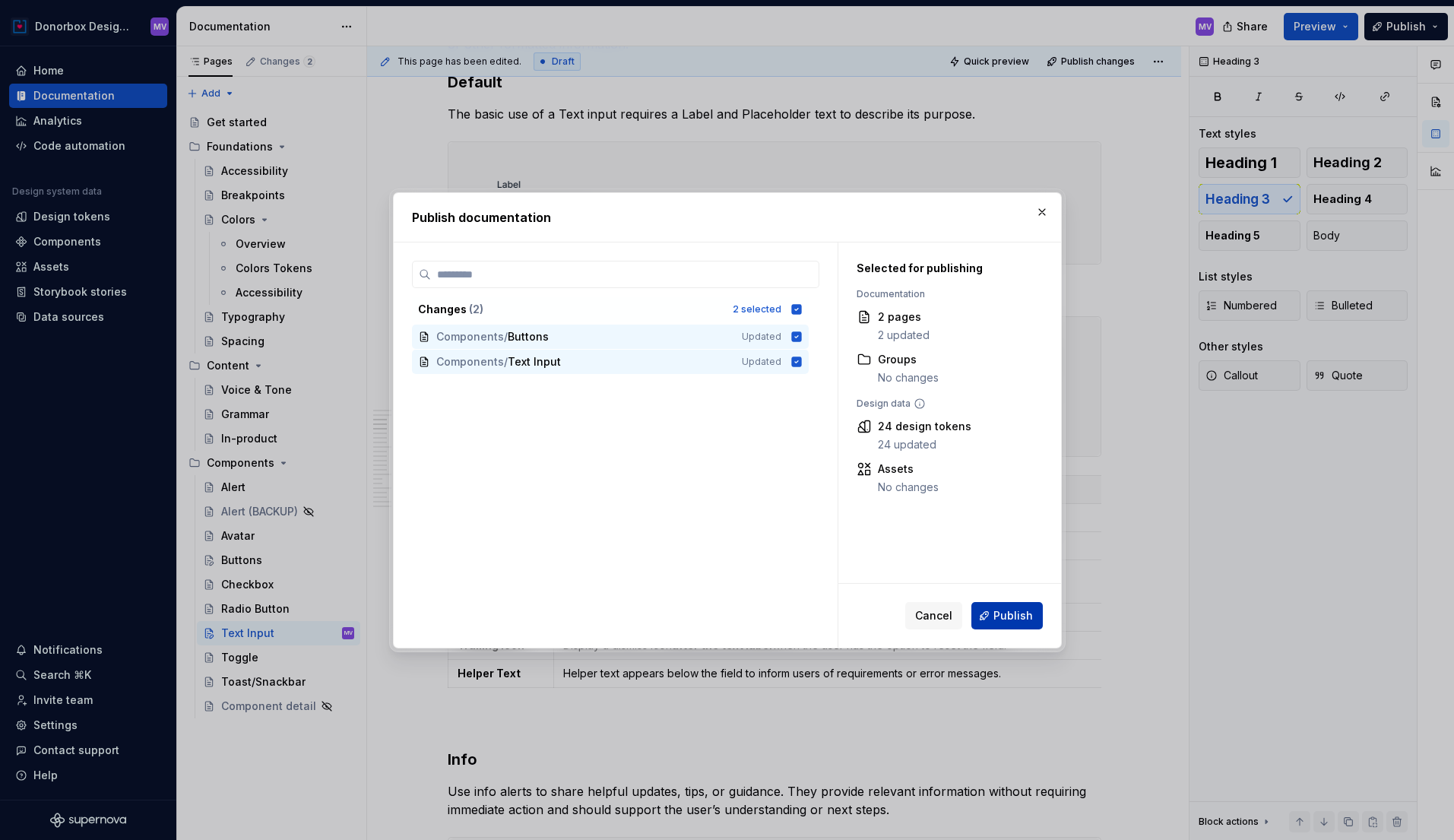
click at [1010, 610] on span "Publish" at bounding box center [1013, 616] width 40 height 15
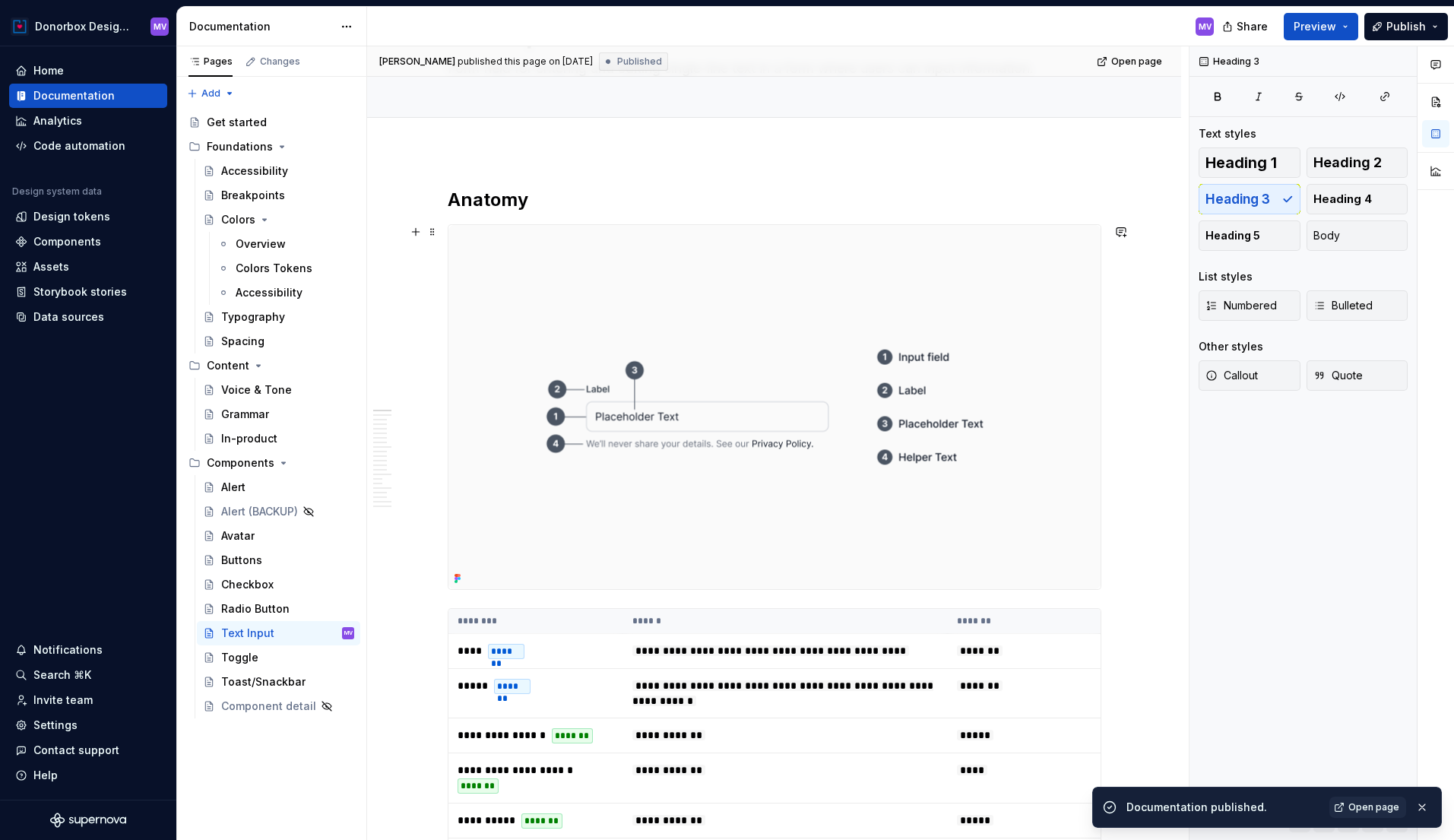
scroll to position [0, 0]
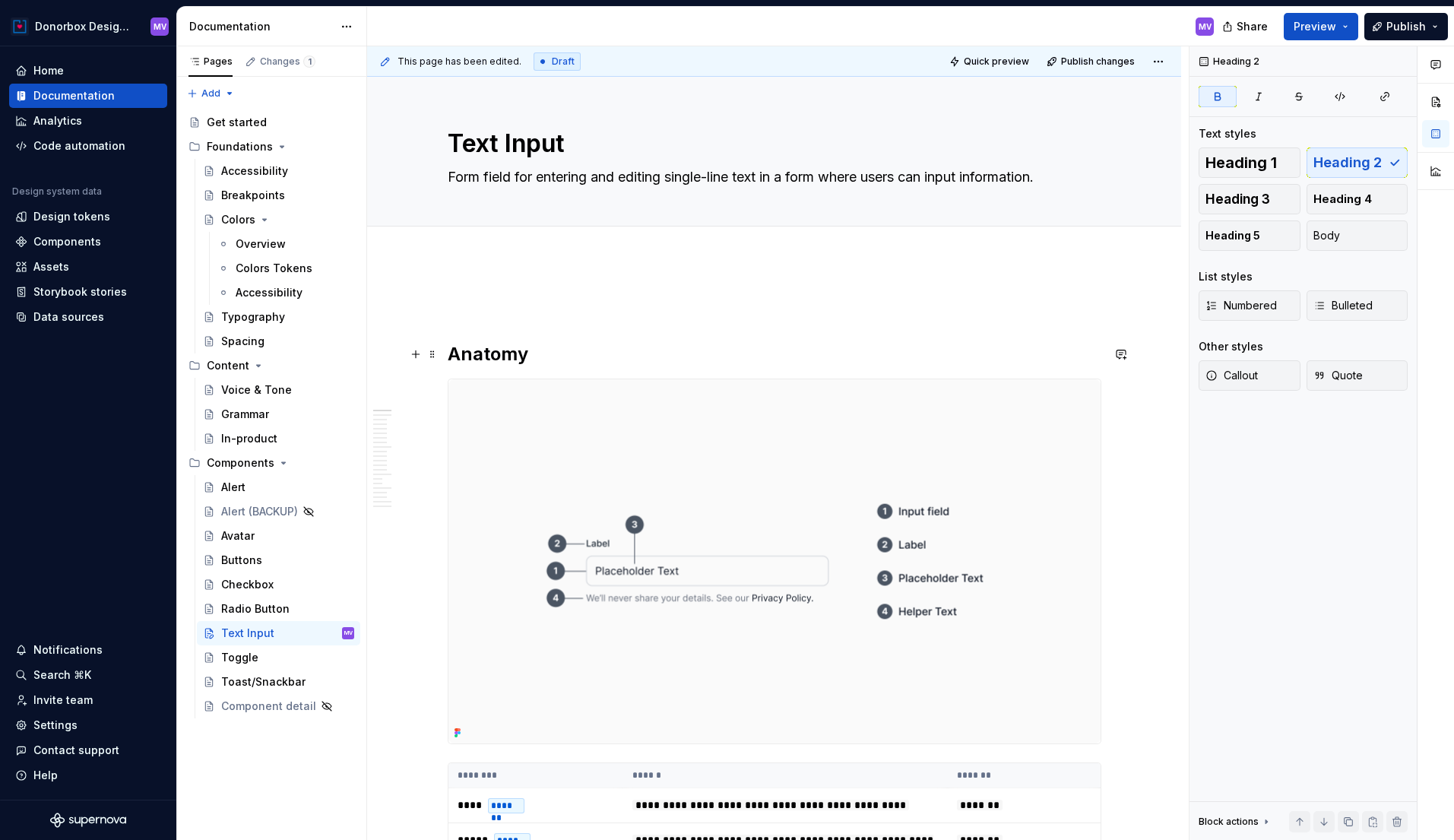
click at [456, 351] on strong "Anatomy" at bounding box center [488, 354] width 80 height 22
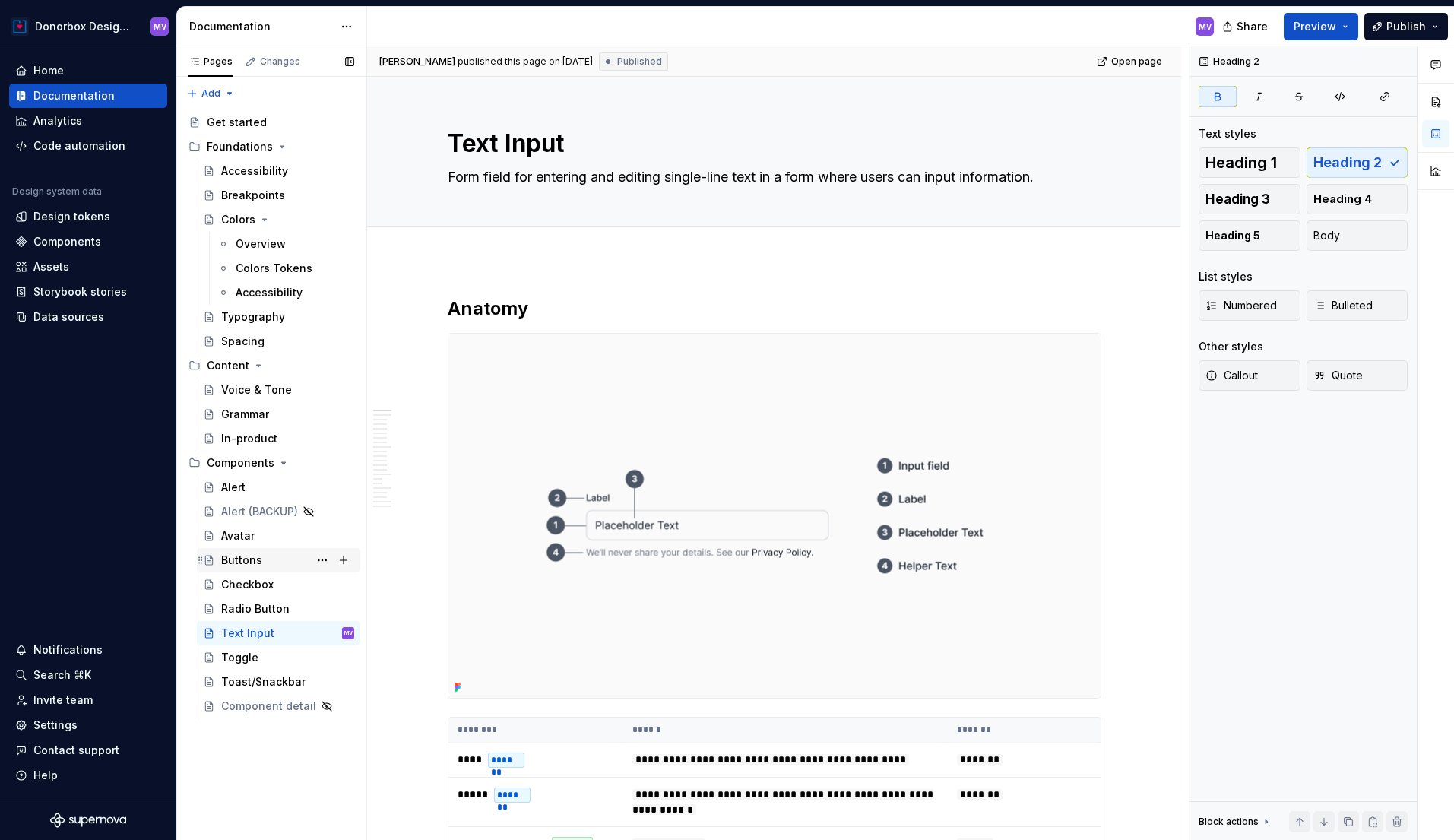
click at [245, 553] on div "Buttons" at bounding box center [241, 561] width 41 height 15
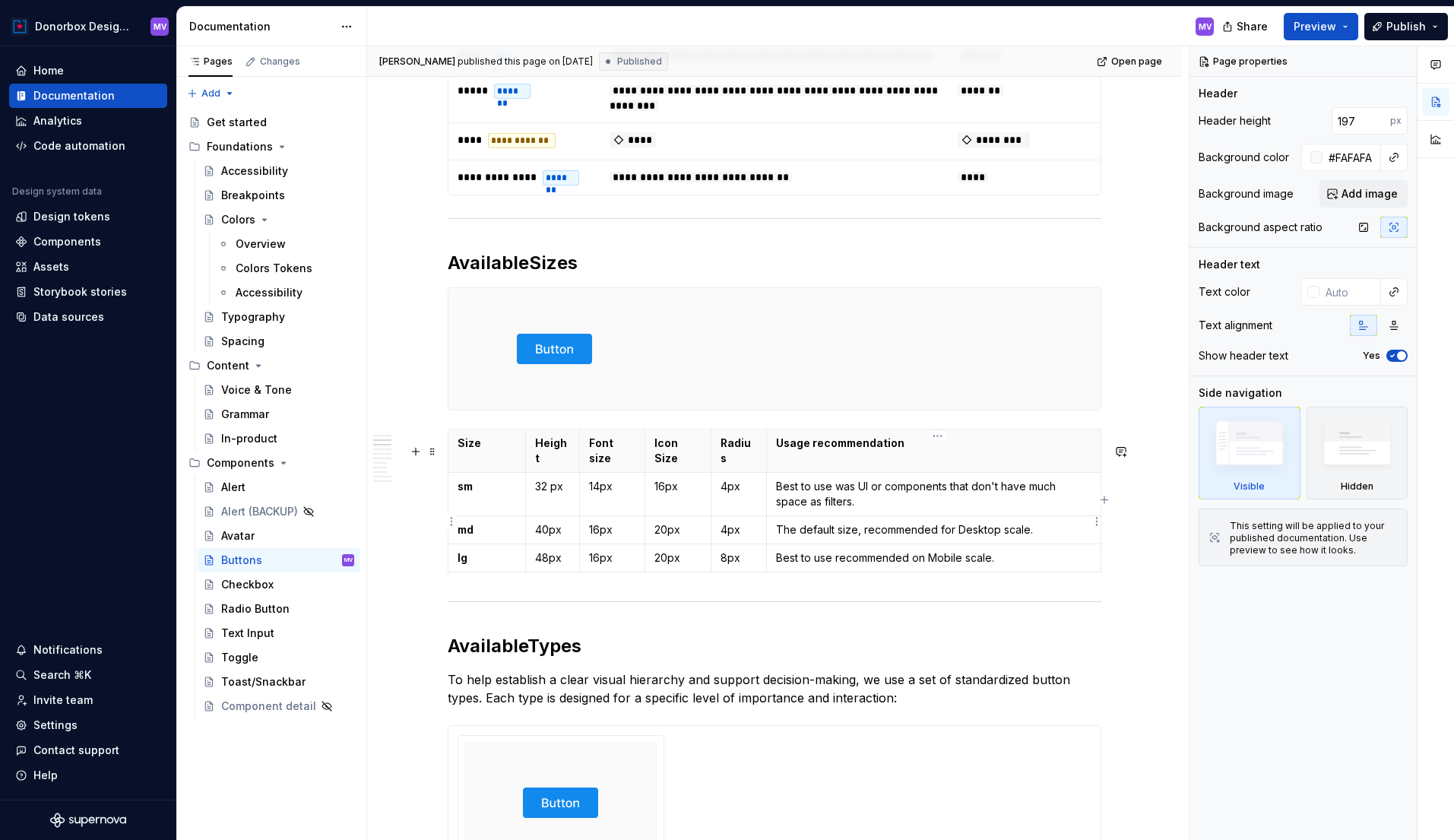
scroll to position [747, 0]
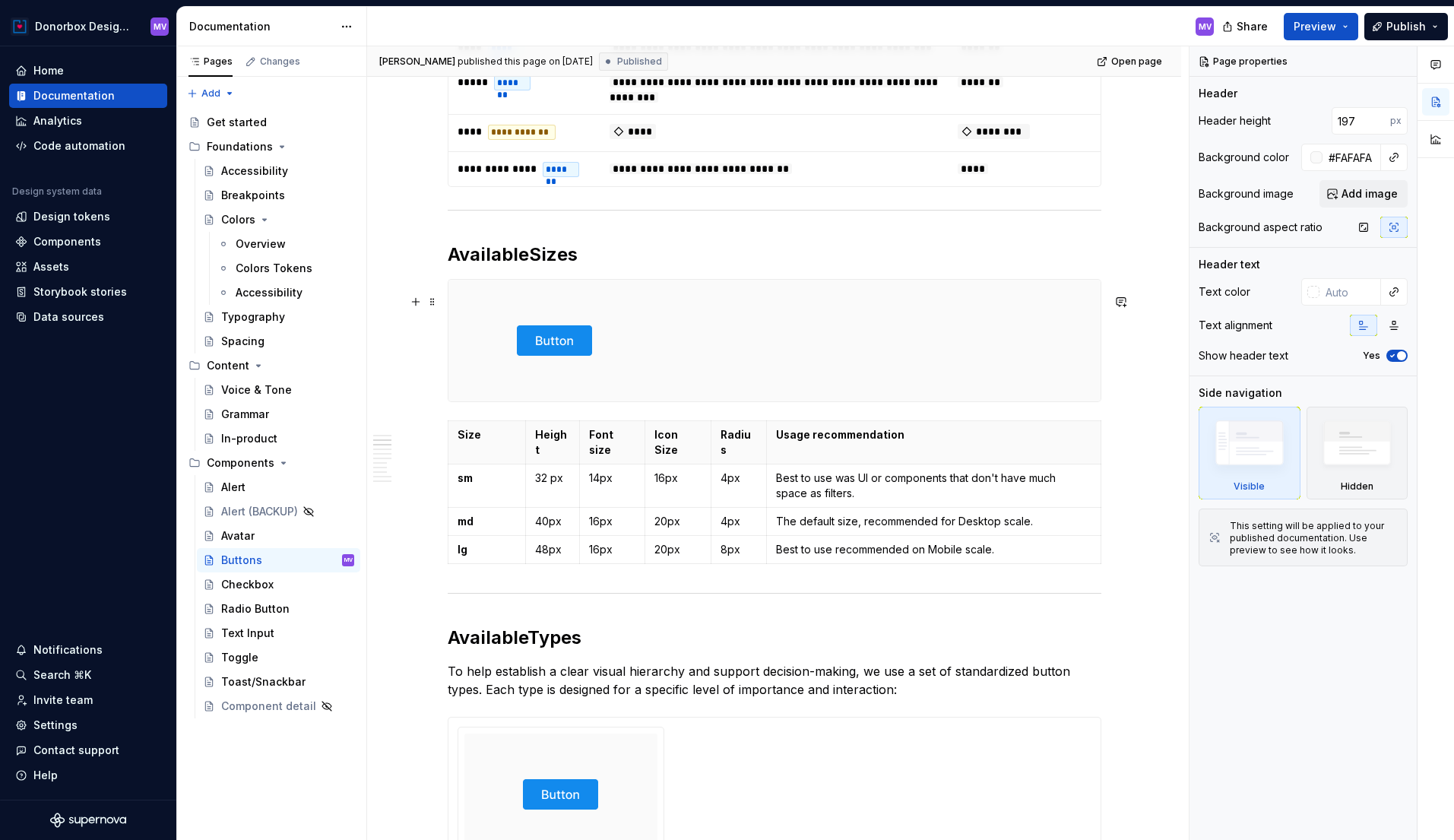
click at [841, 336] on div at bounding box center [775, 340] width 652 height 122
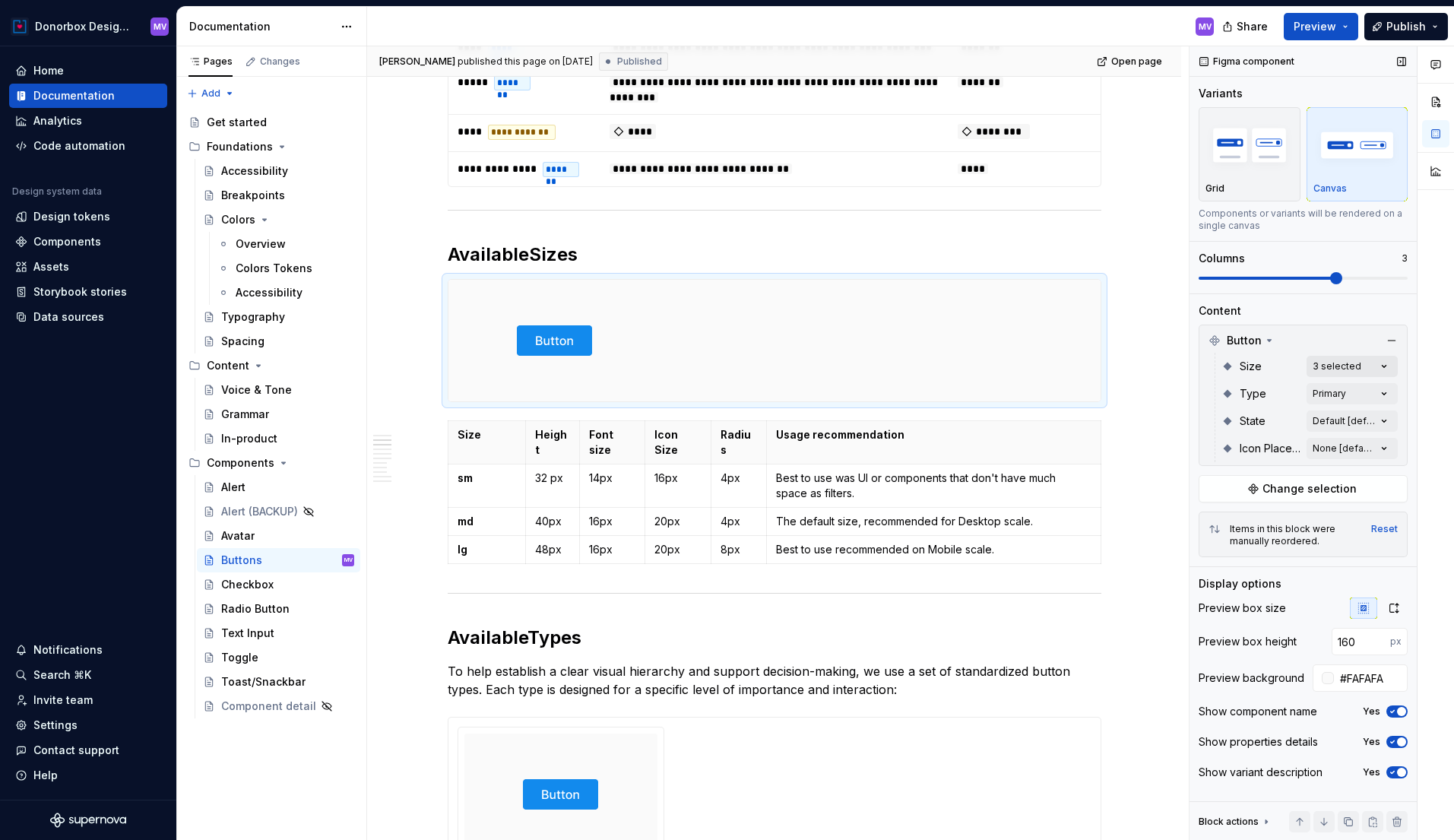
click at [1376, 366] on div "Comments Open comments No comments yet Select ‘Comment’ from the block context …" at bounding box center [1322, 444] width 264 height 794
click at [868, 754] on html "Donorbox Design System MV Home Documentation Analytics Code automation Design s…" at bounding box center [727, 420] width 1454 height 840
click at [815, 329] on div at bounding box center [775, 340] width 652 height 122
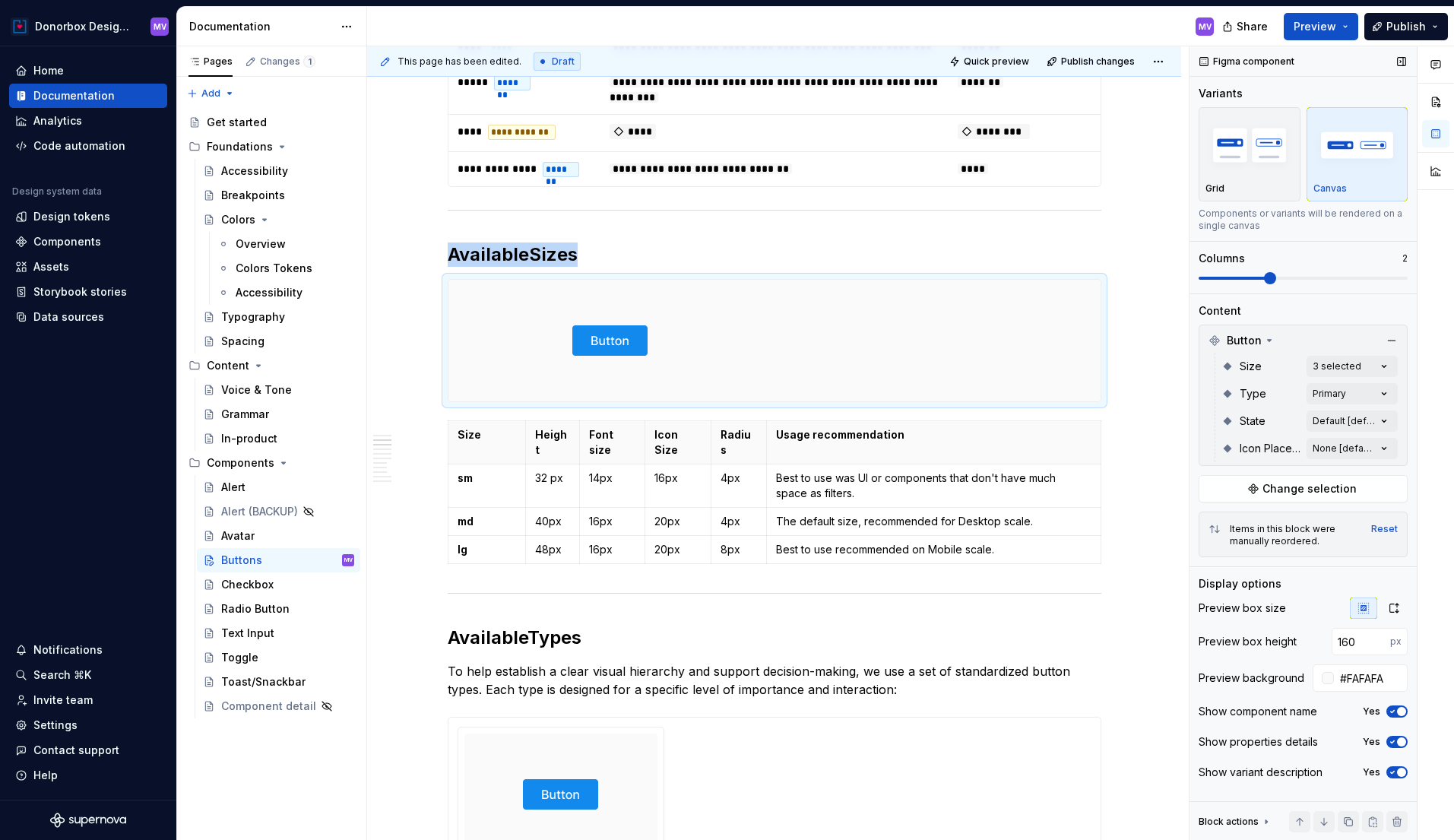
type textarea "*"
click at [1342, 277] on span at bounding box center [1336, 278] width 12 height 12
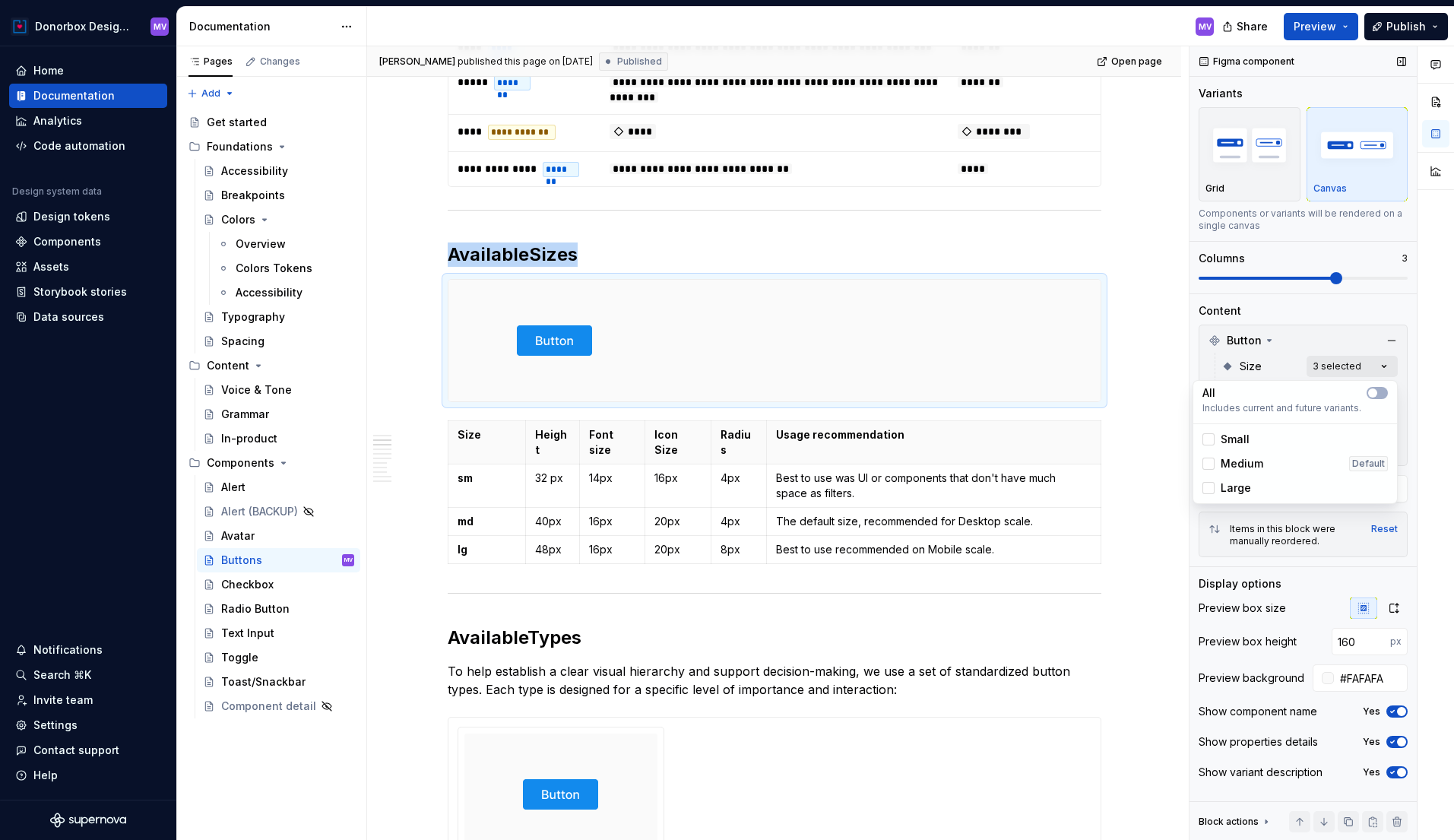
click at [1387, 362] on div "Comments Open comments No comments yet Select ‘Comment’ from the block context …" at bounding box center [1322, 444] width 264 height 794
click at [1208, 439] on icon at bounding box center [1208, 439] width 0 height 0
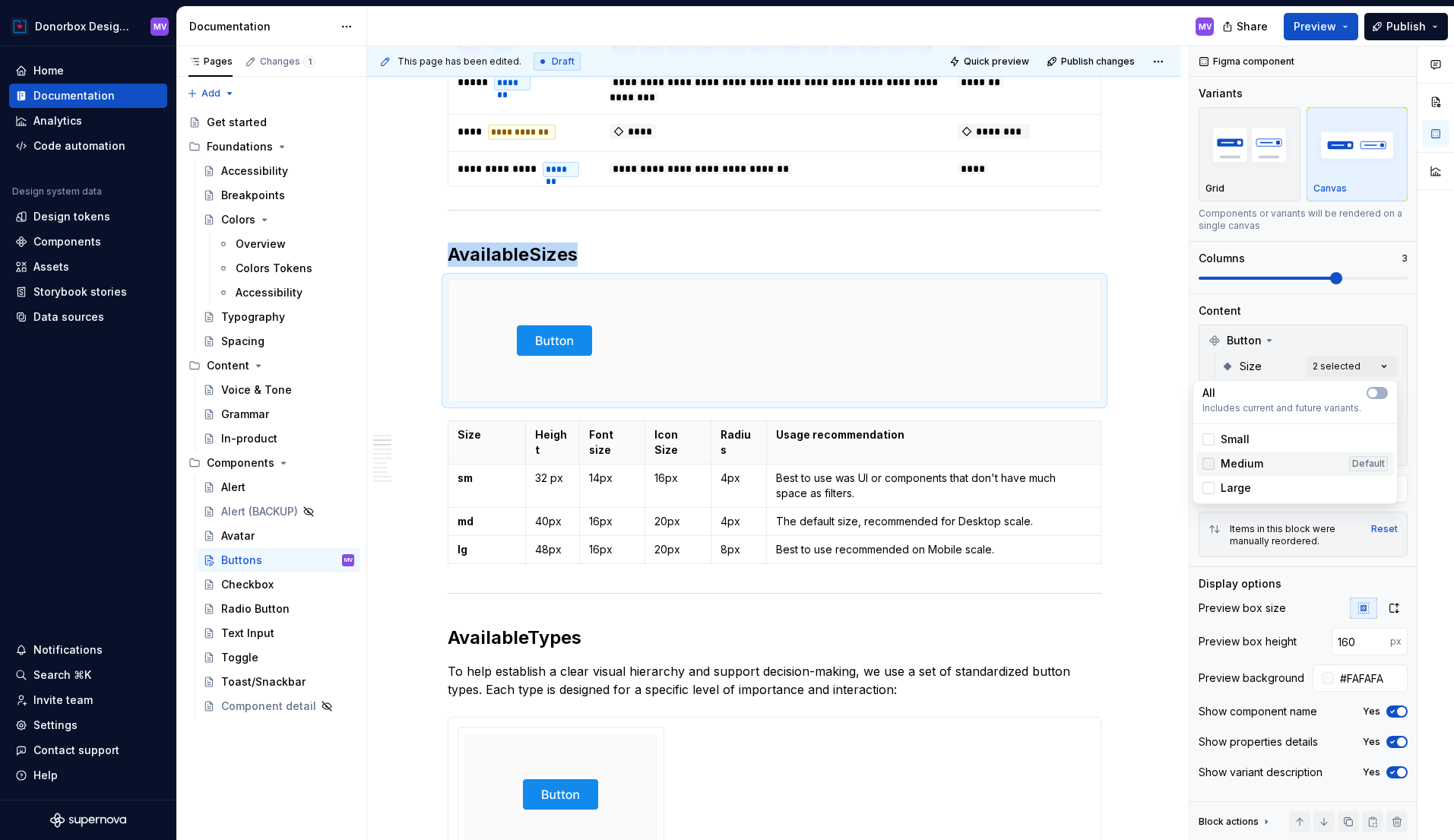
click at [1208, 464] on icon at bounding box center [1208, 464] width 0 height 0
click at [1208, 488] on icon at bounding box center [1208, 488] width 0 height 0
click at [1209, 486] on div at bounding box center [1208, 488] width 12 height 12
click at [1209, 464] on div at bounding box center [1208, 463] width 12 height 12
click at [1210, 441] on div at bounding box center [1208, 439] width 12 height 12
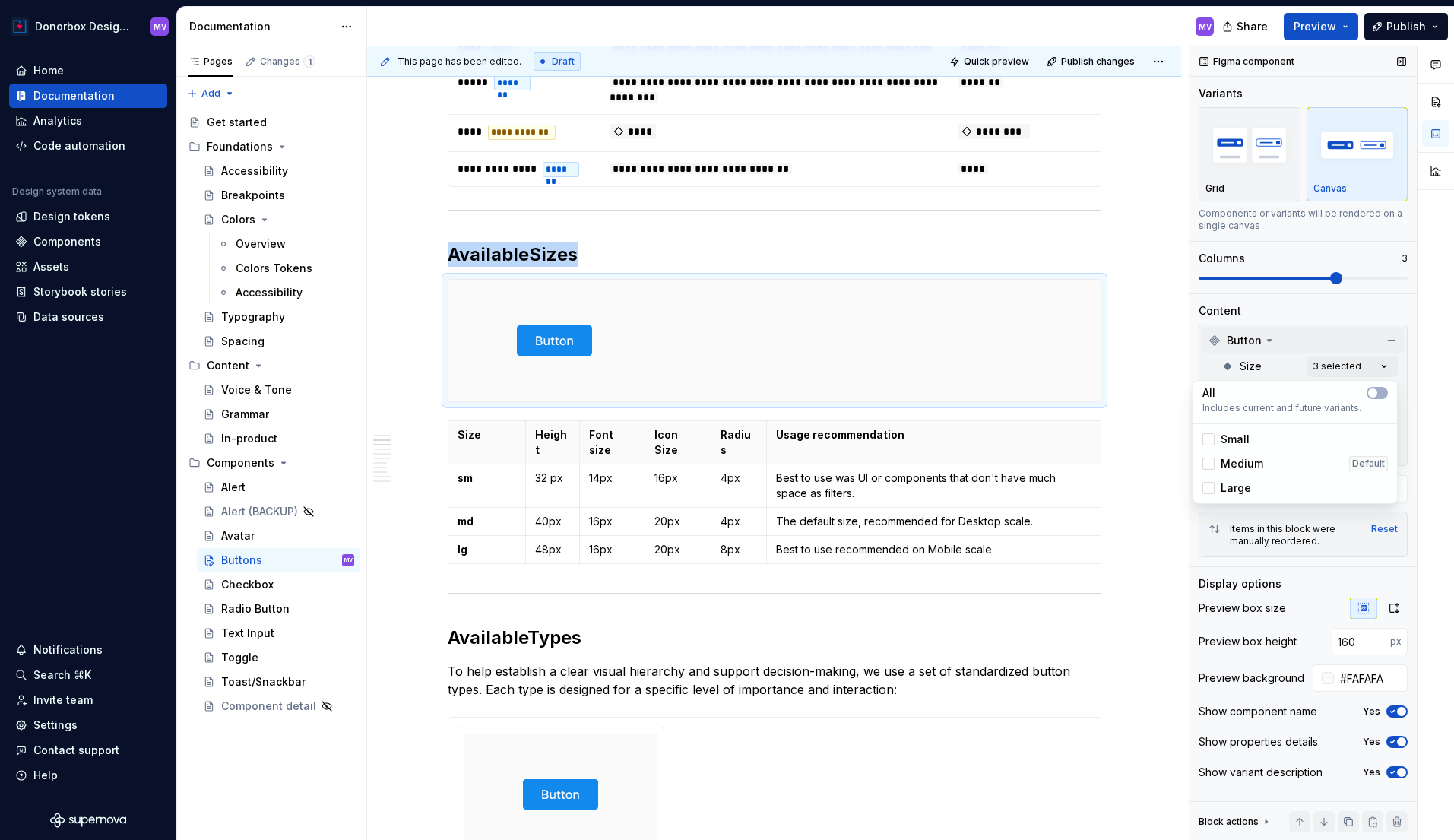
click at [1296, 337] on div "Comments Open comments No comments yet Select ‘Comment’ from the block context …" at bounding box center [1322, 444] width 264 height 794
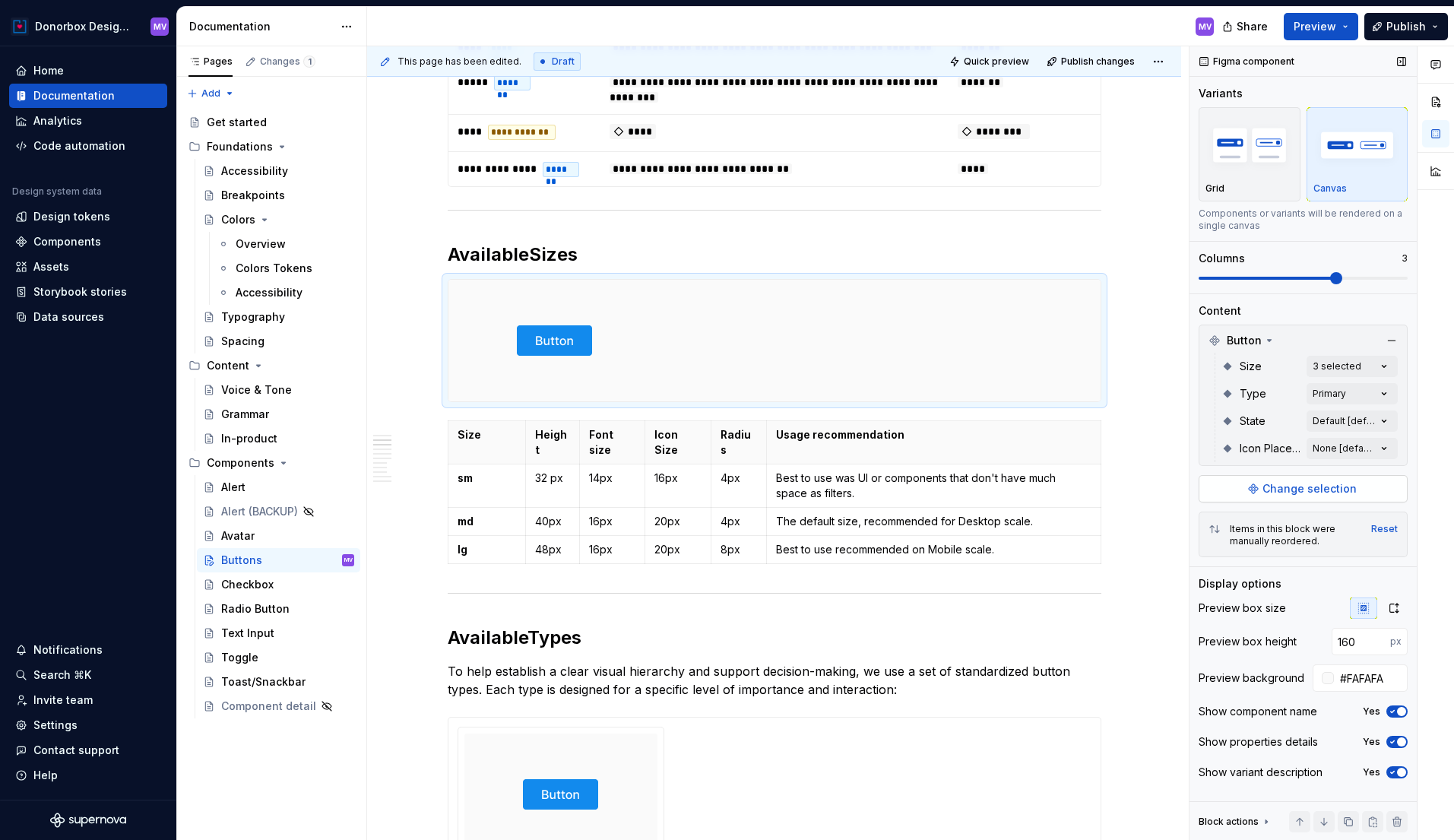
click at [1291, 489] on span "Change selection" at bounding box center [1309, 489] width 94 height 15
click at [1392, 339] on button "button" at bounding box center [1391, 340] width 21 height 21
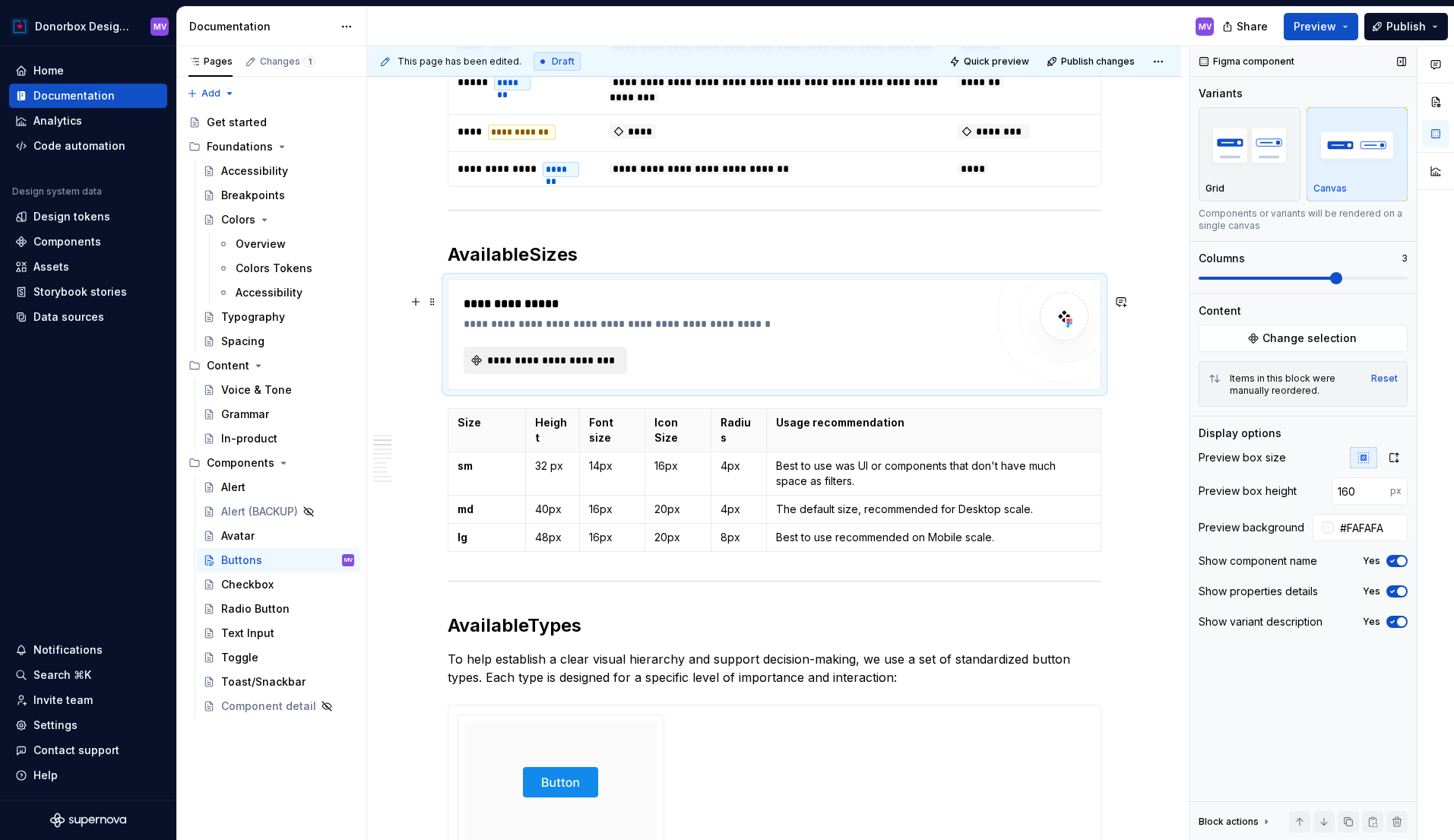
click at [596, 368] on span "**********" at bounding box center [552, 360] width 132 height 15
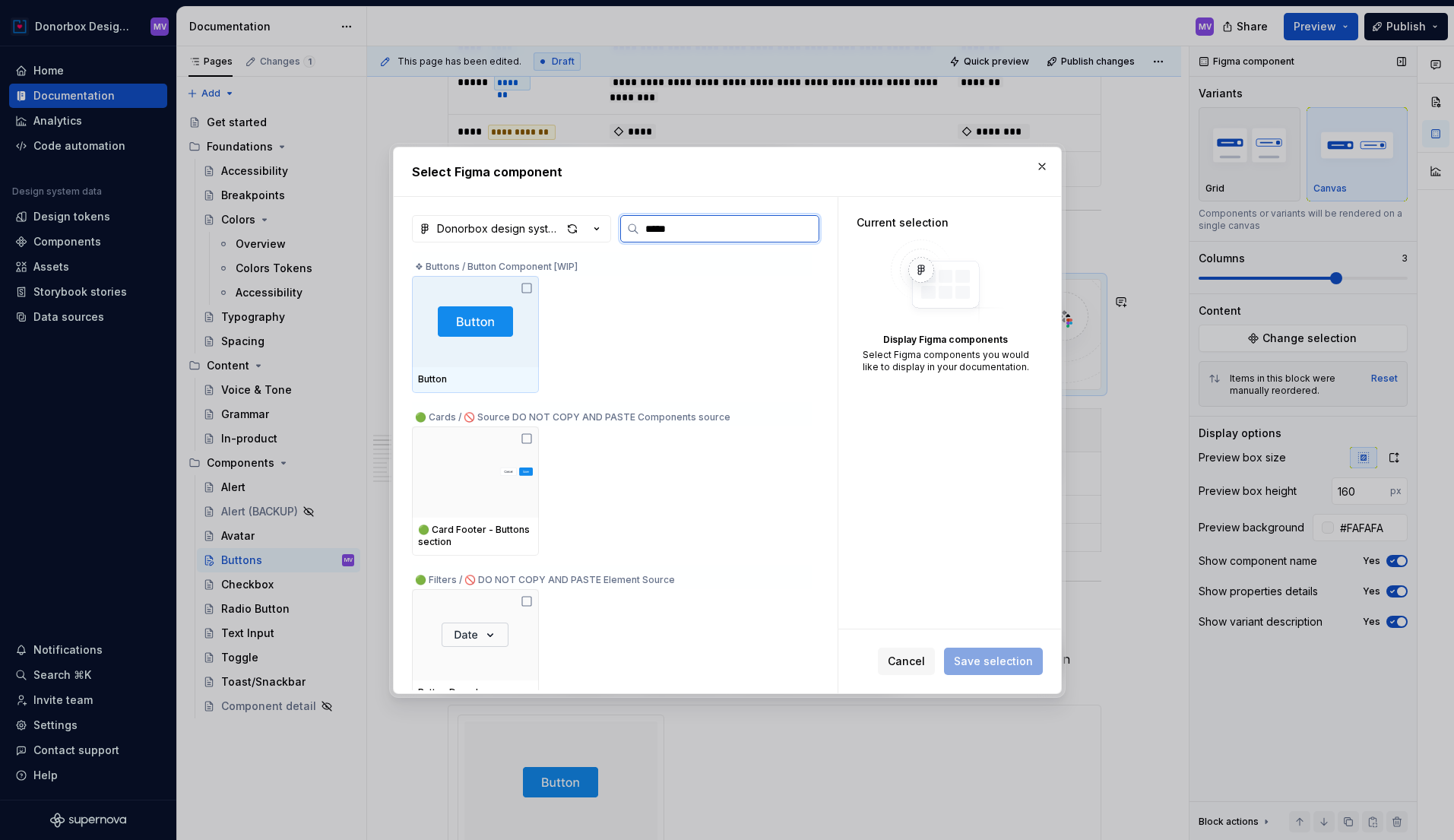
type input "******"
click at [485, 330] on img at bounding box center [475, 322] width 75 height 30
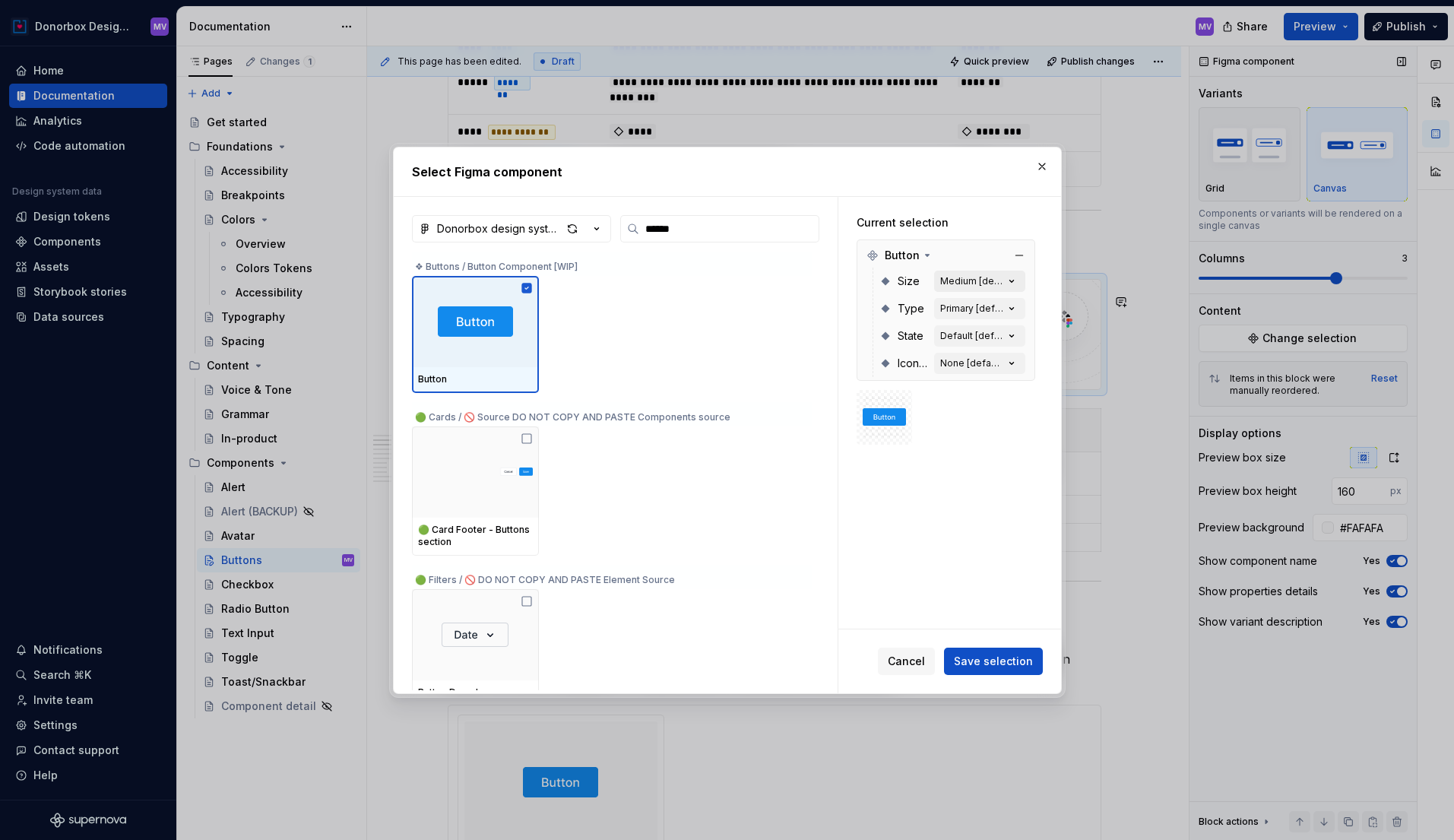
click at [1015, 283] on icon "button" at bounding box center [1012, 281] width 15 height 15
click at [983, 659] on span "Save selection" at bounding box center [992, 661] width 79 height 15
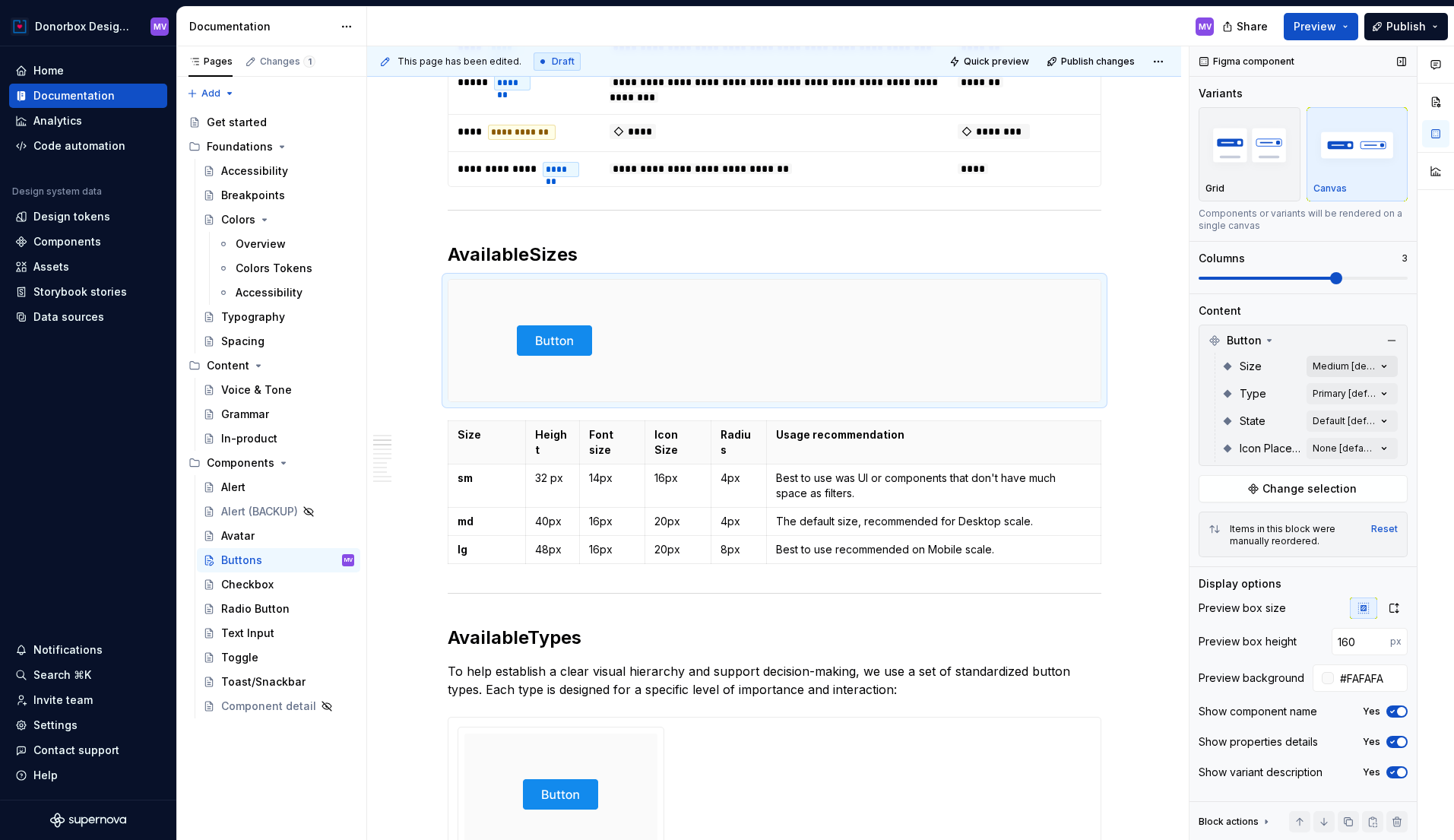
click at [1372, 368] on div "Comments Open comments No comments yet Select ‘Comment’ from the block context …" at bounding box center [1322, 444] width 264 height 794
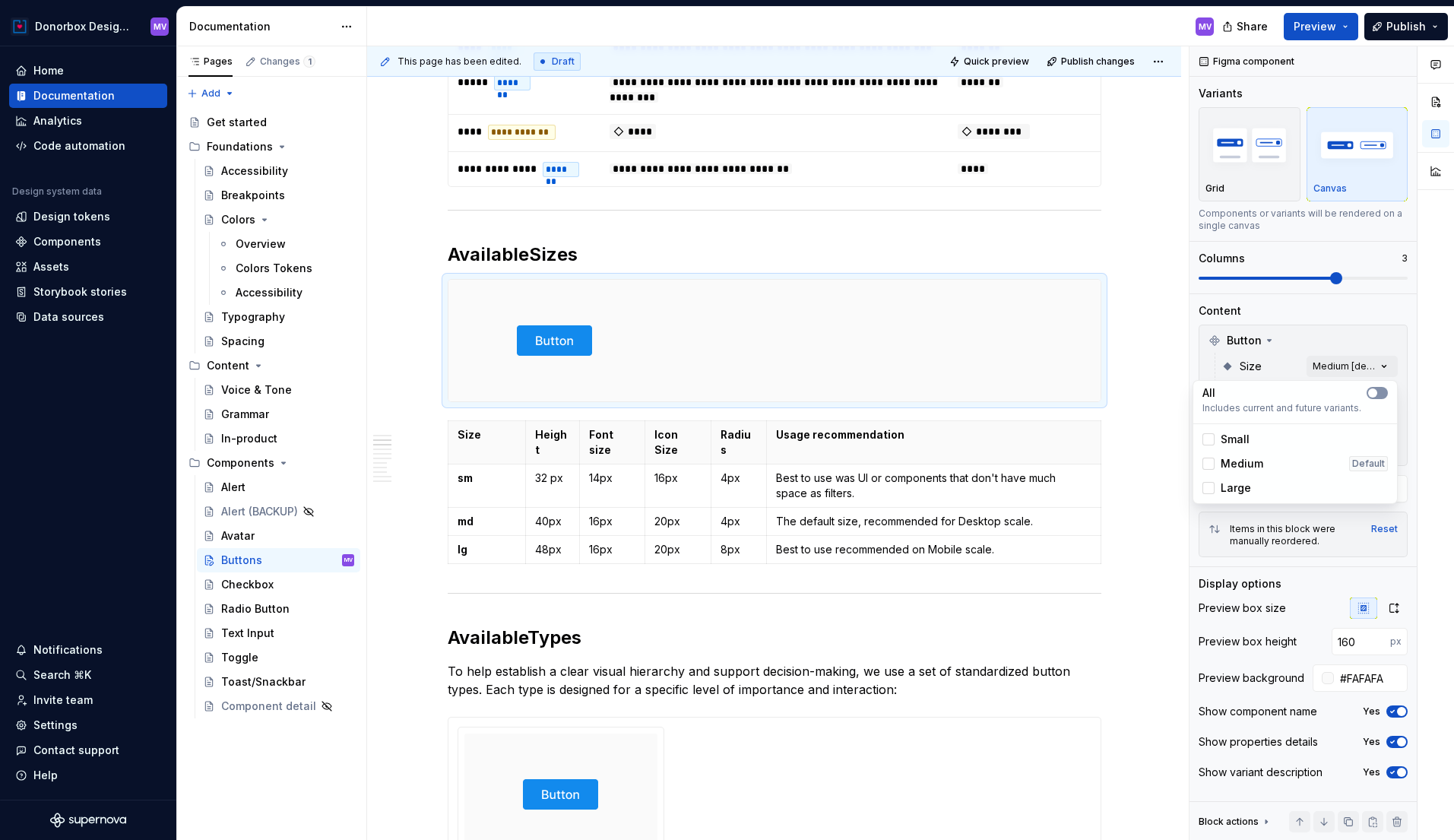
click at [1379, 390] on button "button" at bounding box center [1377, 393] width 21 height 12
click at [1310, 449] on span "Small" at bounding box center [1295, 439] width 197 height 25
click at [909, 336] on html "Donorbox Design System MV Home Documentation Analytics Code automation Design s…" at bounding box center [727, 420] width 1454 height 840
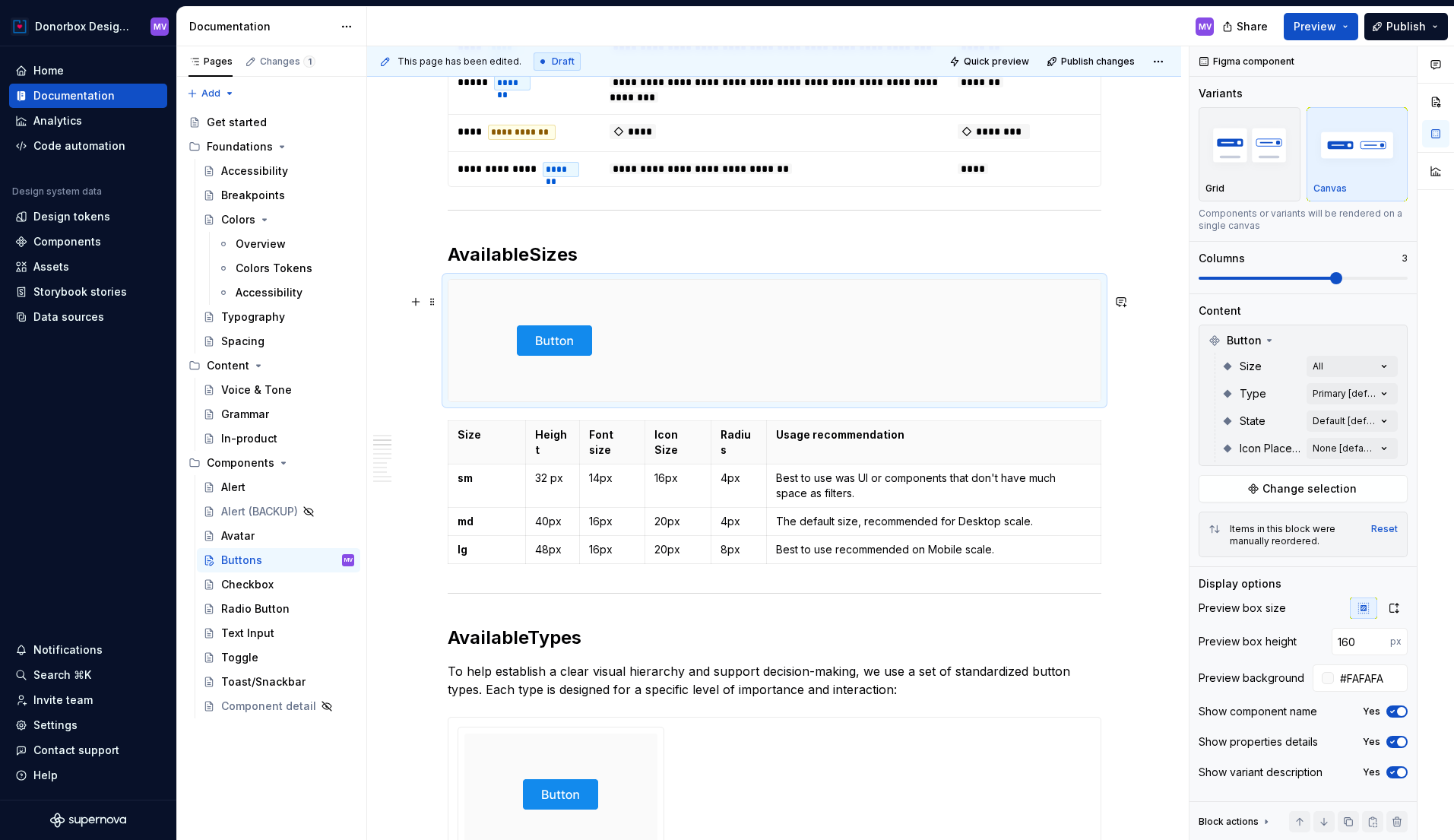
click at [804, 328] on div at bounding box center [775, 340] width 652 height 122
click at [625, 353] on div at bounding box center [556, 340] width 213 height 122
type textarea "*"
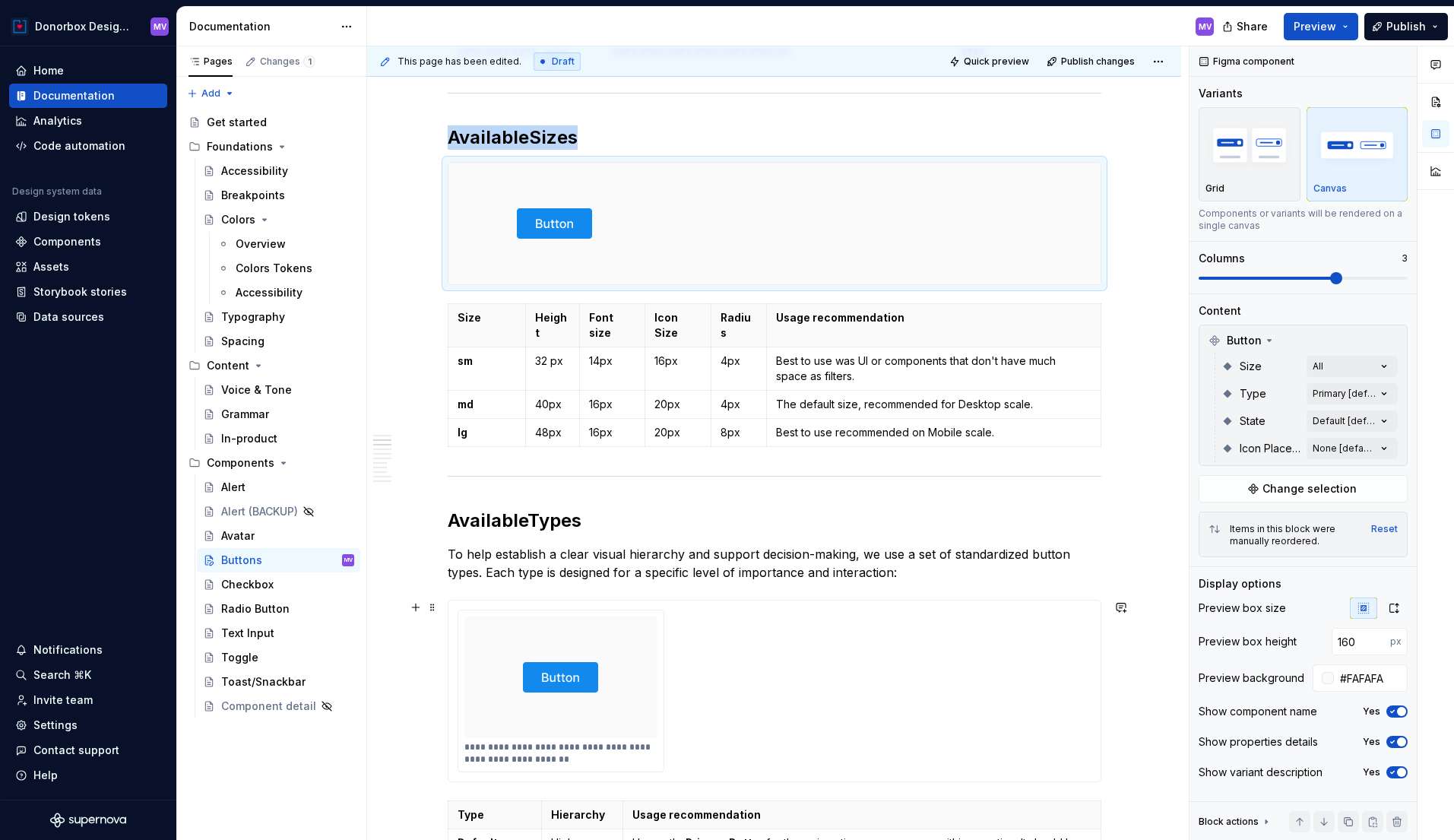
scroll to position [848, 0]
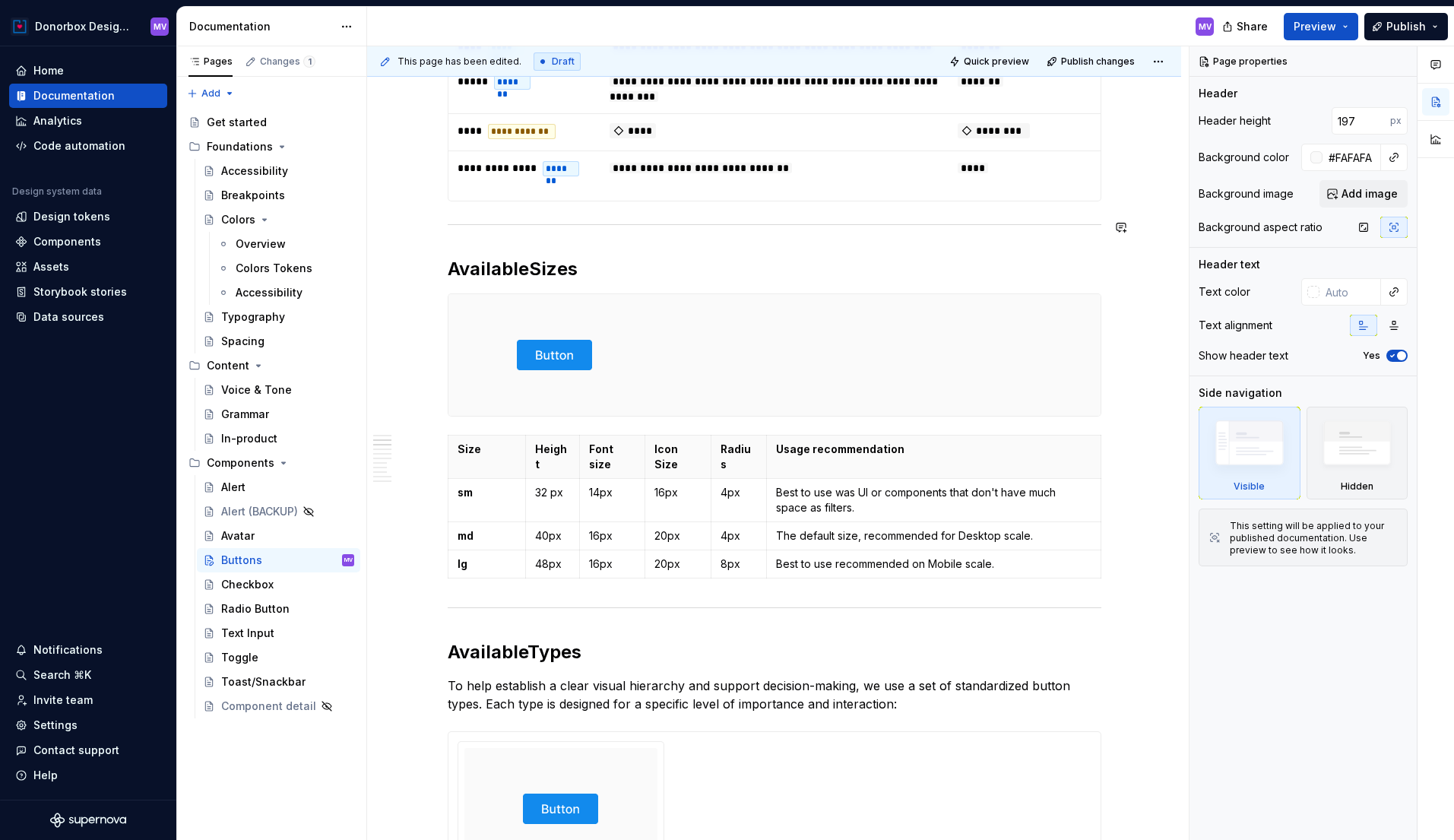
scroll to position [749, 0]
click at [857, 315] on div at bounding box center [775, 354] width 652 height 122
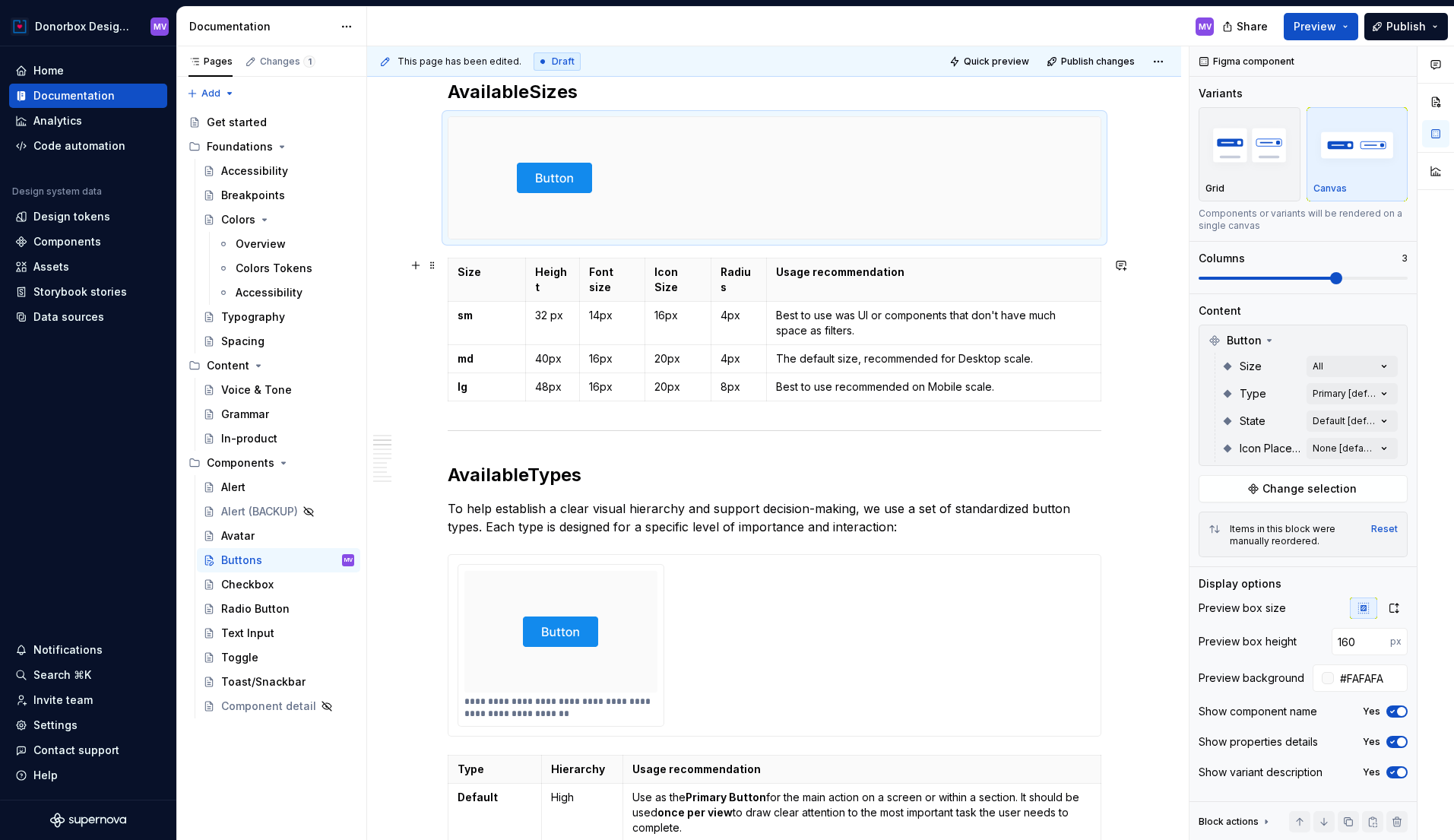
scroll to position [904, 0]
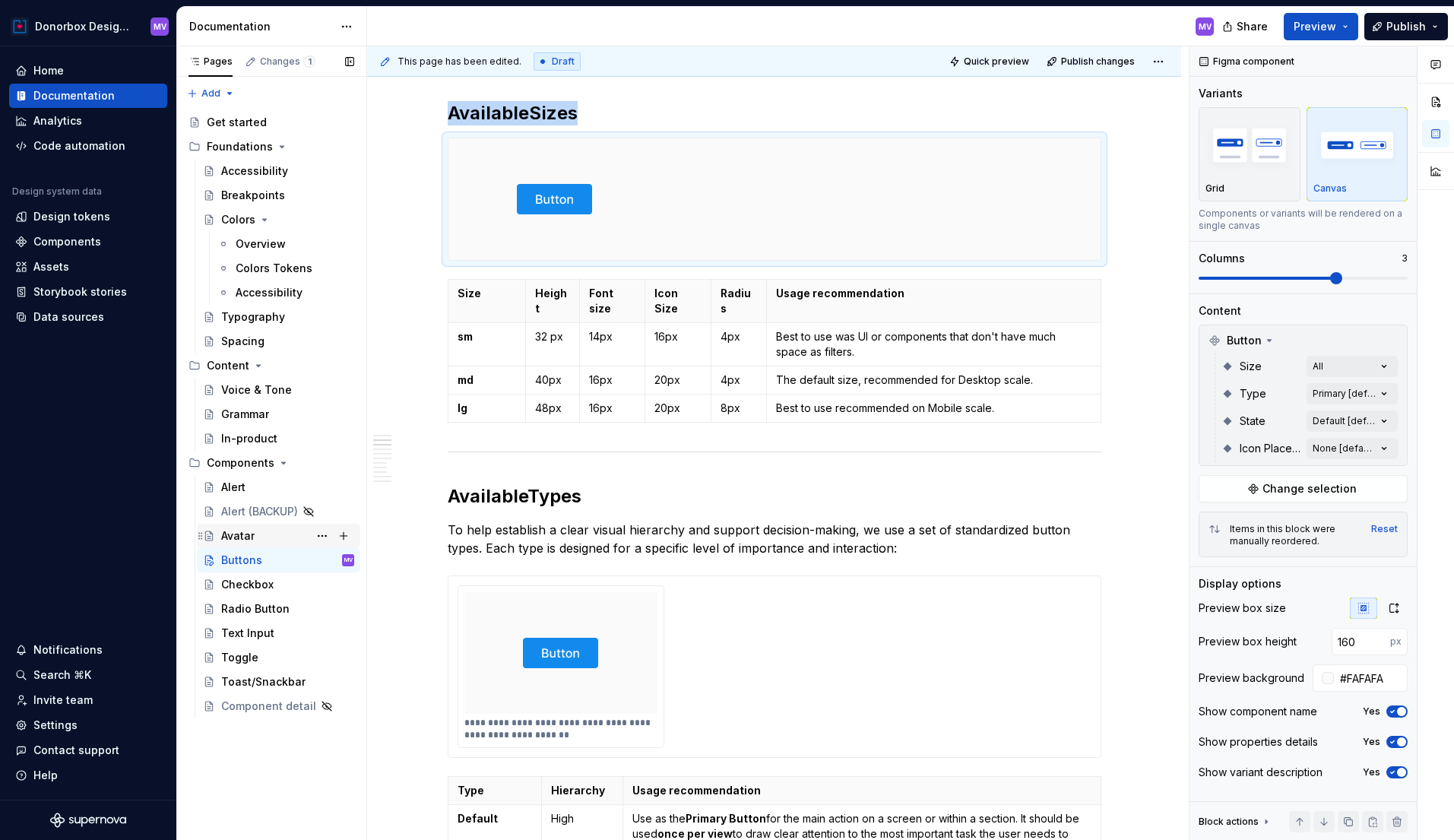
click at [240, 532] on div "Avatar" at bounding box center [237, 536] width 33 height 15
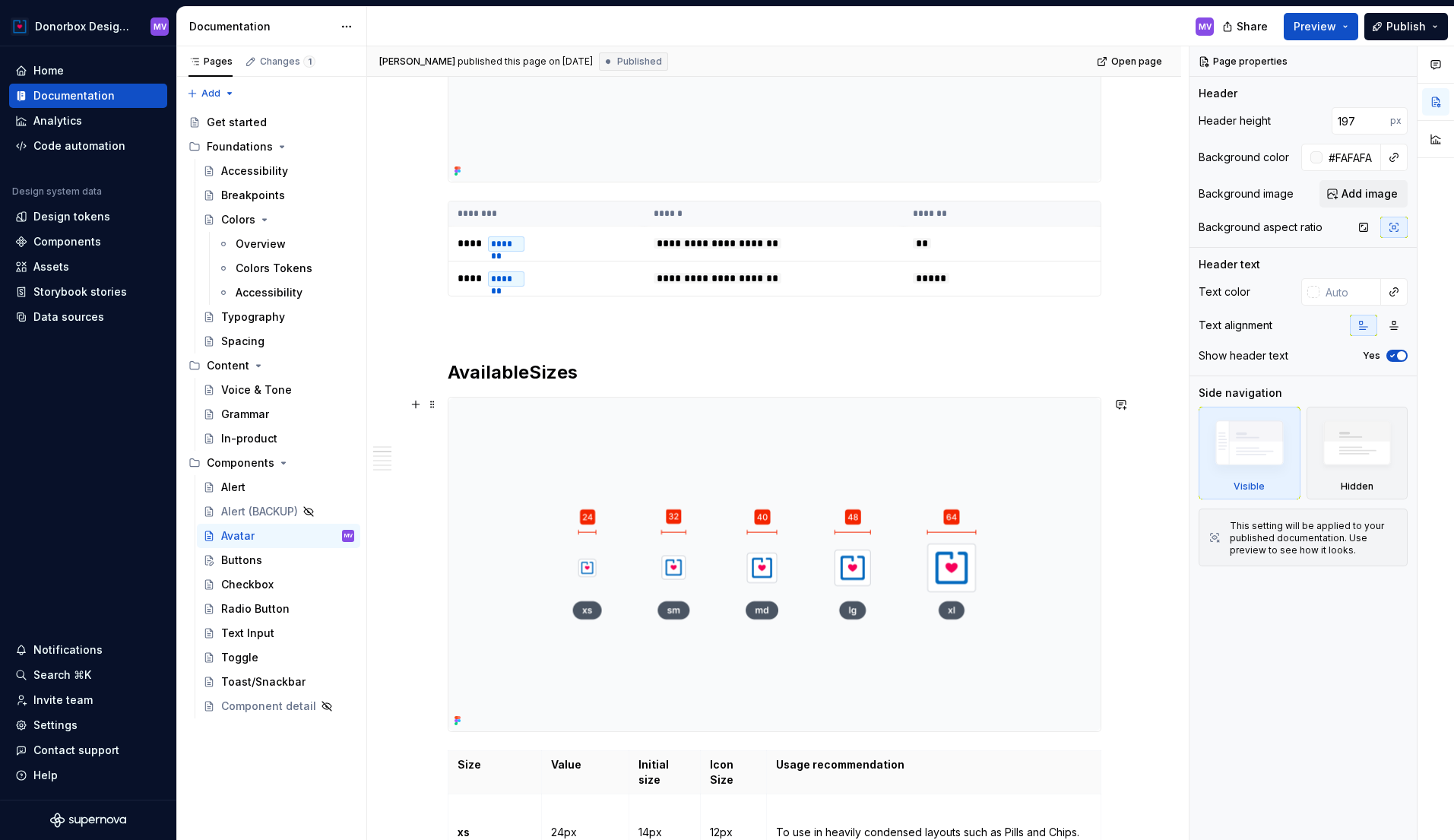
scroll to position [521, 0]
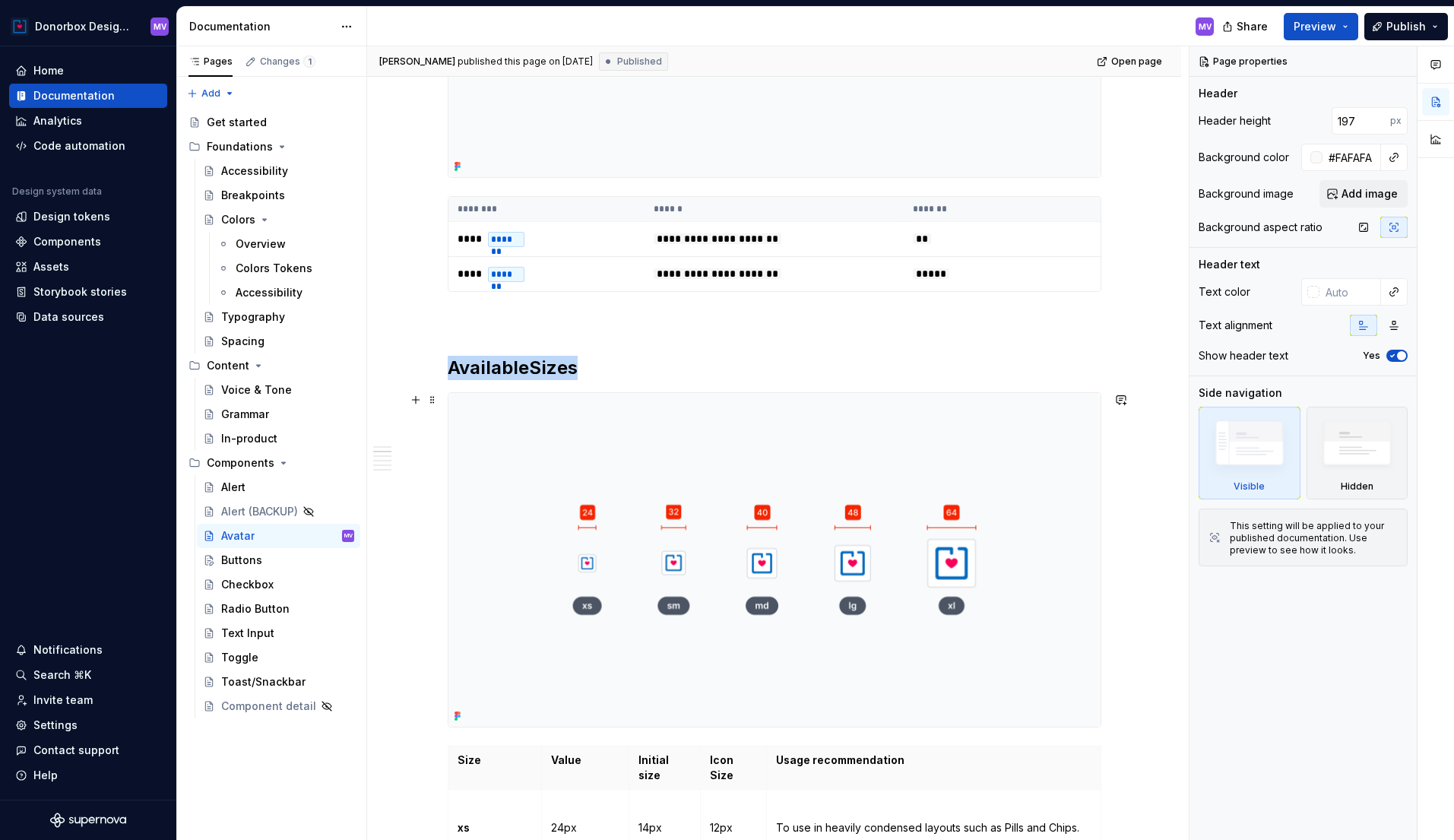
click at [525, 451] on img at bounding box center [775, 560] width 652 height 334
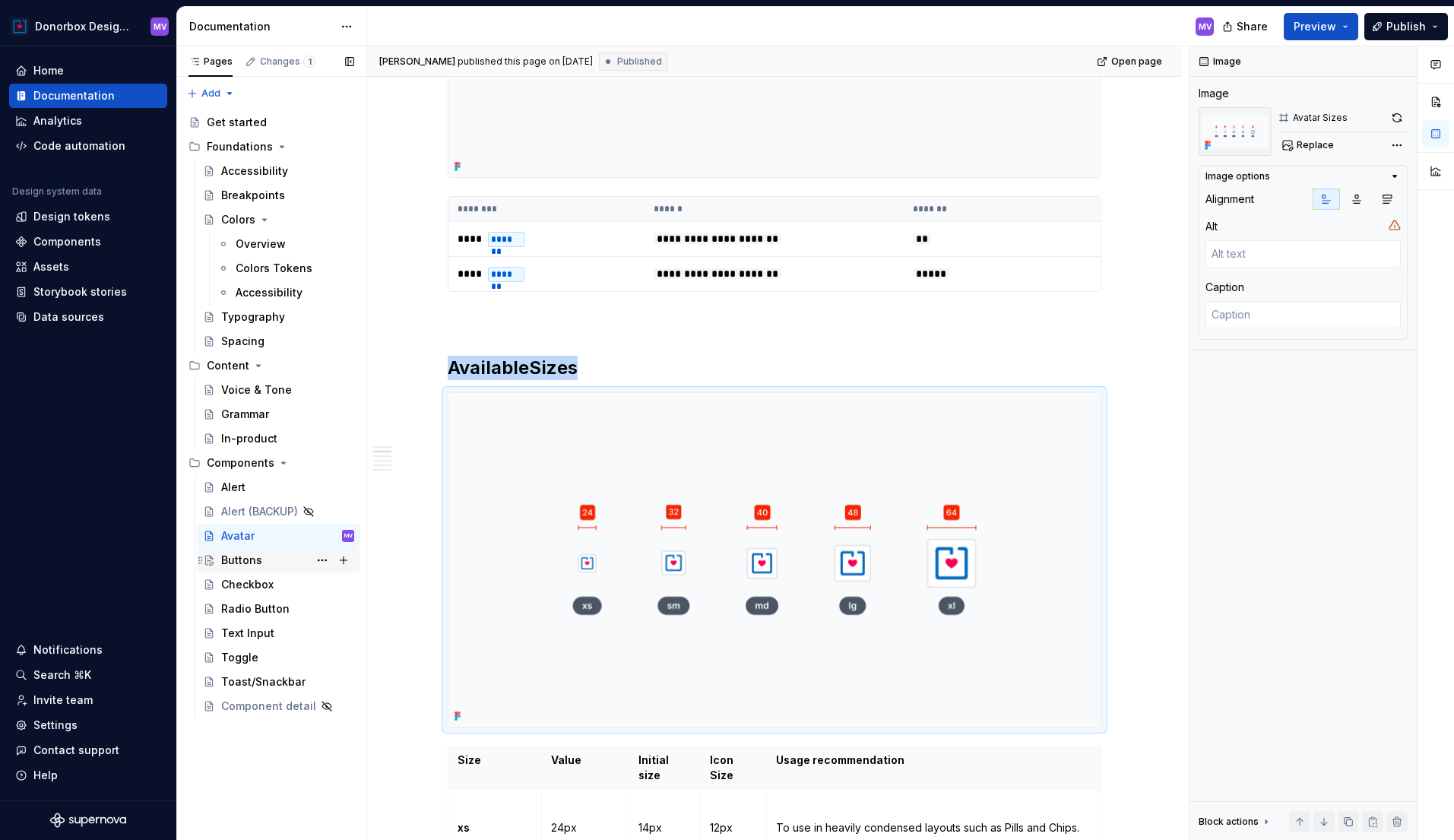
click at [240, 561] on div "Buttons" at bounding box center [241, 561] width 41 height 15
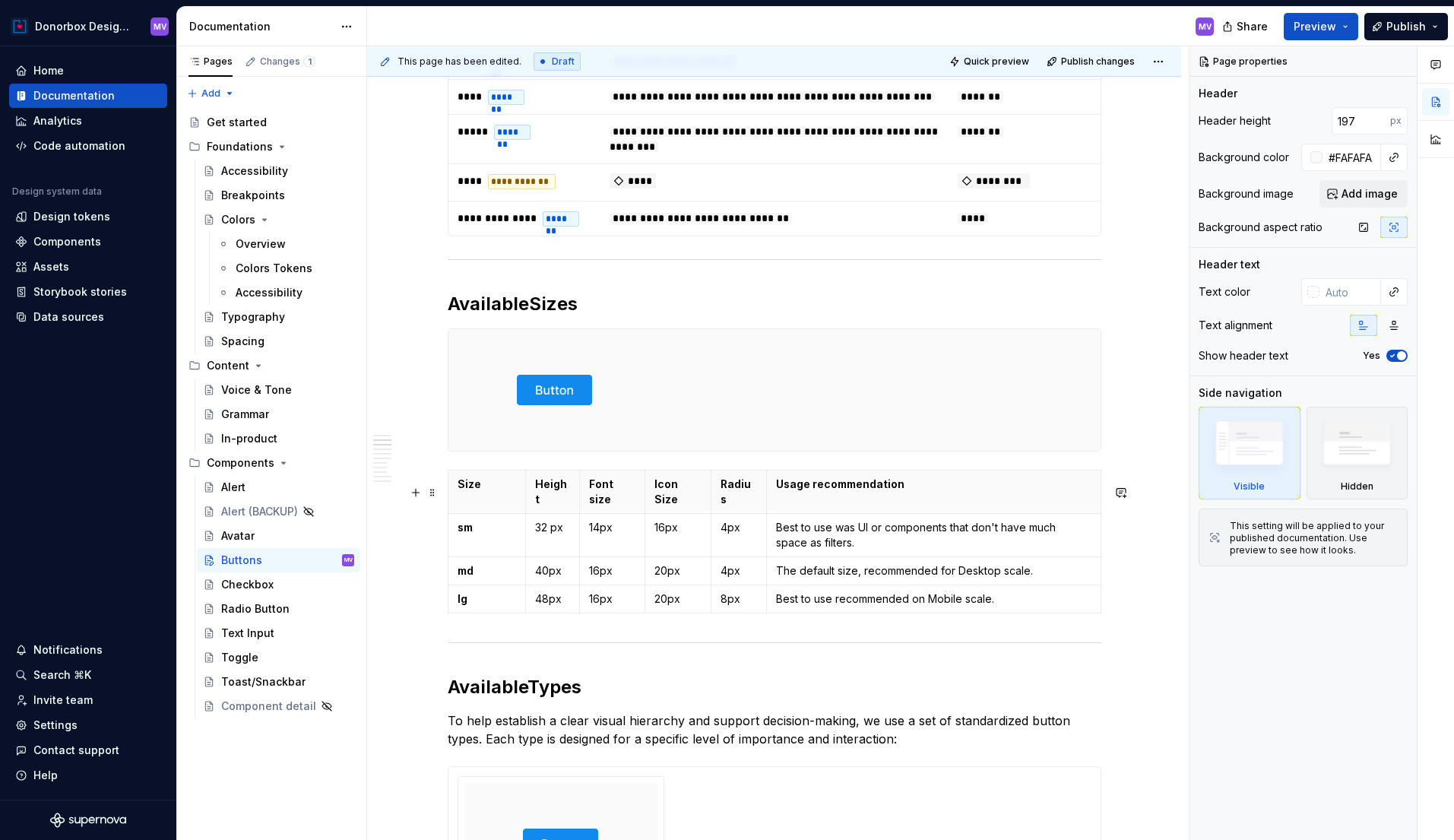
scroll to position [703, 0]
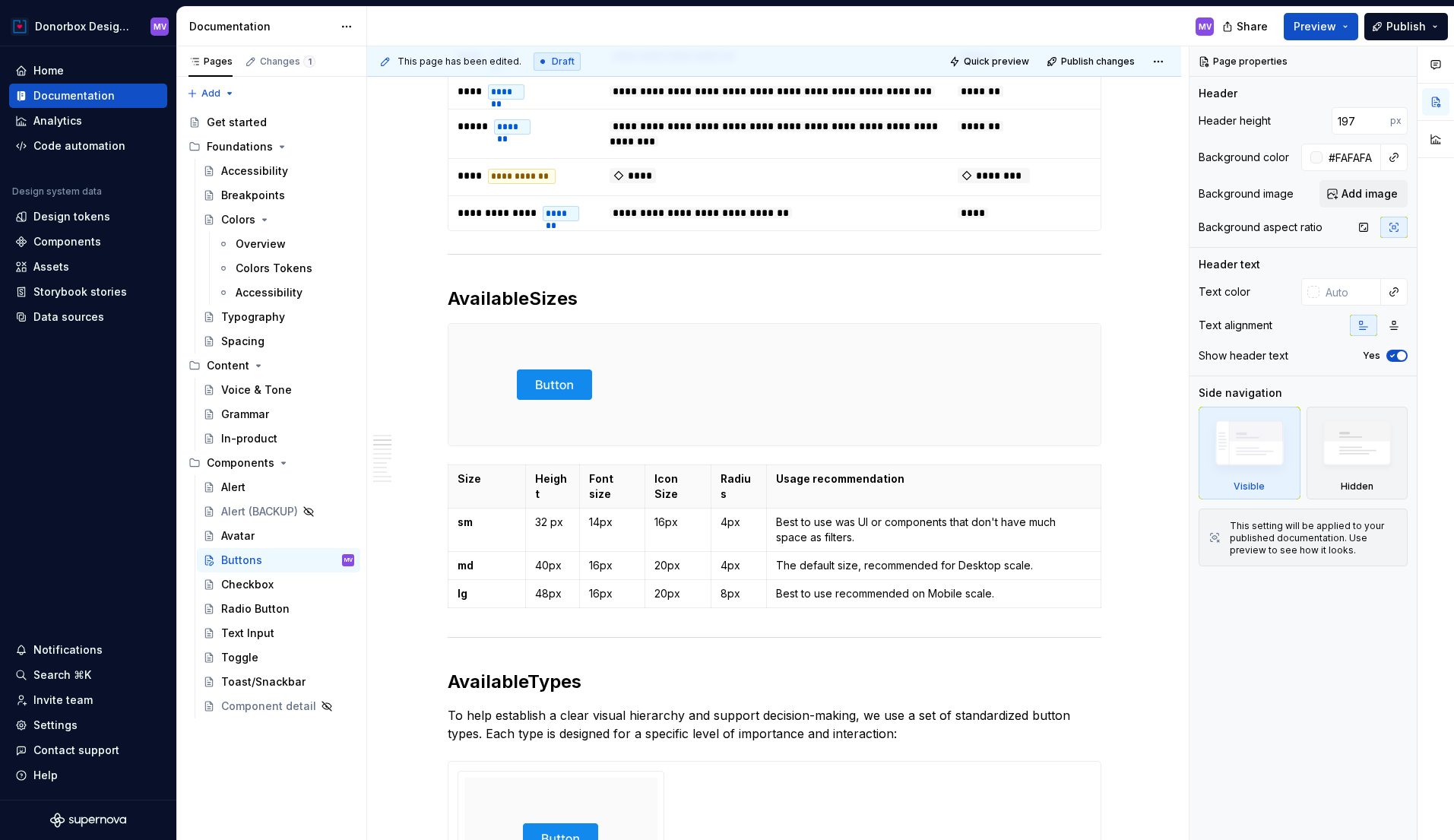
type textarea "*"
click at [705, 311] on h2 "Available Sizes" at bounding box center [775, 298] width 654 height 25
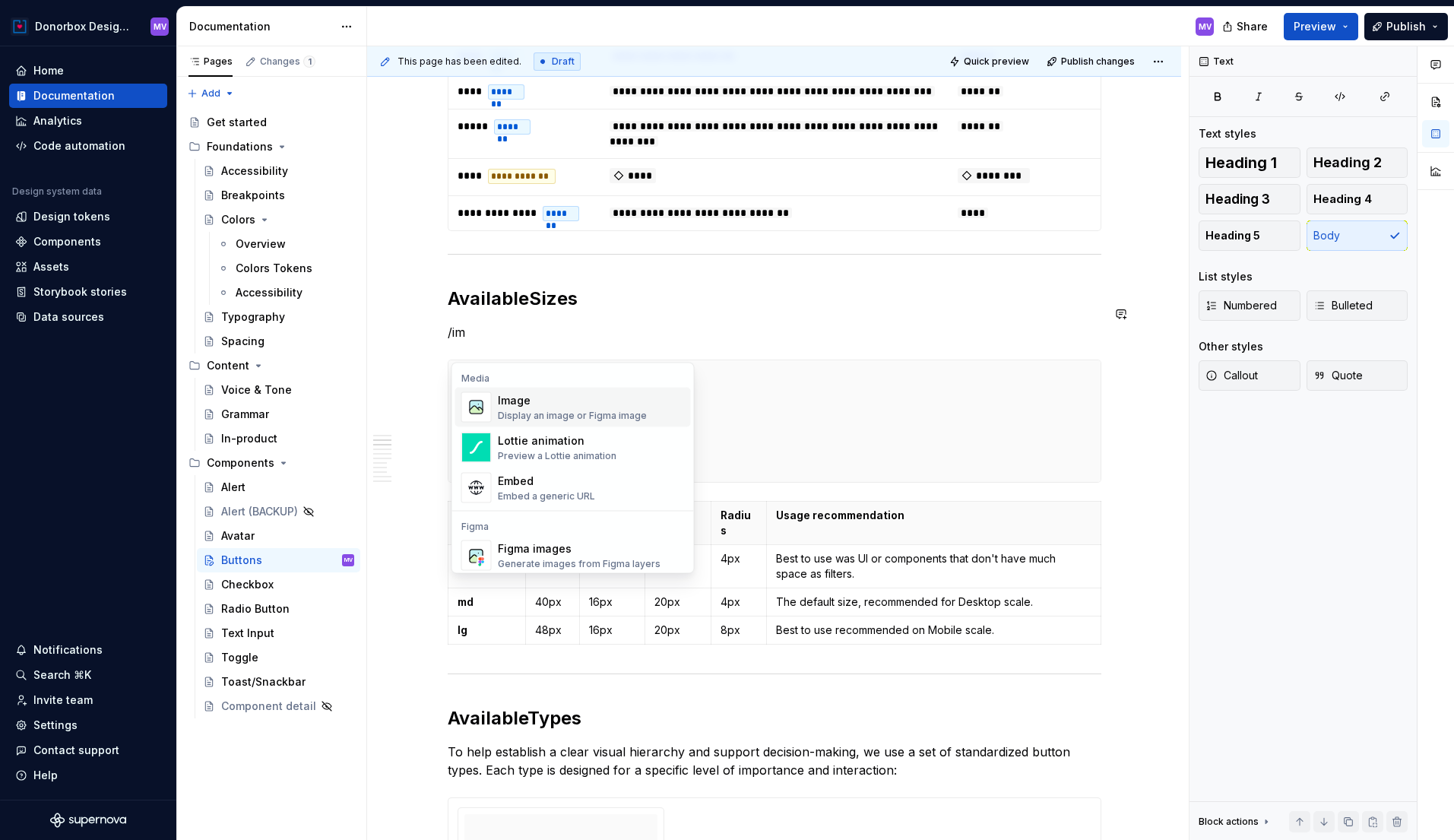
click at [584, 419] on div "Display an image or Figma image" at bounding box center [572, 416] width 149 height 12
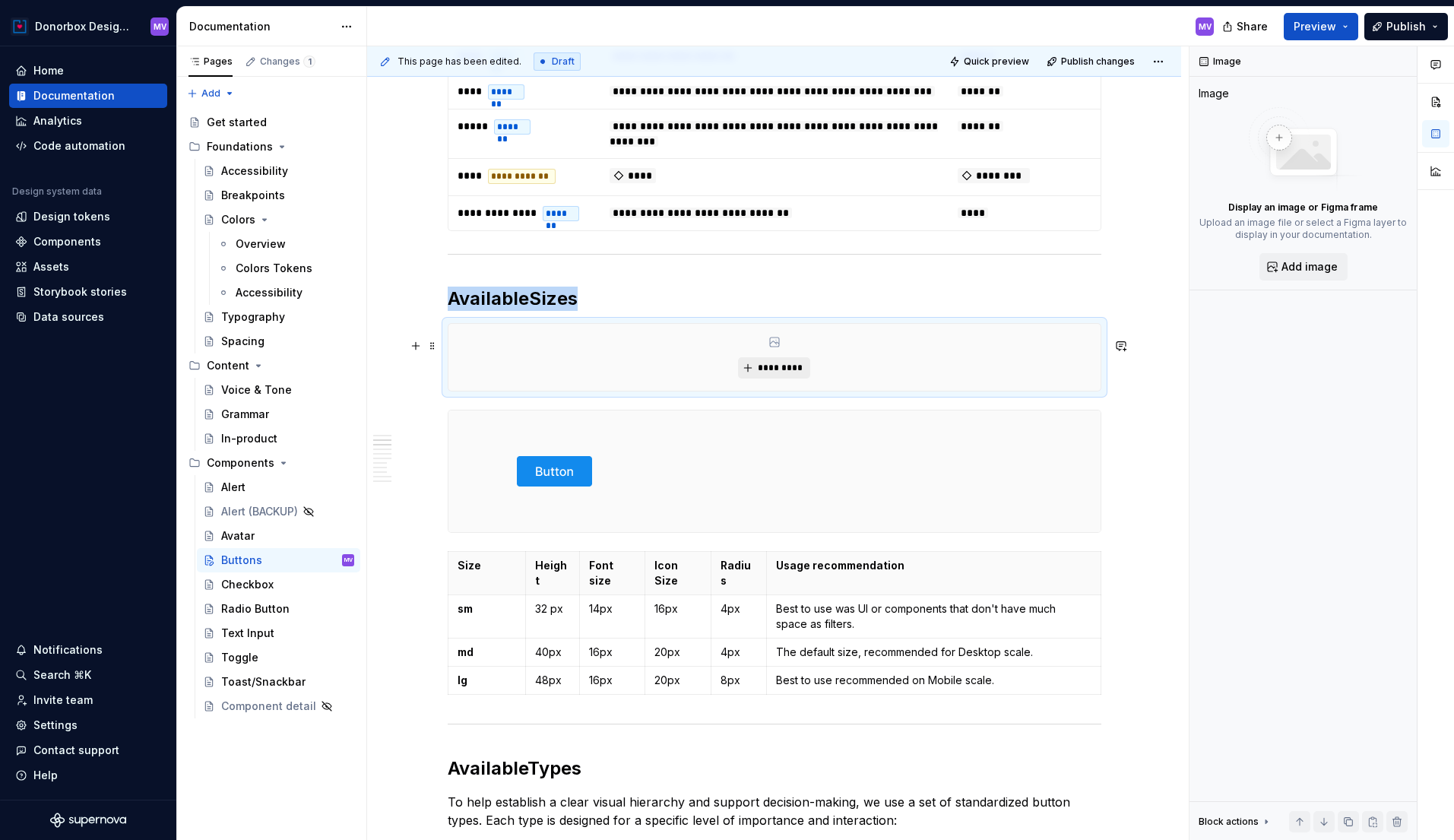
click at [766, 374] on span "*********" at bounding box center [780, 368] width 47 height 12
type textarea "*"
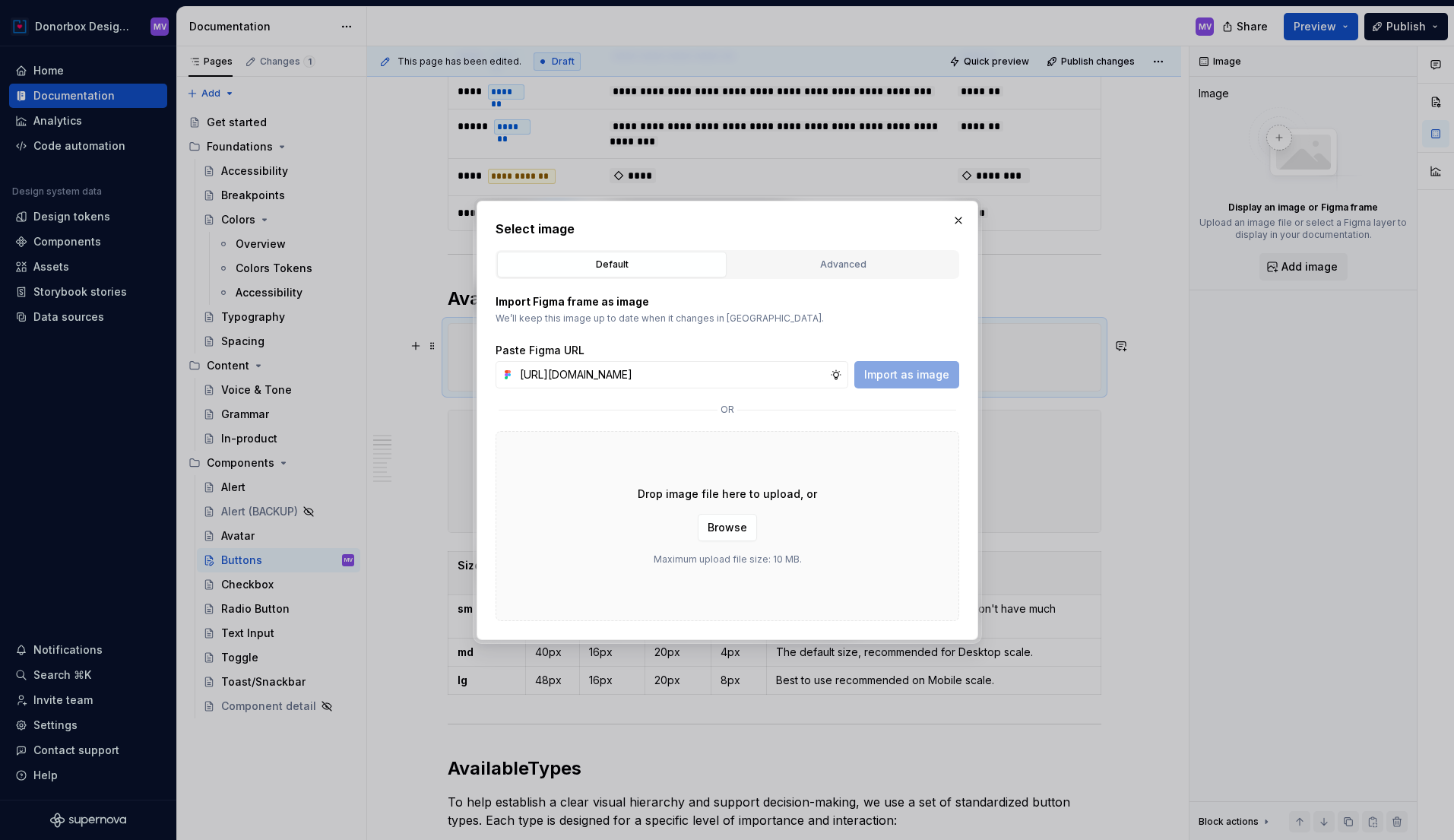
scroll to position [0, 324]
type input "https://www.figma.com/design/2lwrOdkrYGxsYHzAsaend8/DS-Documentation?node-id=27…"
click at [883, 380] on span "Import as image" at bounding box center [907, 375] width 86 height 15
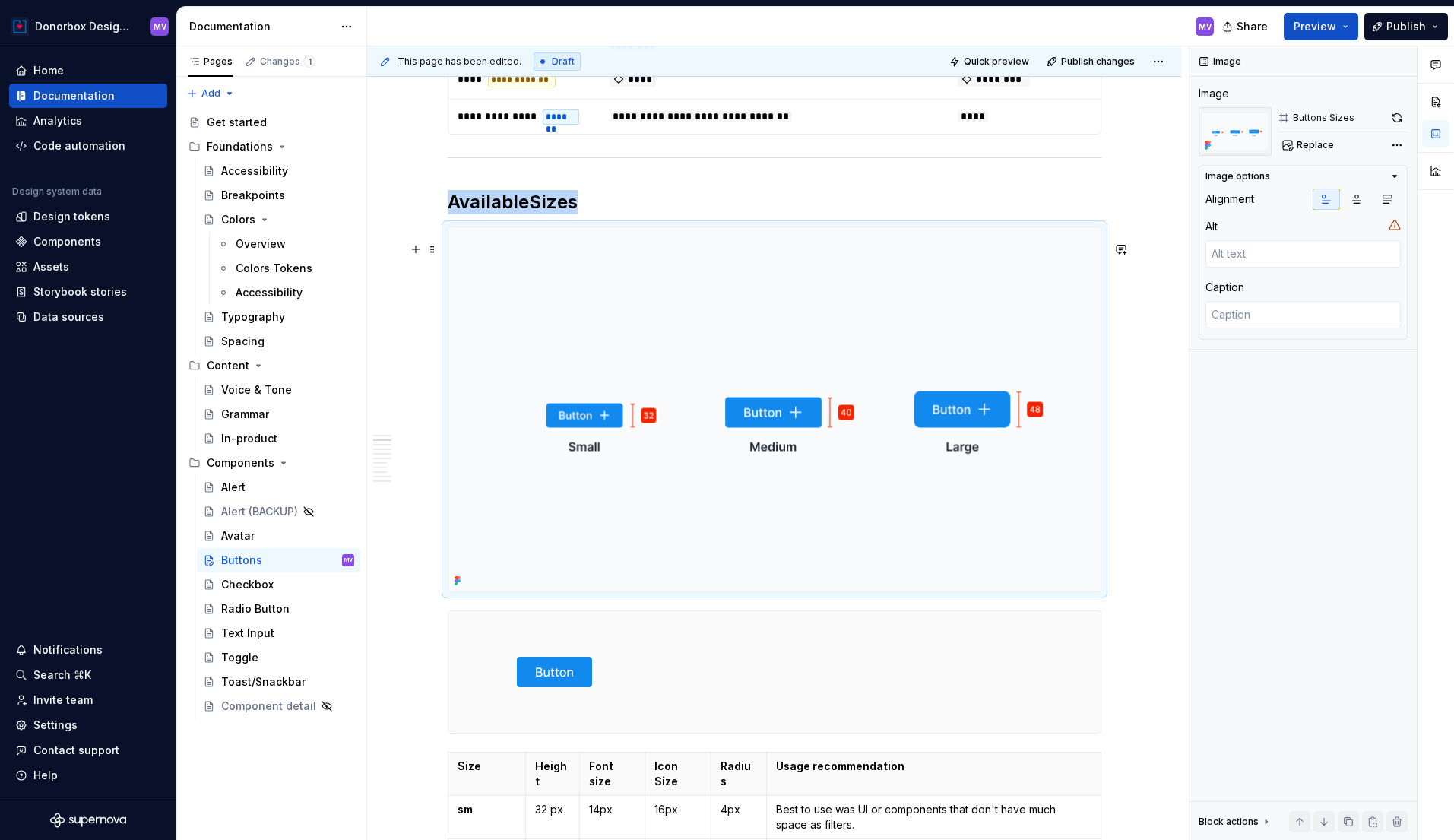
scroll to position [881, 0]
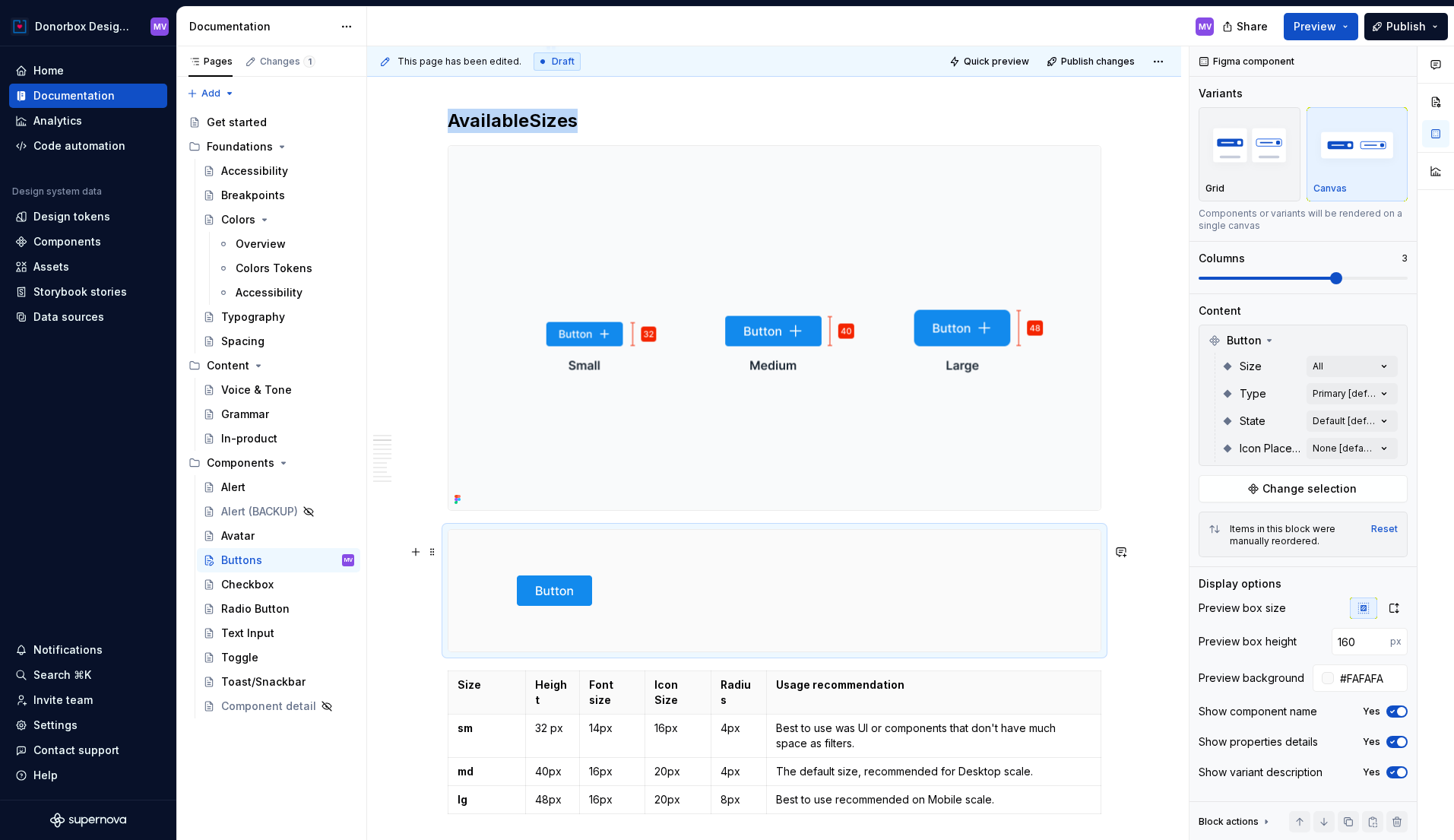
click at [795, 593] on div at bounding box center [775, 591] width 652 height 122
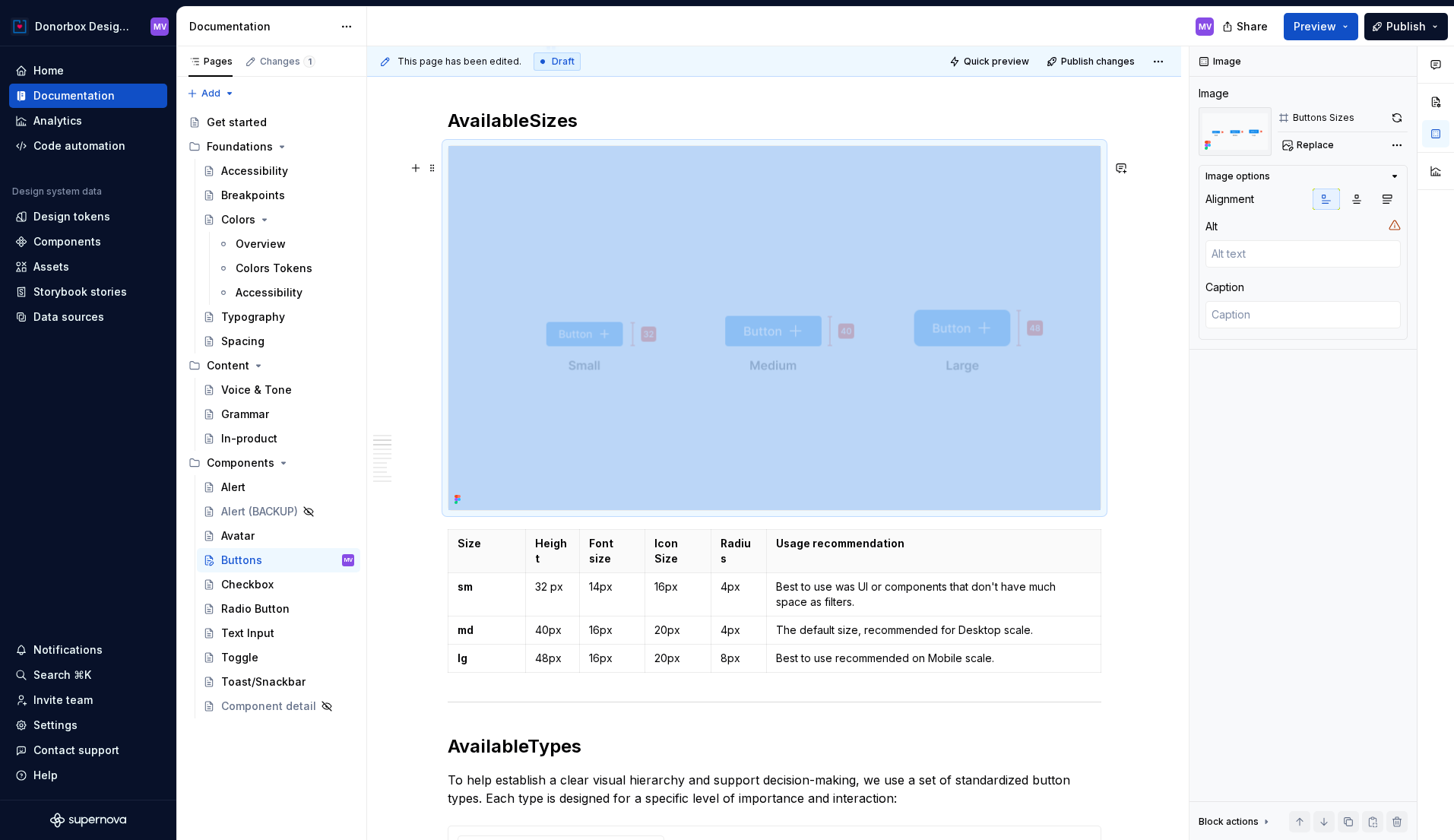
click at [626, 397] on img at bounding box center [775, 328] width 652 height 364
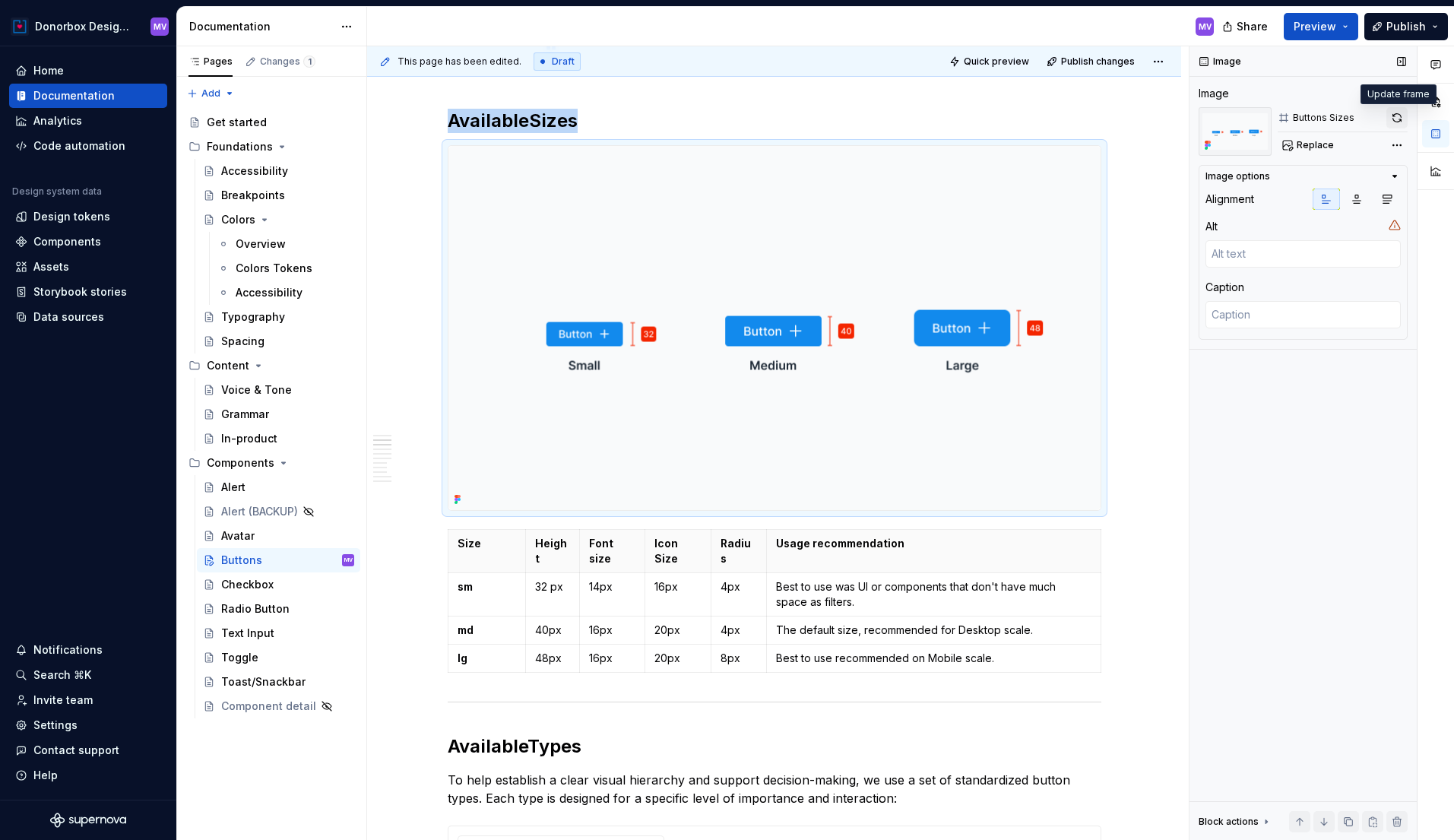
click at [1400, 122] on button "button" at bounding box center [1396, 118] width 21 height 21
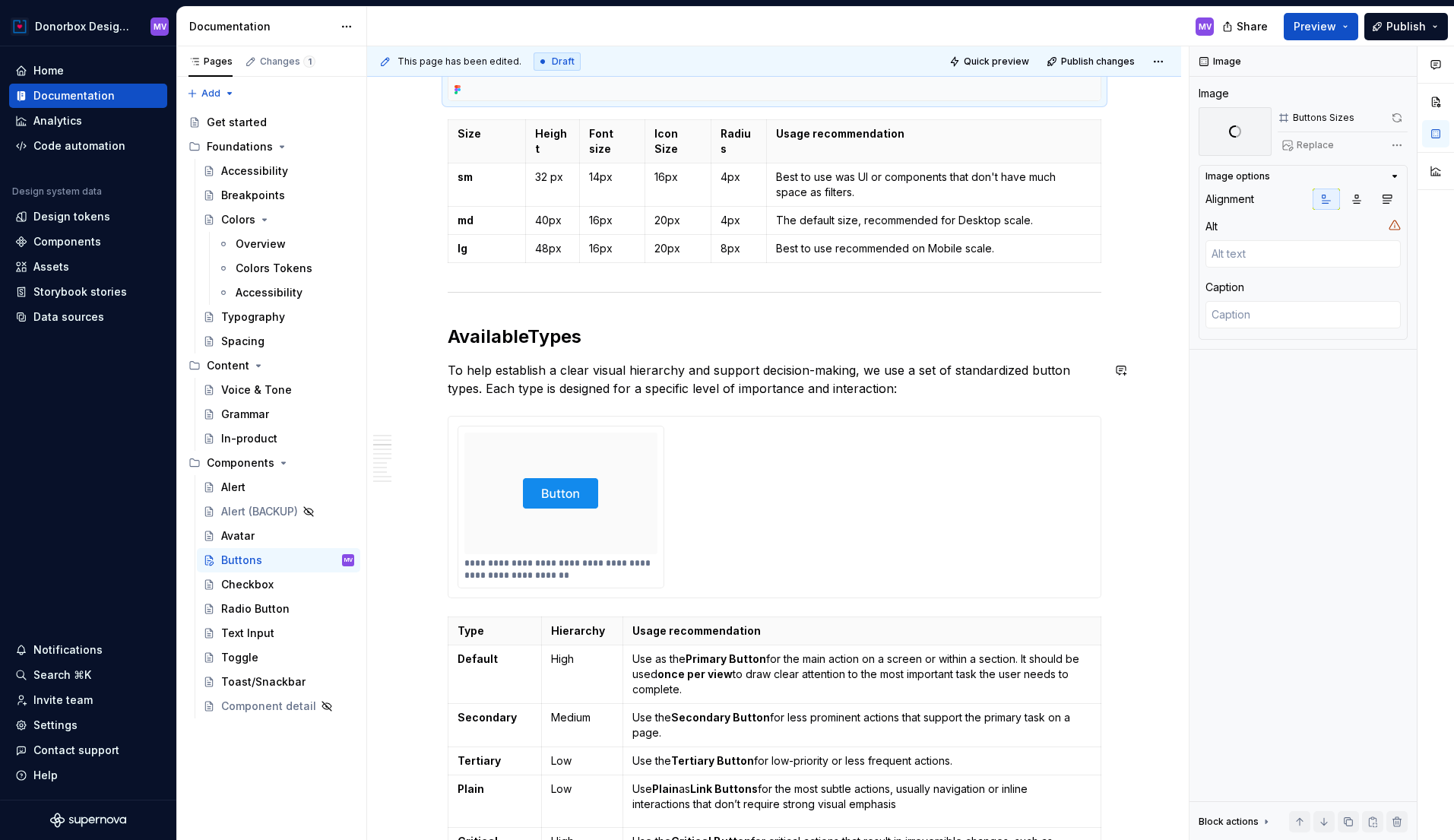
scroll to position [1296, 0]
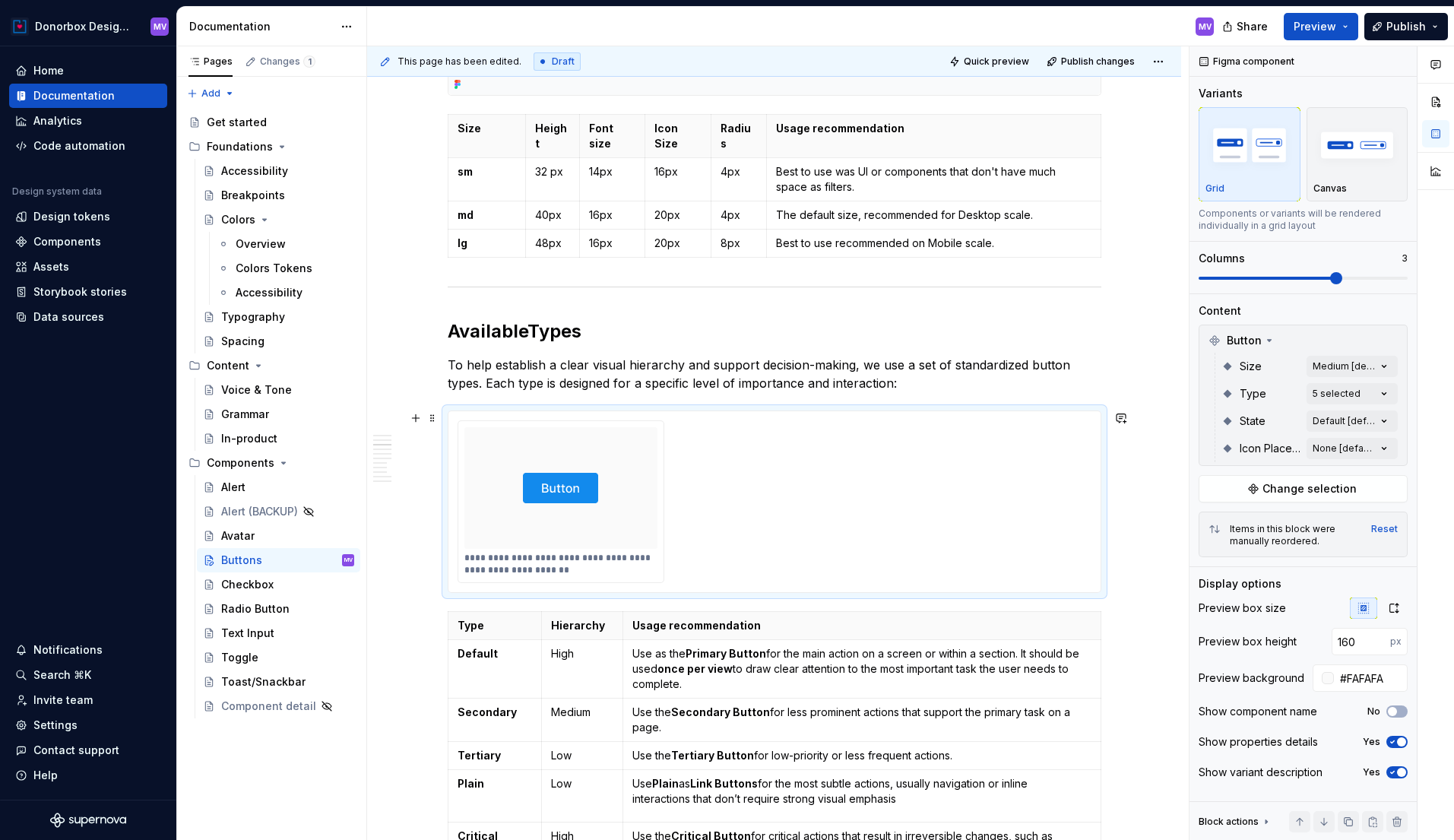
click at [655, 488] on div at bounding box center [561, 488] width 194 height 122
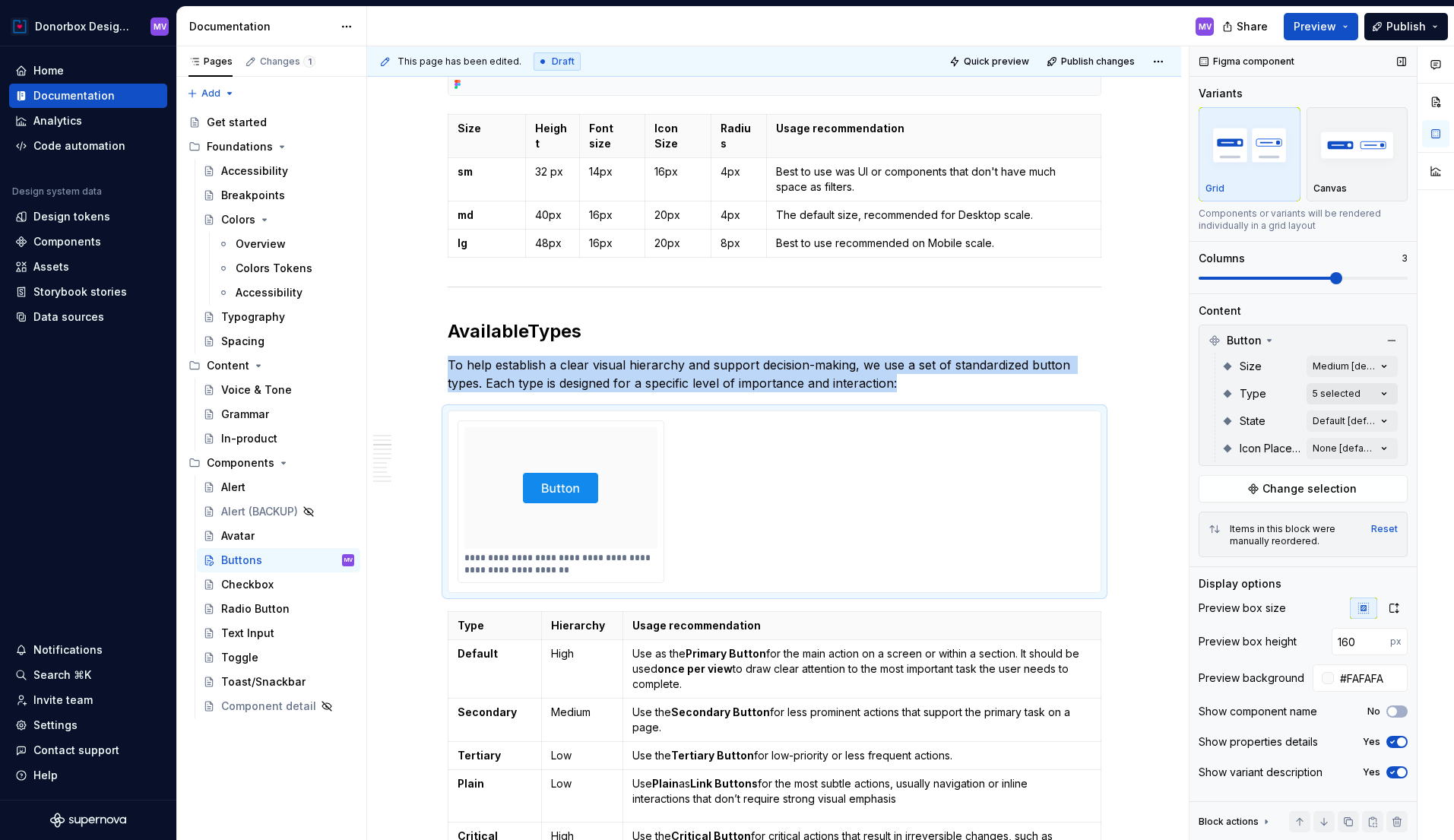
click at [1379, 391] on div "Comments Open comments No comments yet Select ‘Comment’ from the block context …" at bounding box center [1322, 444] width 264 height 794
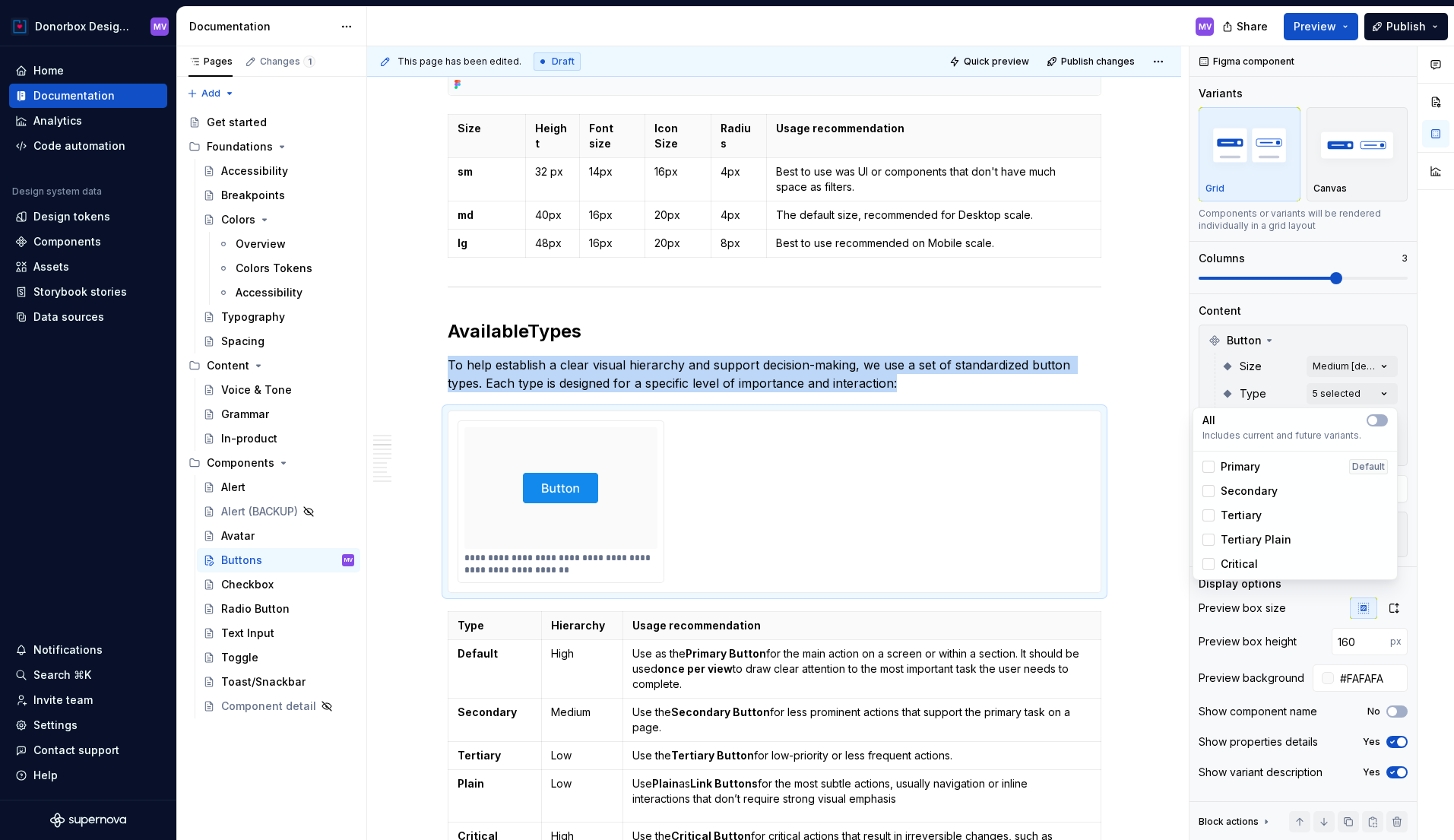
click at [1057, 388] on html "Donorbox Design System MV Home Documentation Analytics Code automation Design s…" at bounding box center [727, 420] width 1454 height 840
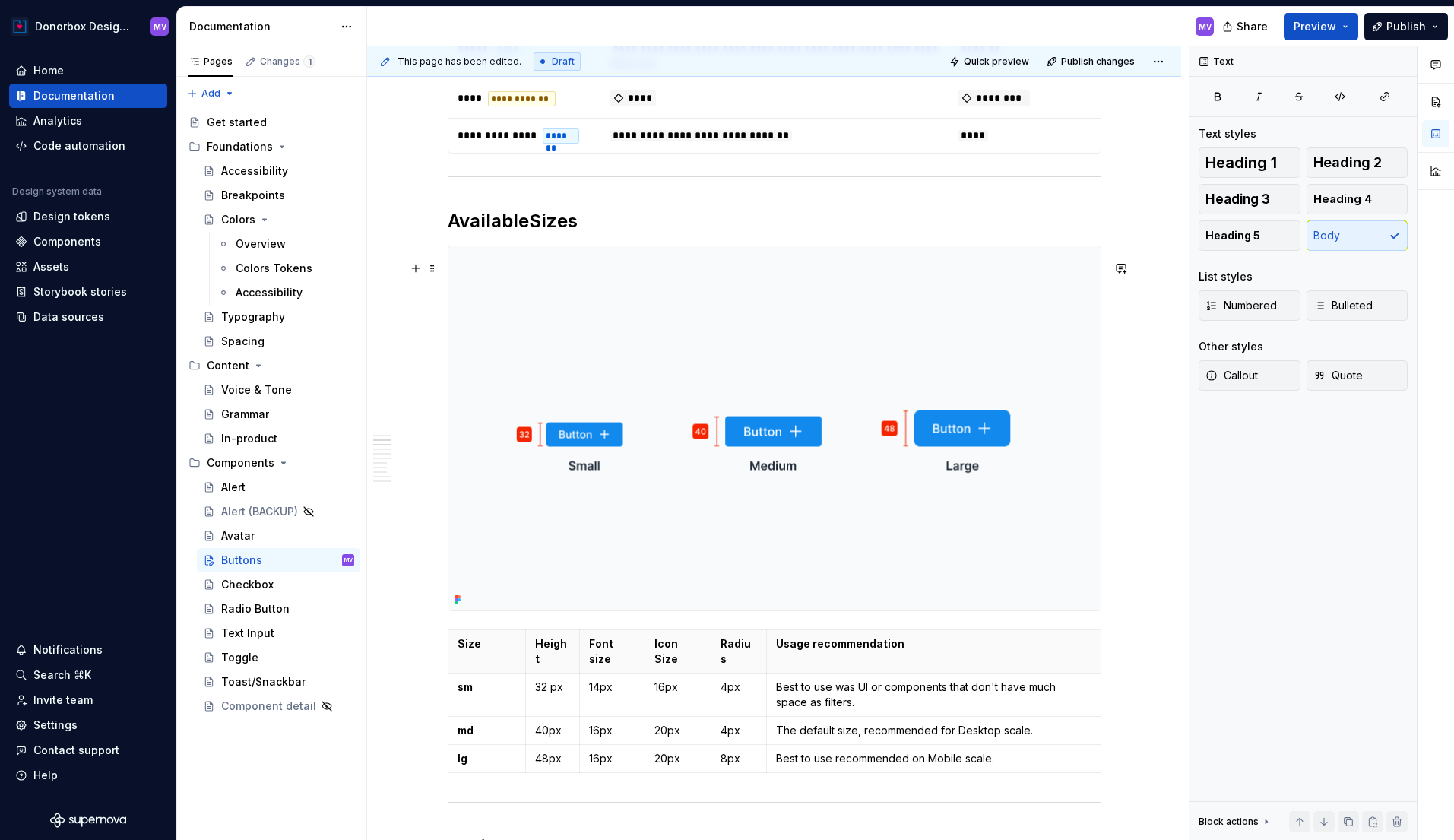
click at [1057, 388] on img at bounding box center [775, 428] width 652 height 364
type textarea "*"
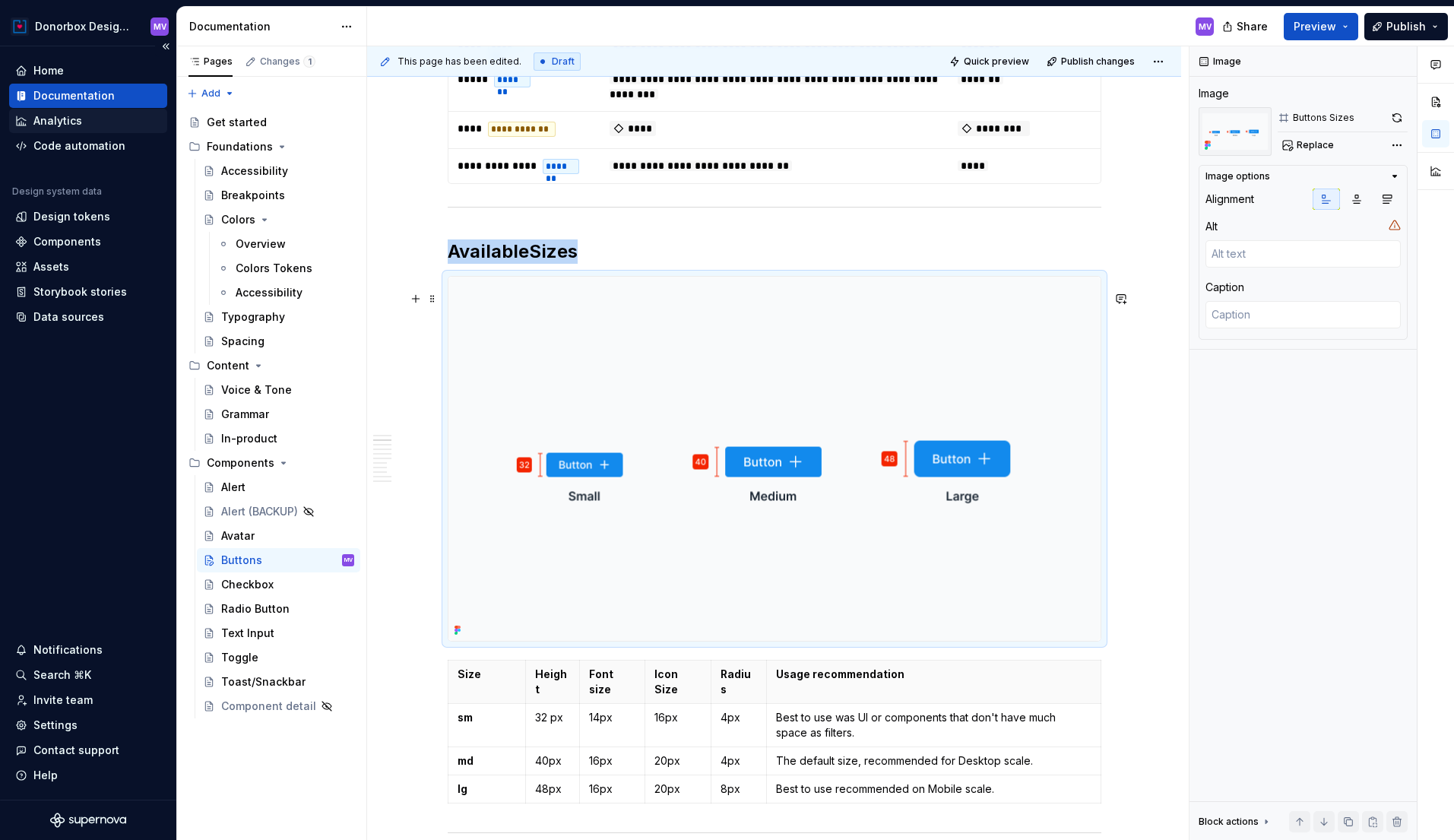
scroll to position [768, 0]
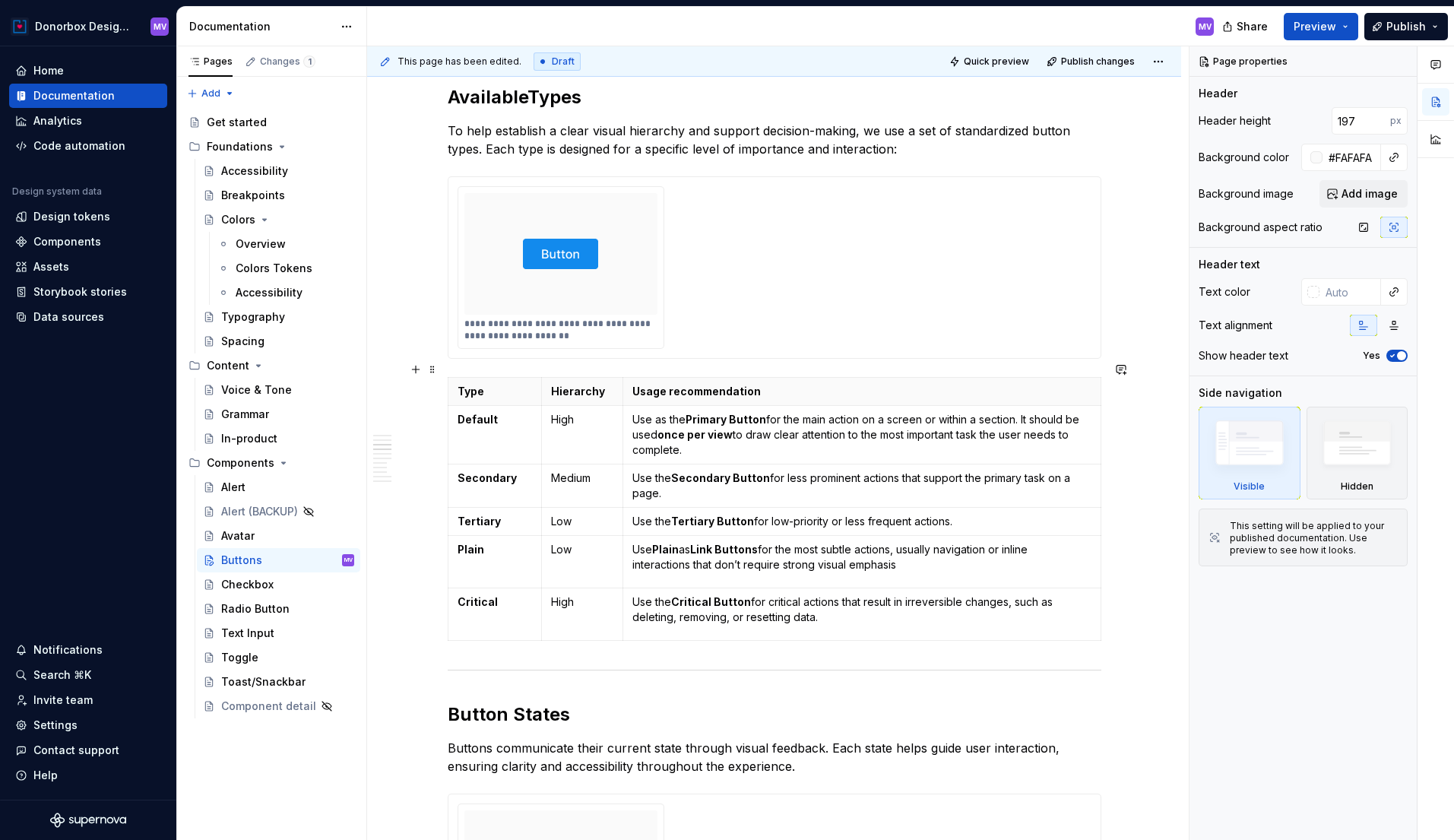
scroll to position [1539, 0]
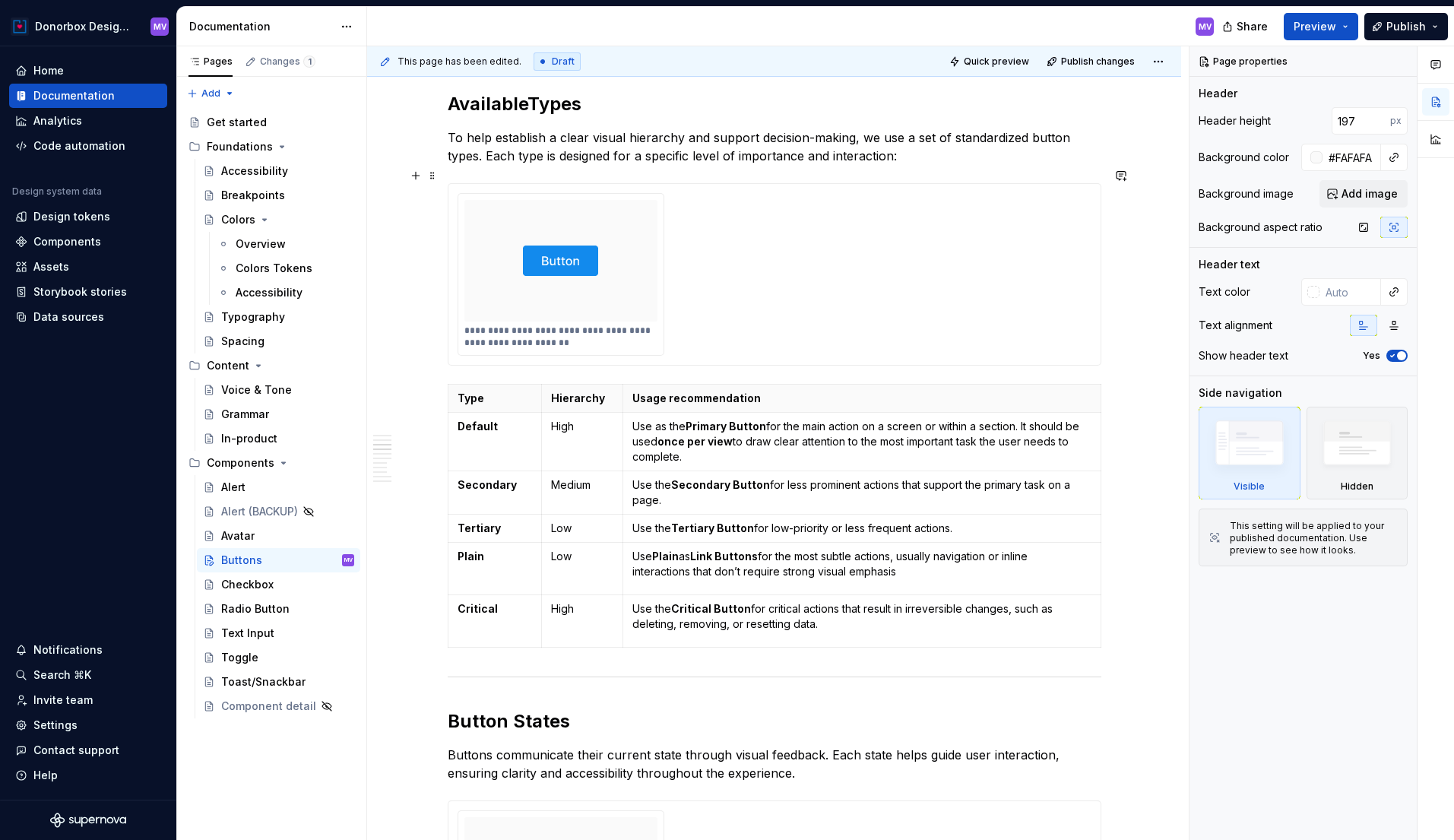
click at [744, 260] on div "**********" at bounding box center [774, 274] width 634 height 163
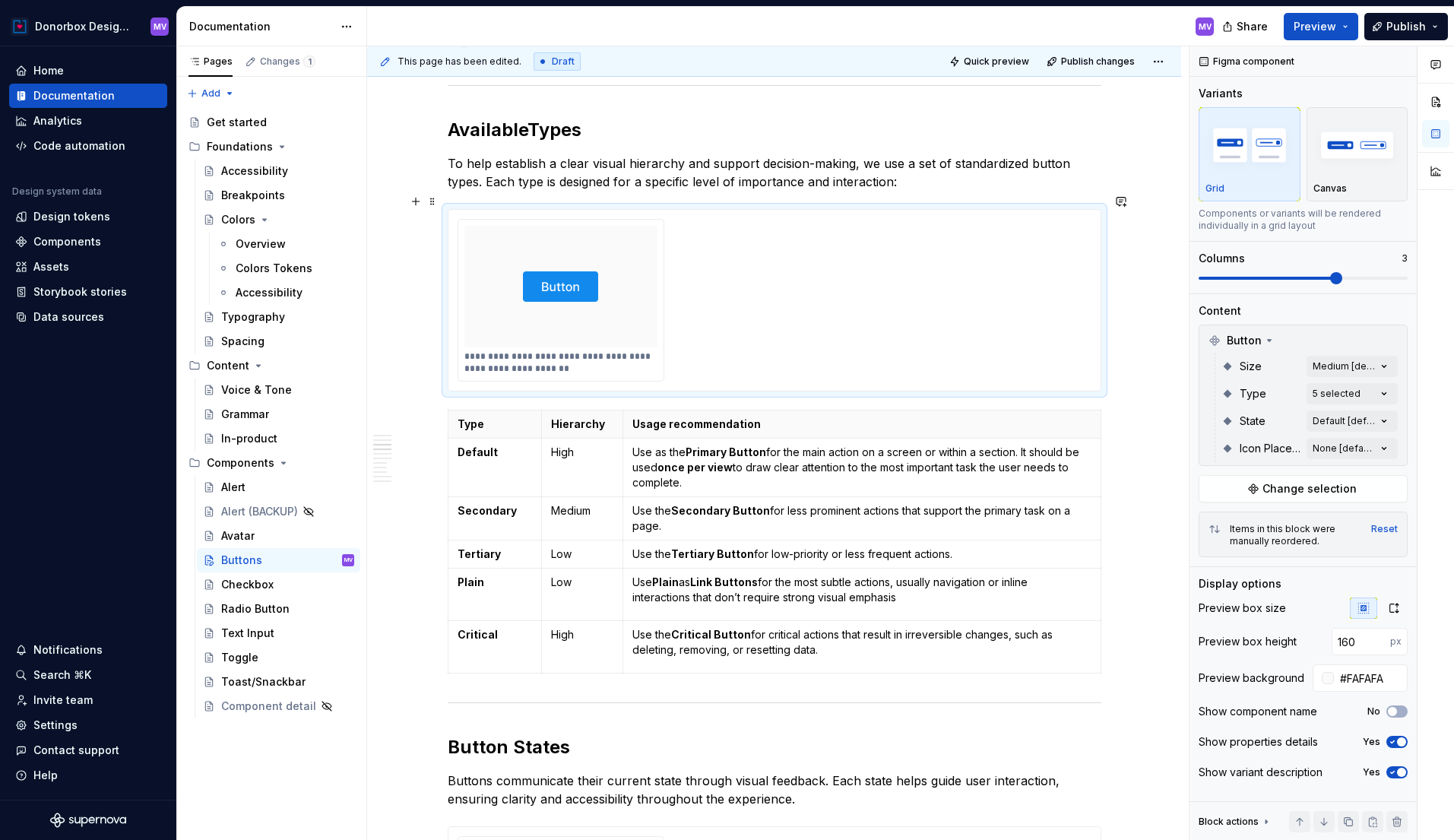
scroll to position [1509, 0]
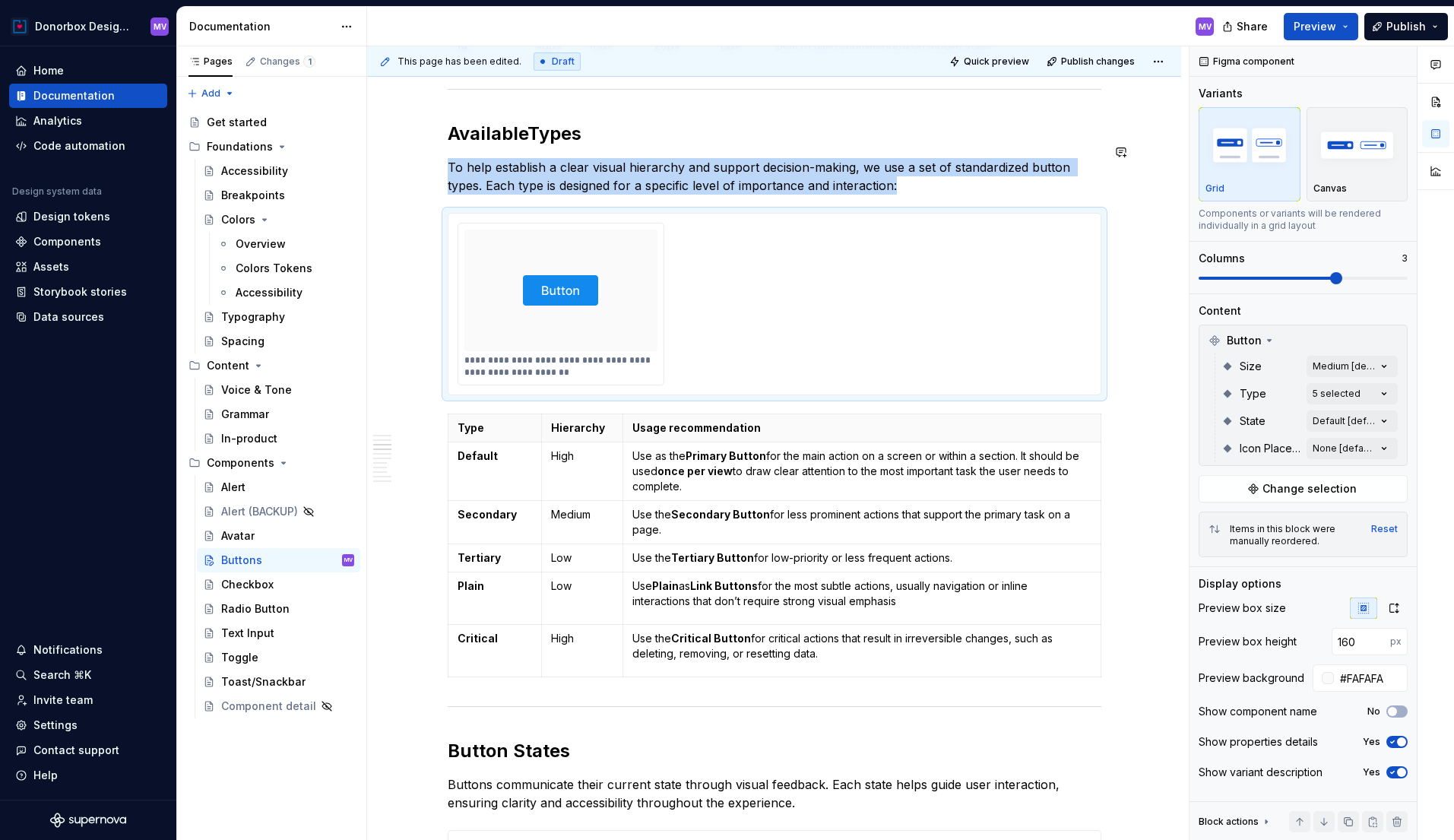
type textarea "*"
